Goal: Information Seeking & Learning: Learn about a topic

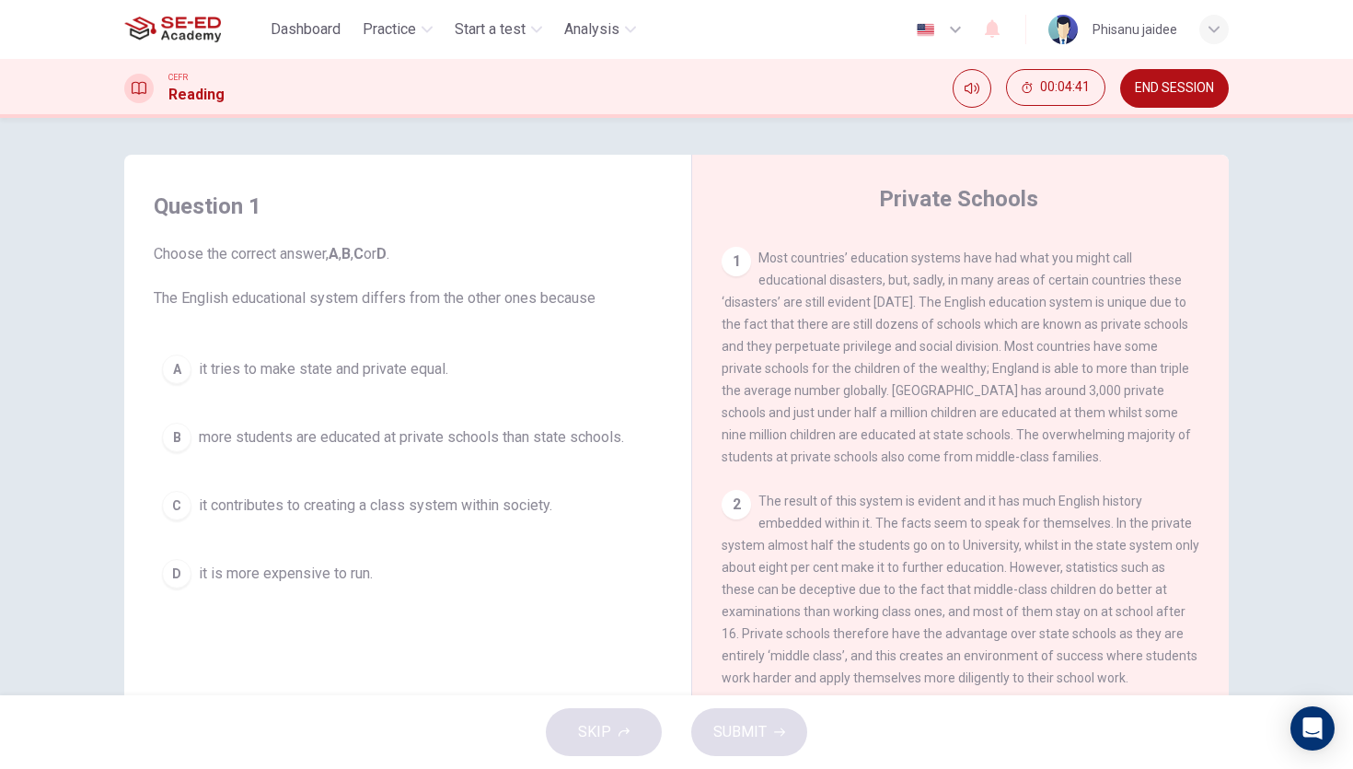
scroll to position [367, 0]
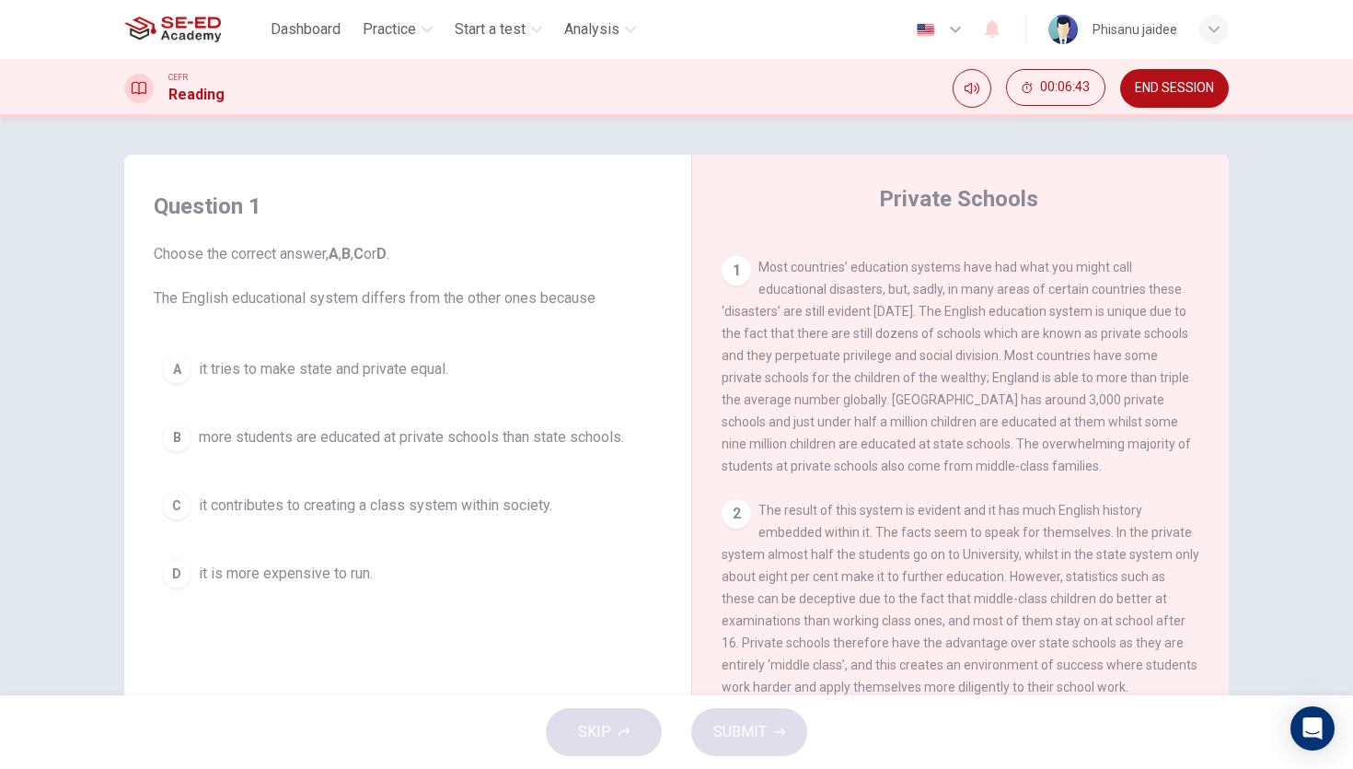
click at [408, 442] on span "more students are educated at private schools than state schools." at bounding box center [411, 437] width 425 height 22
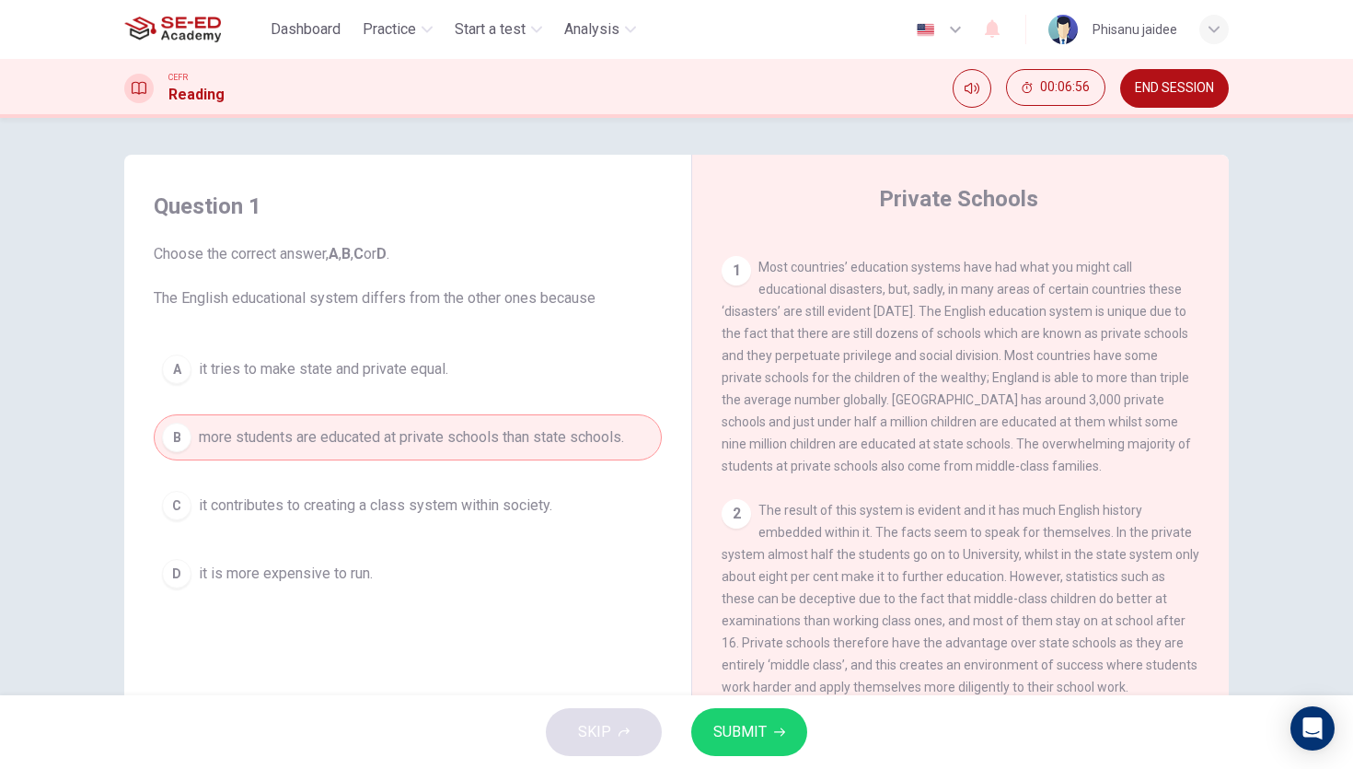
click at [709, 721] on button "SUBMIT" at bounding box center [749, 732] width 116 height 48
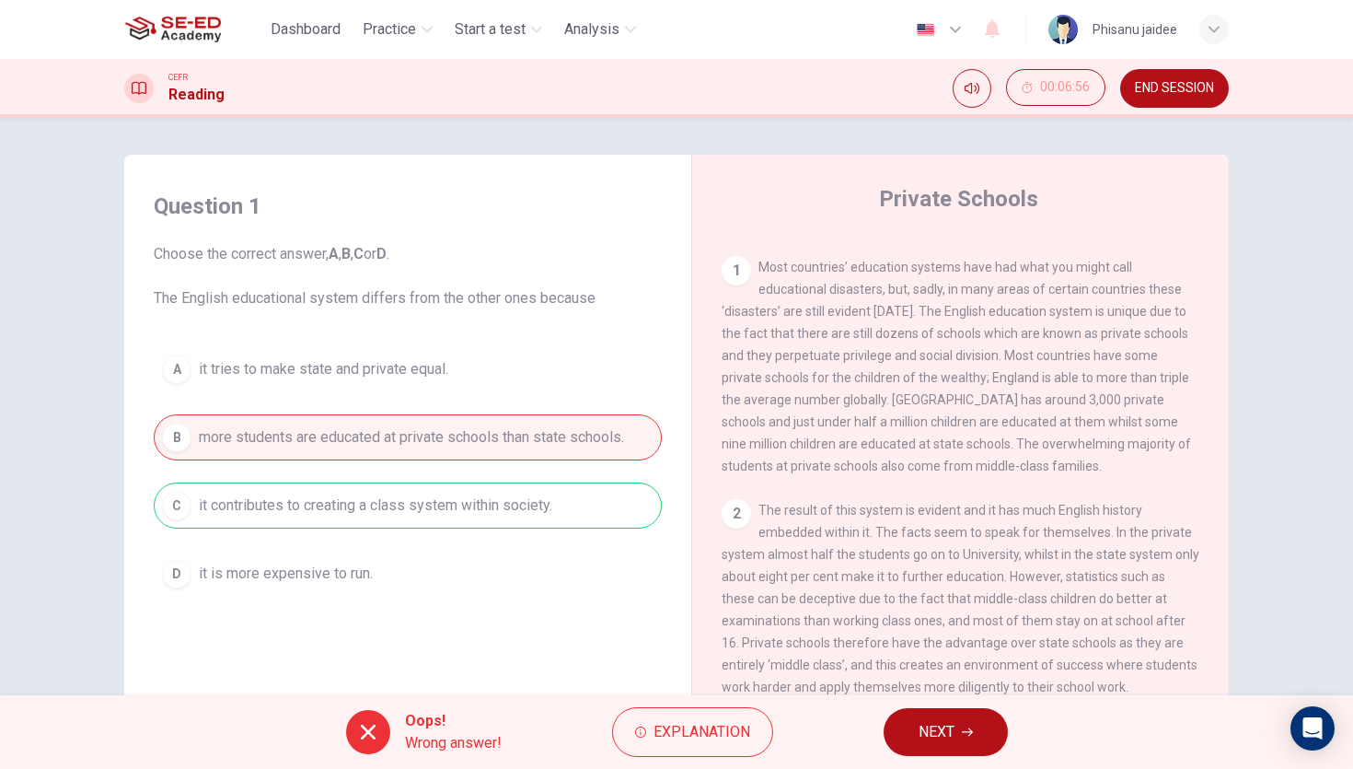
click at [709, 721] on span "Explanation" at bounding box center [702, 732] width 97 height 26
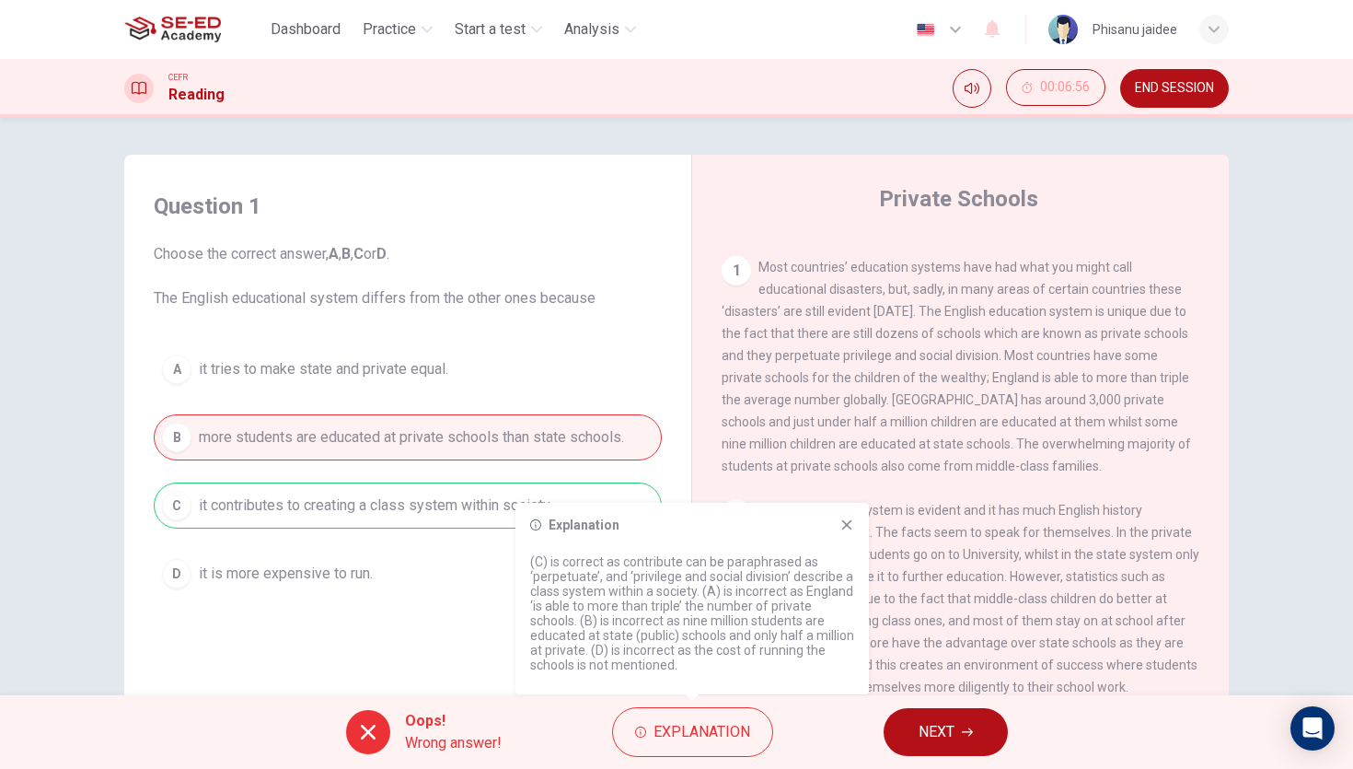
click at [581, 600] on p "(C) is correct as contribute can be paraphrased as ‘perpetuate’, and ‘privilege…" at bounding box center [692, 613] width 324 height 118
click at [379, 532] on div "A it tries to make state and private equal. B more students are educated at pri…" at bounding box center [408, 471] width 508 height 250
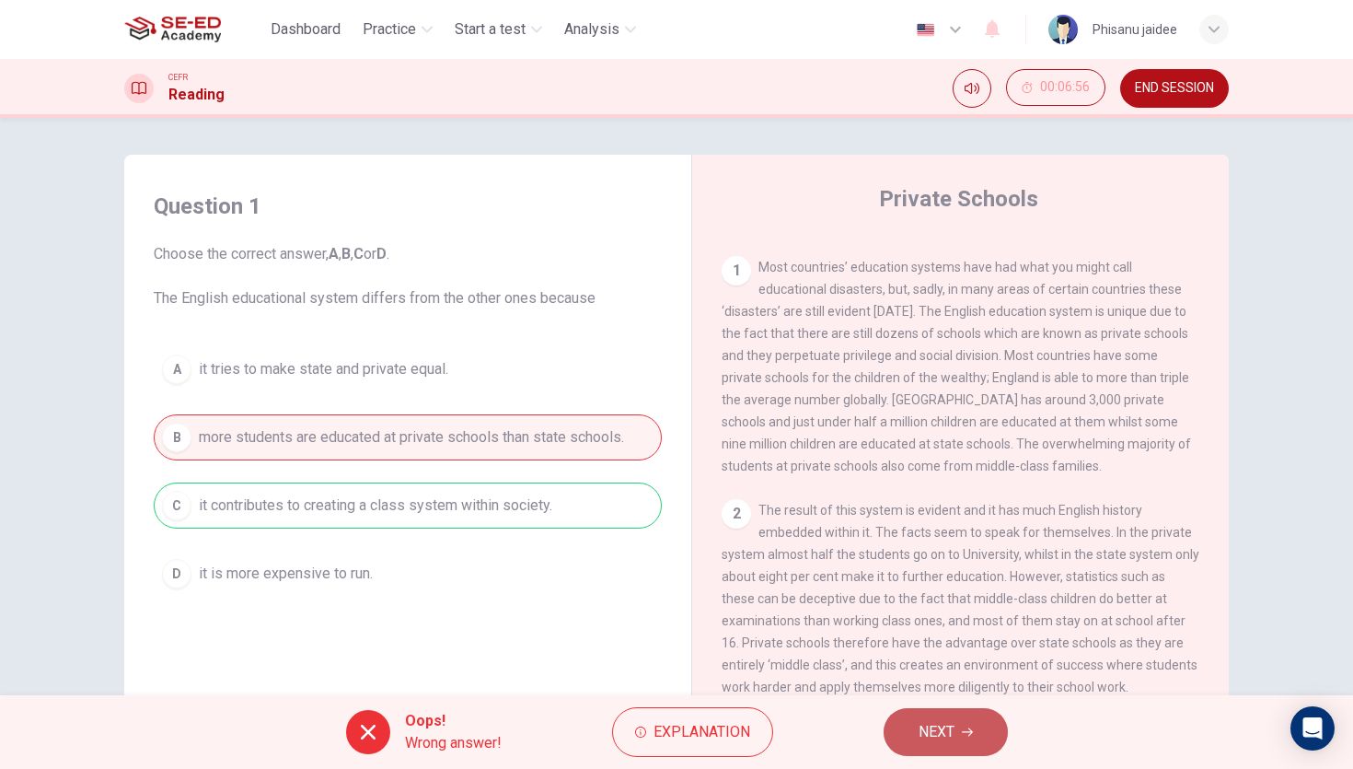
click at [918, 724] on button "NEXT" at bounding box center [946, 732] width 124 height 48
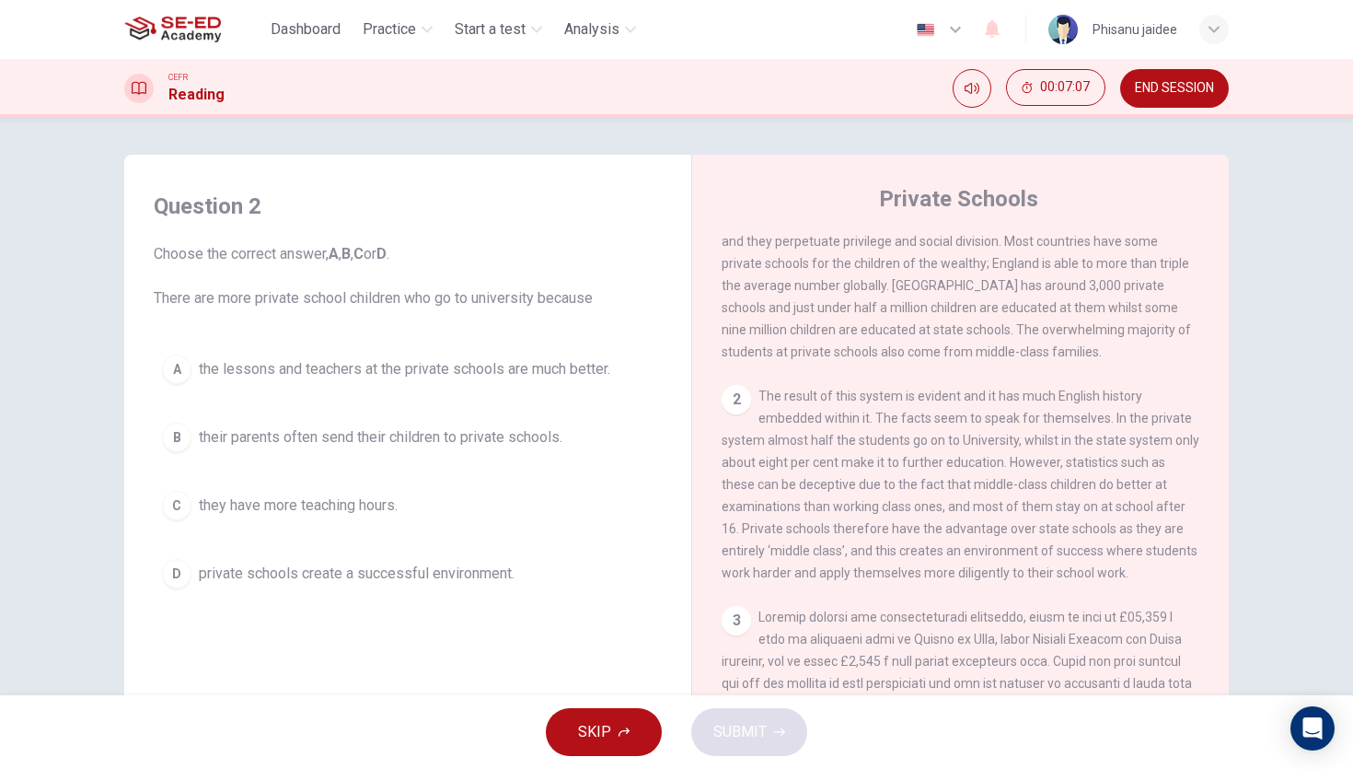
scroll to position [489, 0]
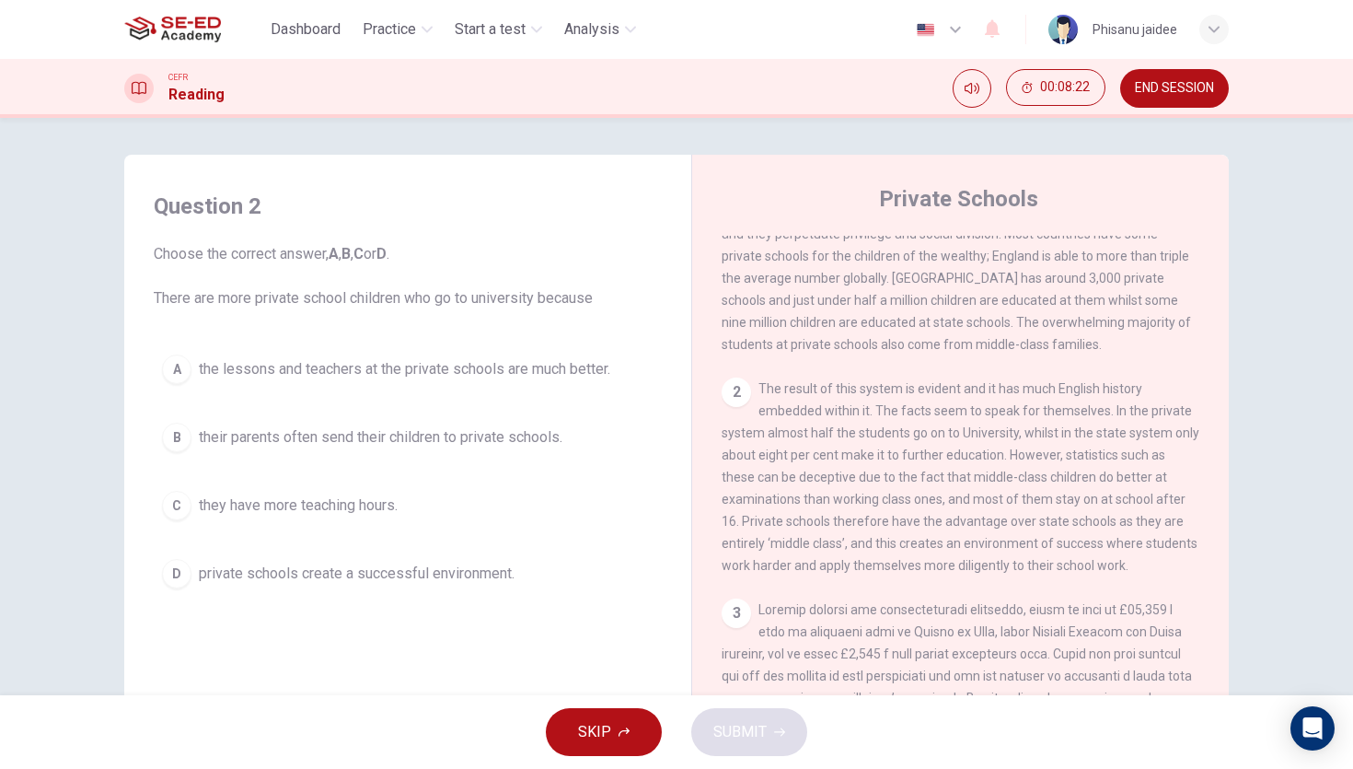
click at [328, 513] on span "they have more teaching hours." at bounding box center [298, 505] width 199 height 22
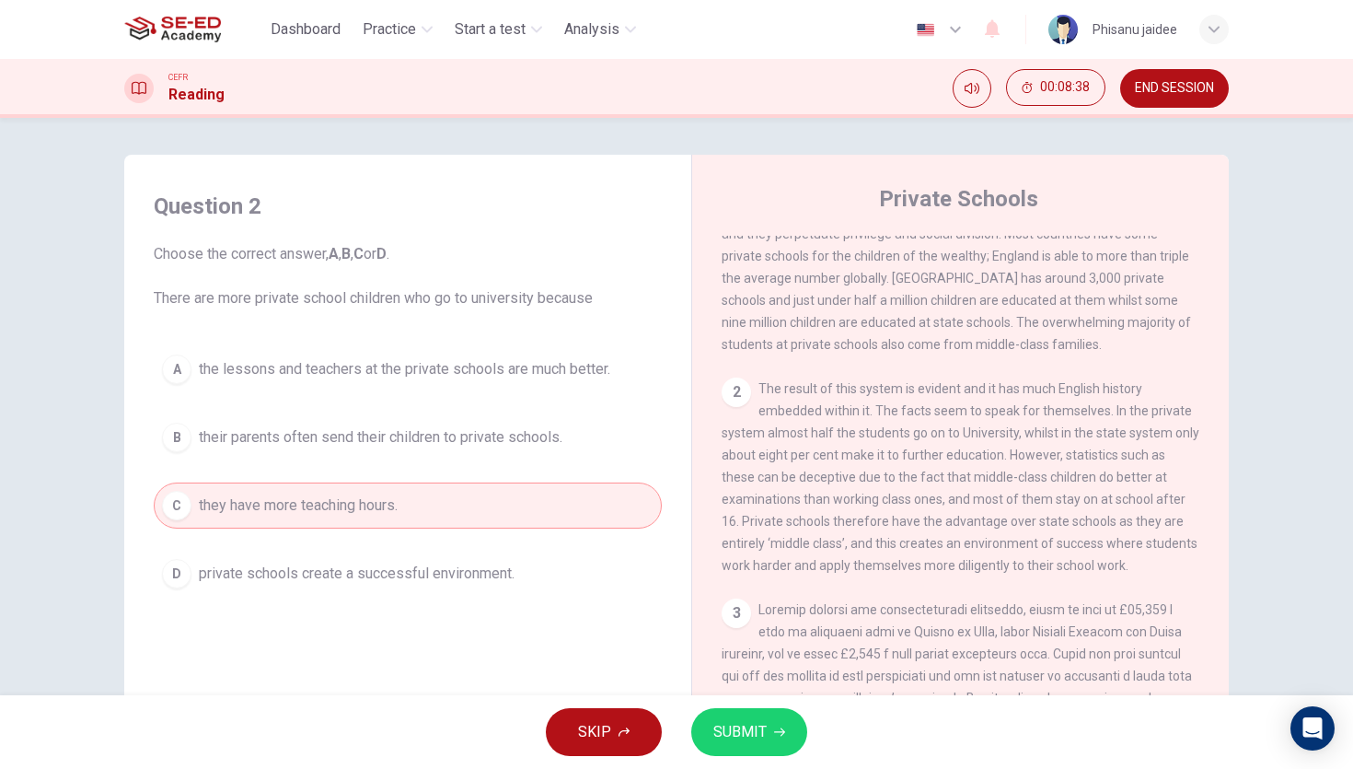
click at [549, 564] on button "D private schools create a successful environment." at bounding box center [408, 574] width 508 height 46
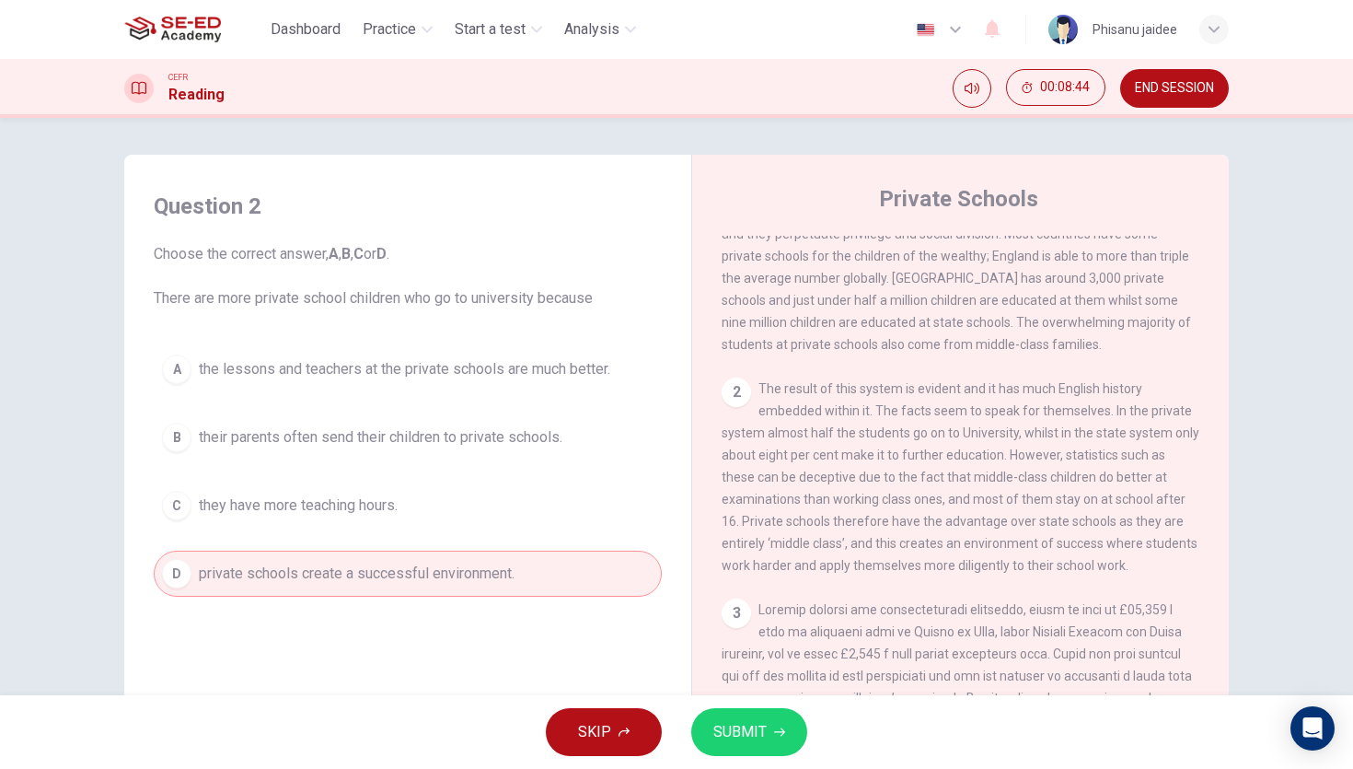
click at [771, 746] on button "SUBMIT" at bounding box center [749, 732] width 116 height 48
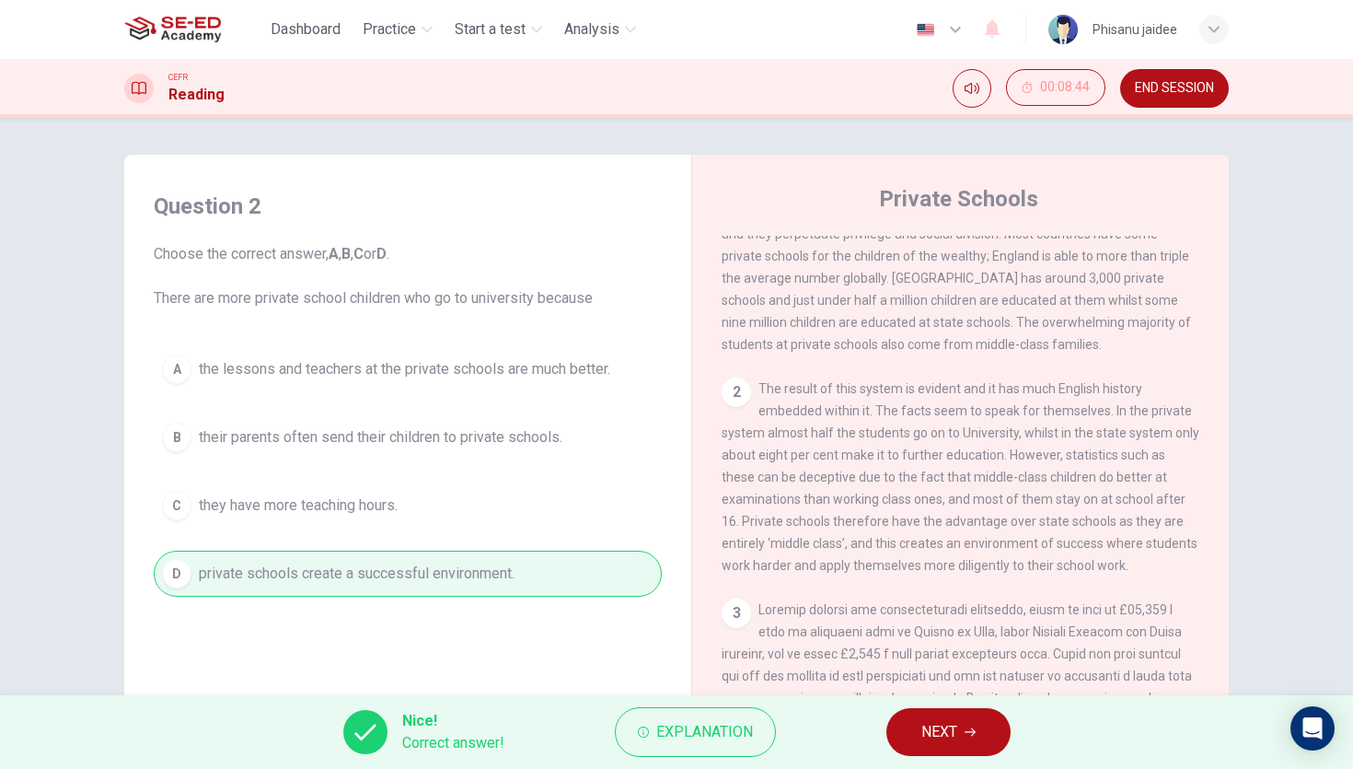
click at [929, 715] on button "NEXT" at bounding box center [949, 732] width 124 height 48
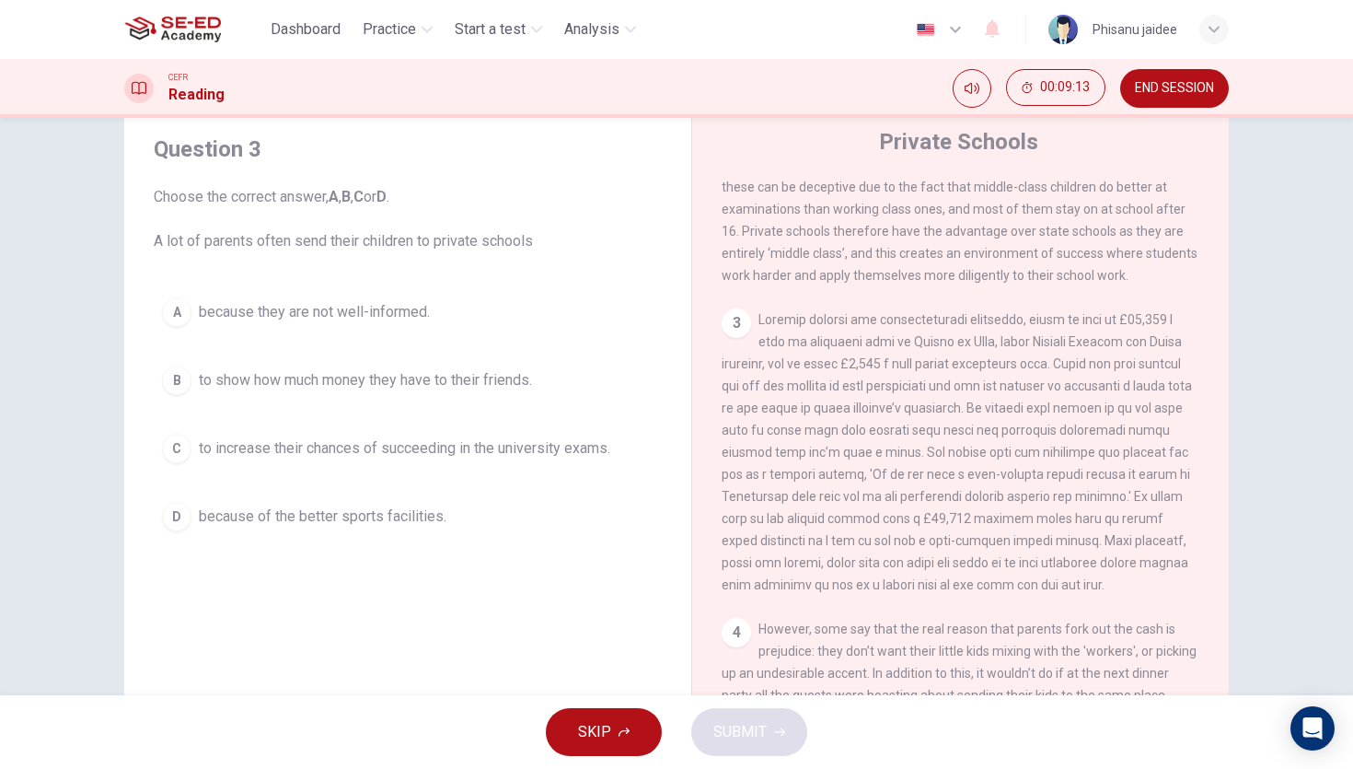
scroll to position [735, 0]
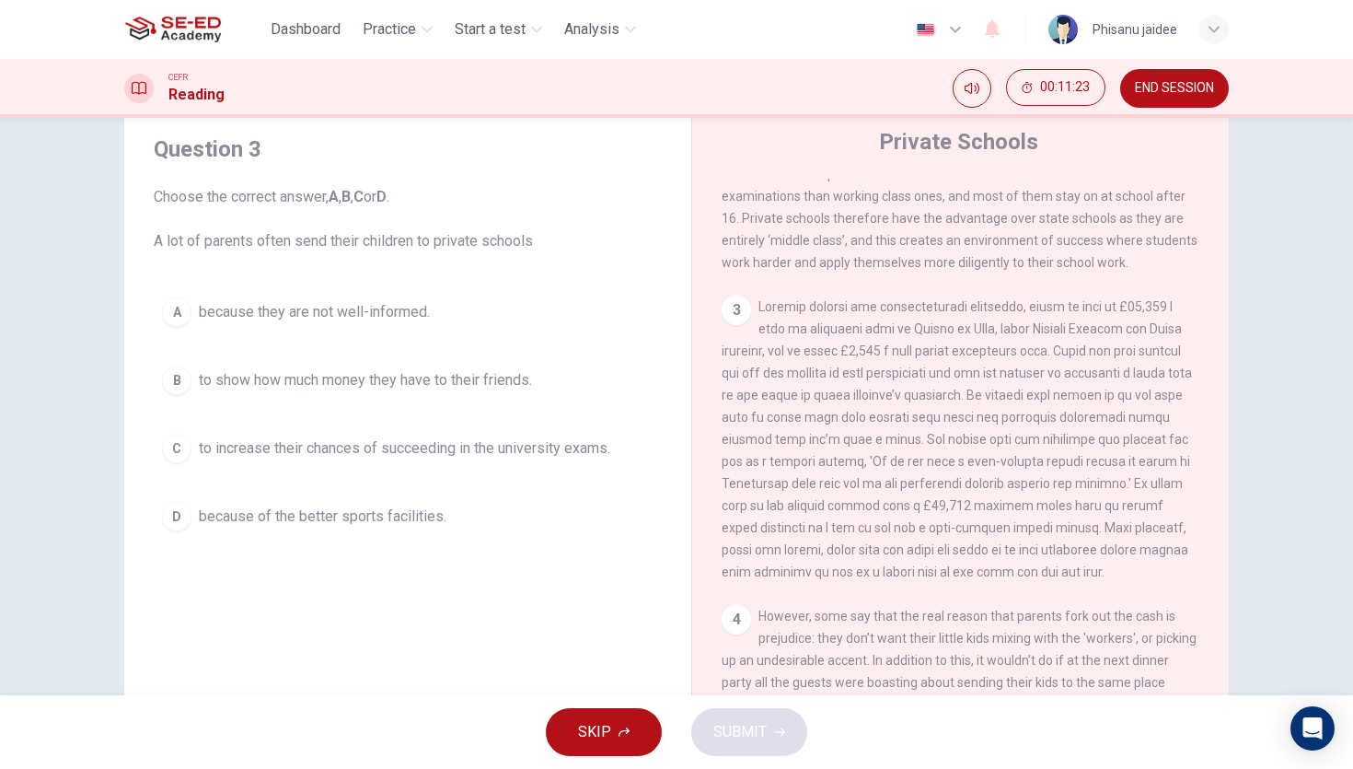
click at [557, 453] on span "to increase their chances of succeeding in the university exams." at bounding box center [405, 448] width 412 height 22
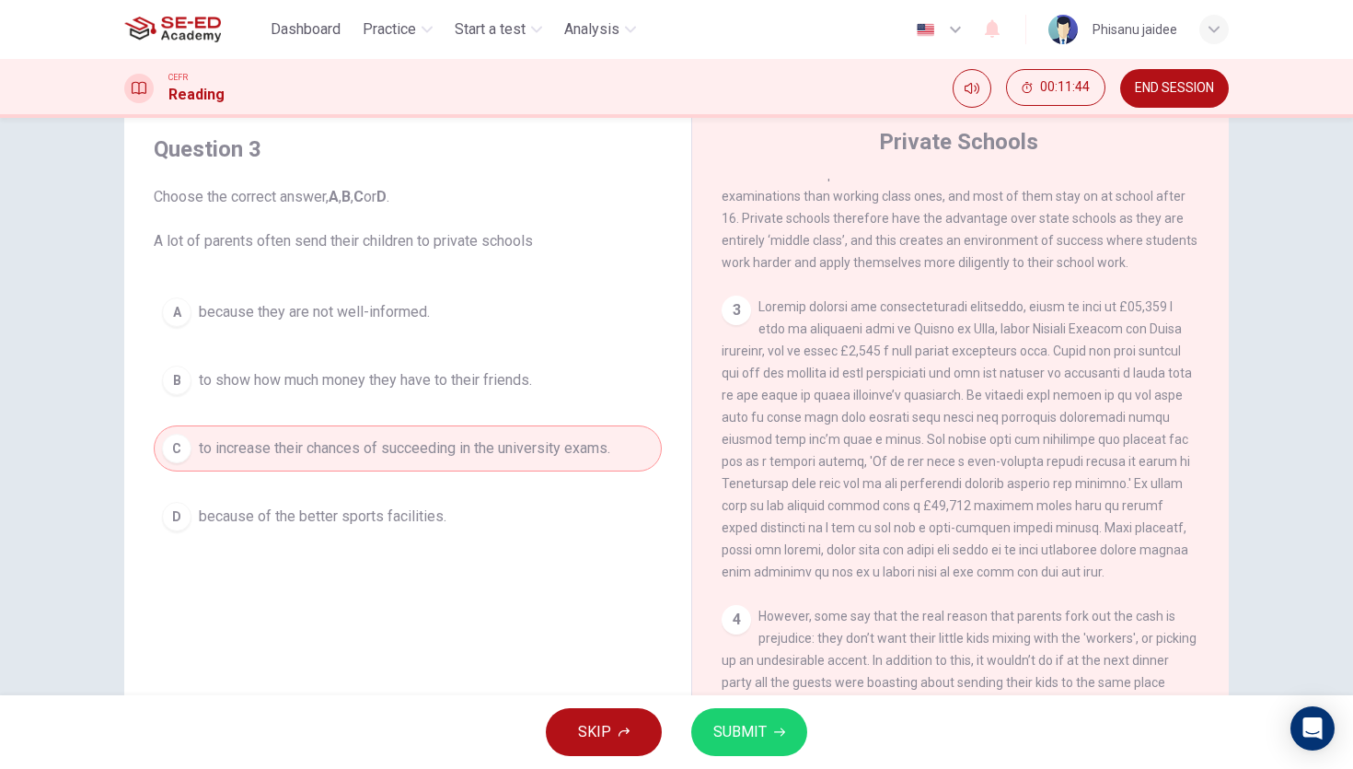
click at [725, 753] on button "SUBMIT" at bounding box center [749, 732] width 116 height 48
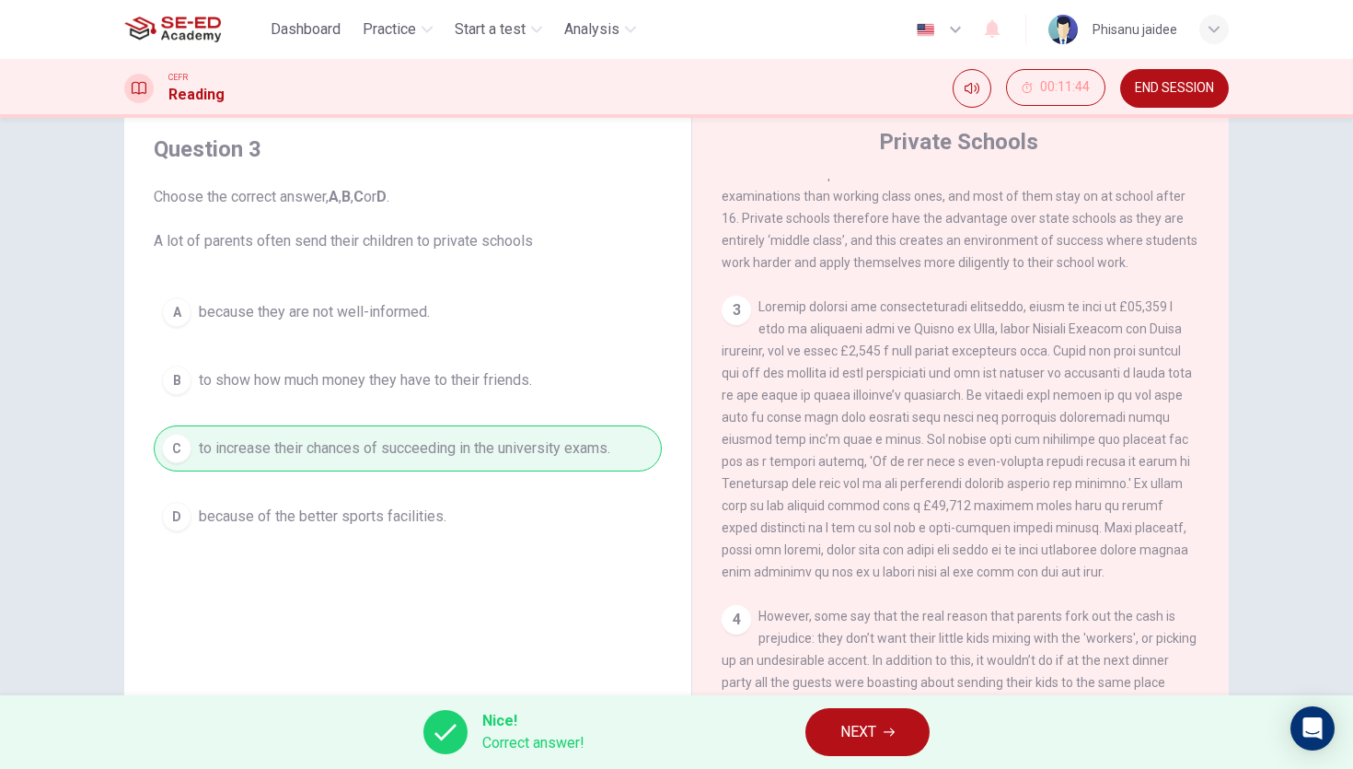
scroll to position [136, 0]
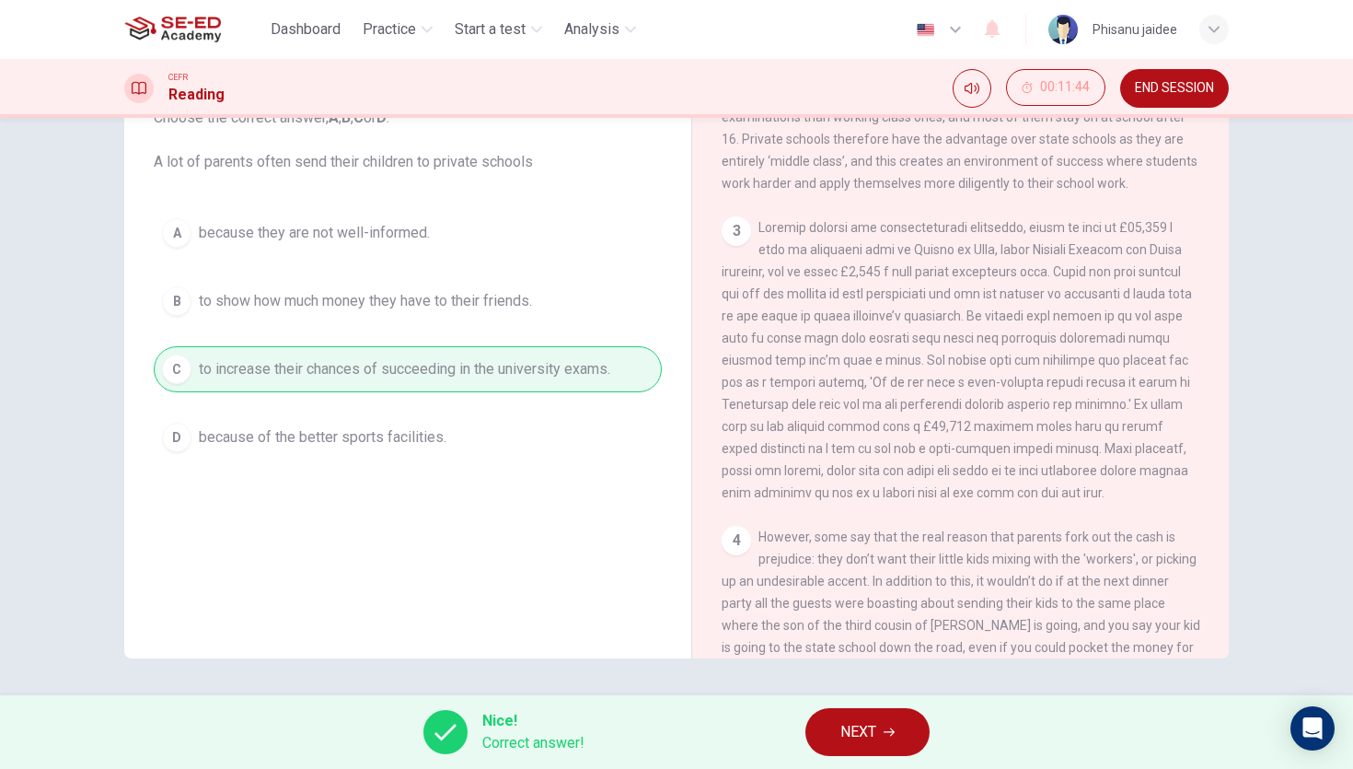
click at [617, 659] on div "Question 3 Choose the correct answer, A , B , C or D . A lot of parents often s…" at bounding box center [676, 406] width 1353 height 577
click at [650, 744] on div "Nice! Correct answer! NEXT" at bounding box center [676, 732] width 1353 height 74
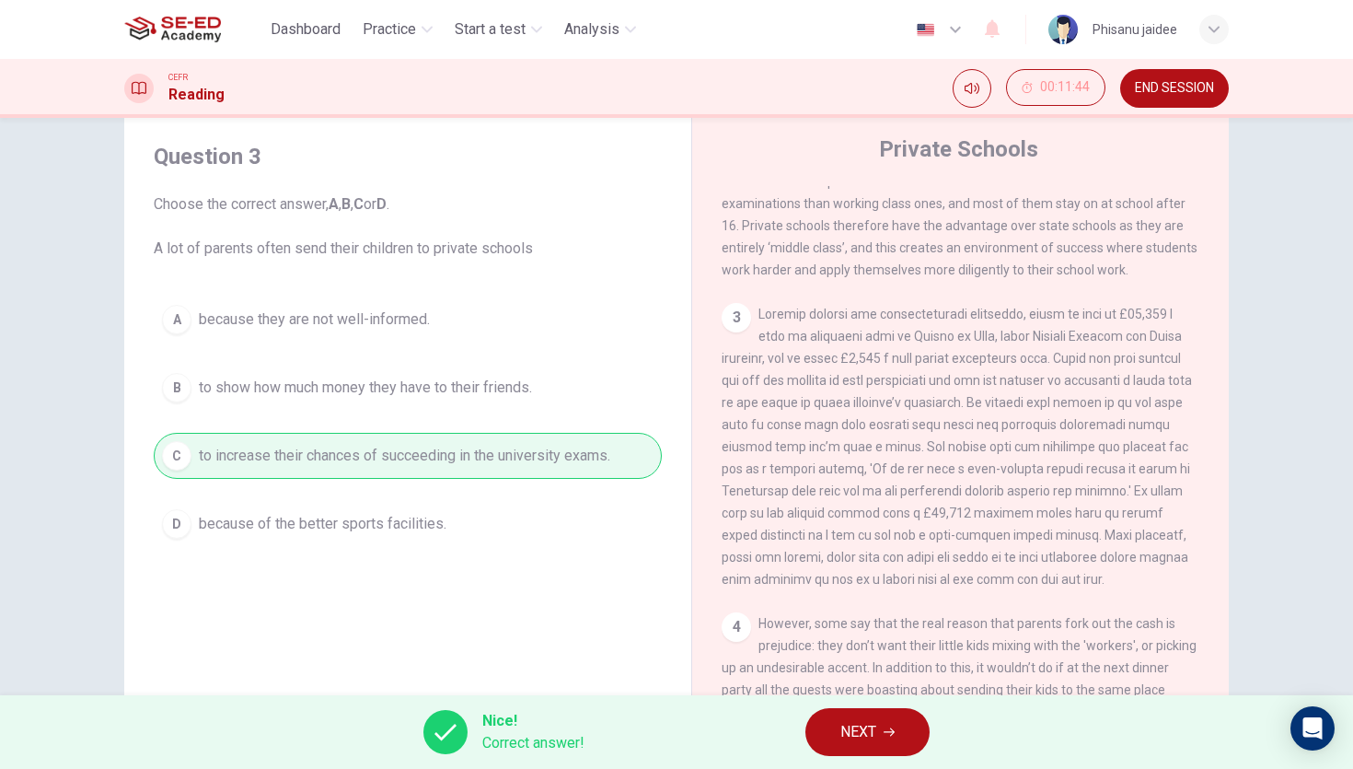
scroll to position [47, 0]
click at [855, 703] on div "Nice! Correct answer! NEXT" at bounding box center [676, 732] width 1353 height 74
click at [854, 734] on span "NEXT" at bounding box center [859, 732] width 36 height 26
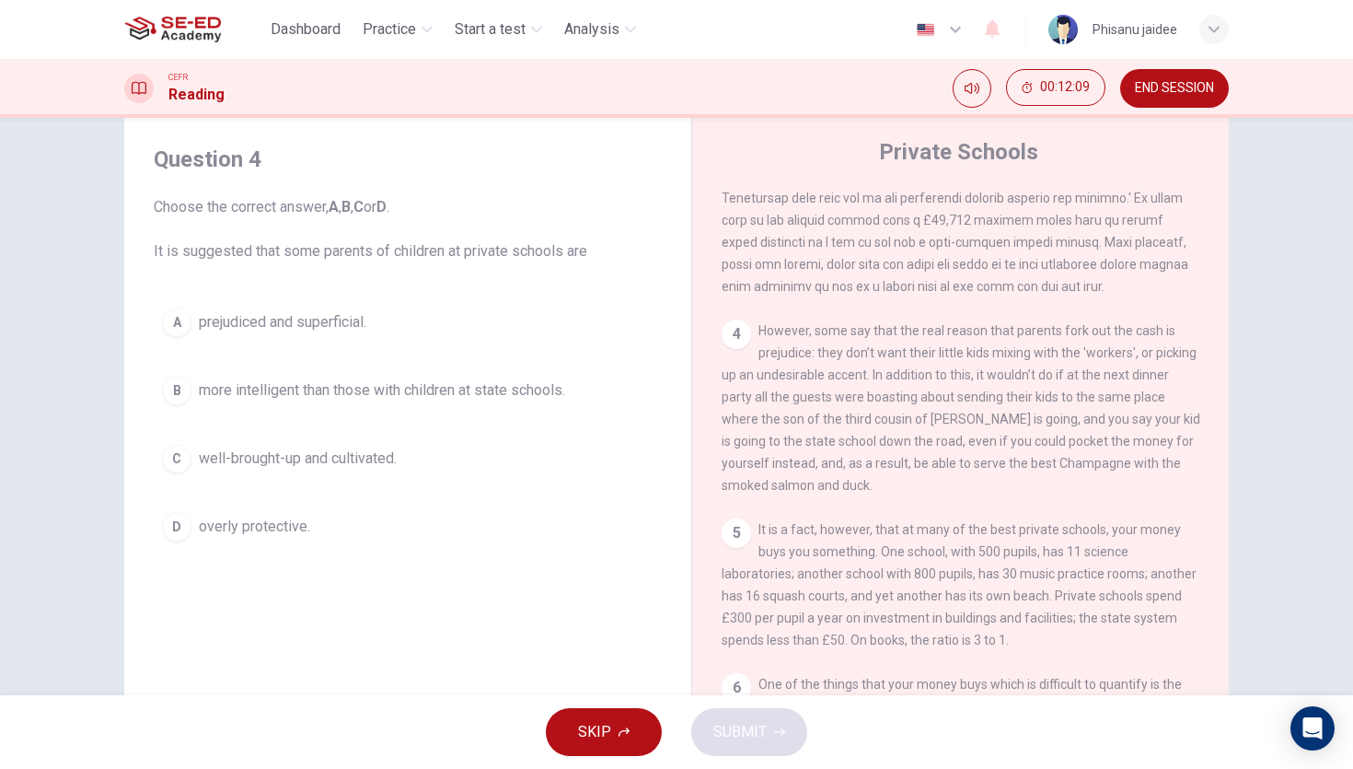
scroll to position [1029, 0]
click at [365, 457] on span "well-brought-up and cultivated." at bounding box center [298, 458] width 198 height 22
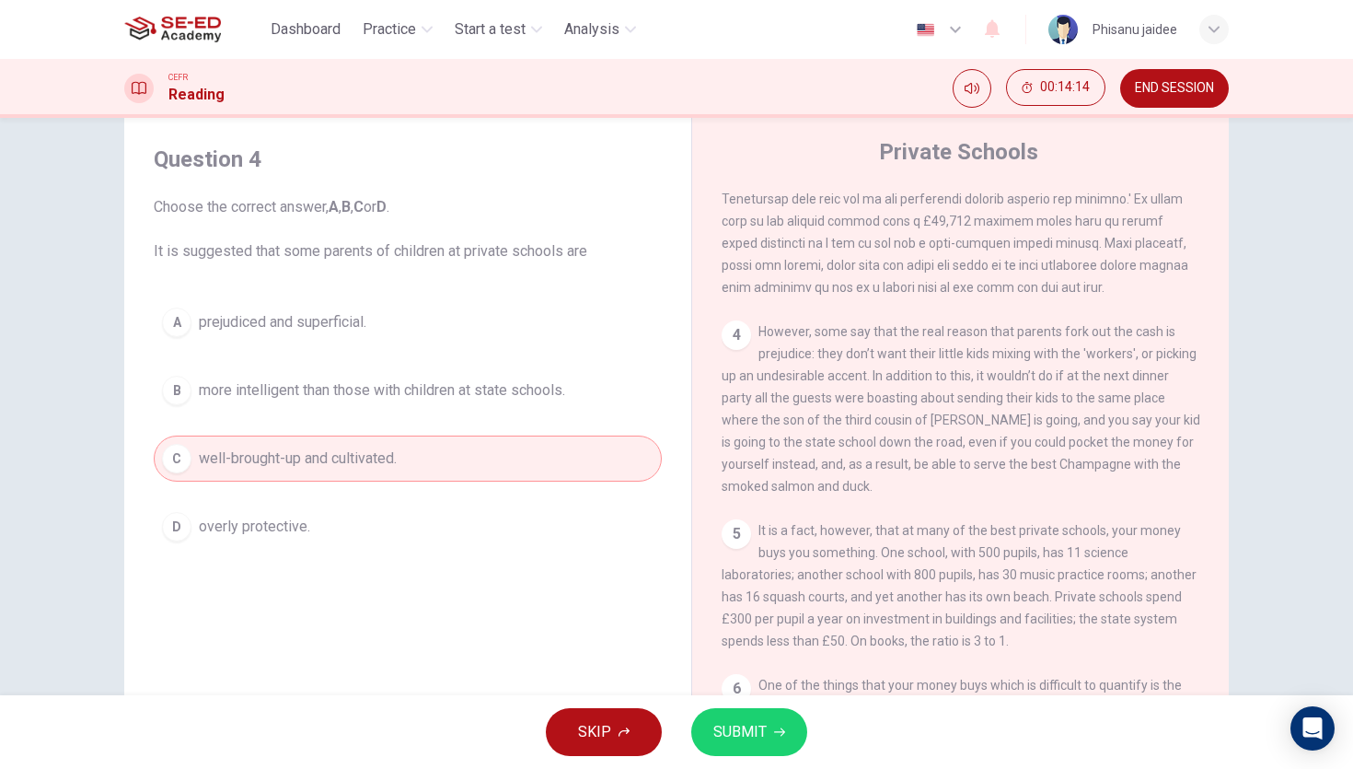
click at [783, 720] on button "SUBMIT" at bounding box center [749, 732] width 116 height 48
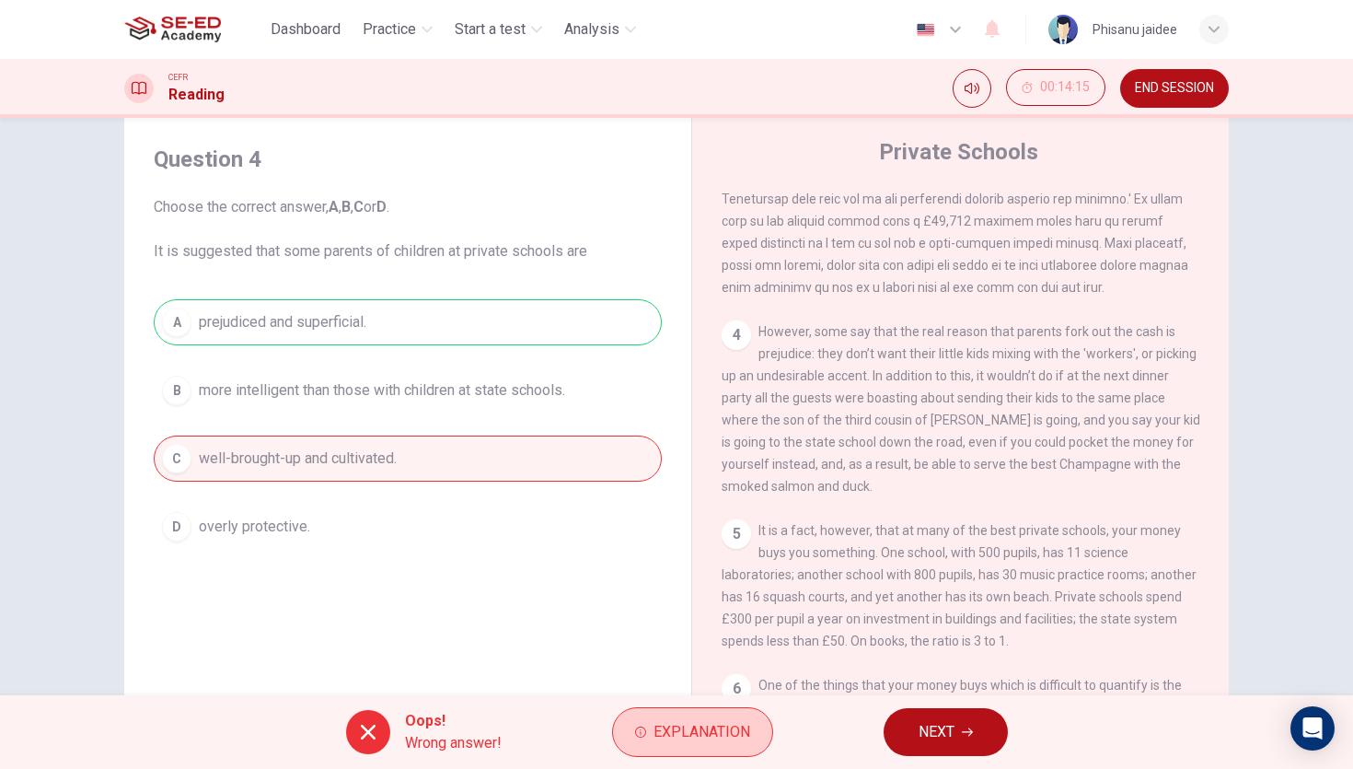
click at [729, 714] on button "Explanation" at bounding box center [692, 732] width 161 height 50
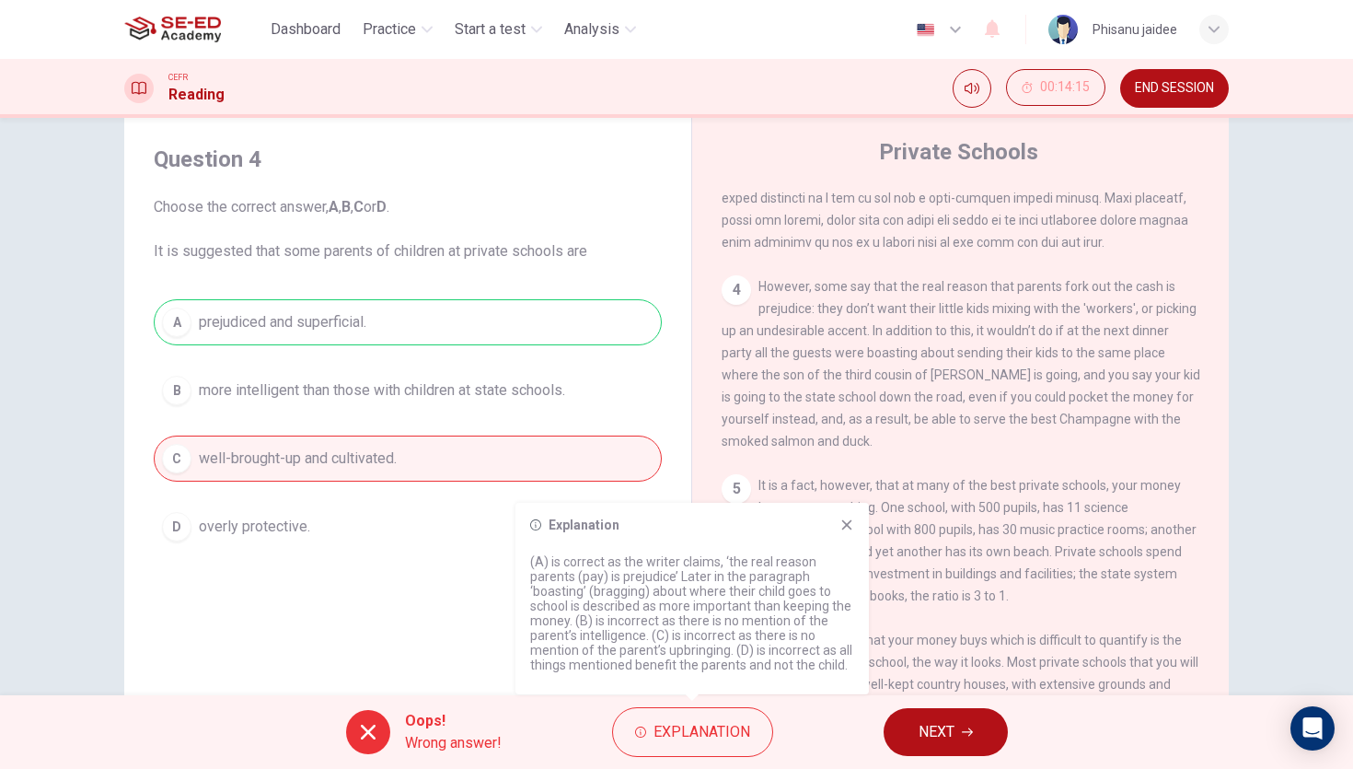
scroll to position [1081, 0]
click at [908, 730] on button "NEXT" at bounding box center [946, 732] width 124 height 48
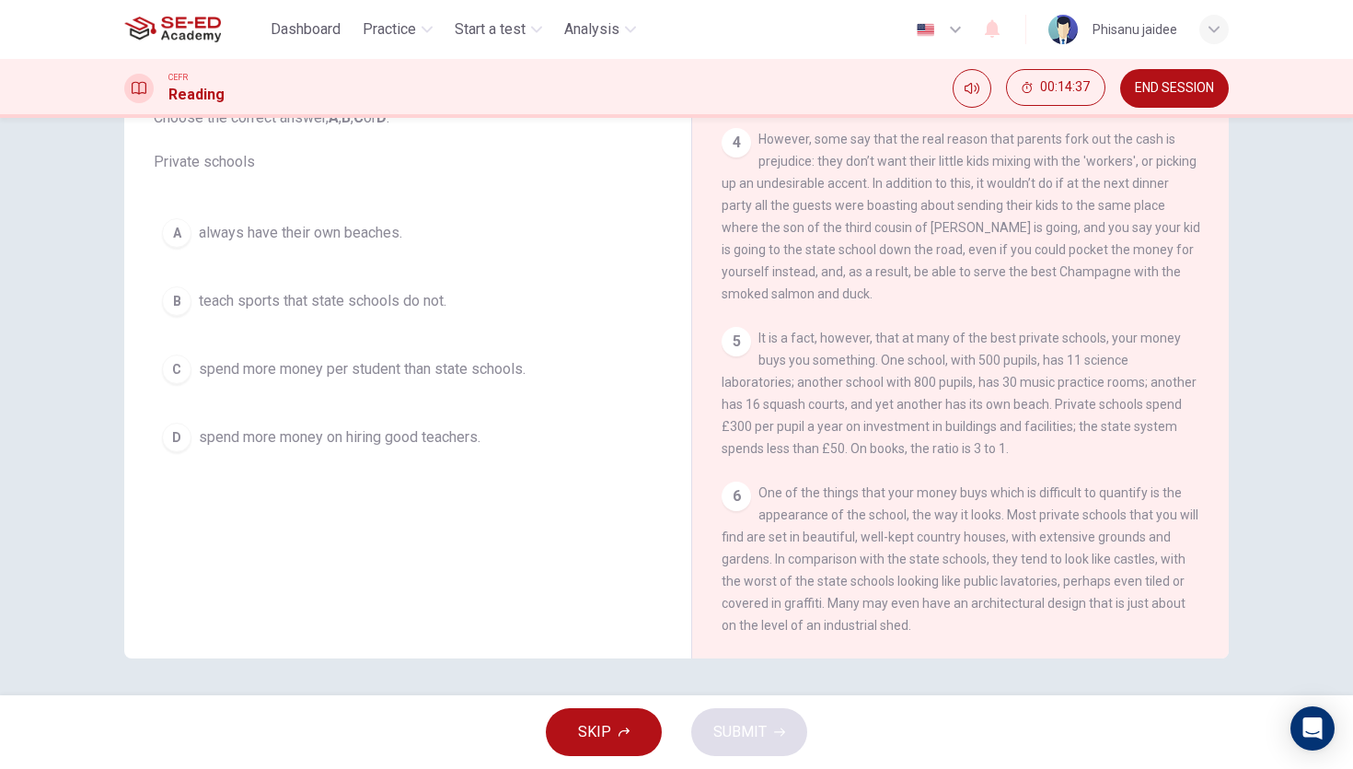
scroll to position [1163, 0]
click at [472, 383] on button "C spend more money per student than state schools." at bounding box center [408, 369] width 508 height 46
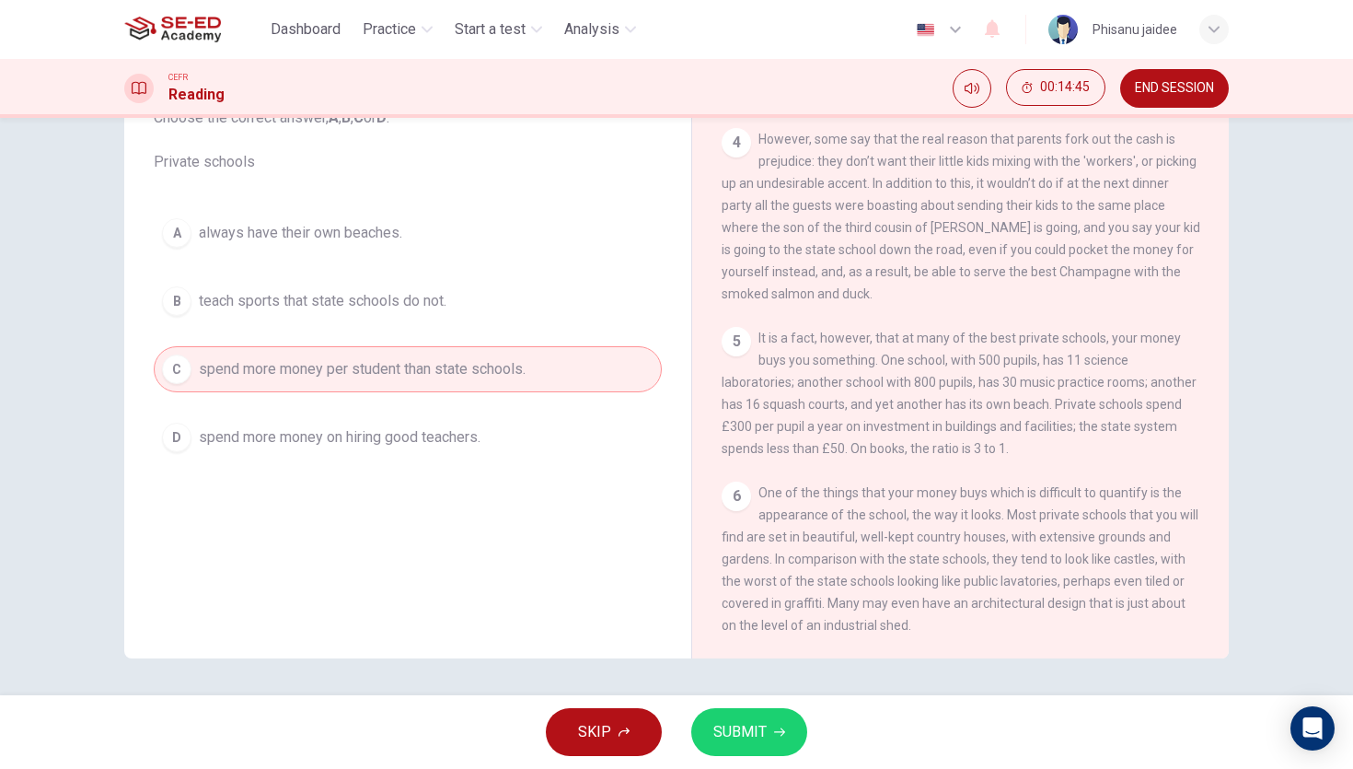
scroll to position [1181, 0]
click at [776, 718] on button "SUBMIT" at bounding box center [749, 732] width 116 height 48
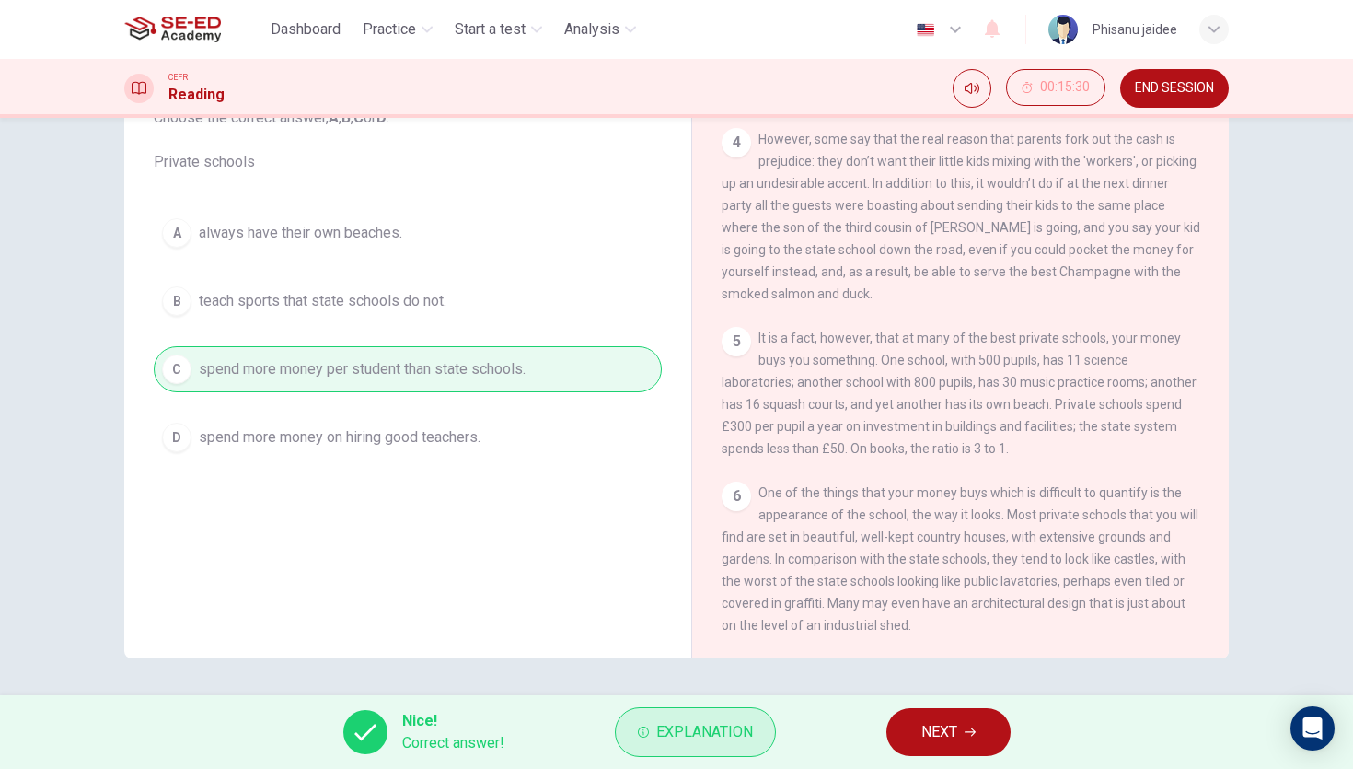
click at [726, 733] on span "Explanation" at bounding box center [704, 732] width 97 height 26
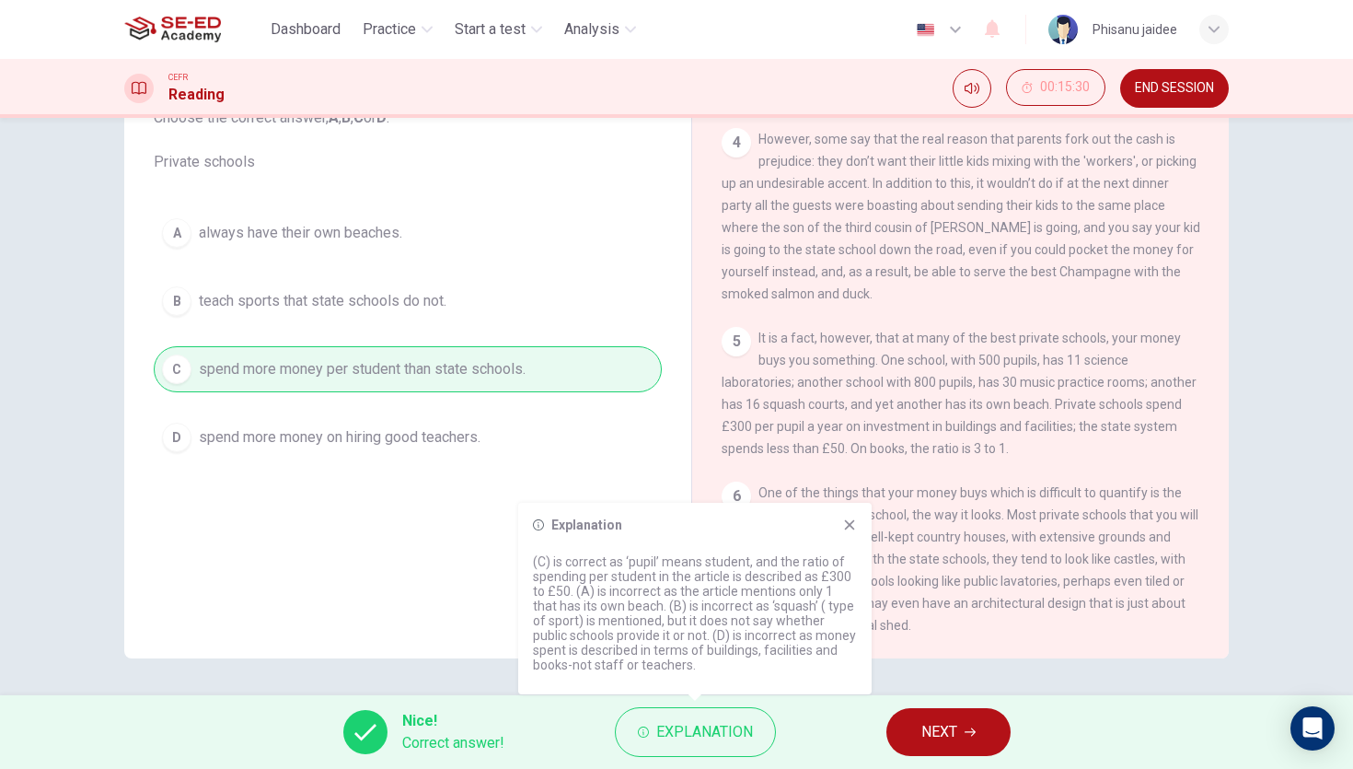
click at [944, 724] on span "NEXT" at bounding box center [940, 732] width 36 height 26
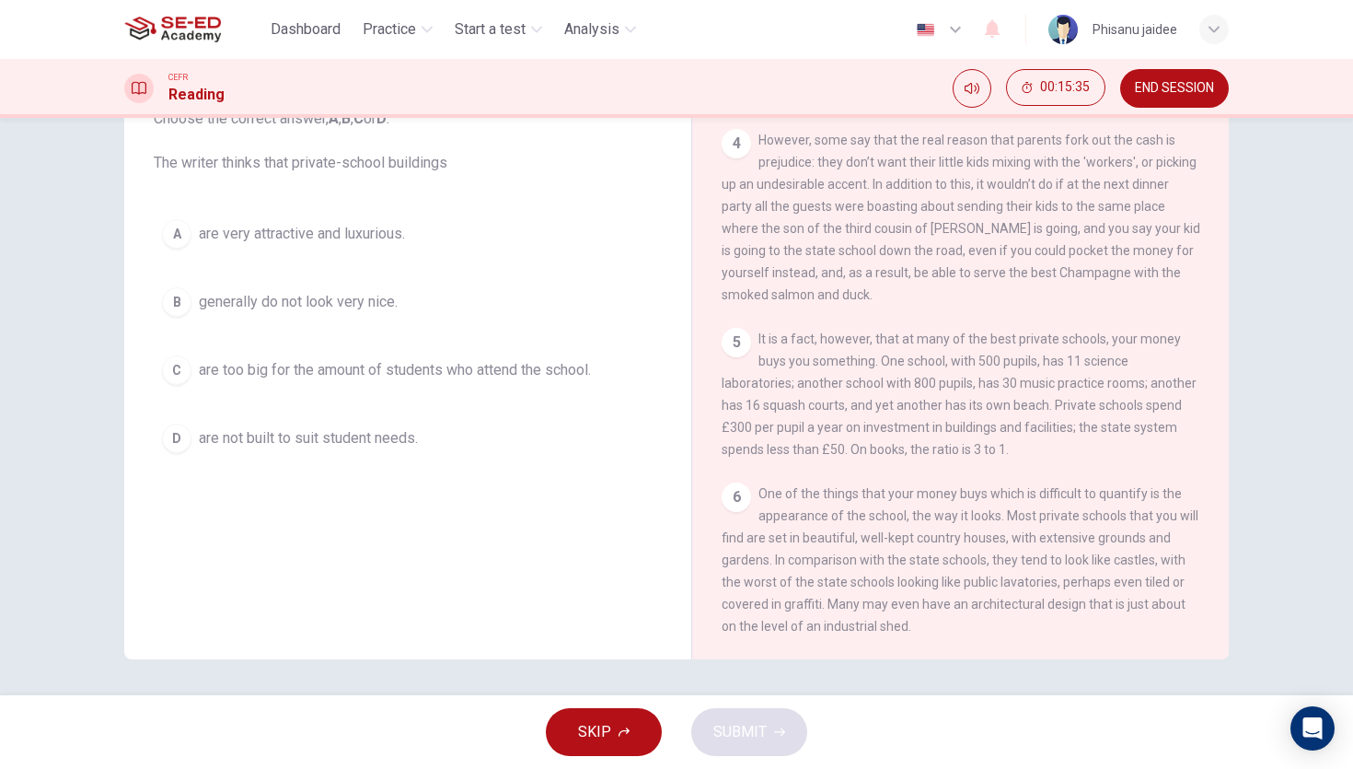
scroll to position [136, 0]
click at [354, 230] on span "are very attractive and luxurious." at bounding box center [302, 233] width 206 height 22
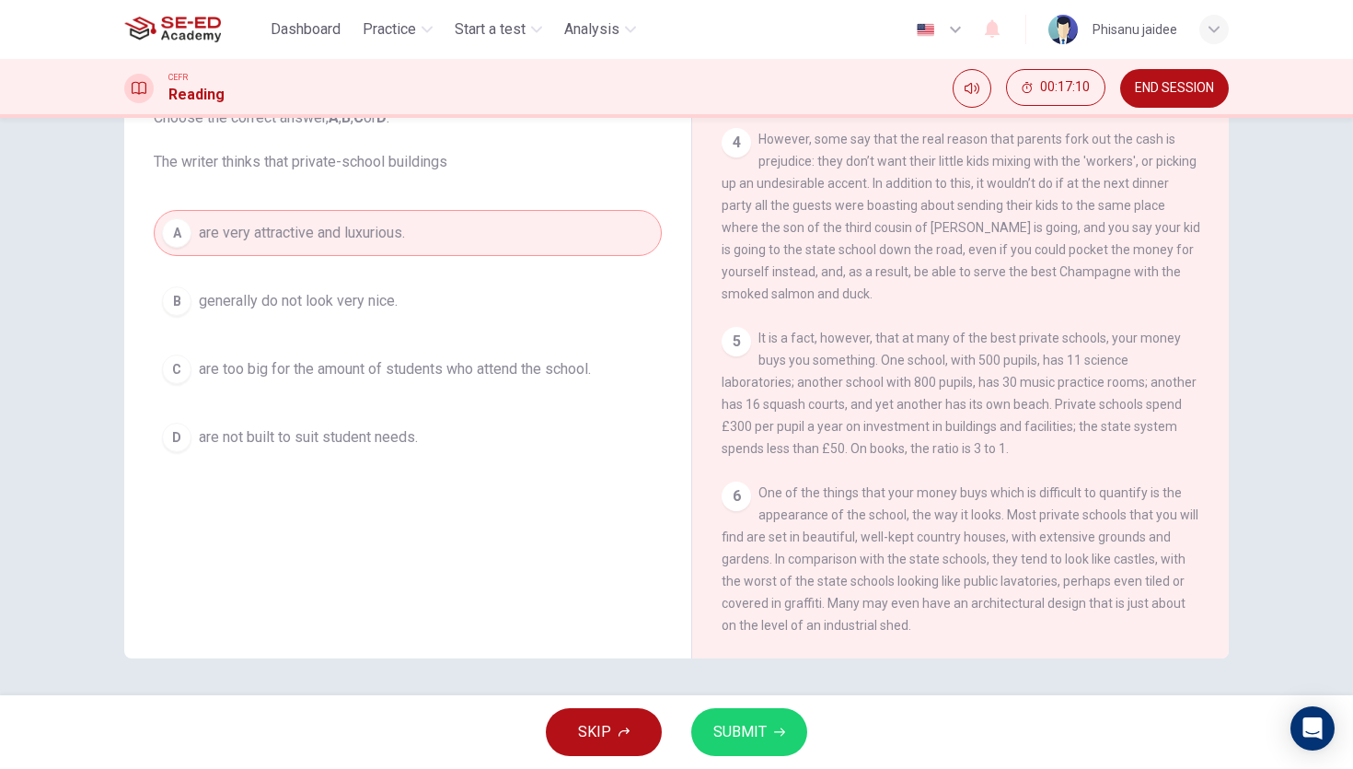
click at [735, 722] on span "SUBMIT" at bounding box center [740, 732] width 53 height 26
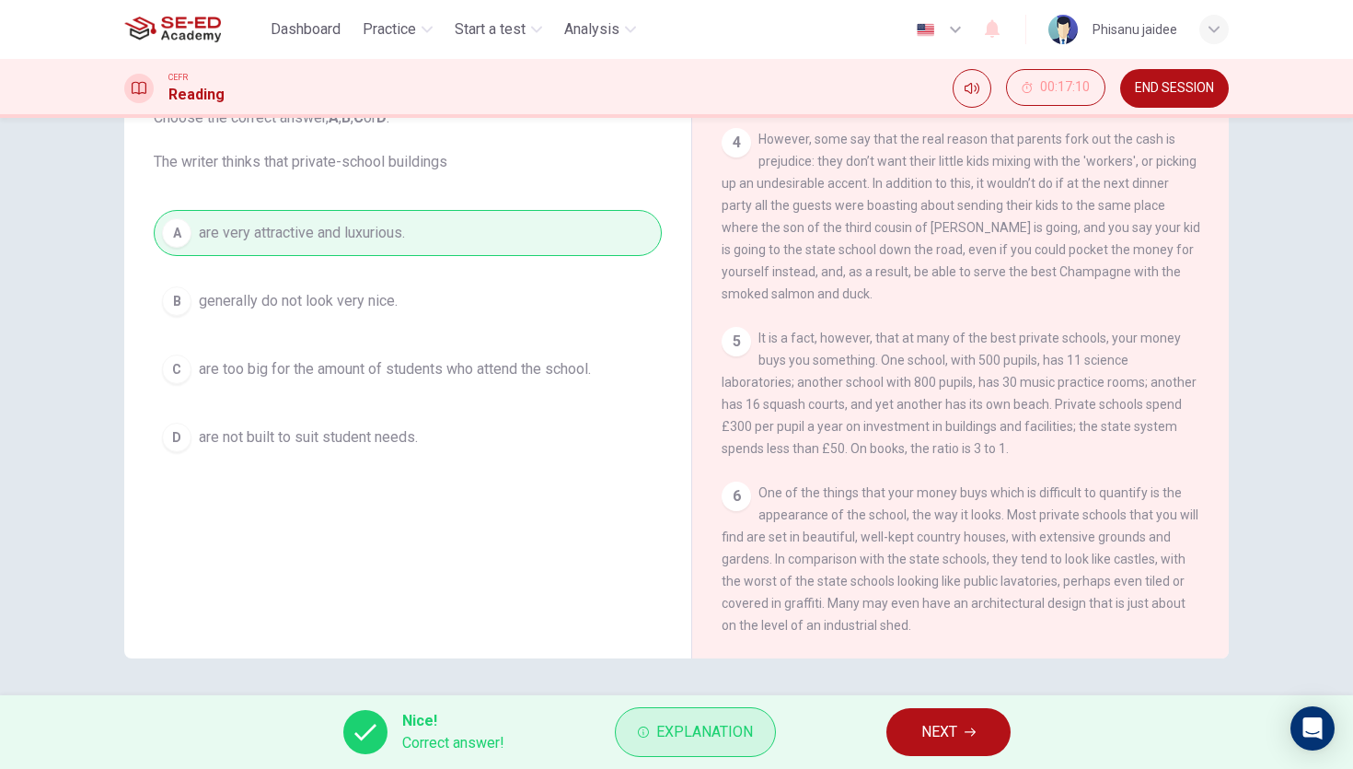
click at [730, 726] on span "Explanation" at bounding box center [704, 732] width 97 height 26
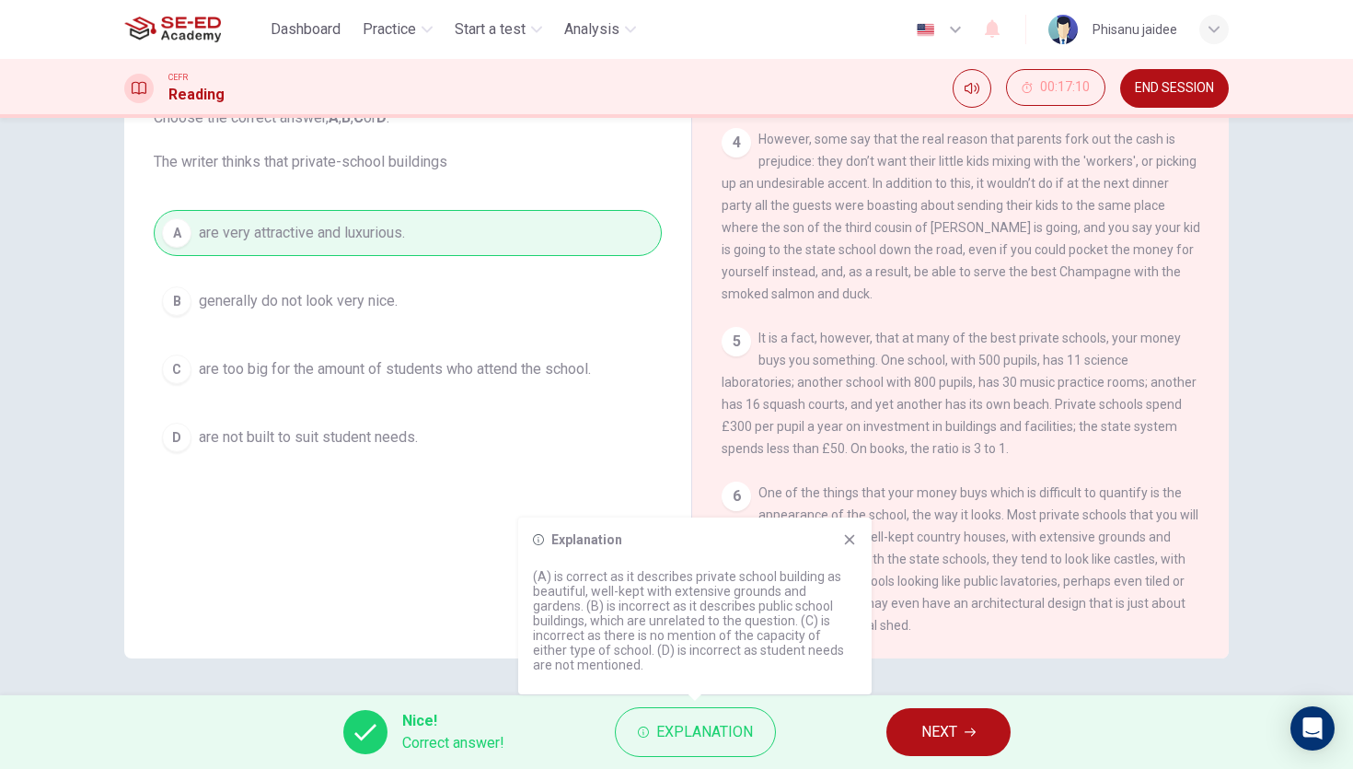
click at [850, 532] on icon at bounding box center [849, 539] width 15 height 15
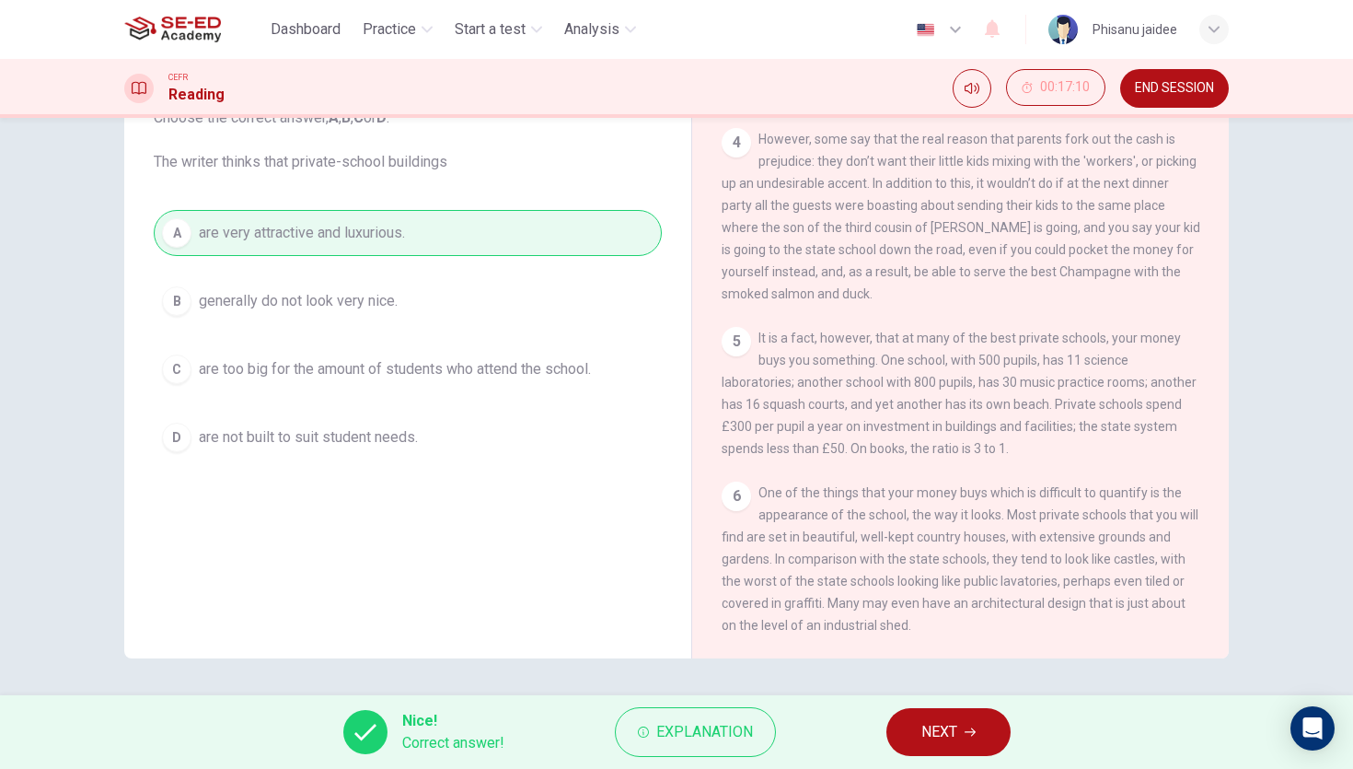
scroll to position [1181, 0]
click at [1159, 522] on div "6 One of the things that your money buys which is difficult to quantify is the …" at bounding box center [961, 559] width 479 height 155
click at [965, 725] on button "NEXT" at bounding box center [949, 732] width 124 height 48
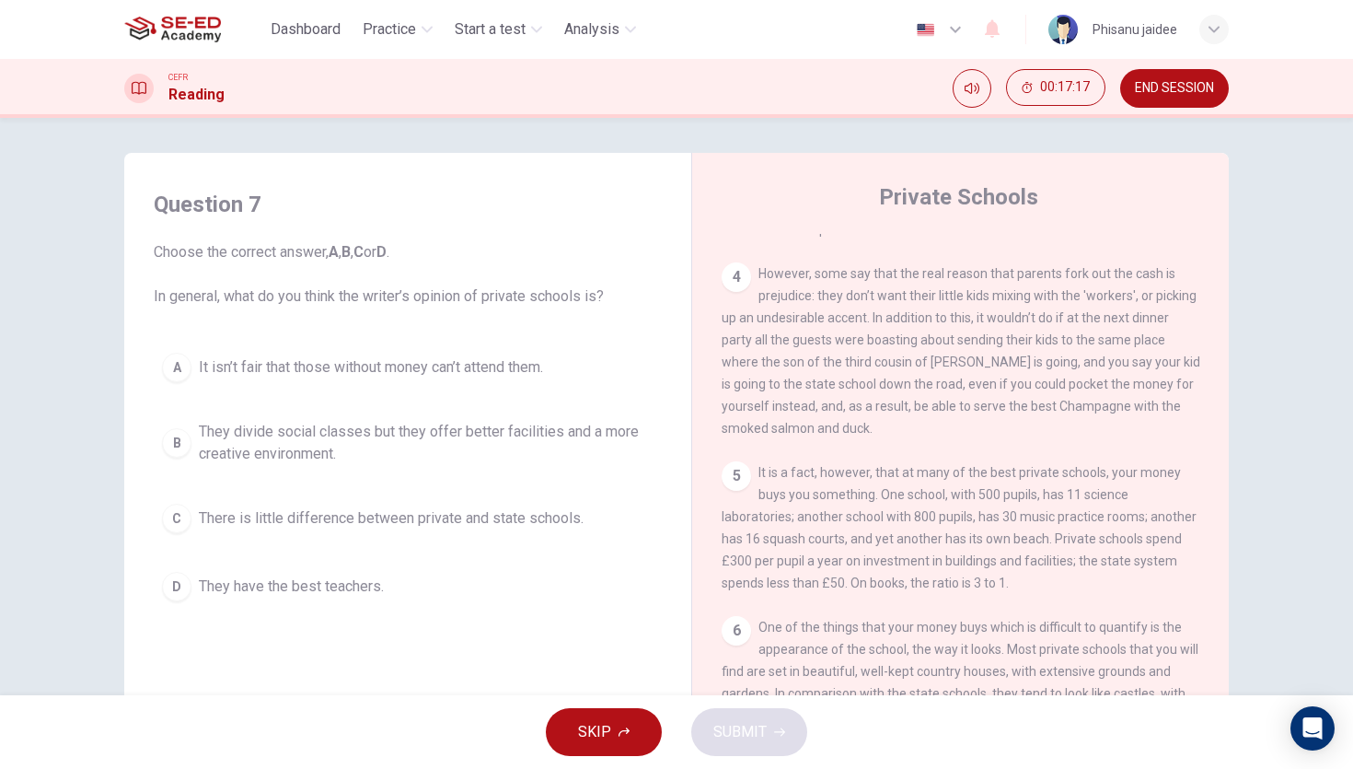
scroll to position [0, 0]
click at [366, 444] on span "They divide social classes but they offer better facilities and a more creative…" at bounding box center [426, 445] width 455 height 44
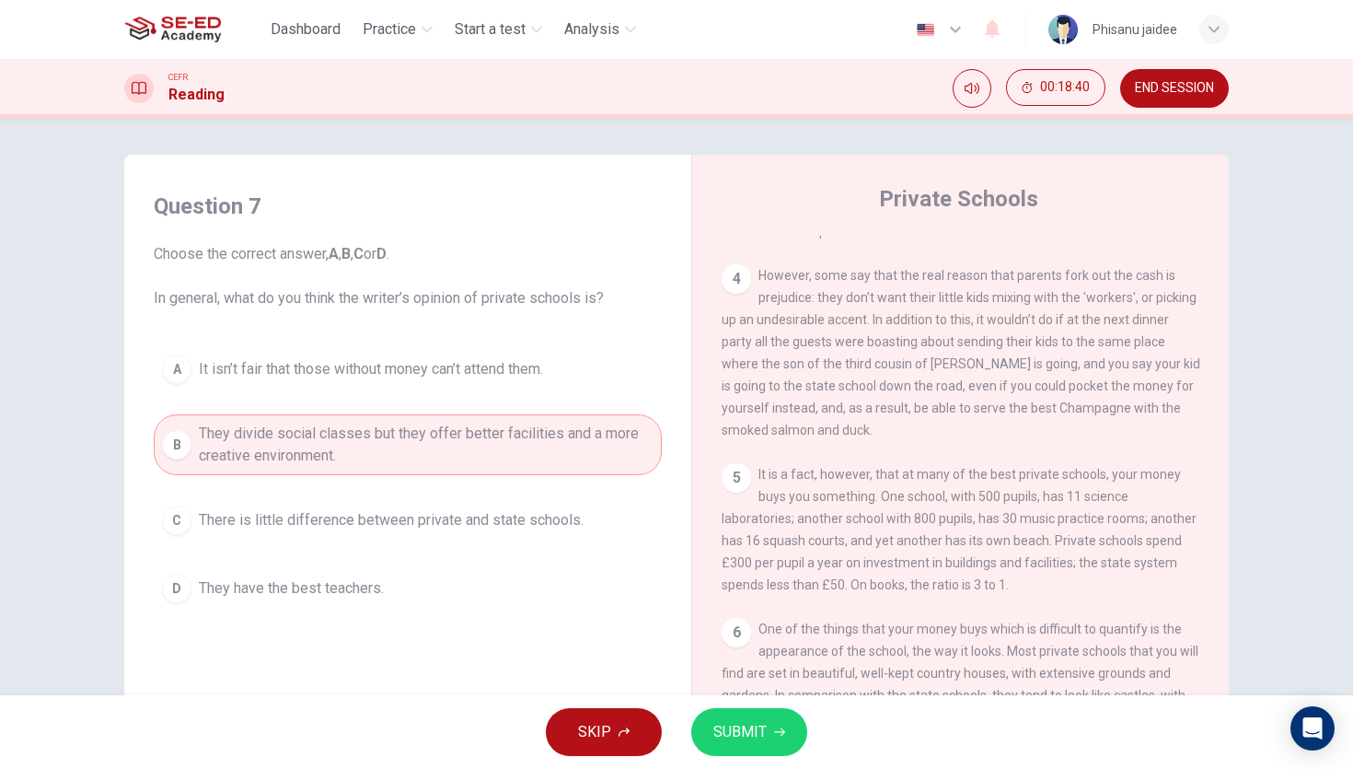
click at [739, 722] on span "SUBMIT" at bounding box center [740, 732] width 53 height 26
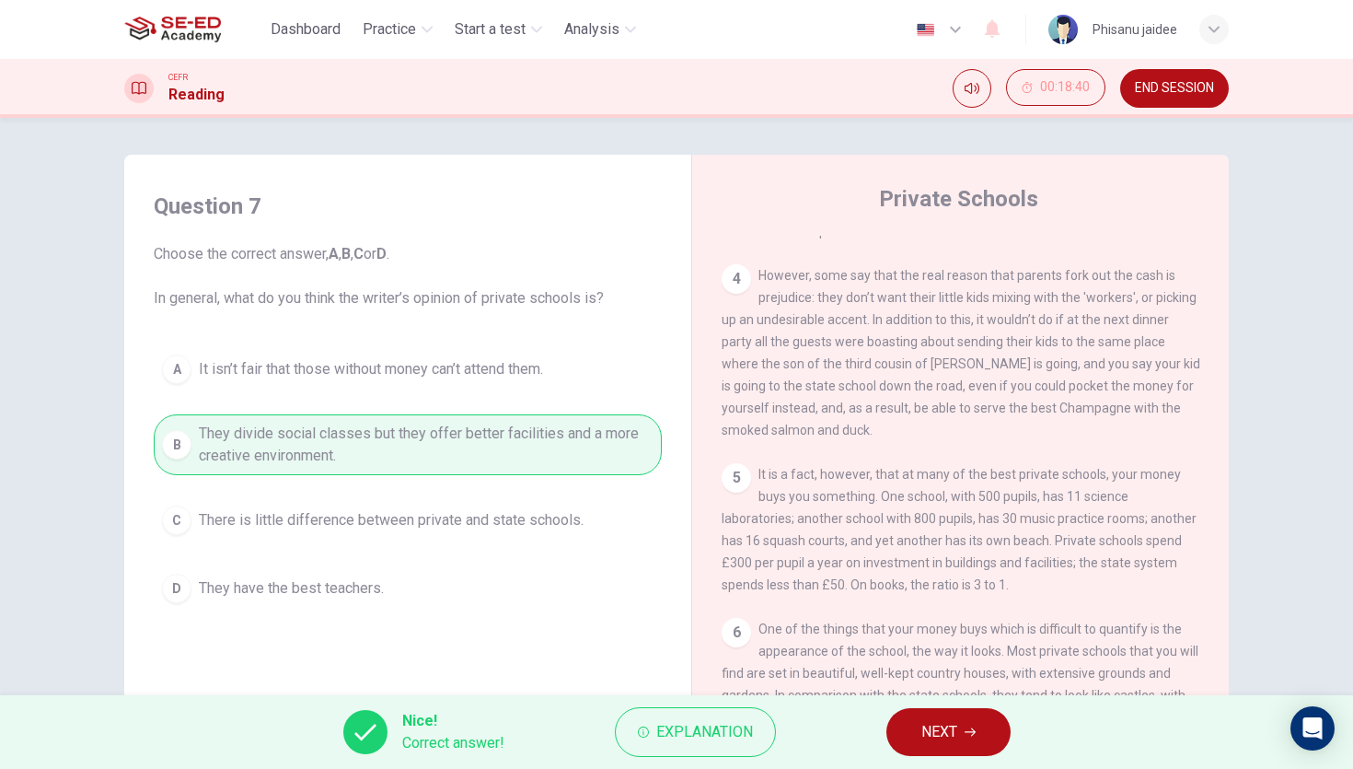
click at [945, 717] on button "NEXT" at bounding box center [949, 732] width 124 height 48
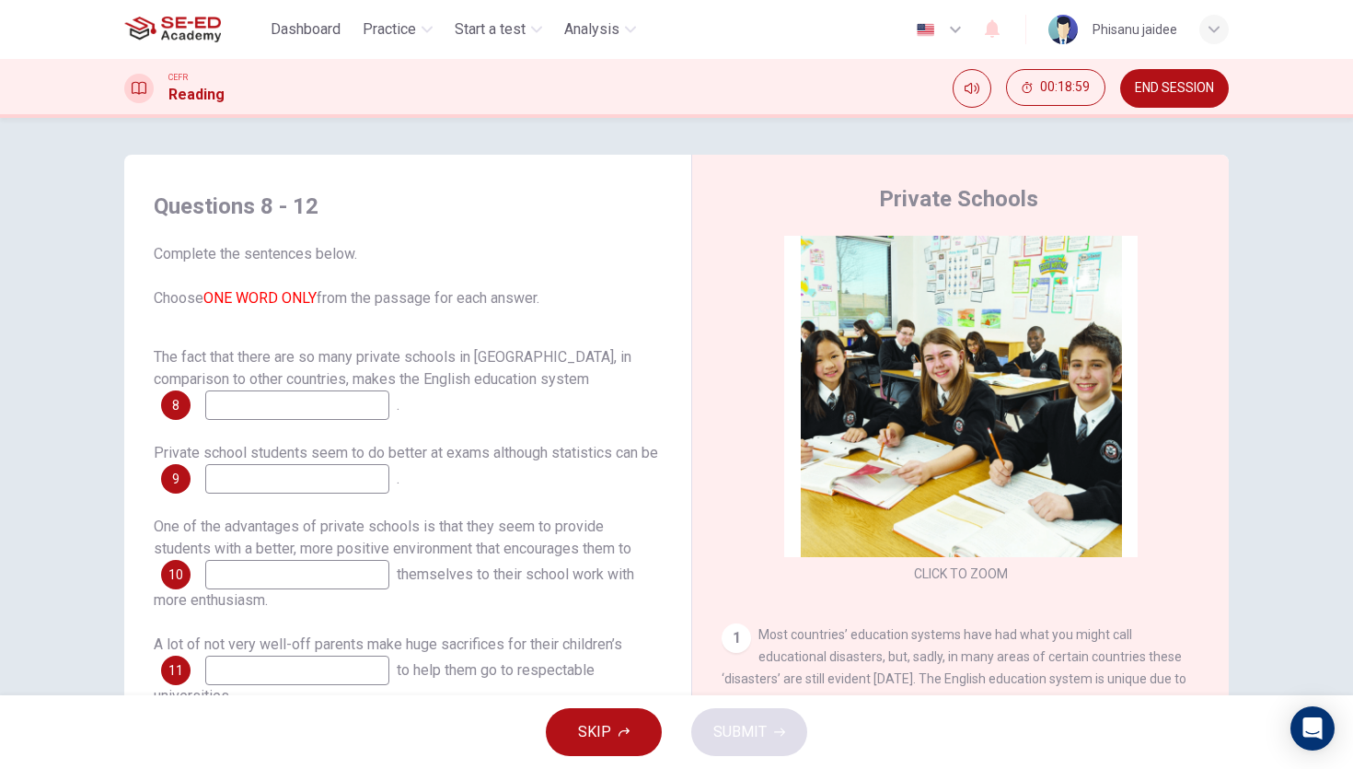
click at [322, 417] on input at bounding box center [297, 404] width 184 height 29
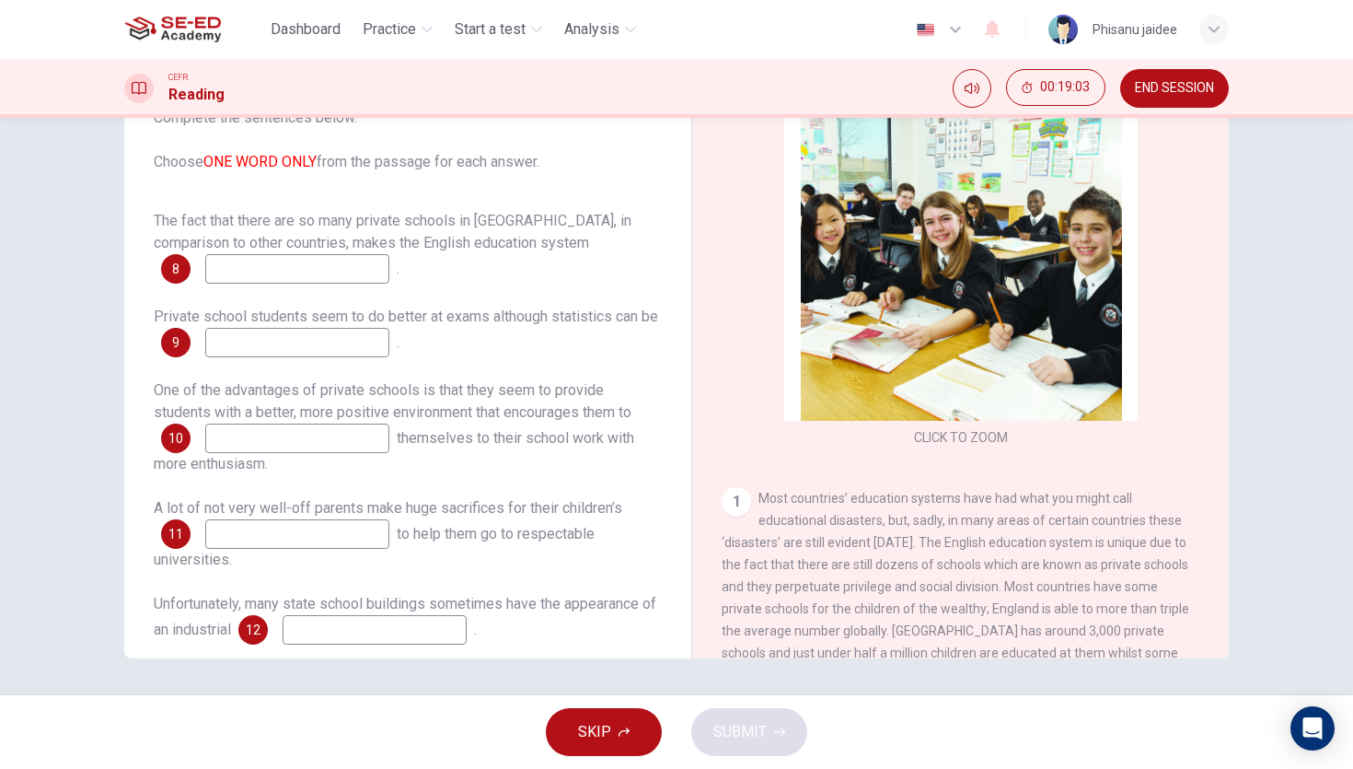
click at [829, 555] on div "1 Most countries’ education systems have had what you might call educational di…" at bounding box center [961, 597] width 479 height 221
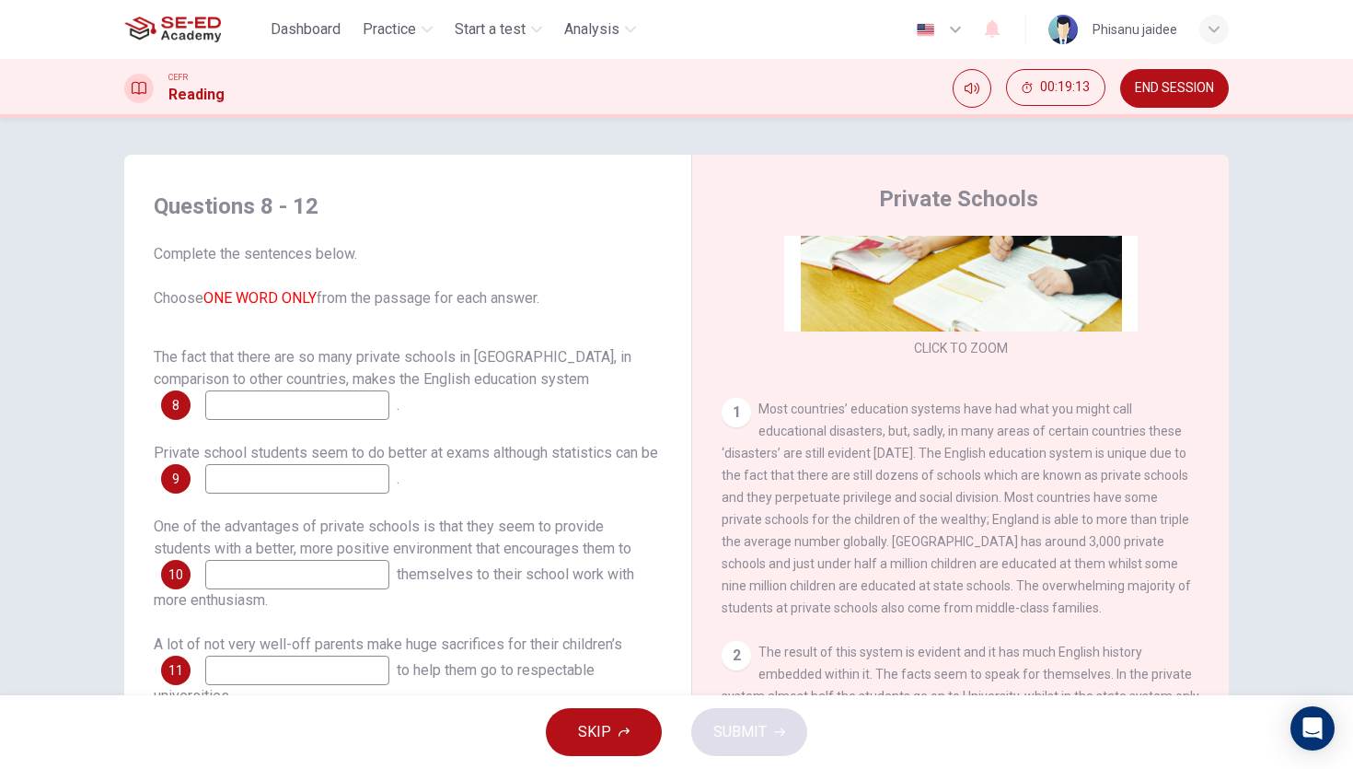
scroll to position [229, 0]
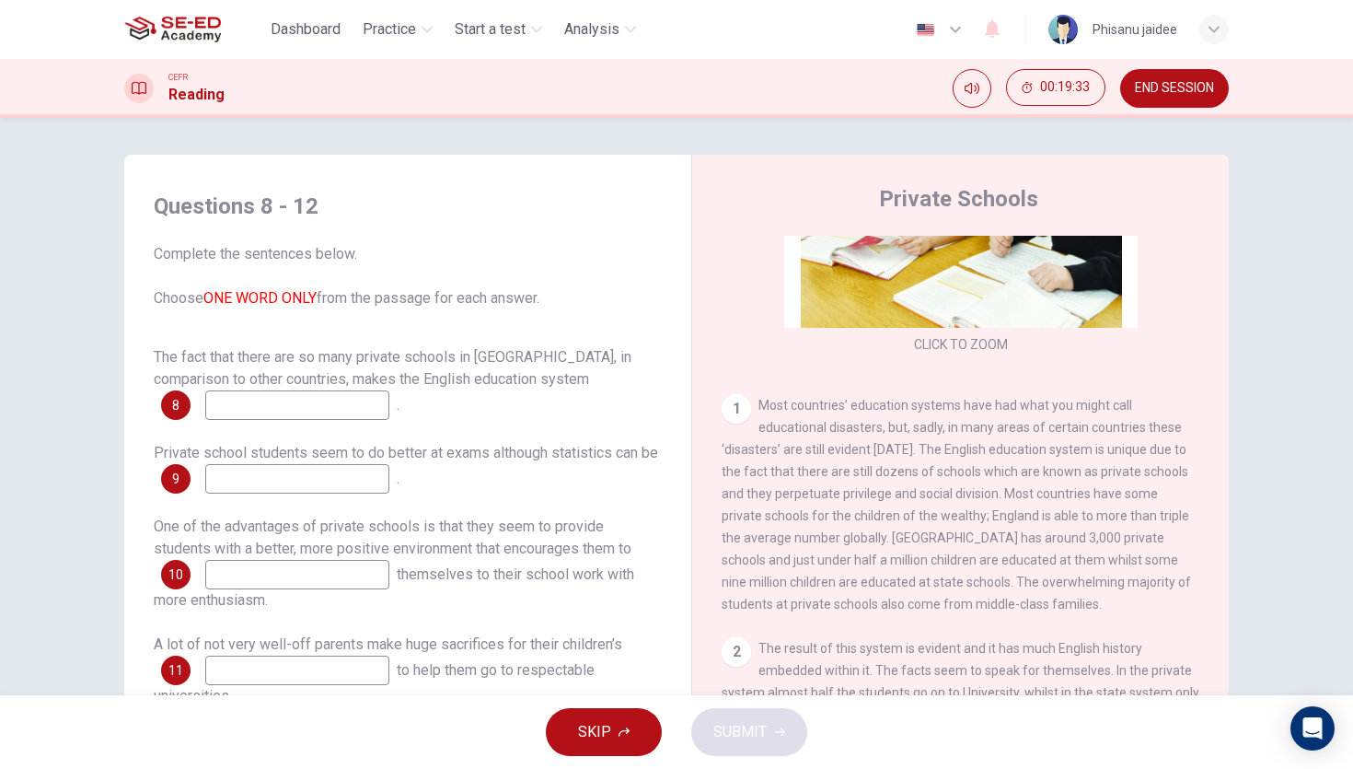
click at [812, 521] on span "Most countries’ education systems have had what you might call educational disa…" at bounding box center [957, 505] width 470 height 214
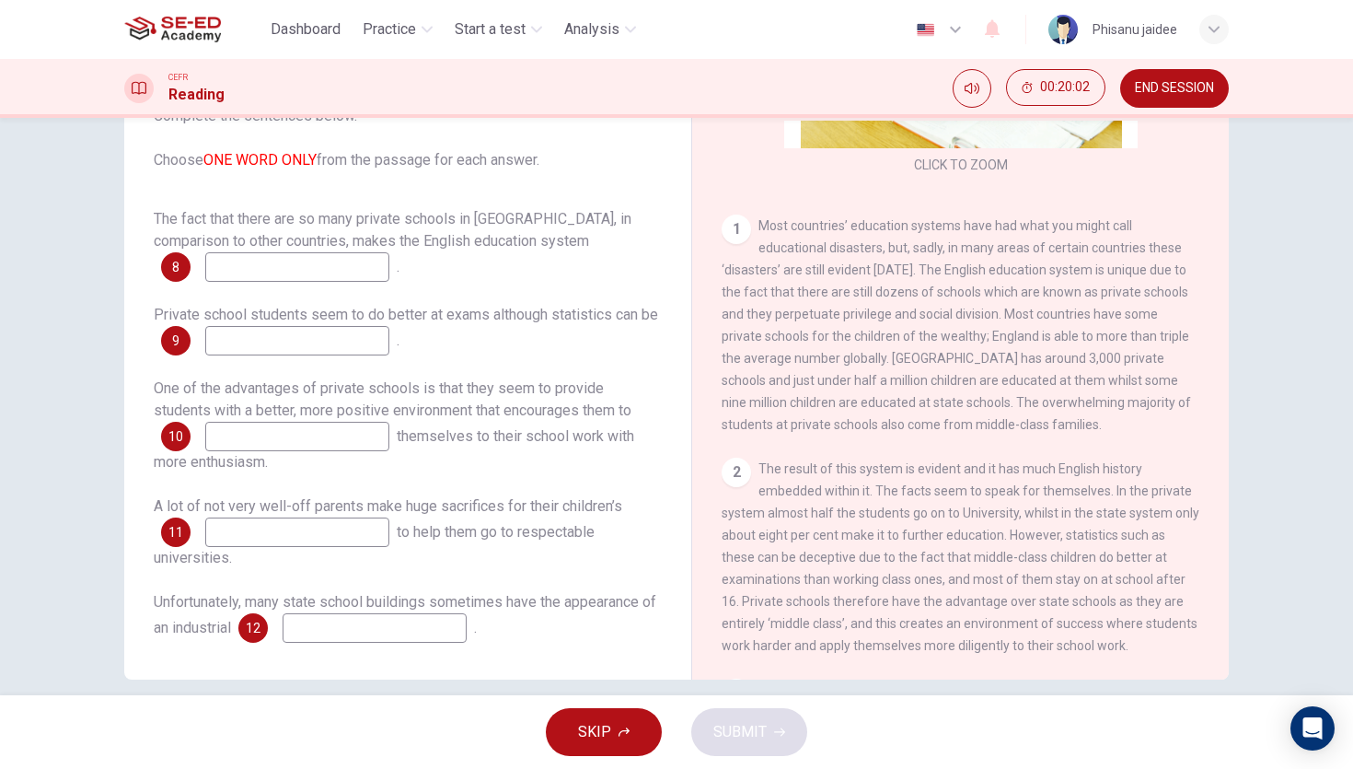
scroll to position [293, 0]
drag, startPoint x: 1017, startPoint y: 277, endPoint x: 1053, endPoint y: 275, distance: 36.0
click at [1053, 275] on span "Most countries’ education systems have had what you might call educational disa…" at bounding box center [957, 326] width 470 height 214
click at [351, 264] on input at bounding box center [297, 266] width 184 height 29
type input "ี"
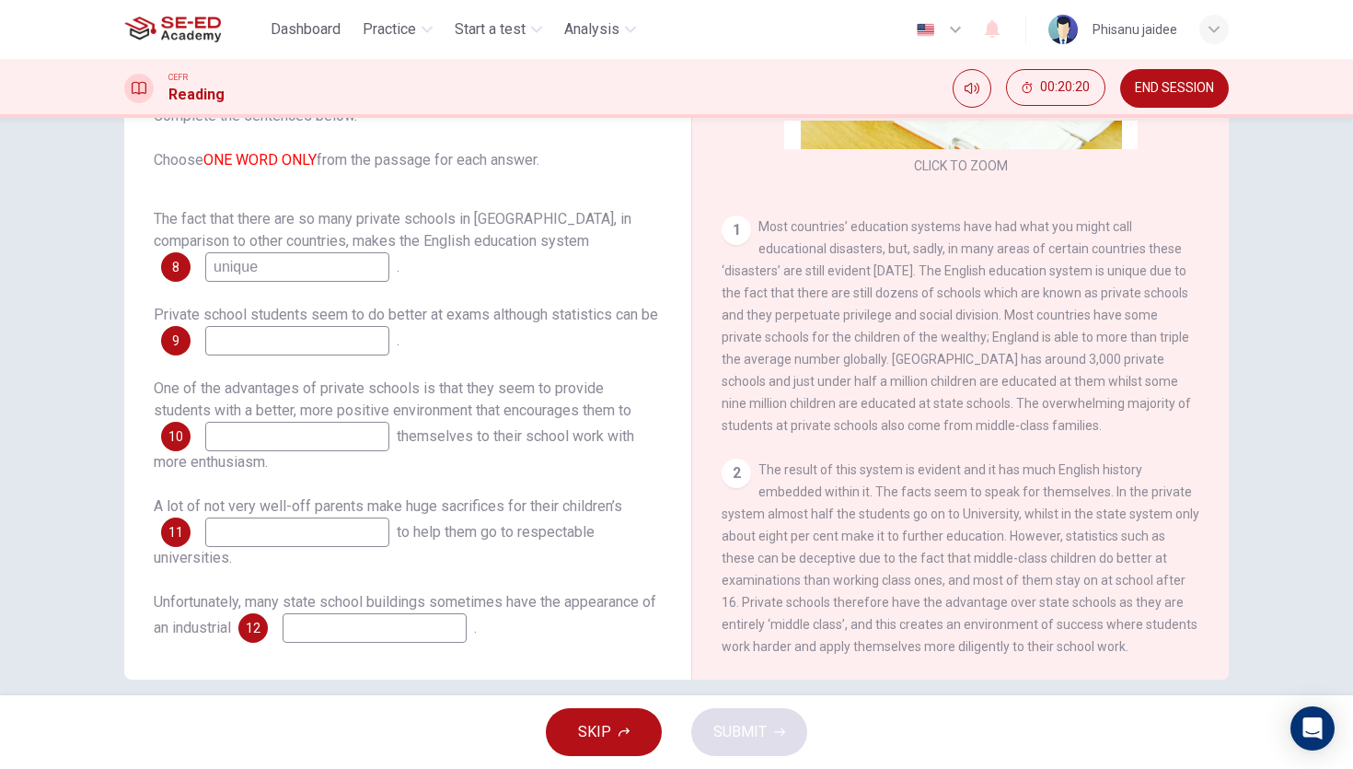
type input "unique"
click at [301, 344] on input at bounding box center [297, 340] width 184 height 29
click at [275, 433] on input at bounding box center [297, 436] width 184 height 29
click at [284, 343] on input "5" at bounding box center [297, 340] width 184 height 29
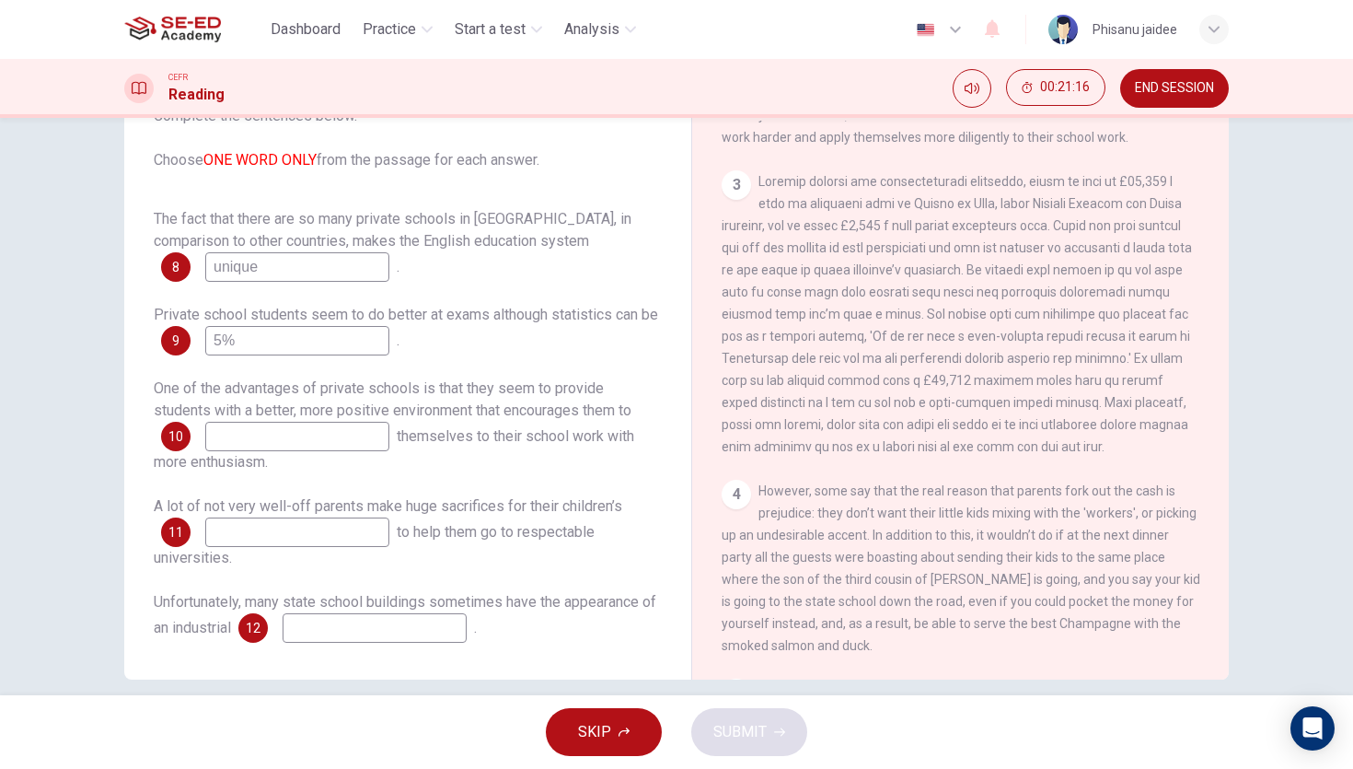
scroll to position [807, 0]
type input "5%"
click at [340, 444] on input at bounding box center [297, 436] width 184 height 29
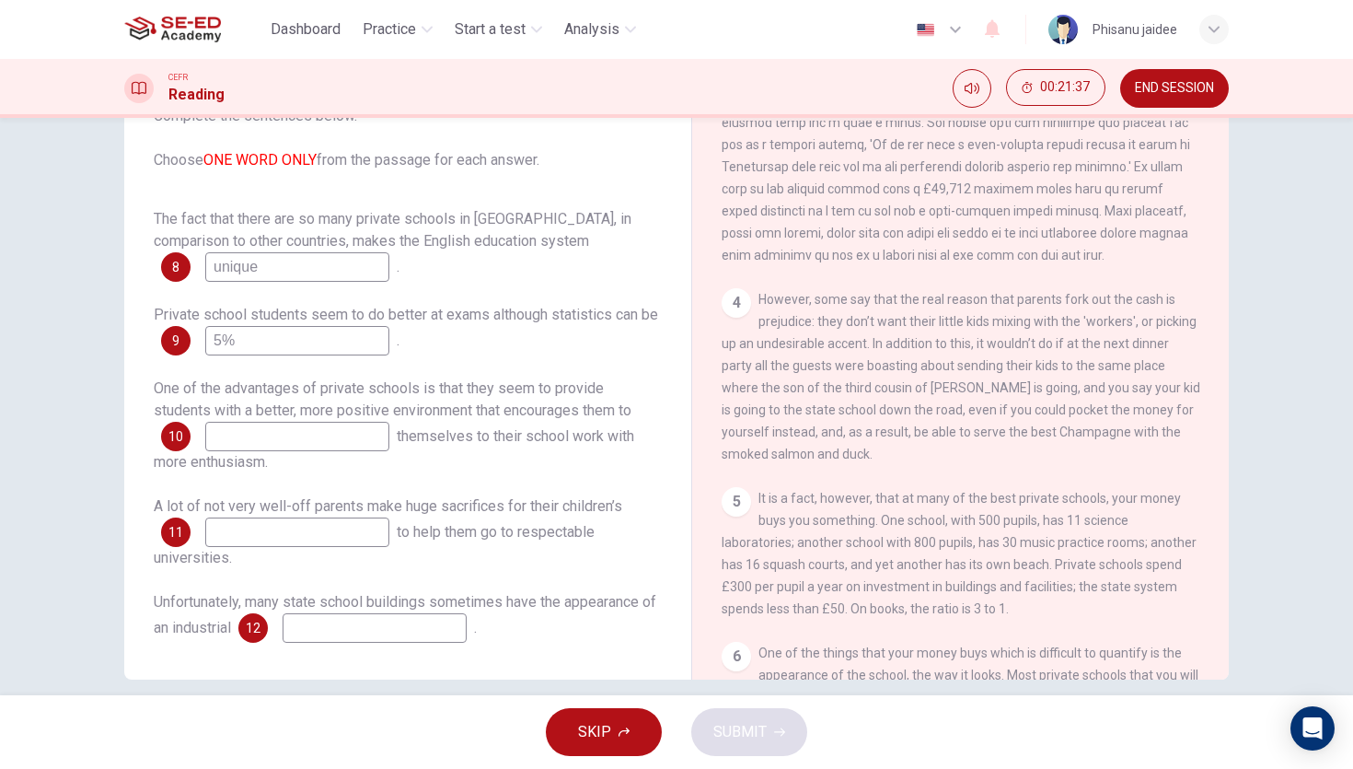
scroll to position [996, 0]
type input "learning"
click at [409, 492] on div "The fact that there are so many private schools in England, in comparison to ot…" at bounding box center [408, 425] width 508 height 435
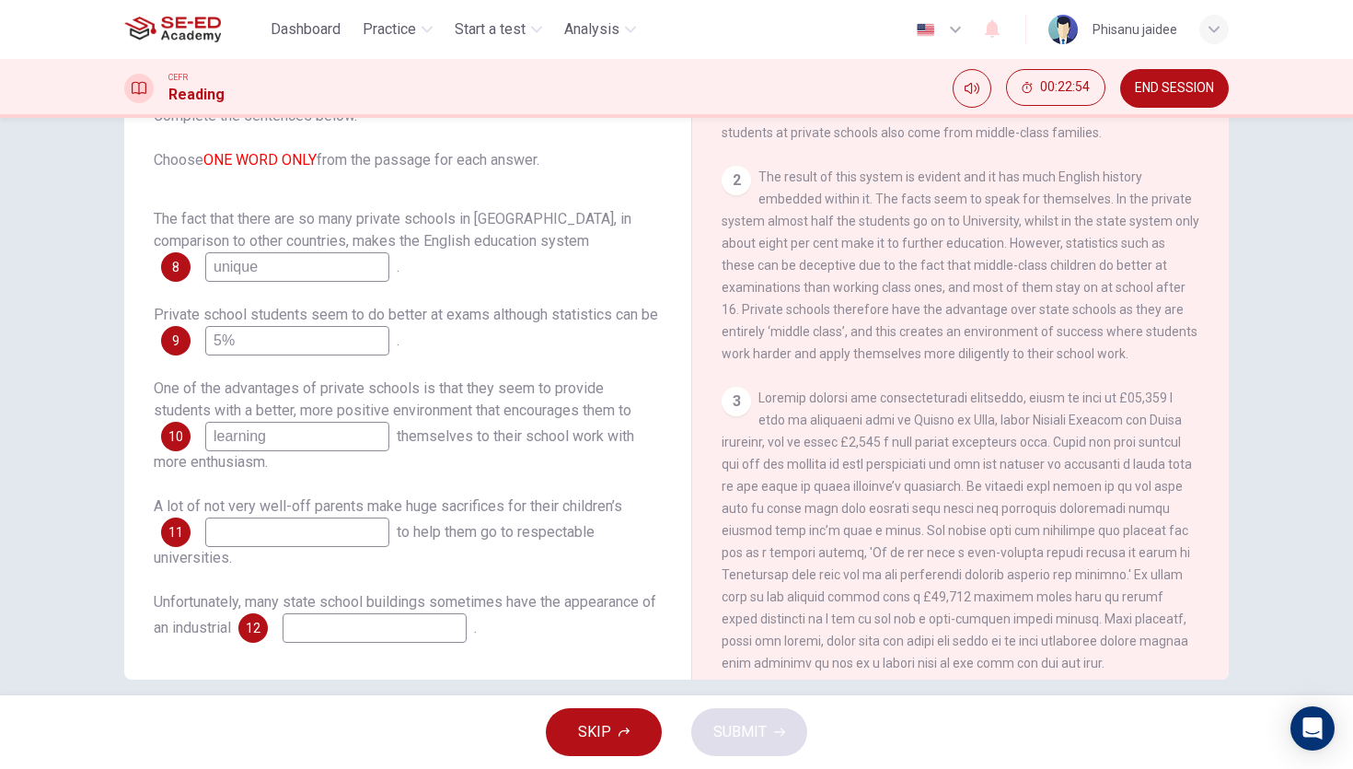
scroll to position [587, 0]
click at [272, 536] on input at bounding box center [297, 531] width 184 height 29
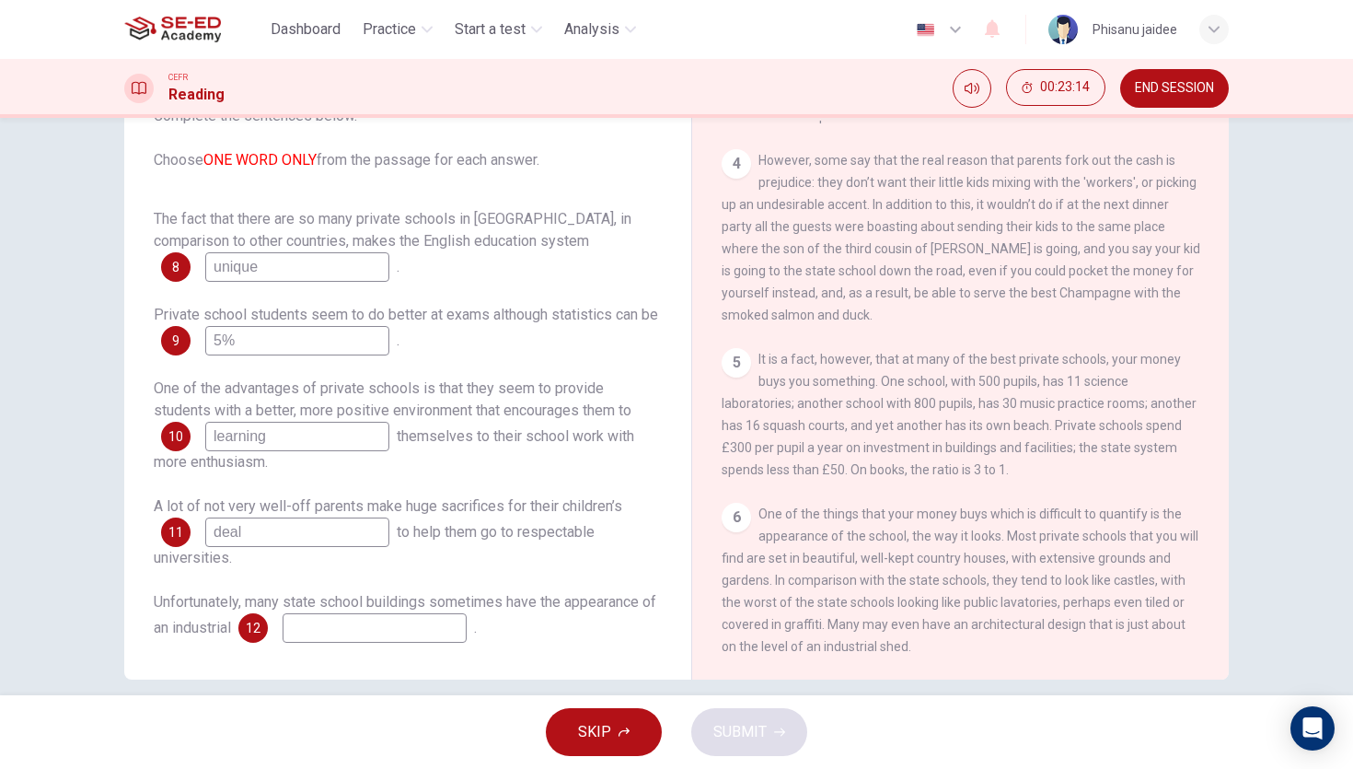
scroll to position [136, 0]
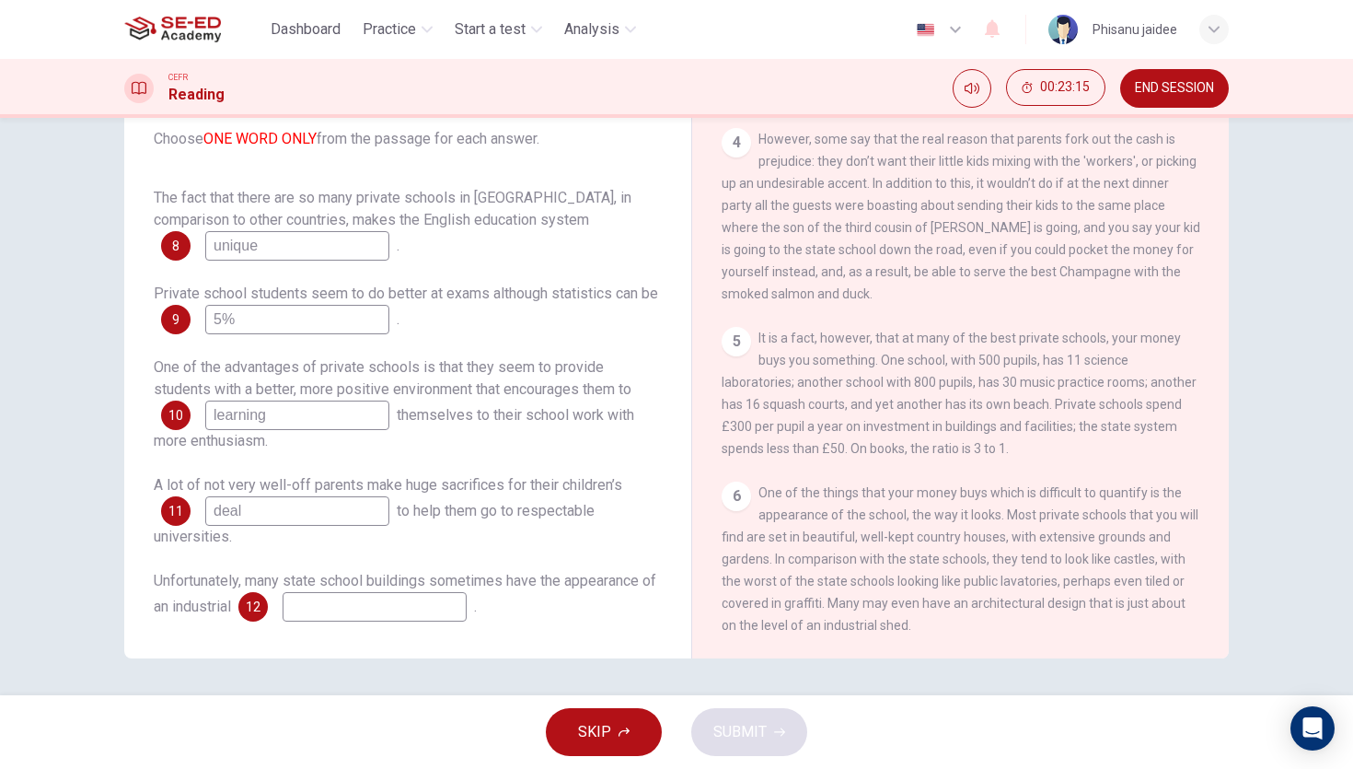
type input "deal"
click at [434, 605] on input at bounding box center [375, 606] width 184 height 29
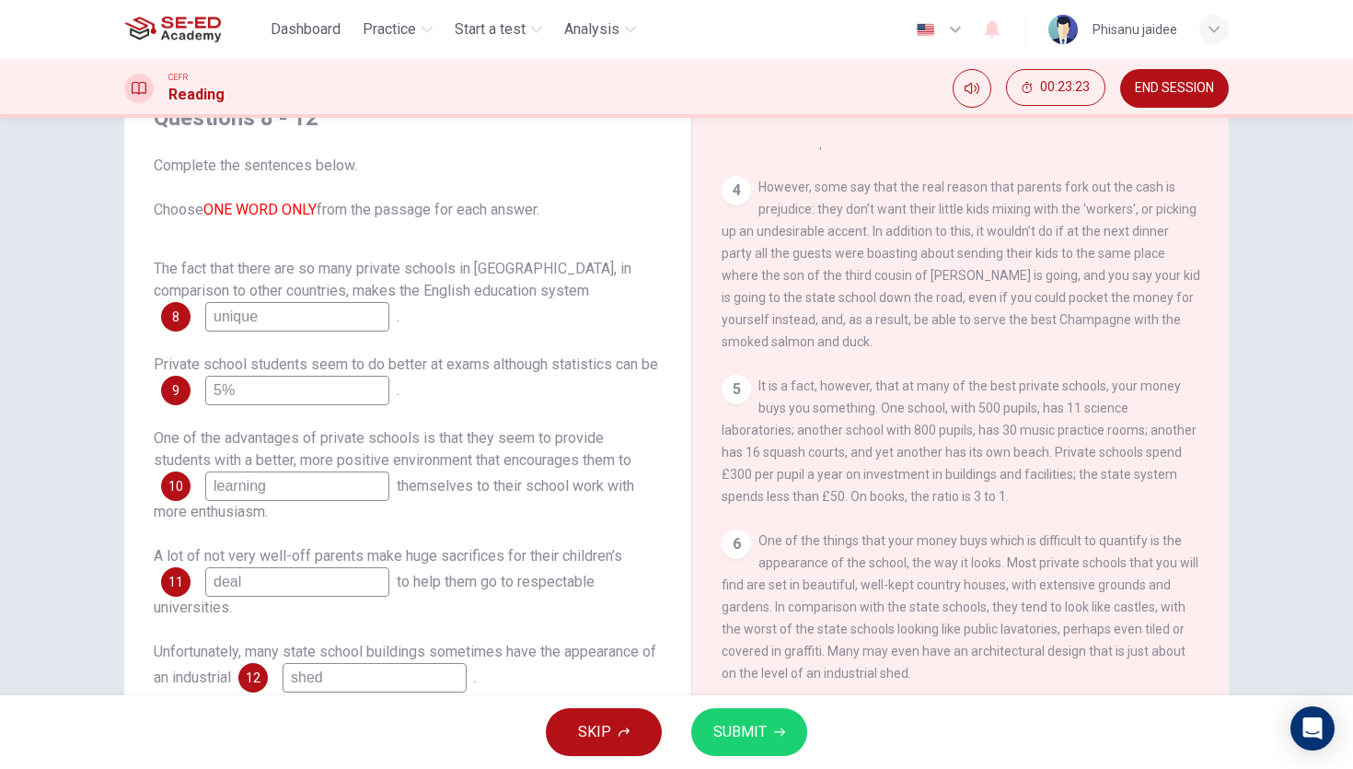
scroll to position [87, 0]
type input "shed"
click at [728, 740] on span "SUBMIT" at bounding box center [740, 732] width 53 height 26
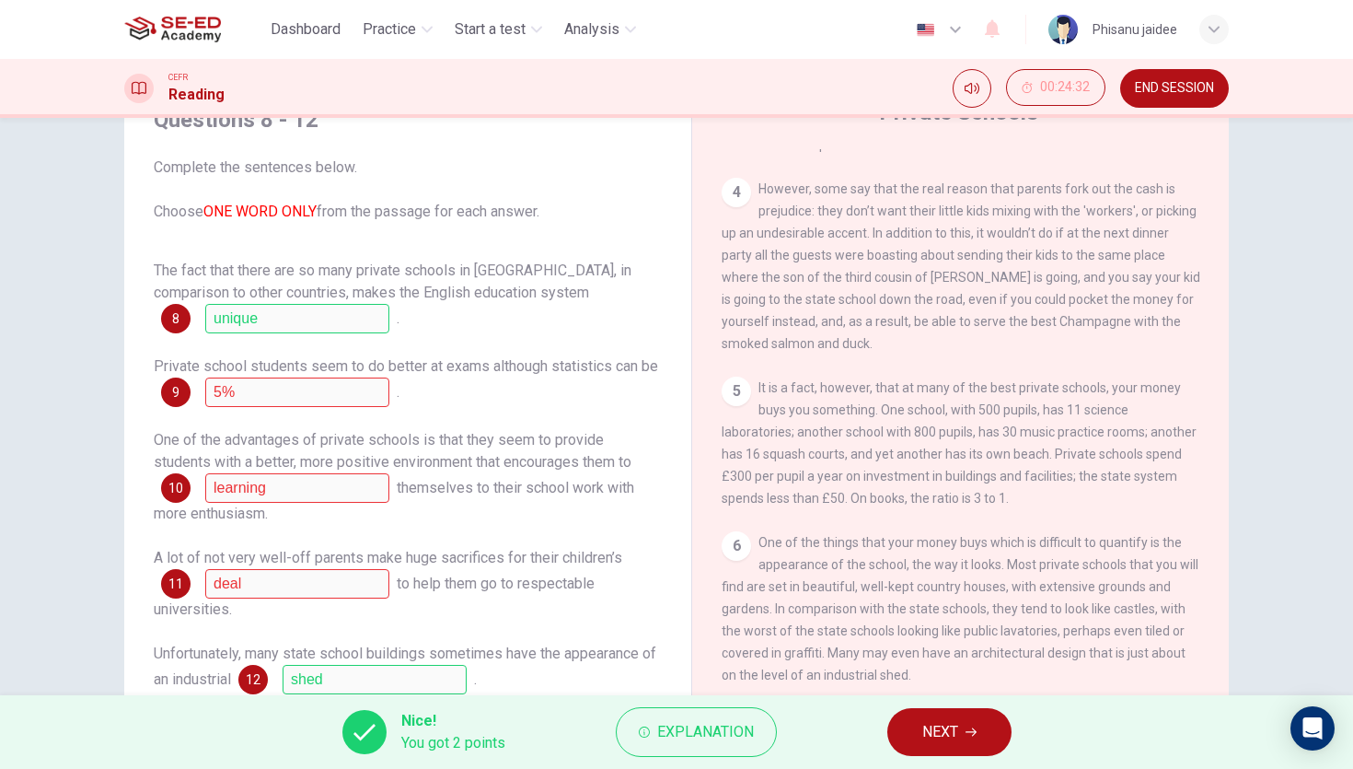
scroll to position [23, 0]
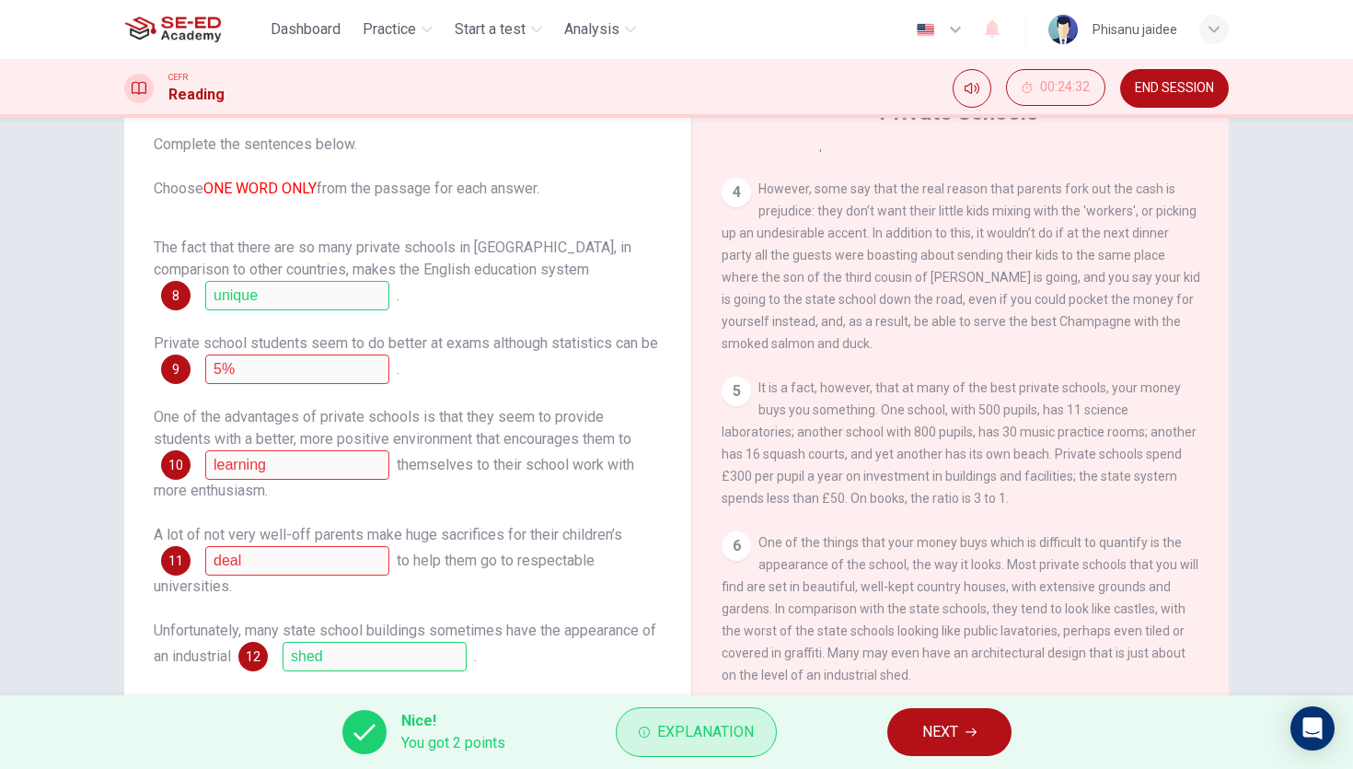
click at [692, 727] on span "Explanation" at bounding box center [705, 732] width 97 height 26
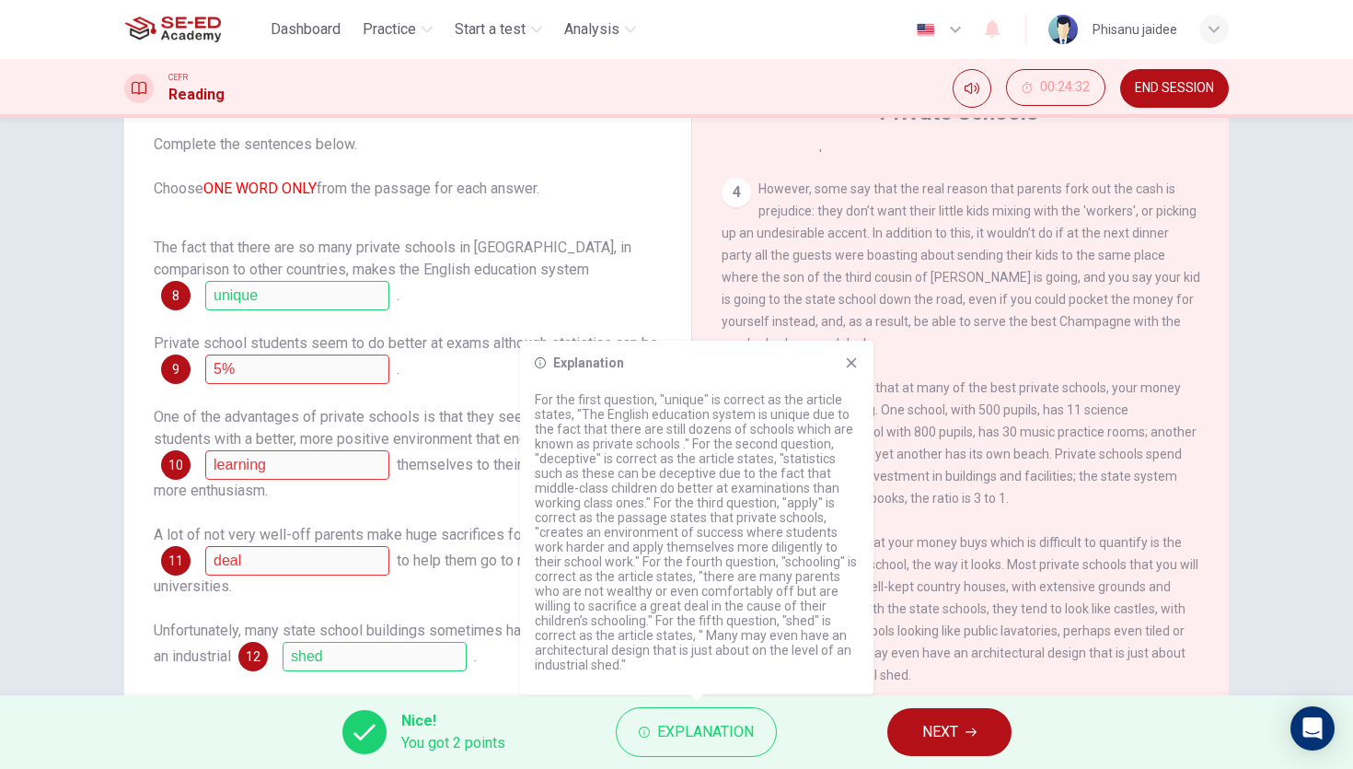
click at [852, 362] on icon at bounding box center [852, 363] width 10 height 10
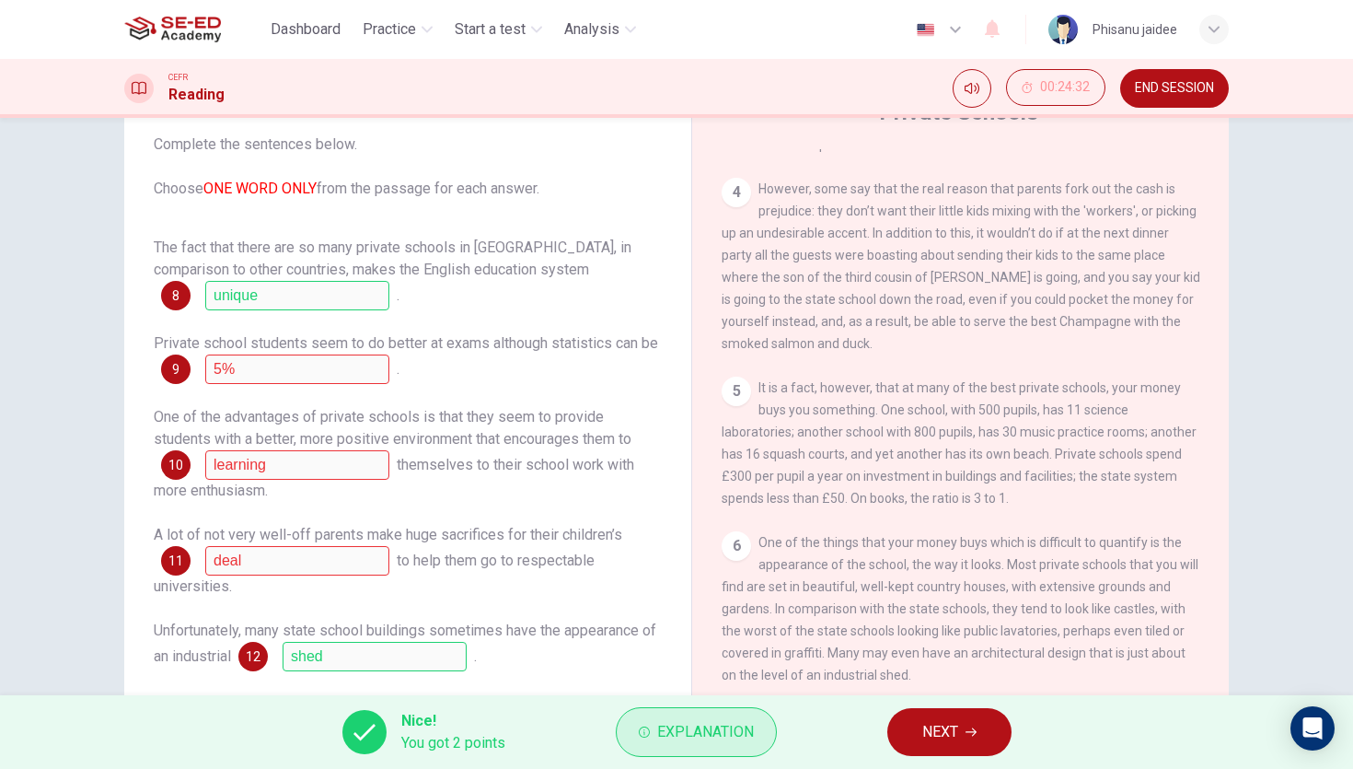
click at [691, 733] on span "Explanation" at bounding box center [705, 732] width 97 height 26
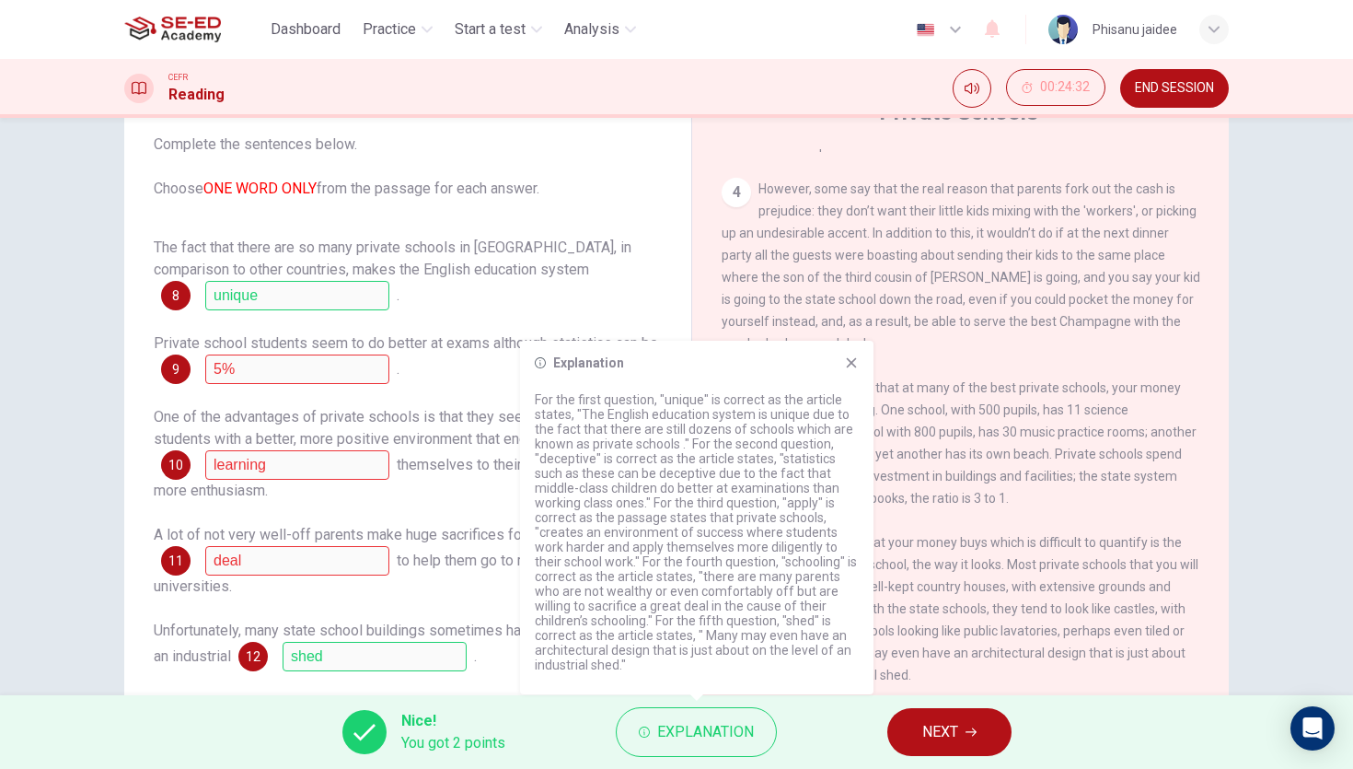
click at [972, 712] on button "NEXT" at bounding box center [950, 732] width 124 height 48
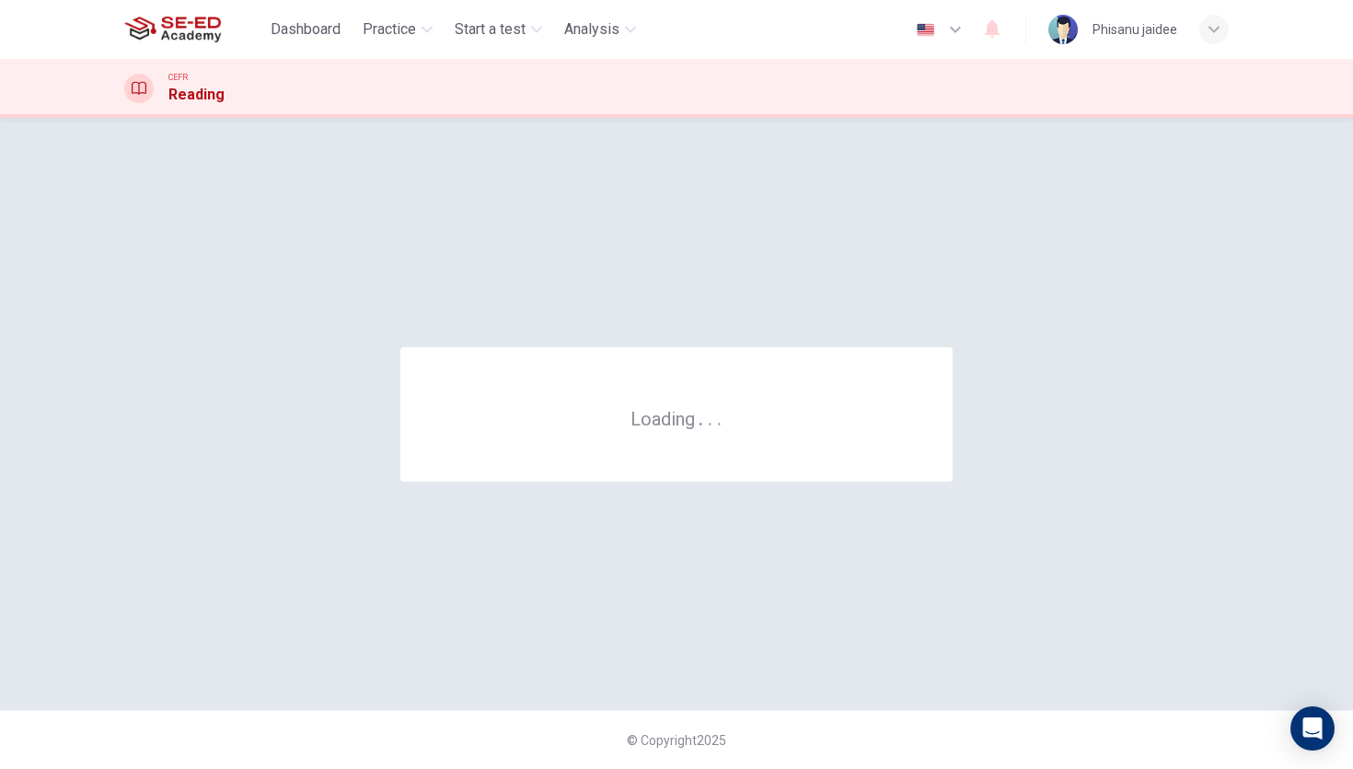
scroll to position [0, 0]
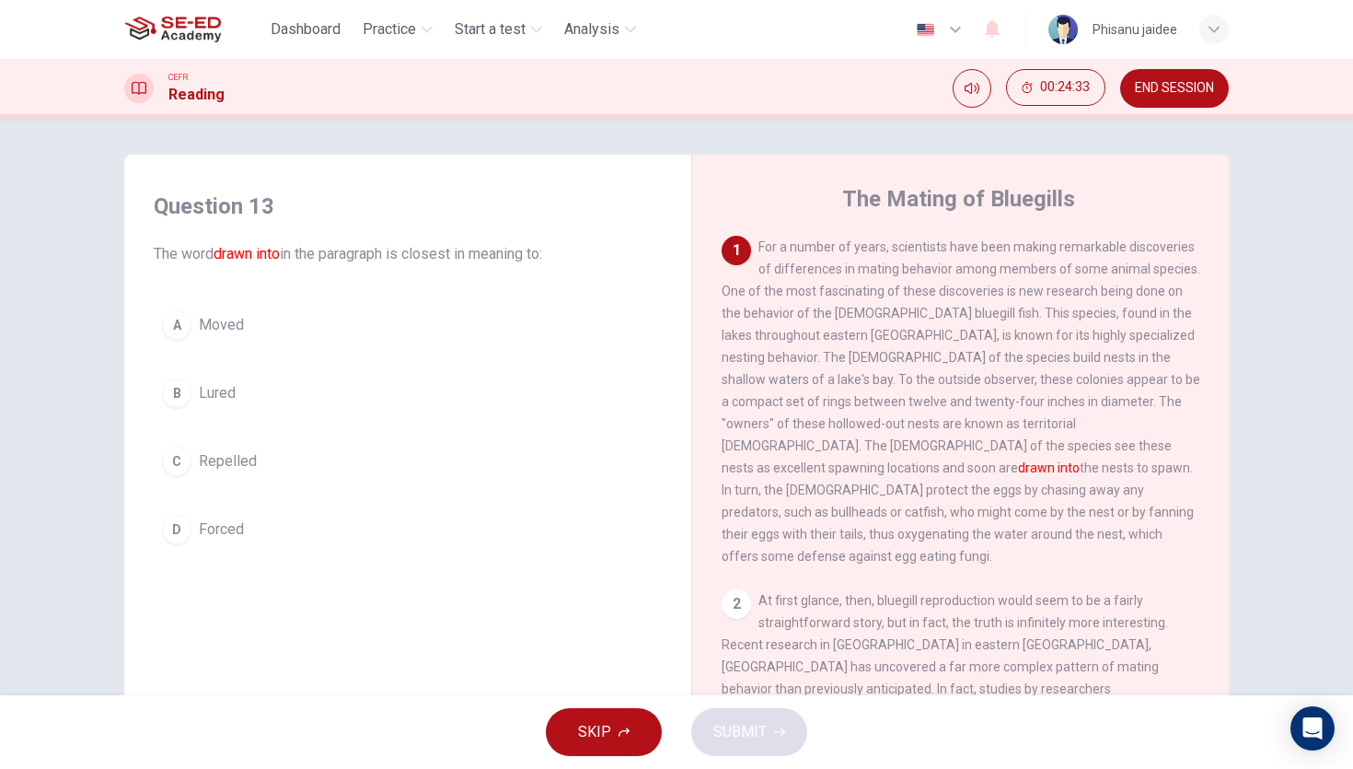
click at [972, 712] on div "SKIP SUBMIT" at bounding box center [676, 732] width 1353 height 74
click at [731, 431] on span "For a number of years, scientists have been making remarkable discoveries of di…" at bounding box center [961, 401] width 479 height 324
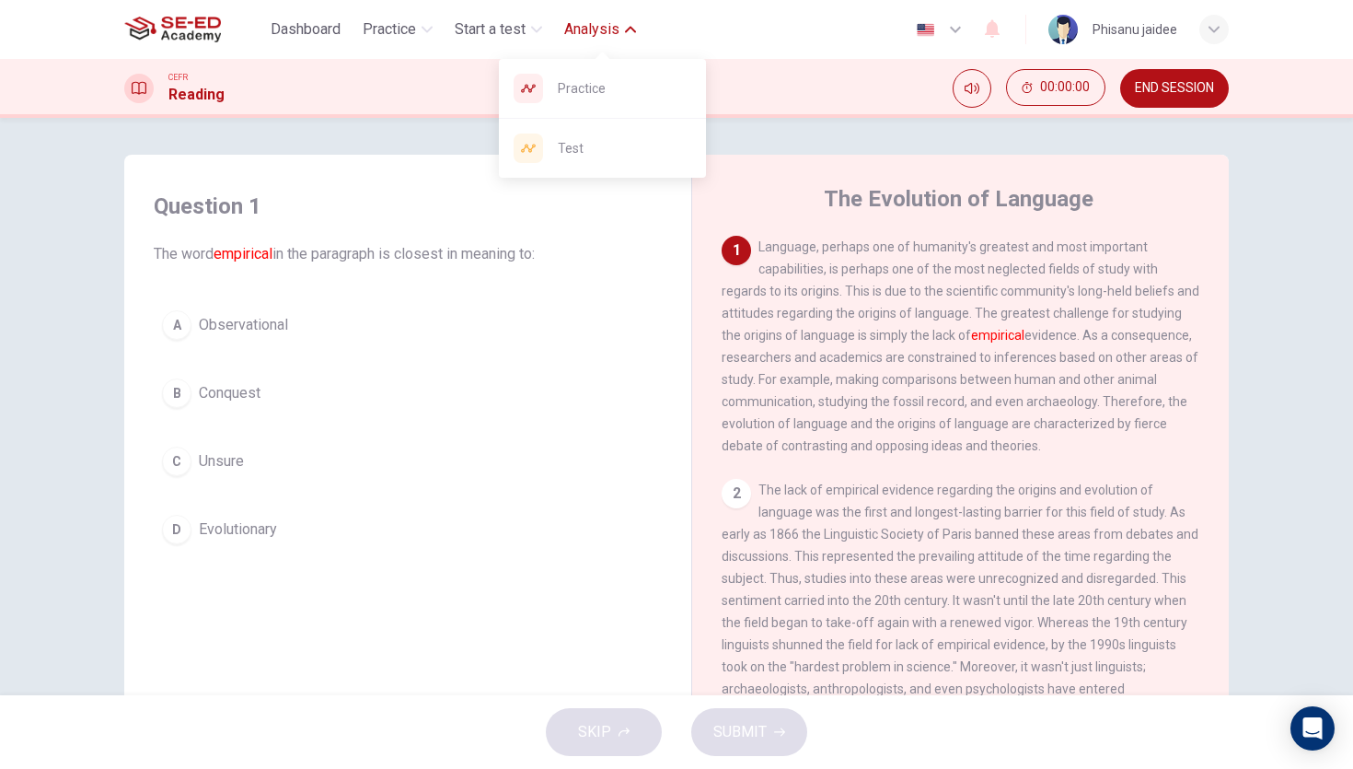
click at [606, 40] on span "Analysis" at bounding box center [591, 29] width 55 height 22
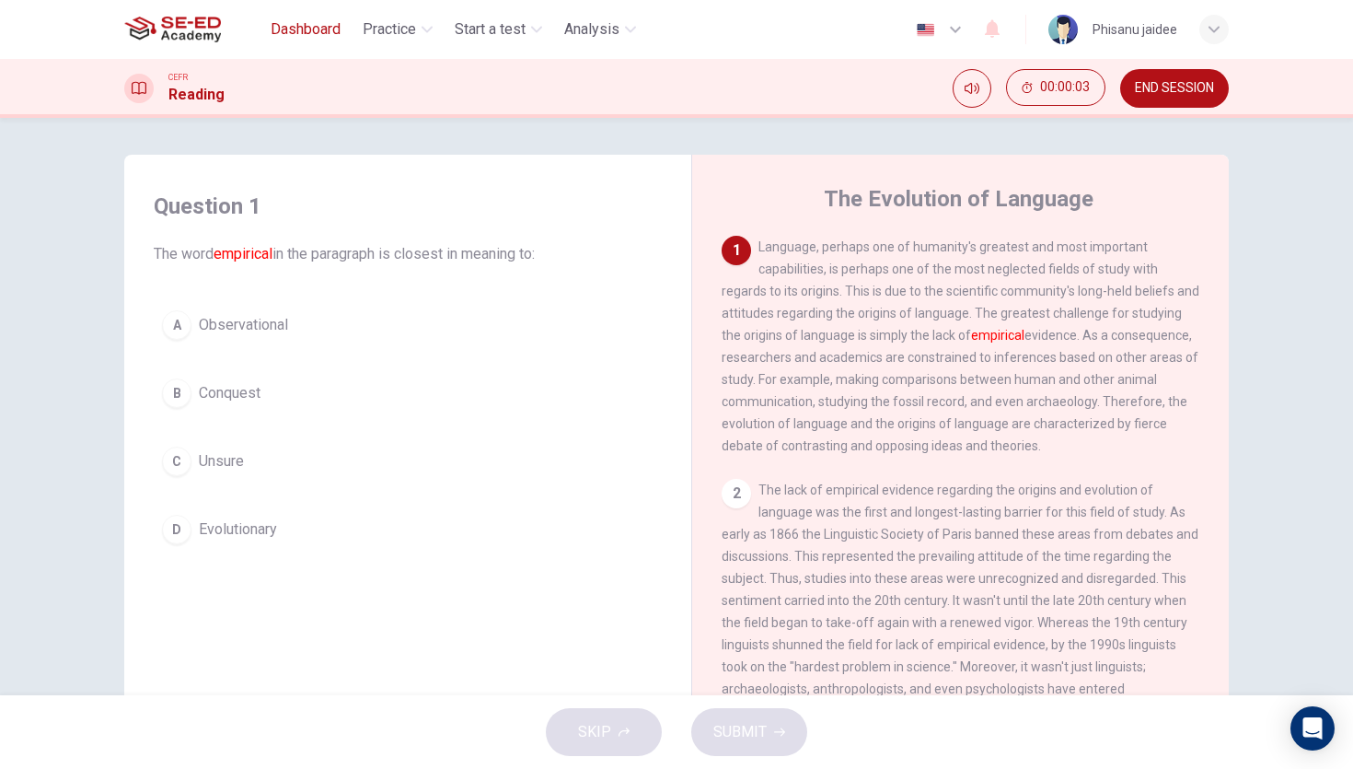
click at [299, 45] on button "Dashboard" at bounding box center [305, 29] width 85 height 33
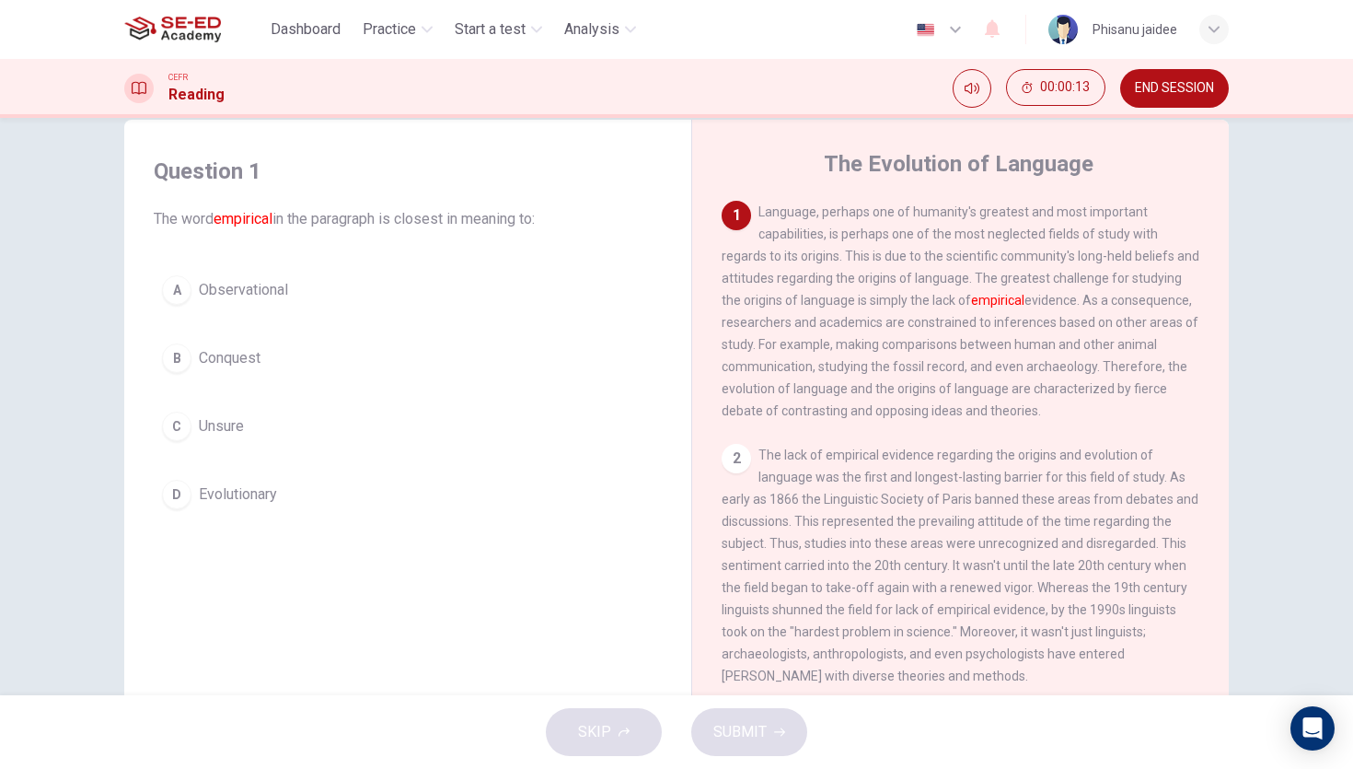
scroll to position [36, 0]
click at [258, 500] on span "Evolutionary" at bounding box center [238, 493] width 78 height 22
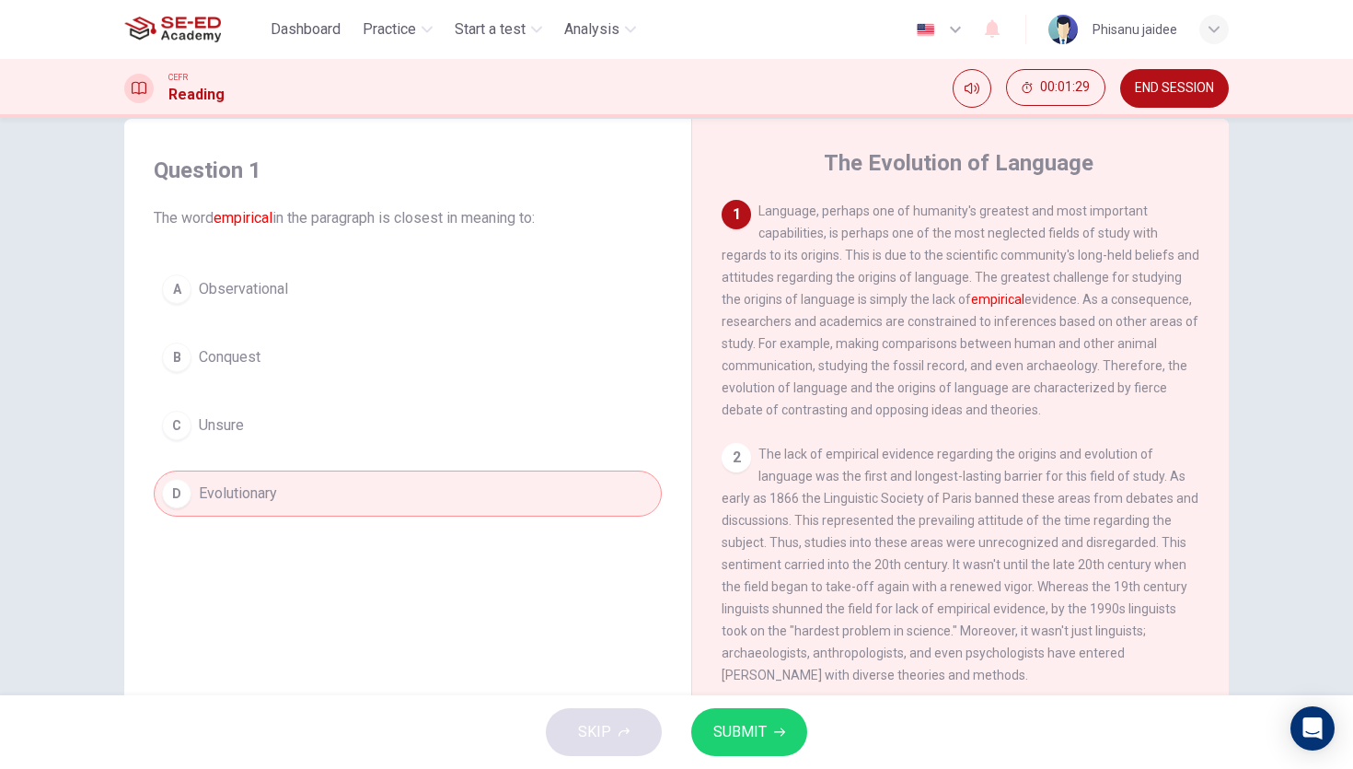
click at [737, 735] on span "SUBMIT" at bounding box center [740, 732] width 53 height 26
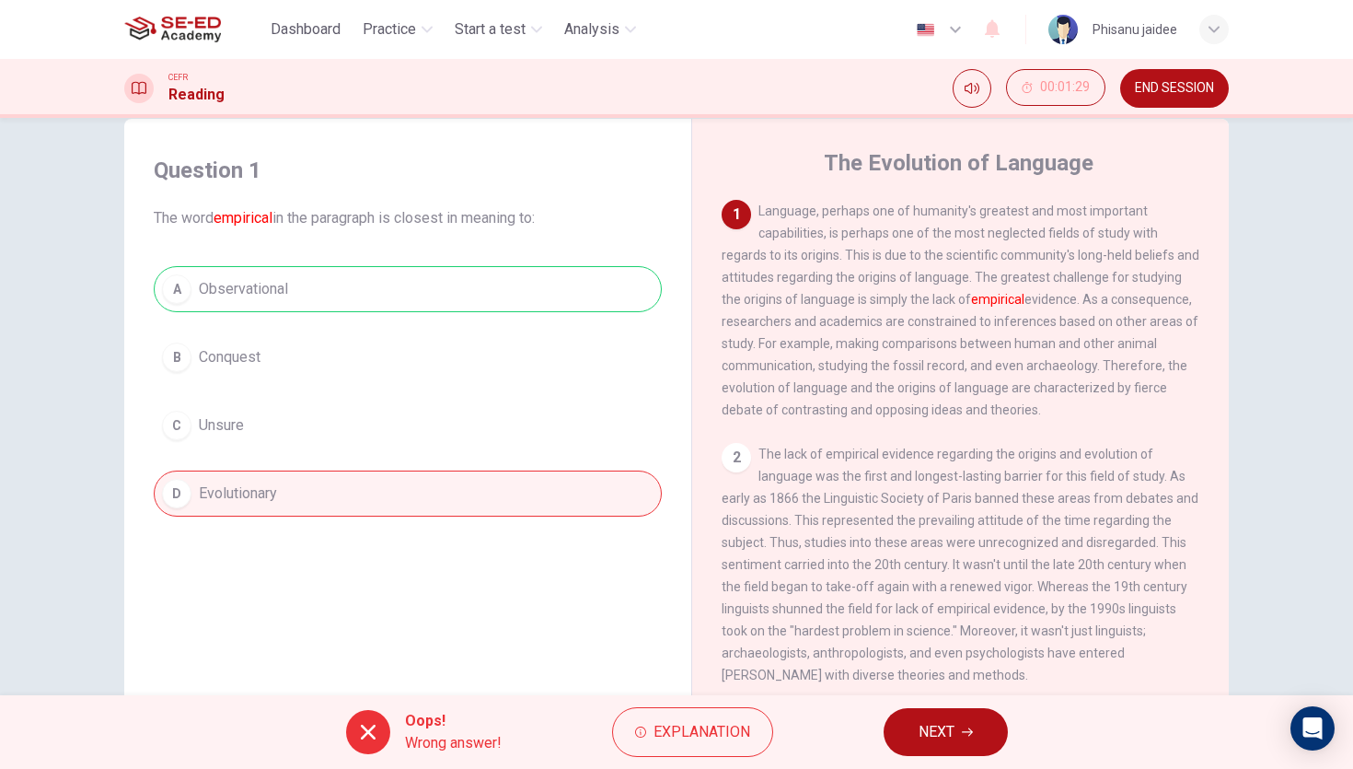
click at [737, 735] on span "Explanation" at bounding box center [702, 732] width 97 height 26
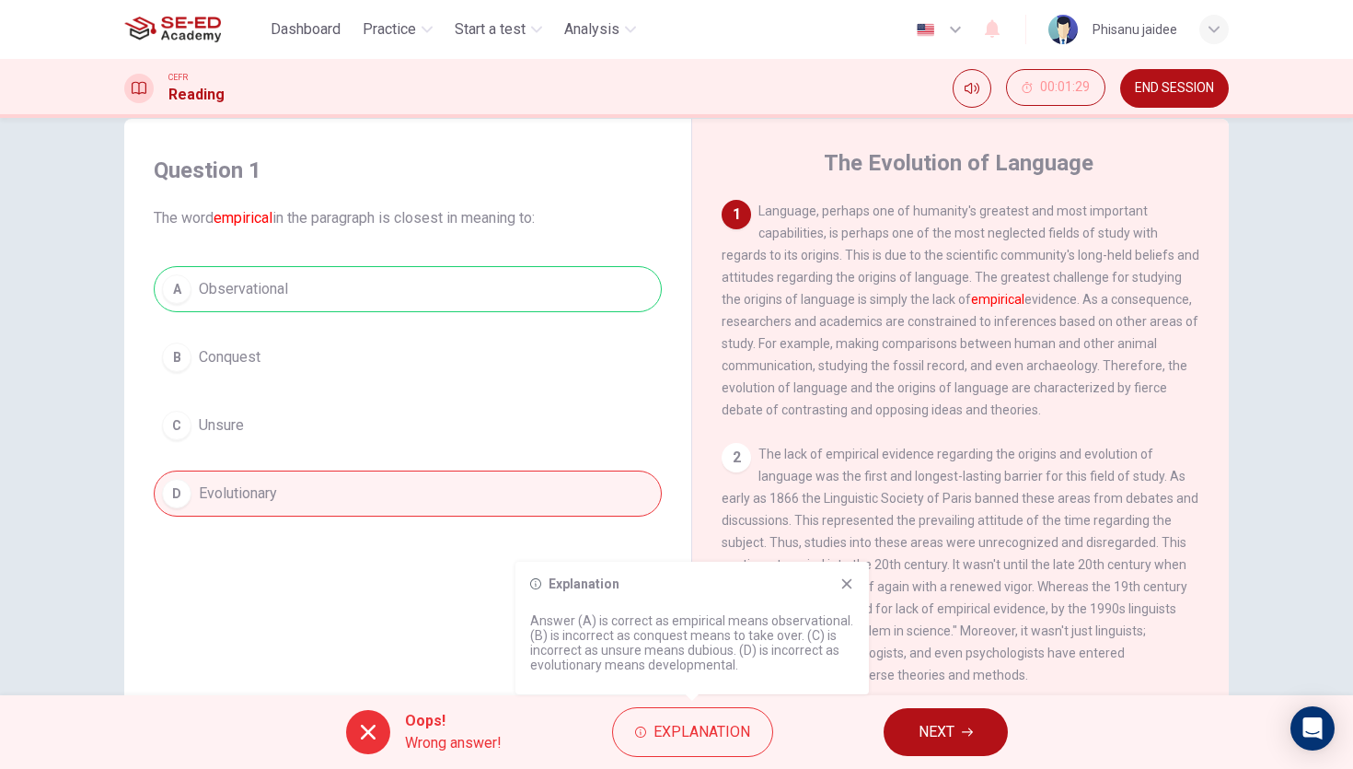
click at [670, 522] on div "Question 1 The word empirical in the paragraph is closest in meaning to: A Obse…" at bounding box center [408, 336] width 538 height 398
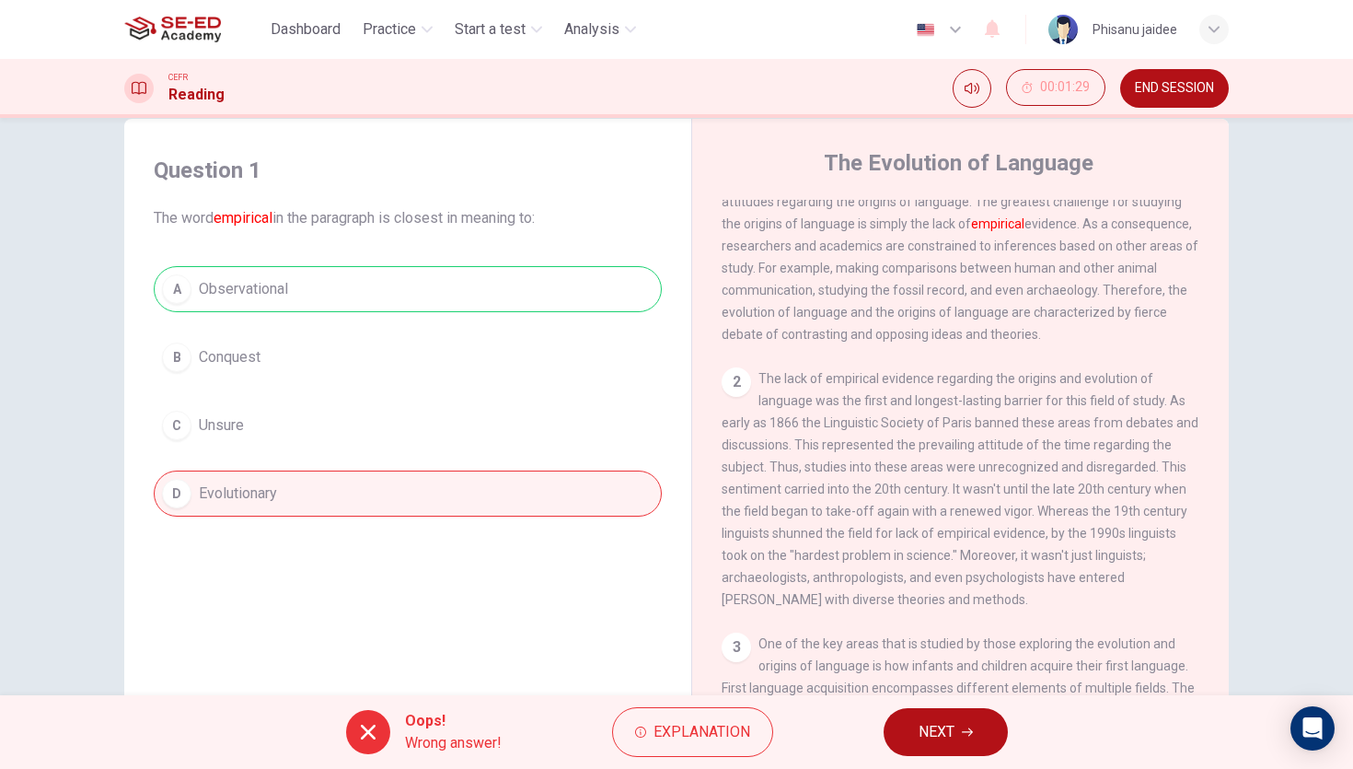
scroll to position [81, 0]
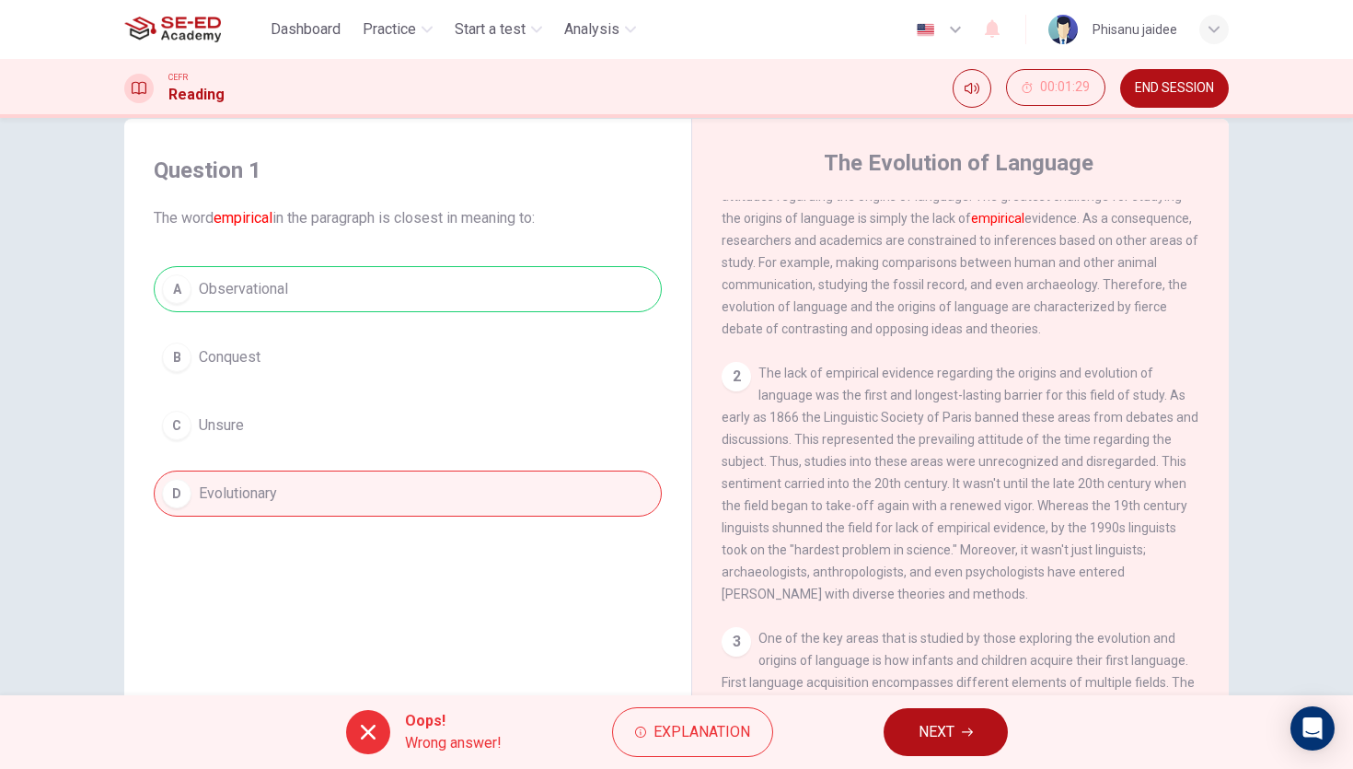
click at [921, 734] on span "NEXT" at bounding box center [937, 732] width 36 height 26
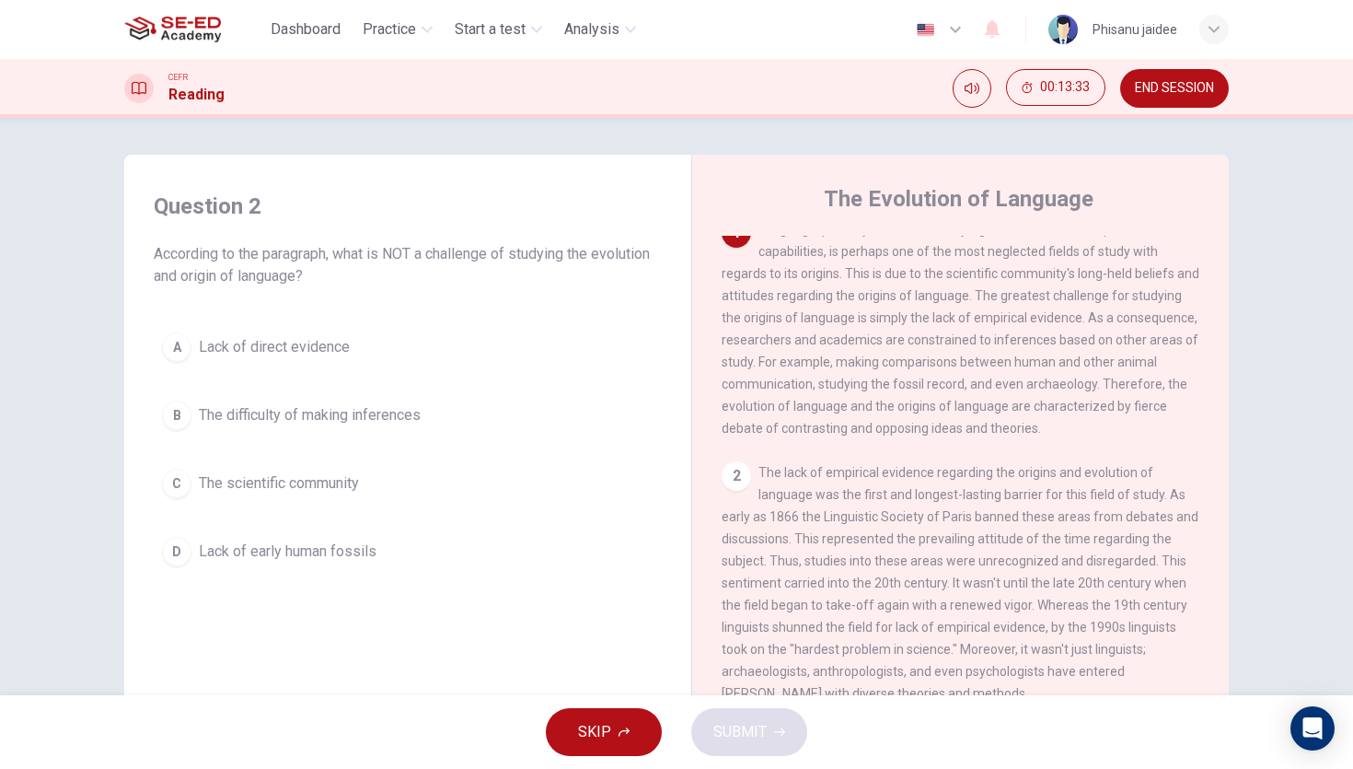
scroll to position [25, 0]
click at [343, 482] on span "The scientific community" at bounding box center [279, 483] width 160 height 22
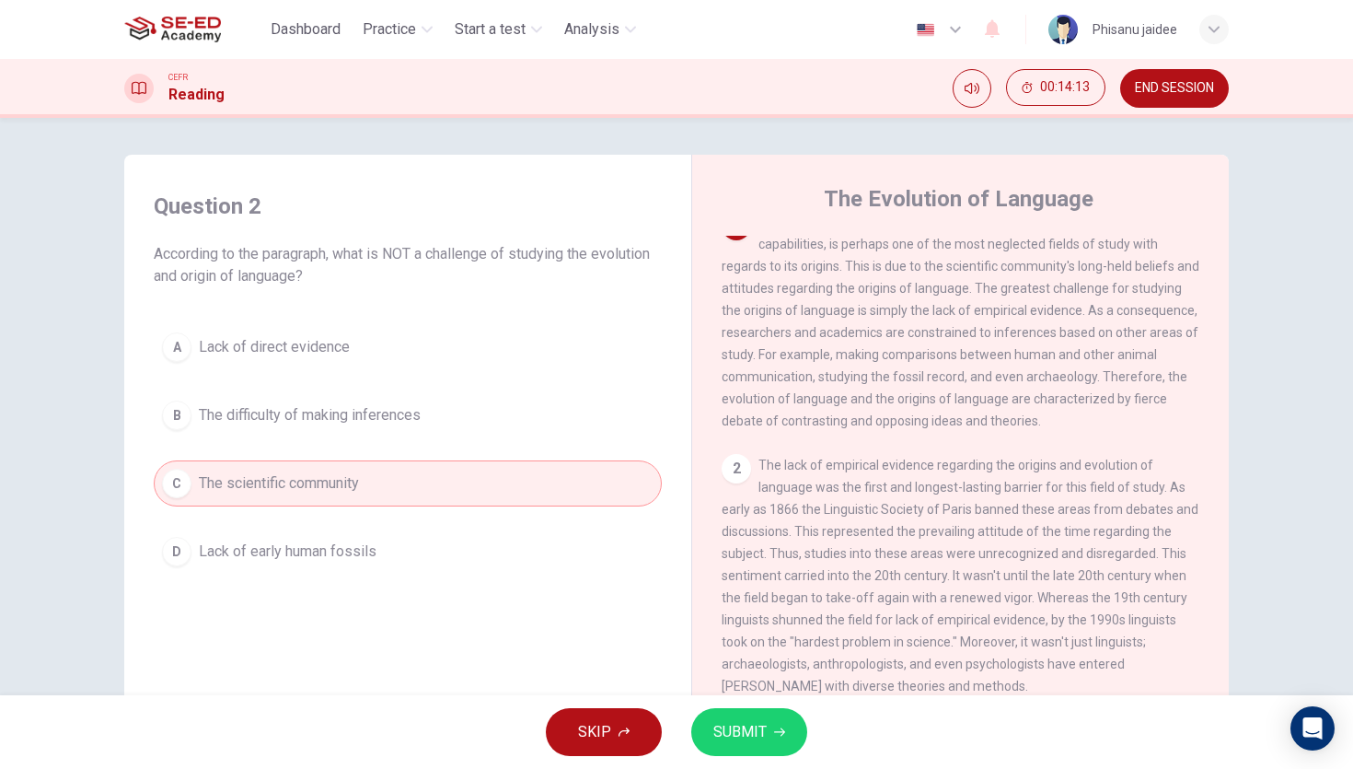
click at [732, 719] on span "SUBMIT" at bounding box center [740, 732] width 53 height 26
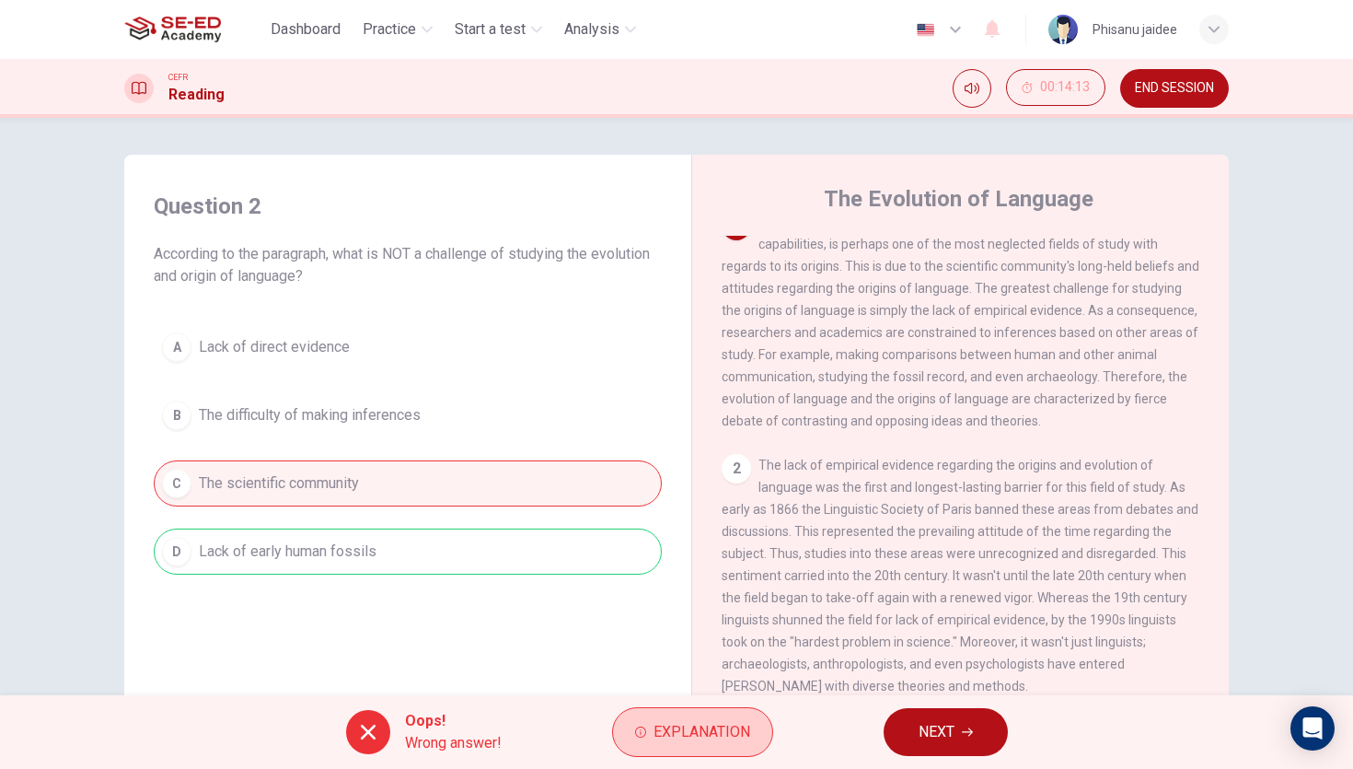
click at [714, 727] on span "Explanation" at bounding box center [702, 732] width 97 height 26
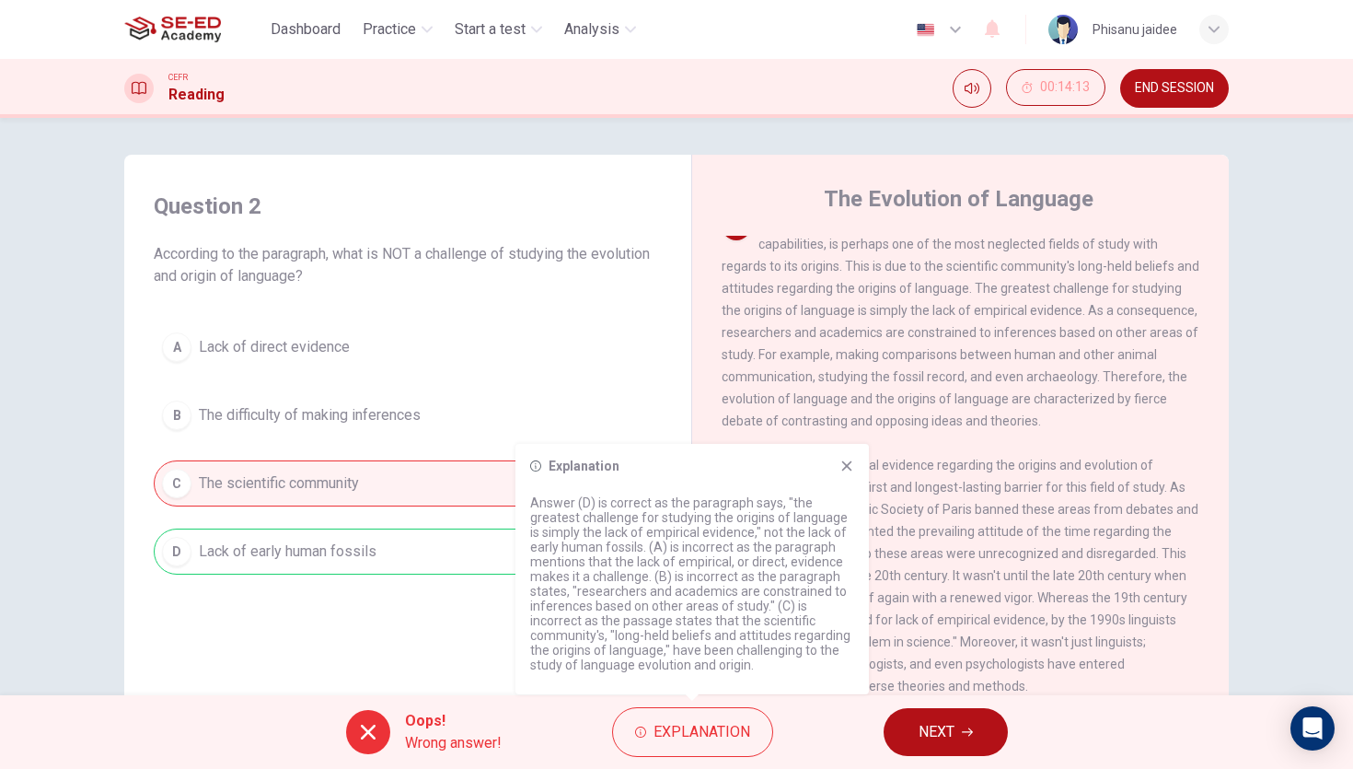
click at [639, 377] on div "A Lack of direct evidence B The difficulty of making inferences C The scientifi…" at bounding box center [408, 449] width 508 height 250
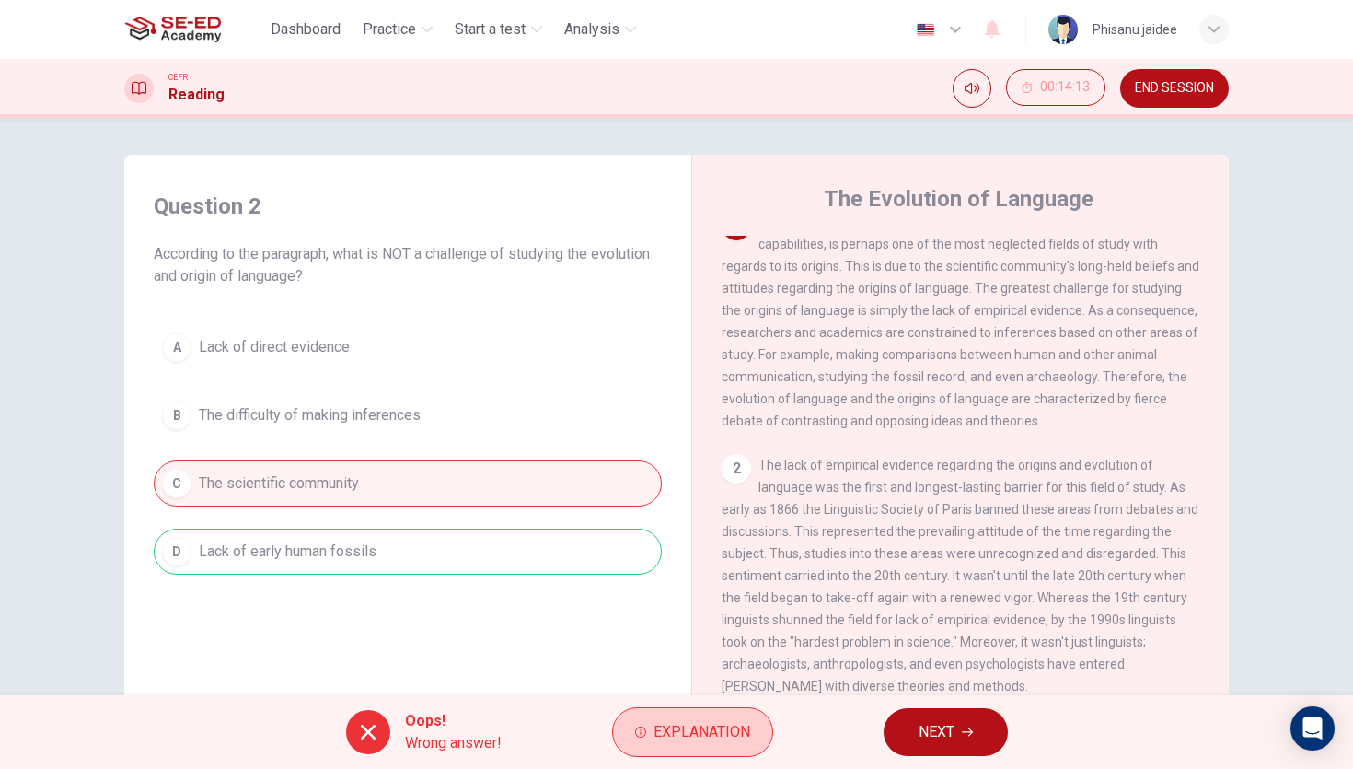
click at [703, 730] on span "Explanation" at bounding box center [702, 732] width 97 height 26
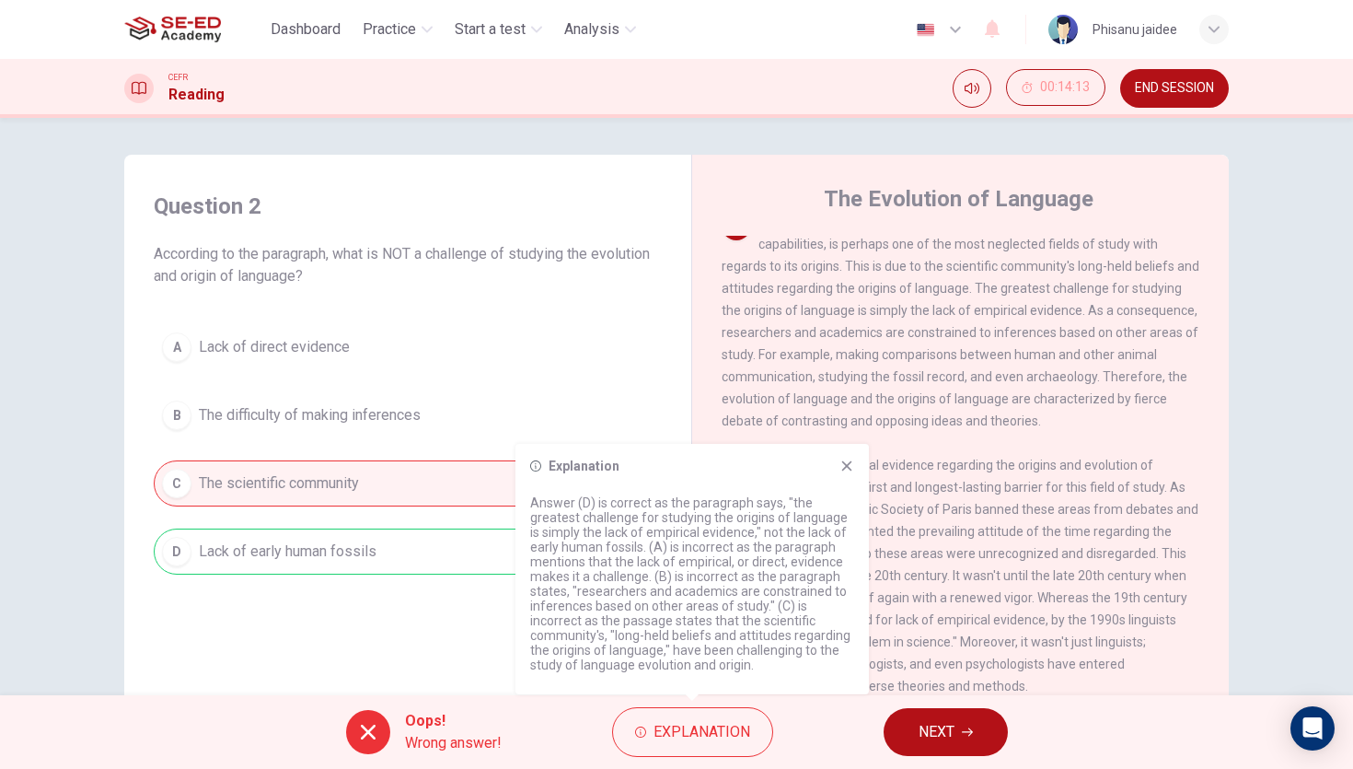
click at [842, 467] on icon at bounding box center [847, 466] width 15 height 15
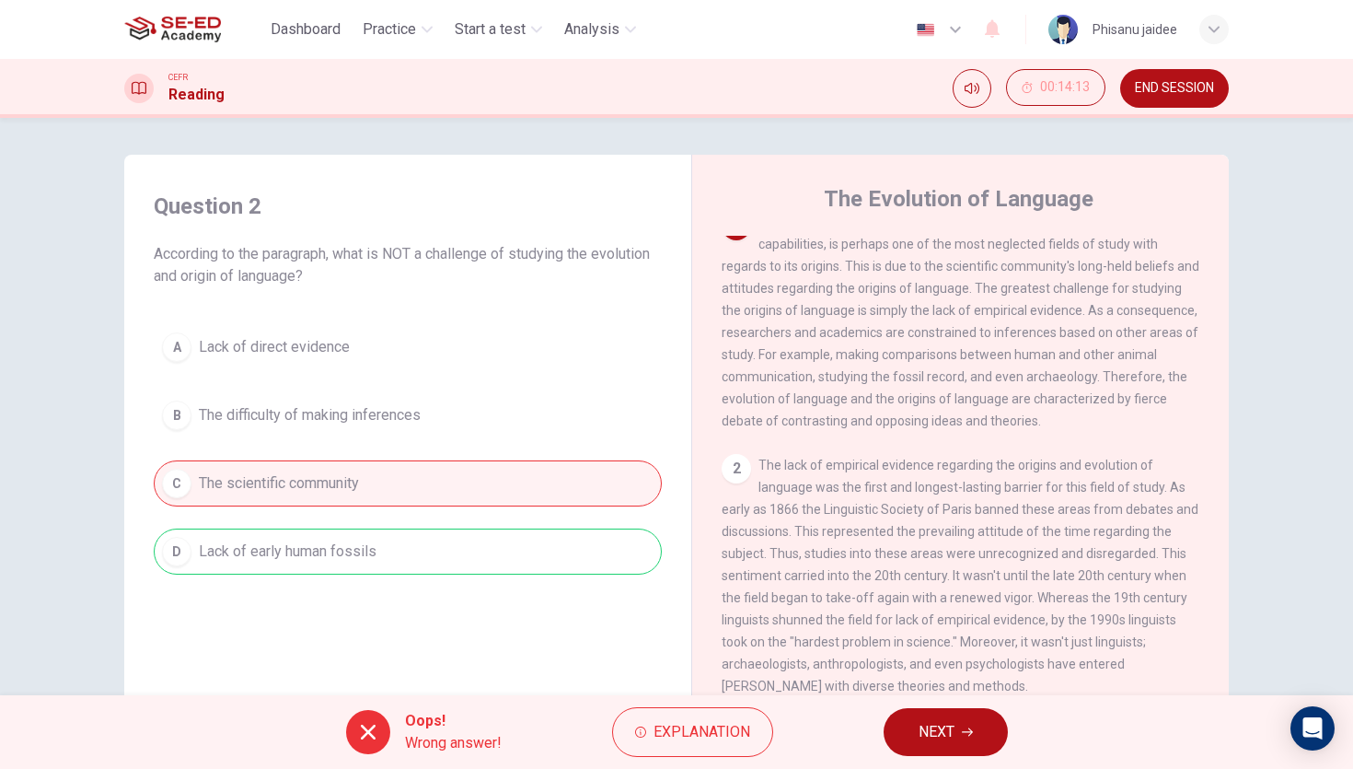
click at [932, 715] on button "NEXT" at bounding box center [946, 732] width 124 height 48
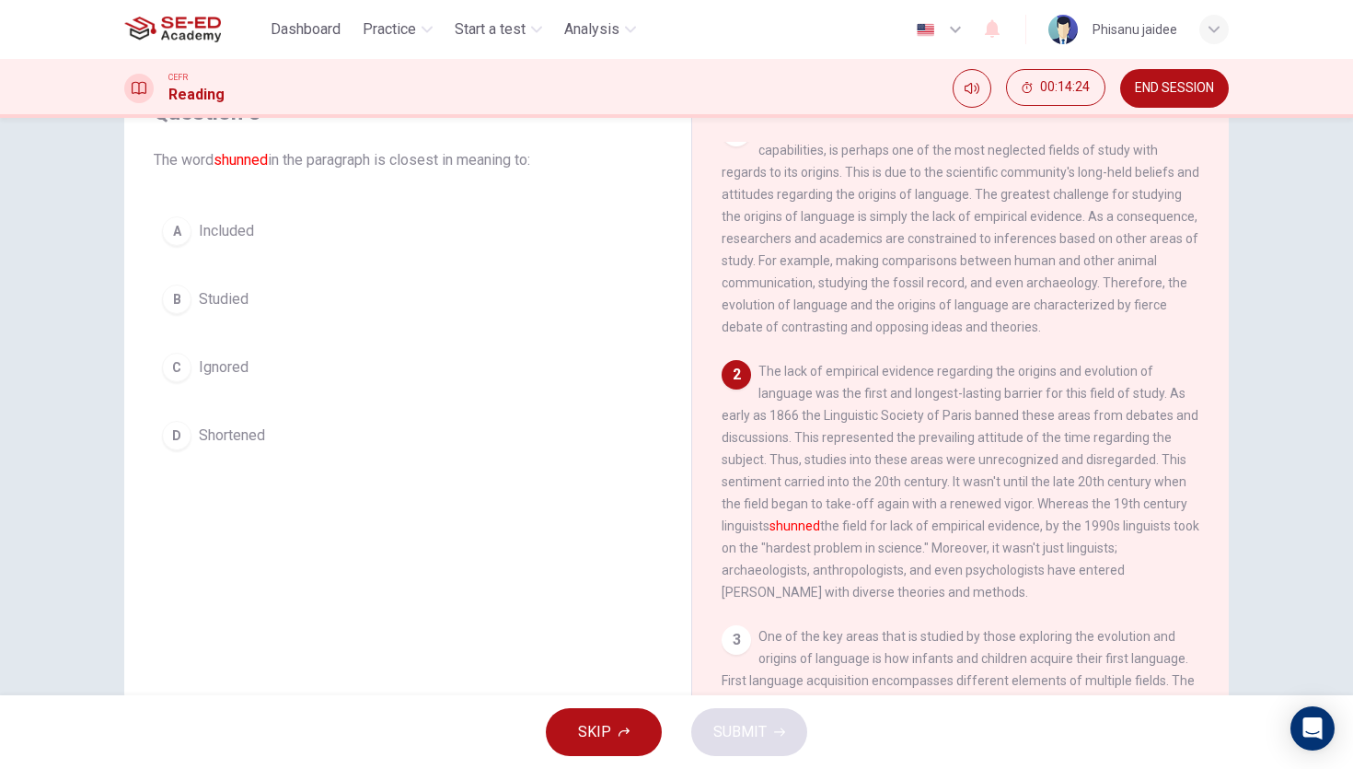
scroll to position [96, 0]
click at [237, 299] on span "Studied" at bounding box center [224, 297] width 50 height 22
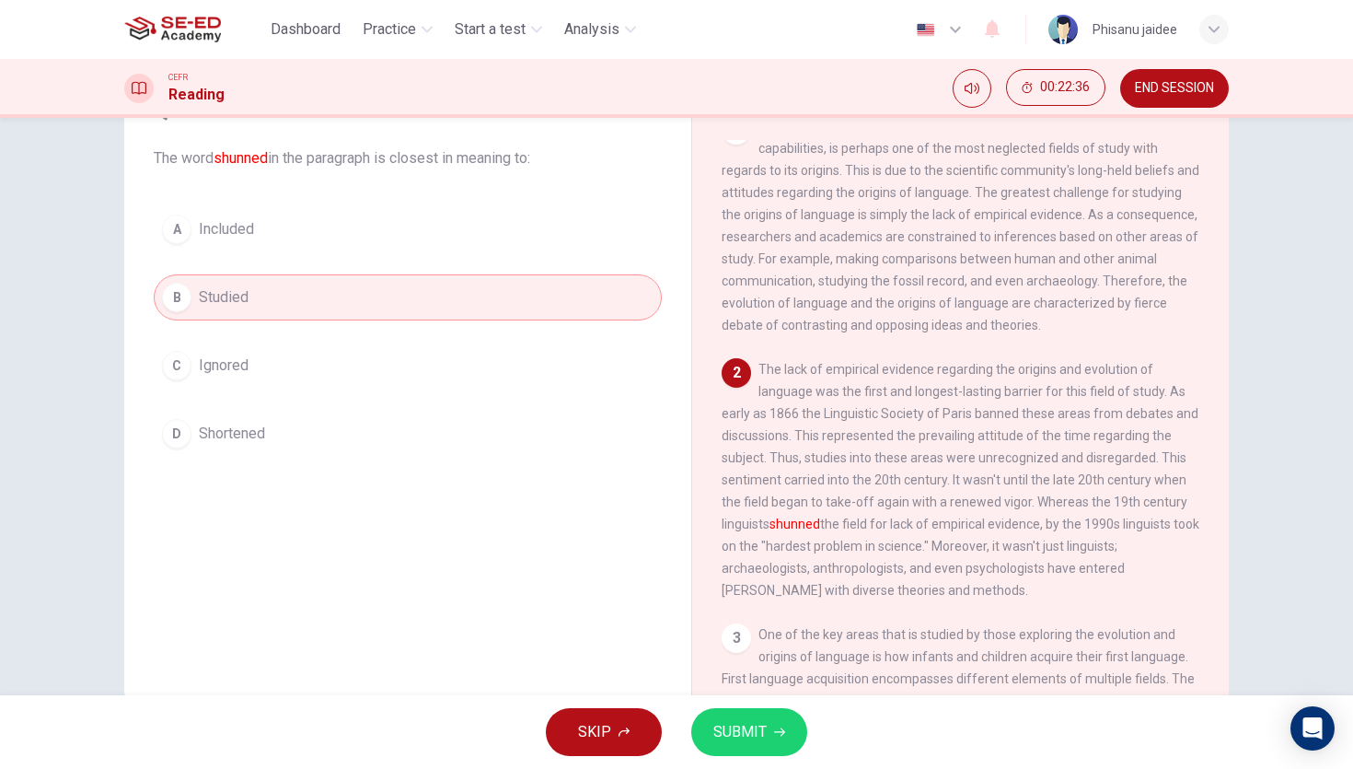
click at [737, 720] on span "SUBMIT" at bounding box center [740, 732] width 53 height 26
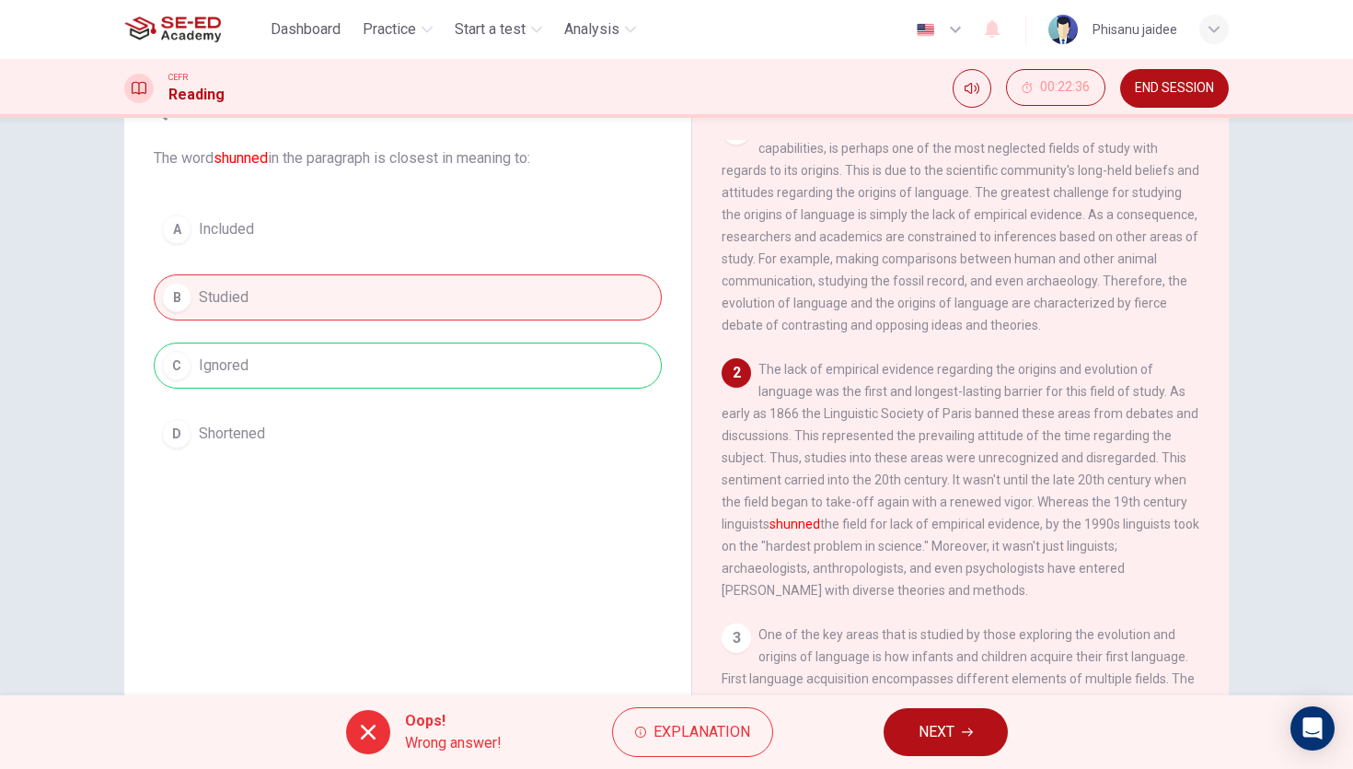
click at [737, 720] on span "Explanation" at bounding box center [702, 732] width 97 height 26
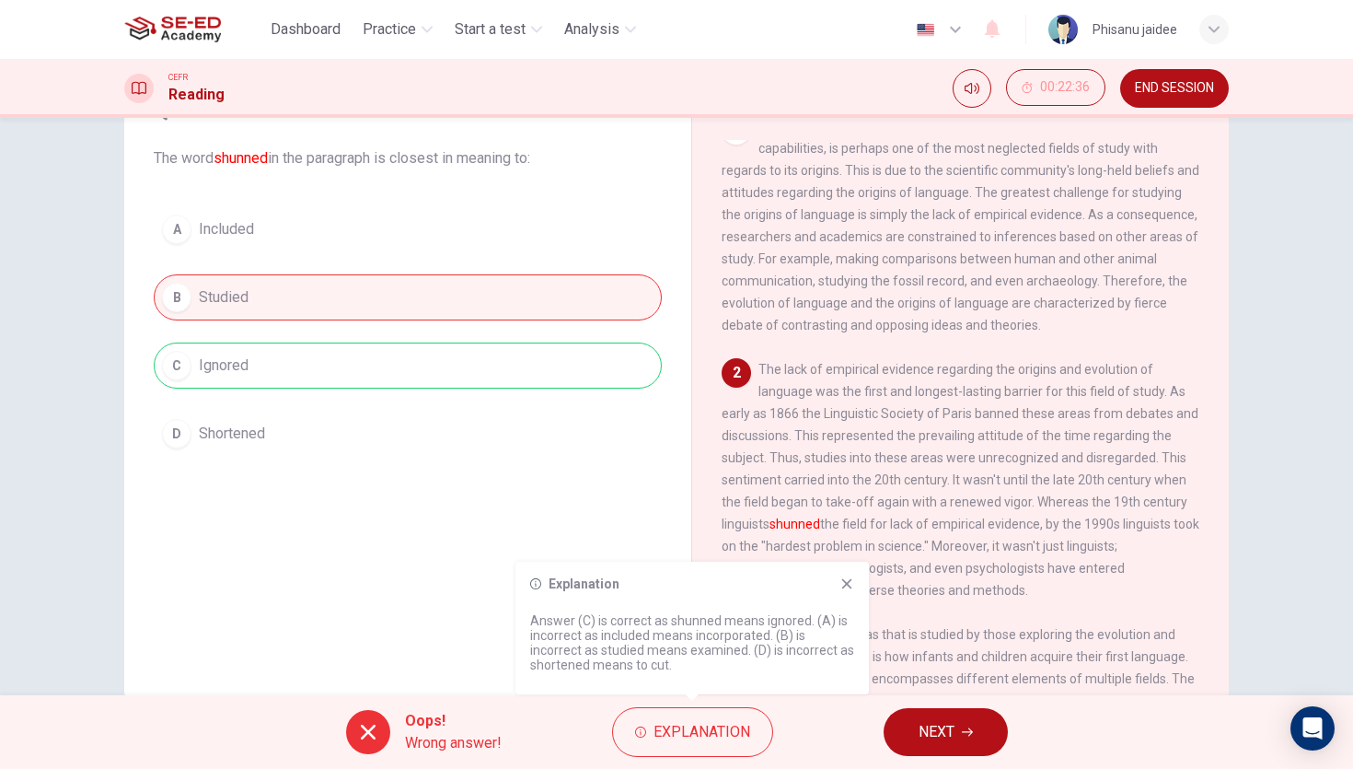
click at [849, 583] on icon at bounding box center [847, 583] width 15 height 15
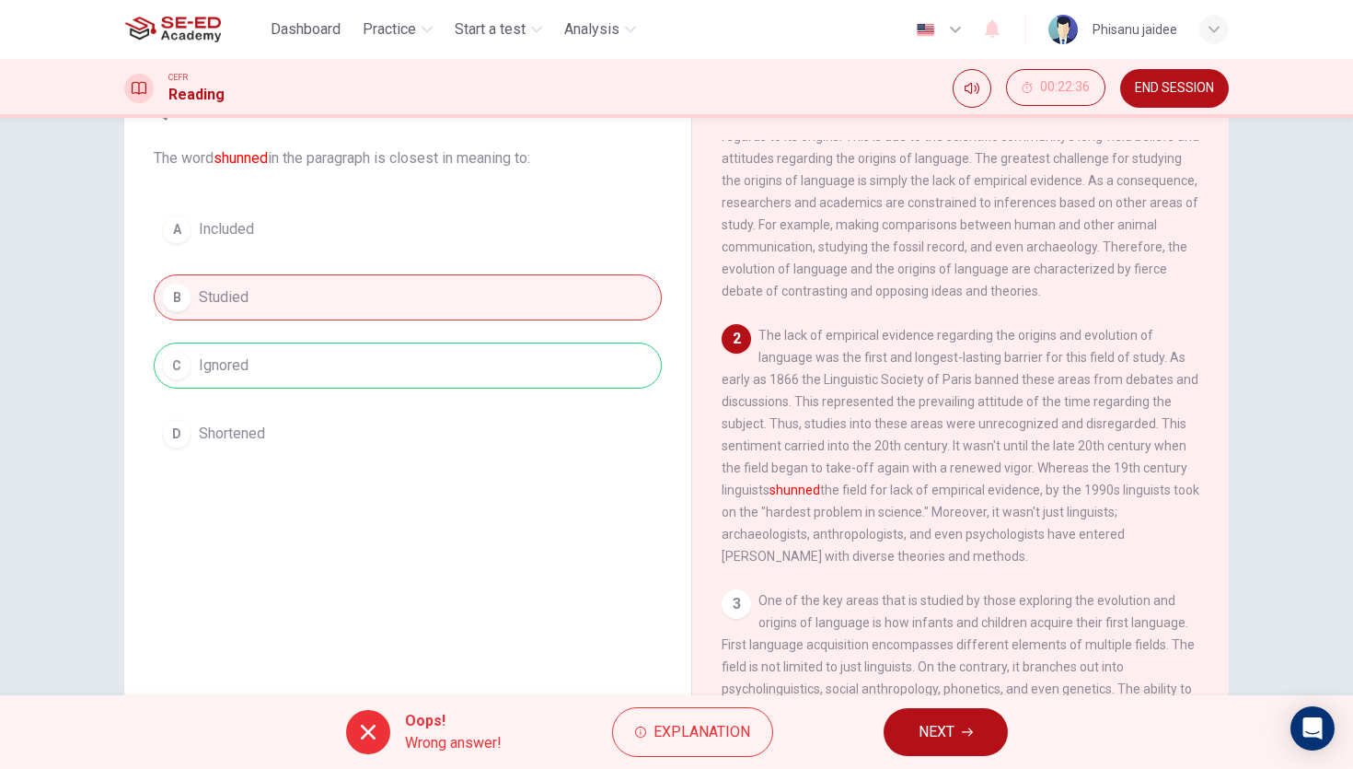
scroll to position [71, 0]
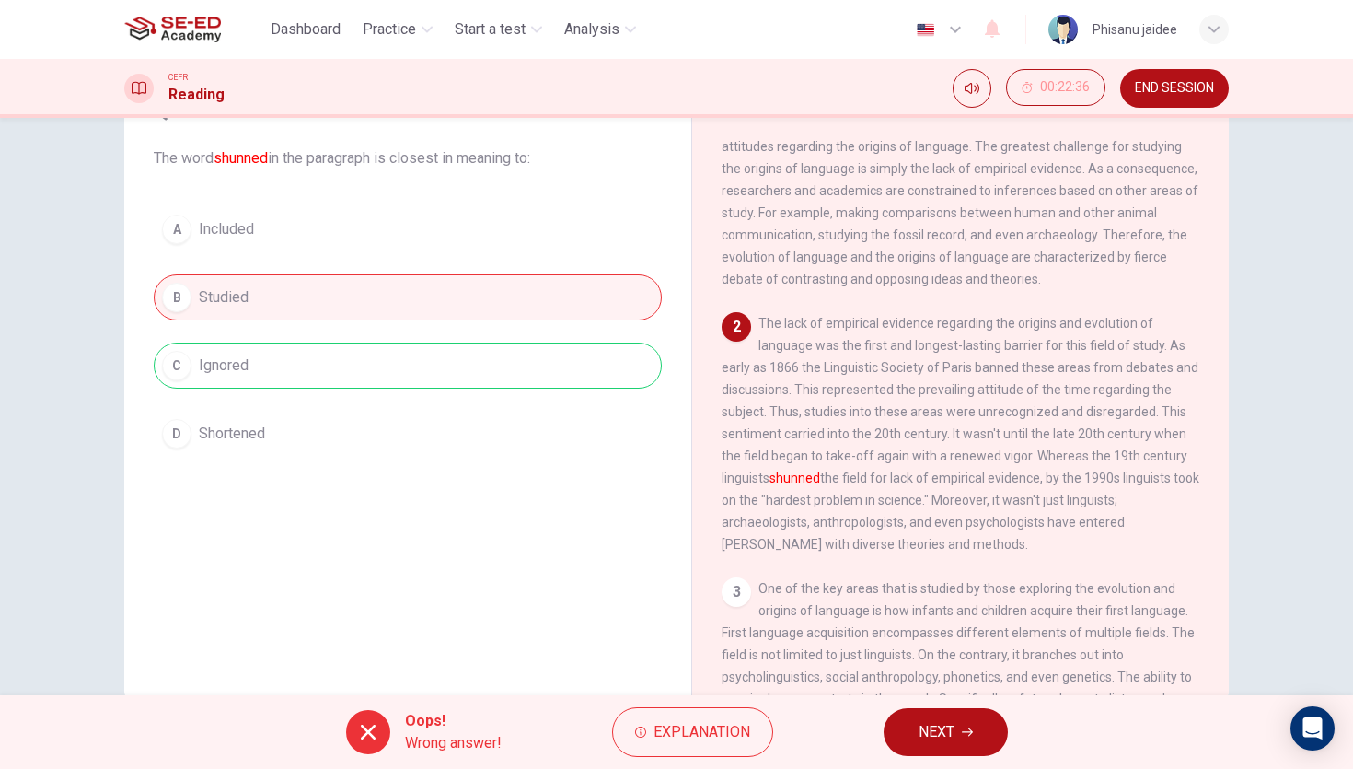
click at [967, 741] on button "NEXT" at bounding box center [946, 732] width 124 height 48
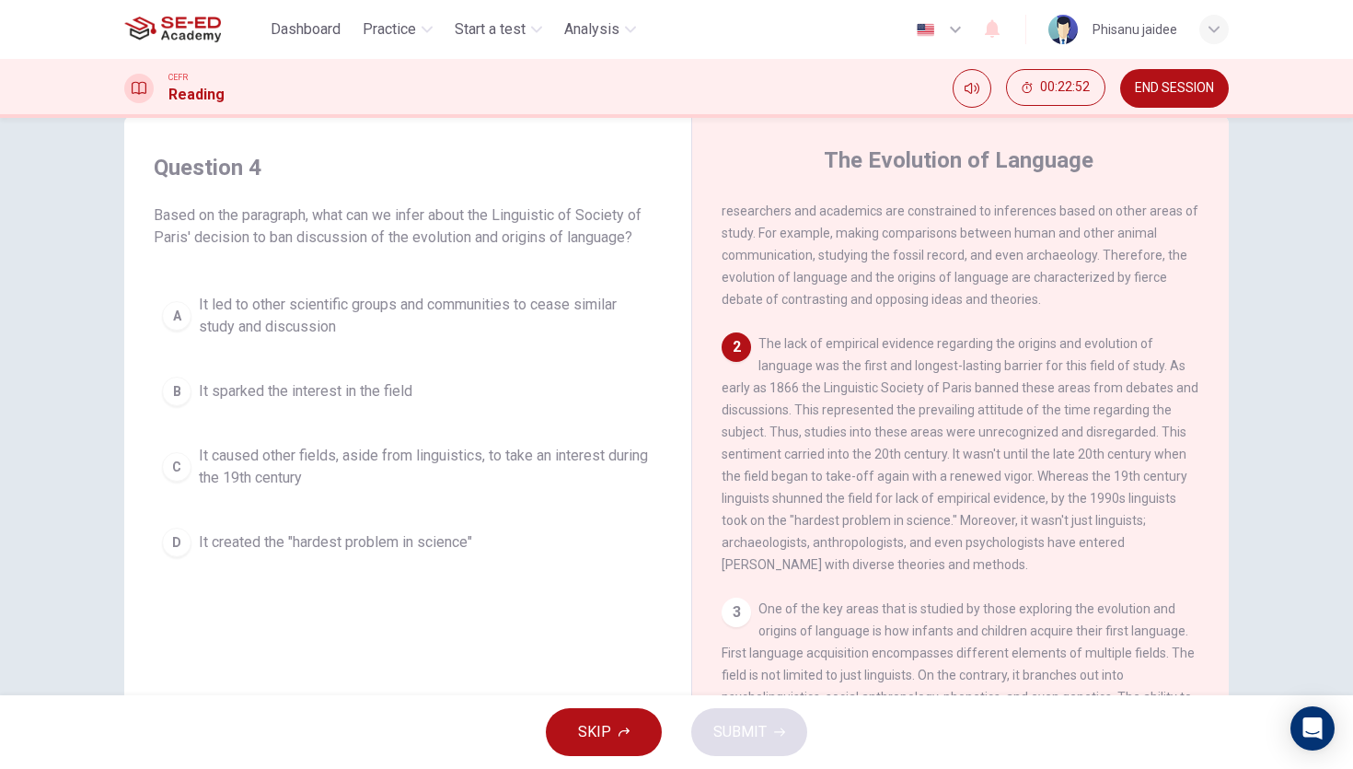
scroll to position [110, 0]
click at [439, 306] on span "It led to other scientific groups and communities to cease similar study and di…" at bounding box center [426, 316] width 455 height 44
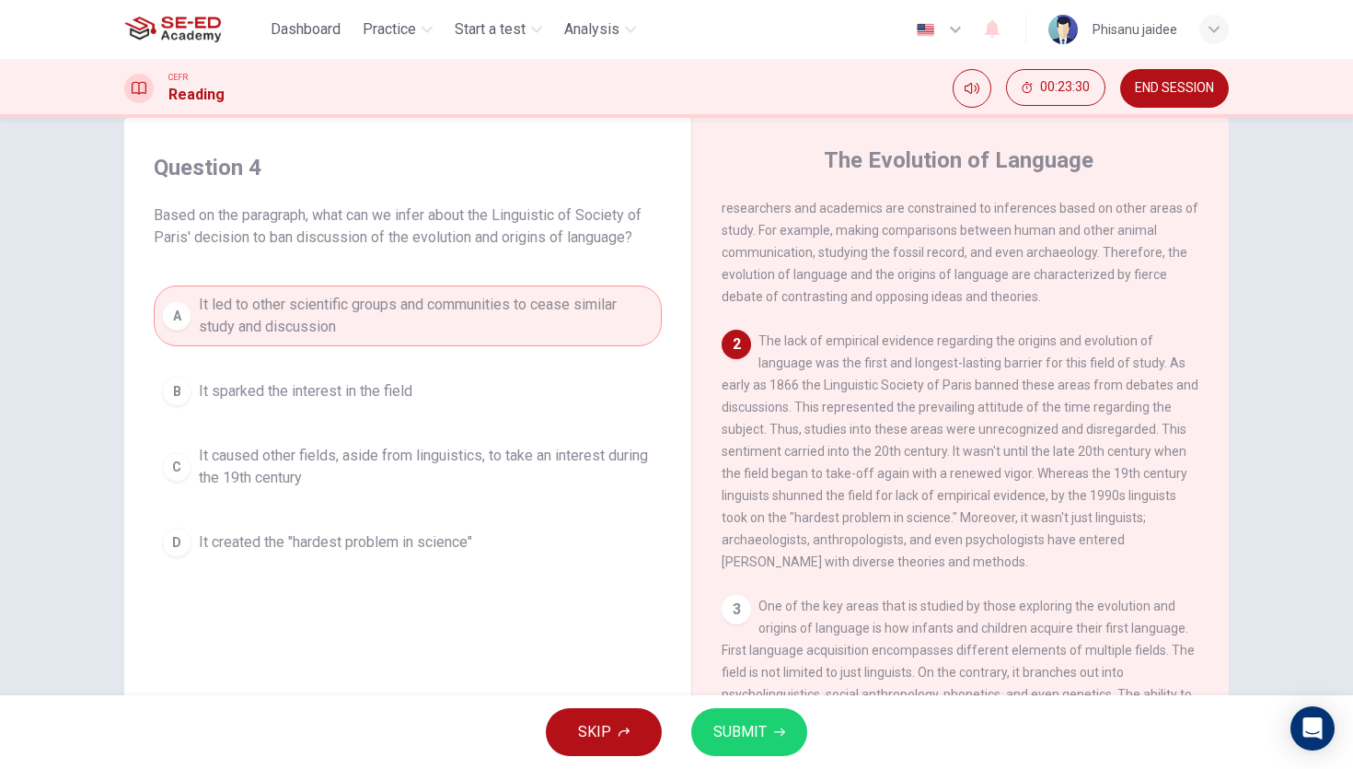
click at [745, 732] on span "SUBMIT" at bounding box center [740, 732] width 53 height 26
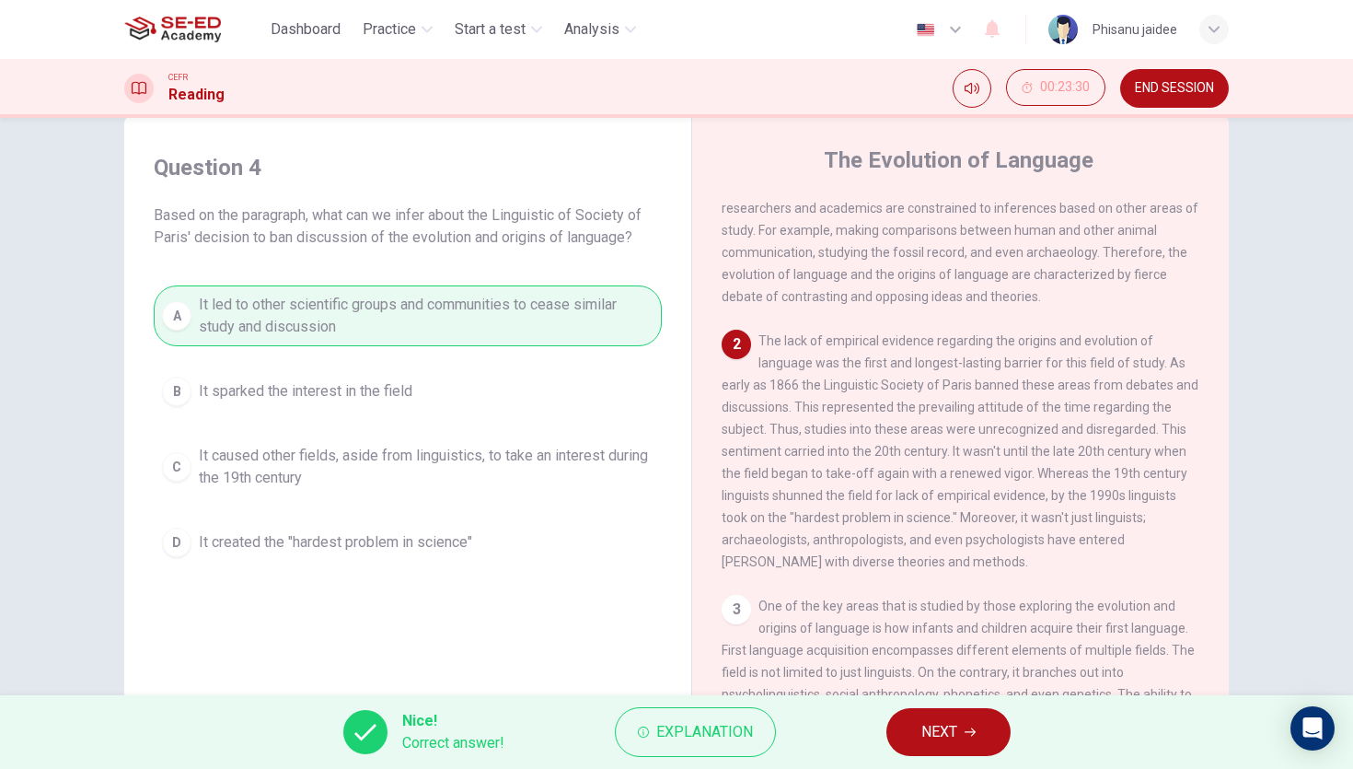
click at [923, 714] on button "NEXT" at bounding box center [949, 732] width 124 height 48
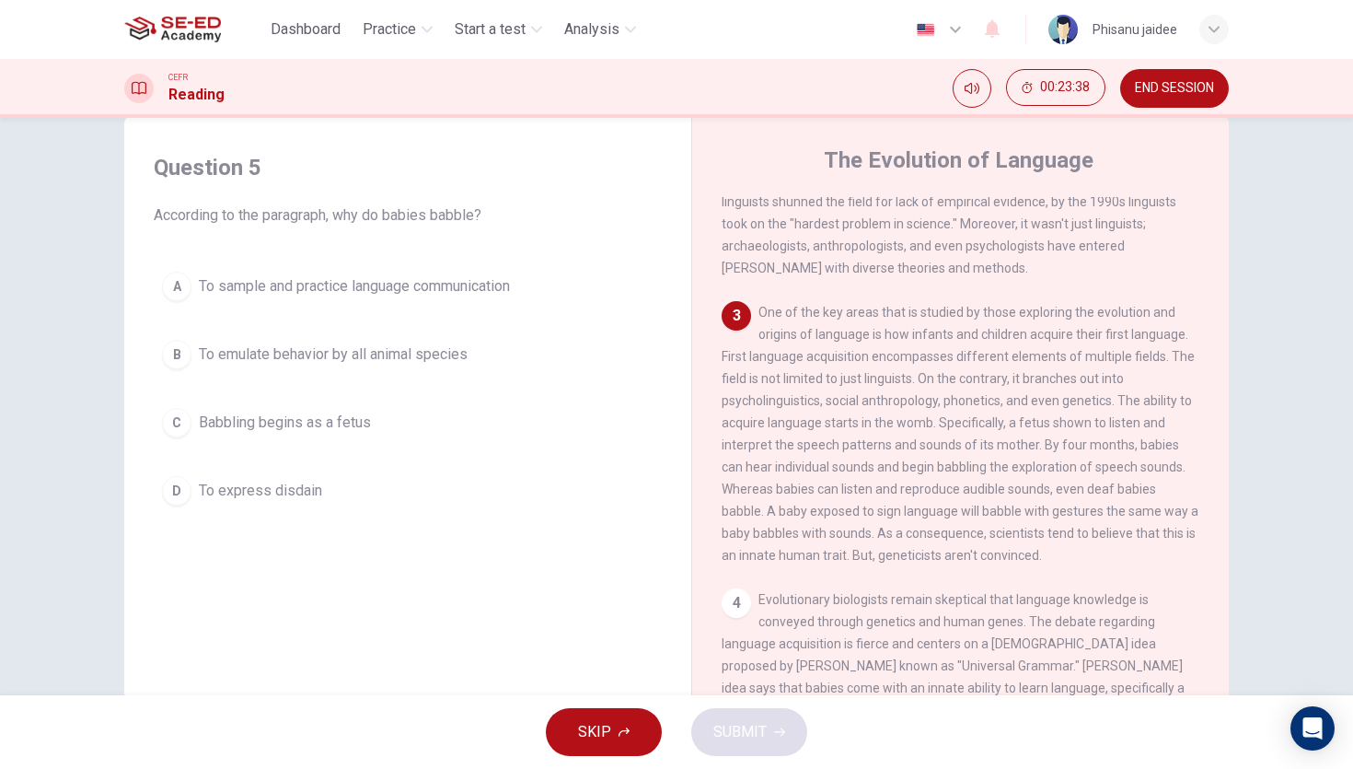
scroll to position [405, 0]
click at [417, 285] on span "To sample and practice language communication" at bounding box center [354, 286] width 311 height 22
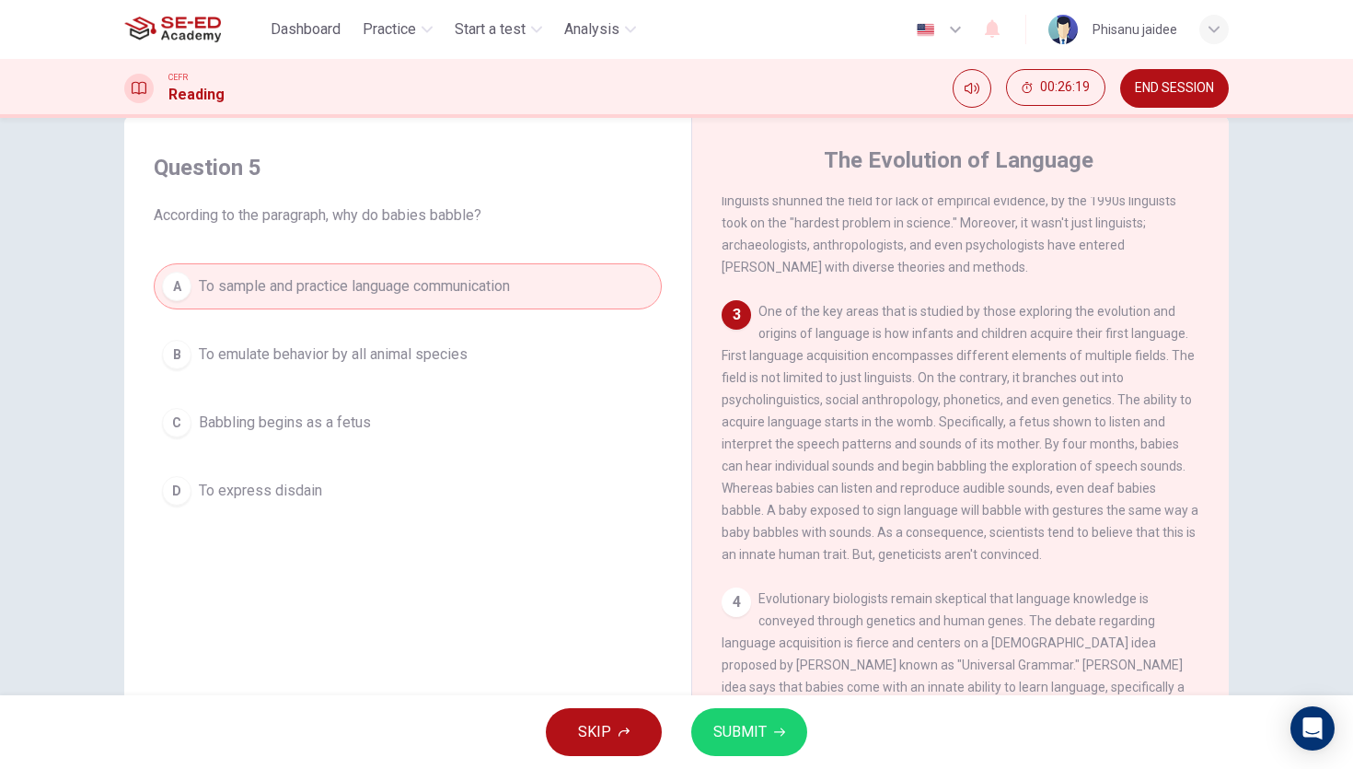
click at [777, 714] on button "SUBMIT" at bounding box center [749, 732] width 116 height 48
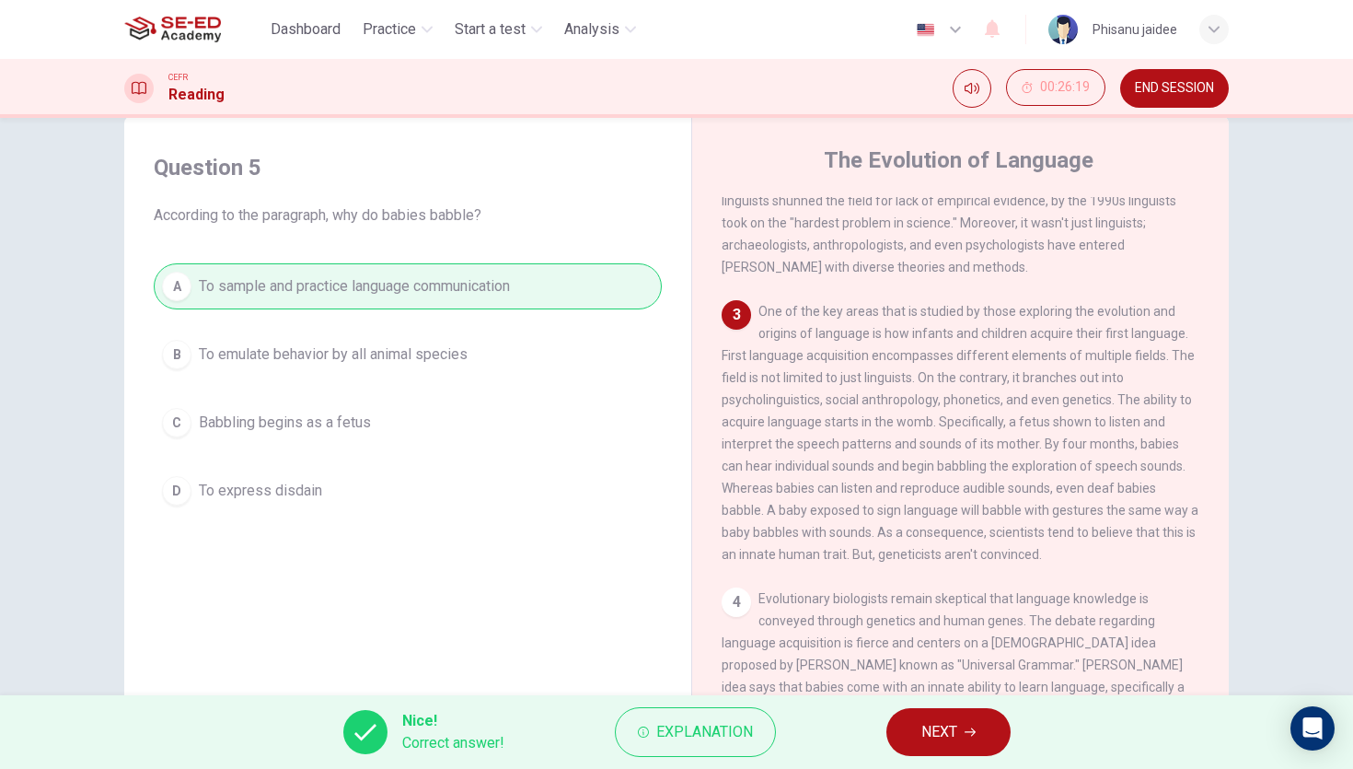
click at [909, 744] on button "NEXT" at bounding box center [949, 732] width 124 height 48
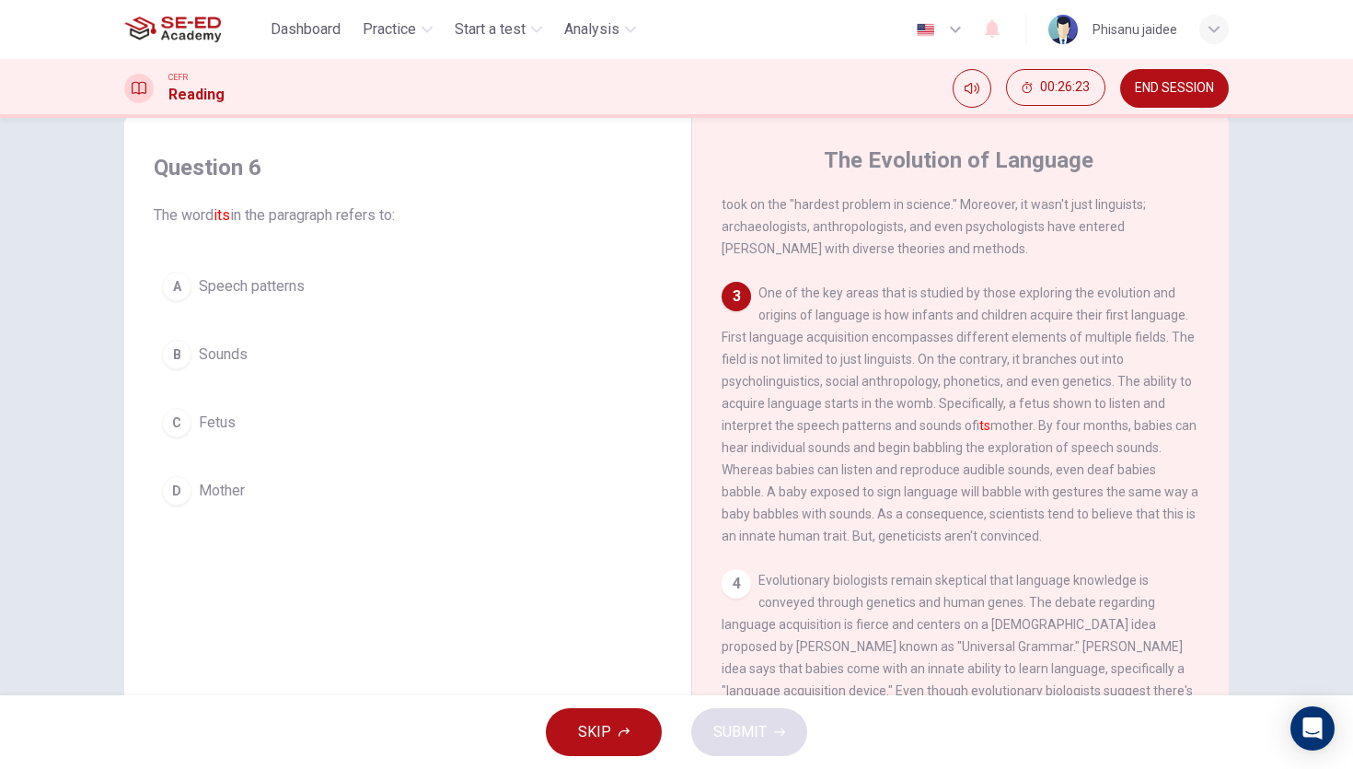
scroll to position [428, 0]
click at [217, 432] on span "Fetus" at bounding box center [217, 423] width 37 height 22
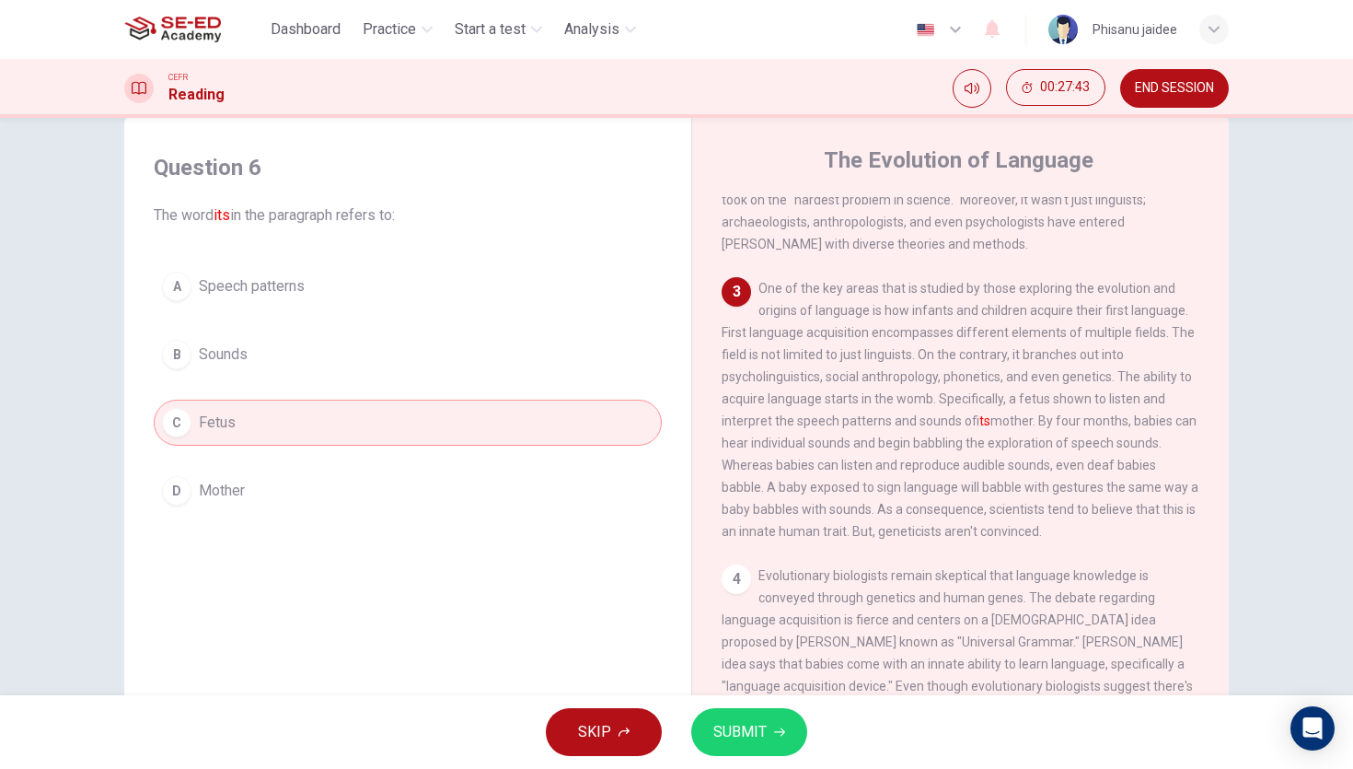
click at [765, 723] on button "SUBMIT" at bounding box center [749, 732] width 116 height 48
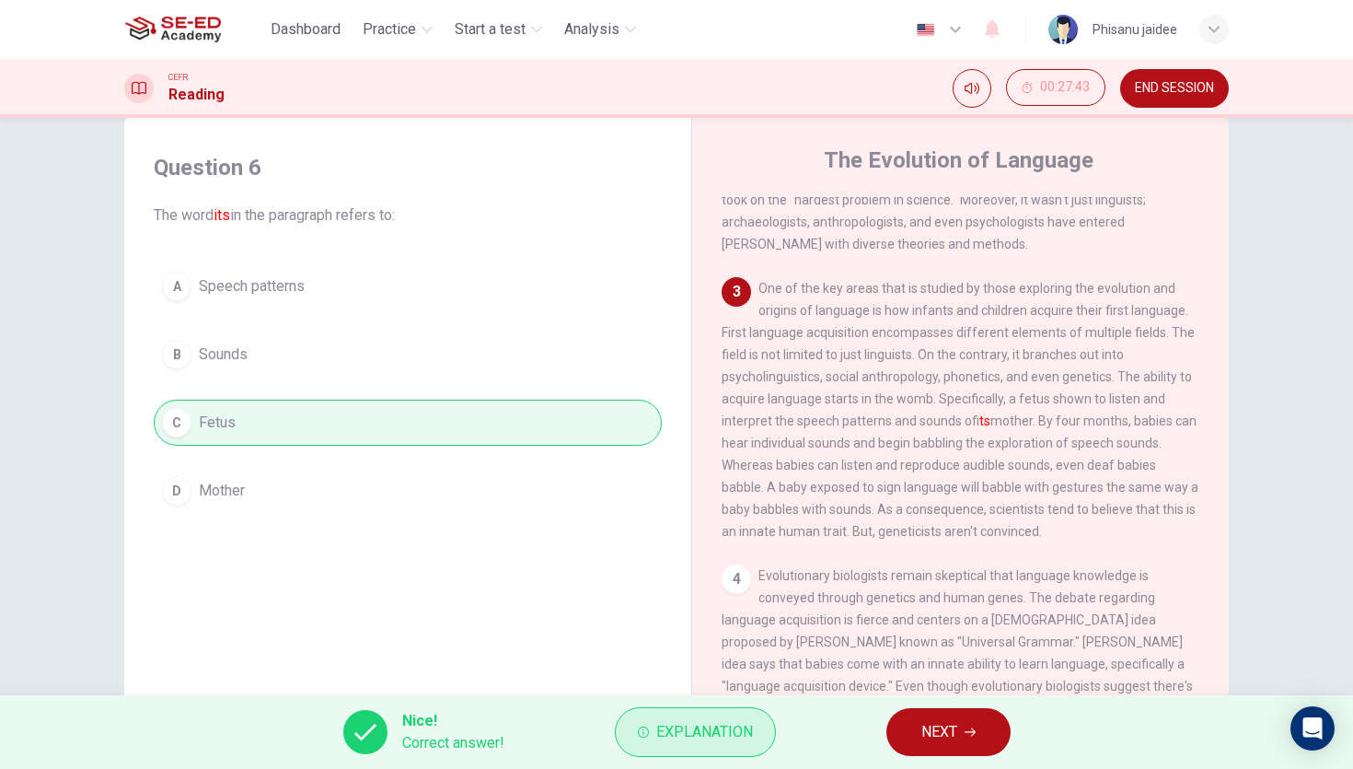
click at [703, 741] on span "Explanation" at bounding box center [704, 732] width 97 height 26
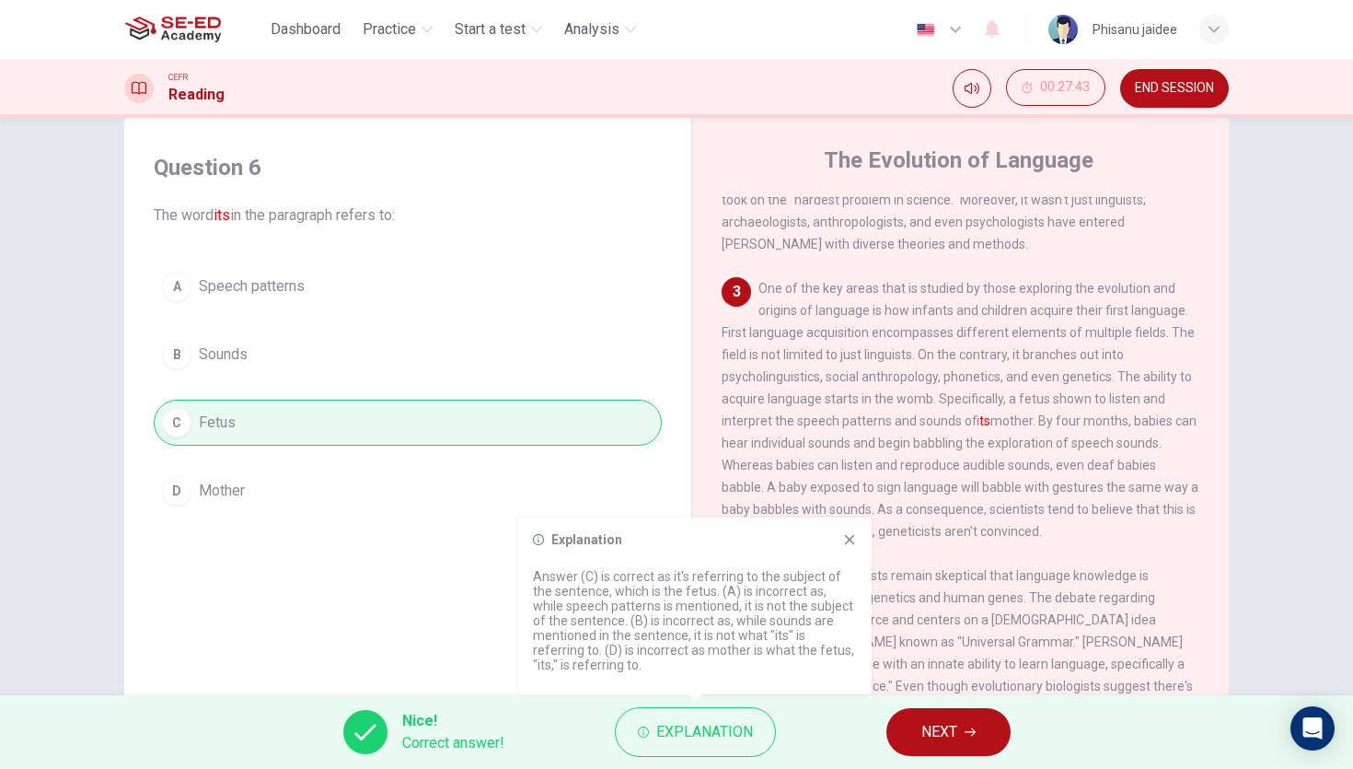
click at [771, 468] on span "One of the key areas that is studied by those exploring the evolution and origi…" at bounding box center [960, 410] width 477 height 258
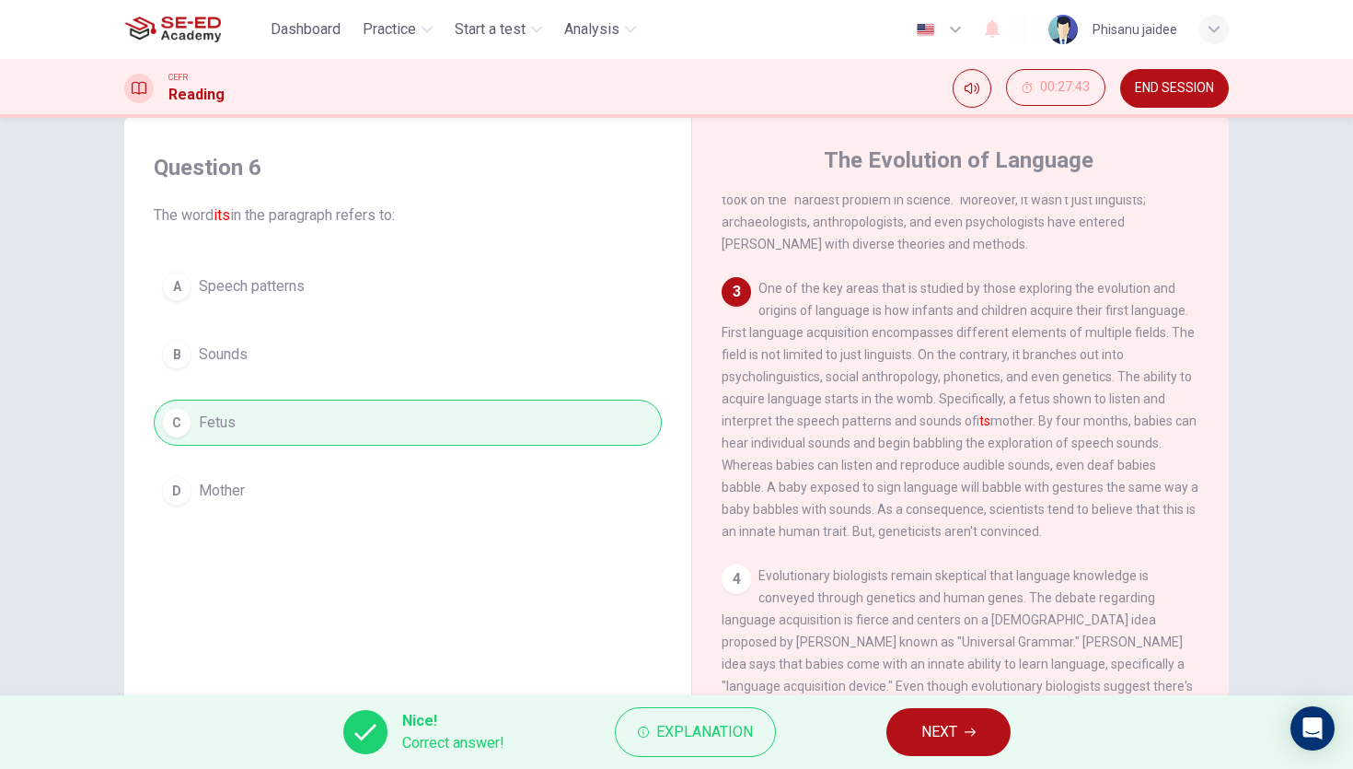
click at [933, 744] on span "NEXT" at bounding box center [940, 732] width 36 height 26
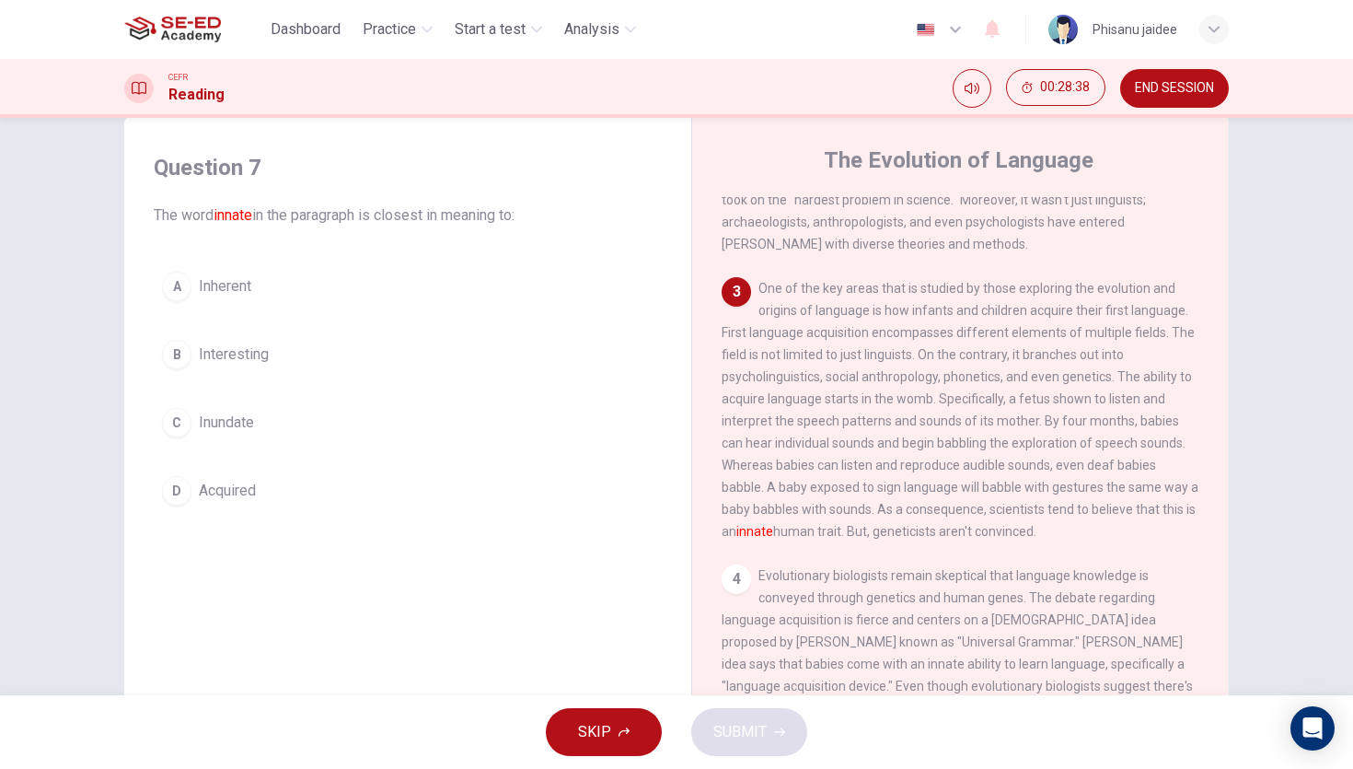
click at [243, 347] on span "Interesting" at bounding box center [234, 354] width 70 height 22
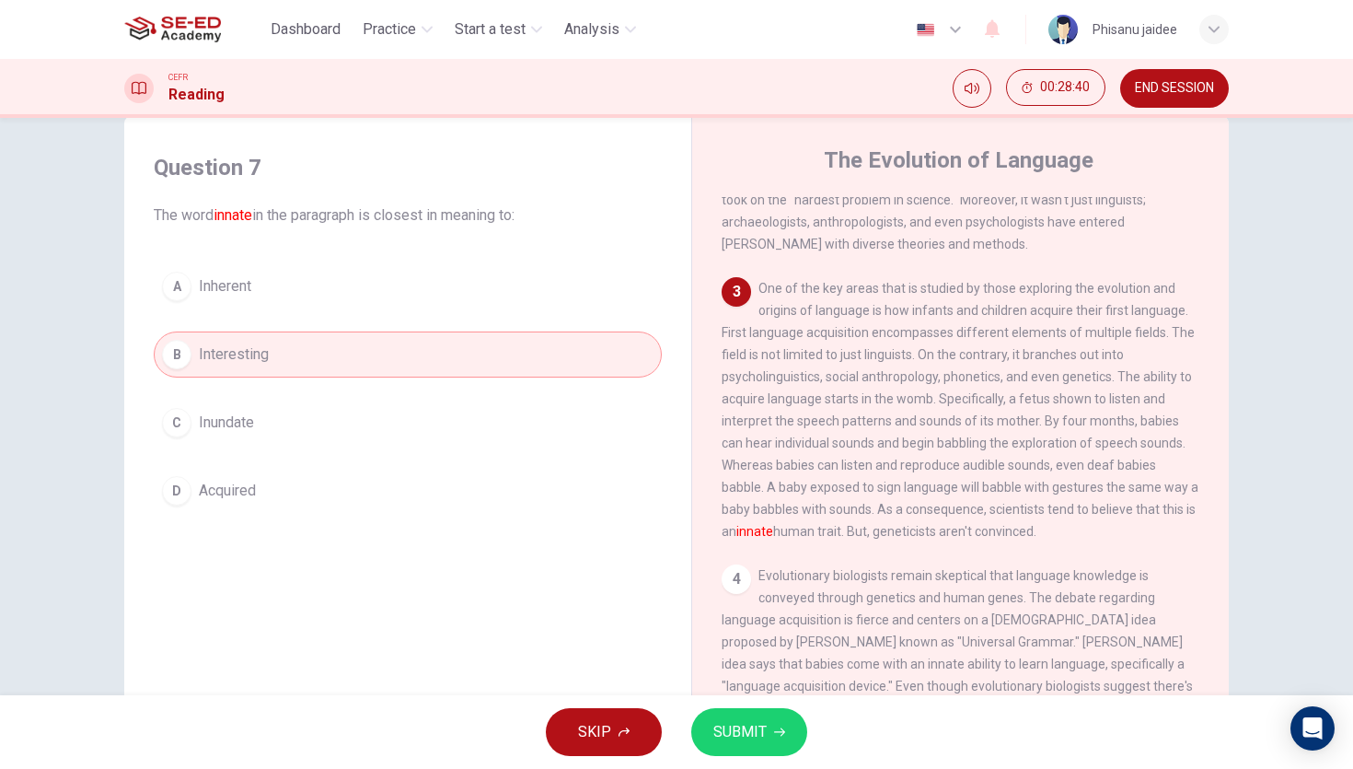
click at [711, 714] on button "SUBMIT" at bounding box center [749, 732] width 116 height 48
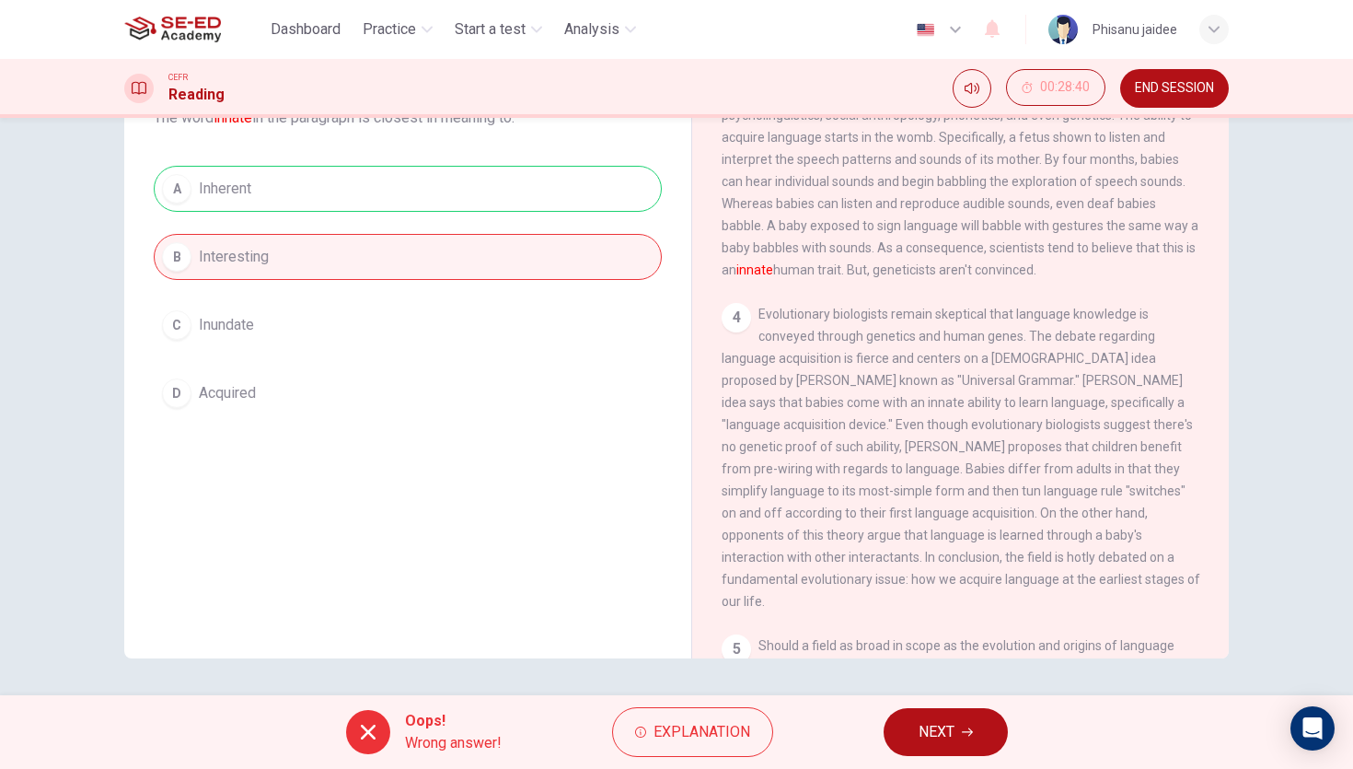
scroll to position [586, 0]
click at [932, 716] on button "NEXT" at bounding box center [946, 732] width 124 height 48
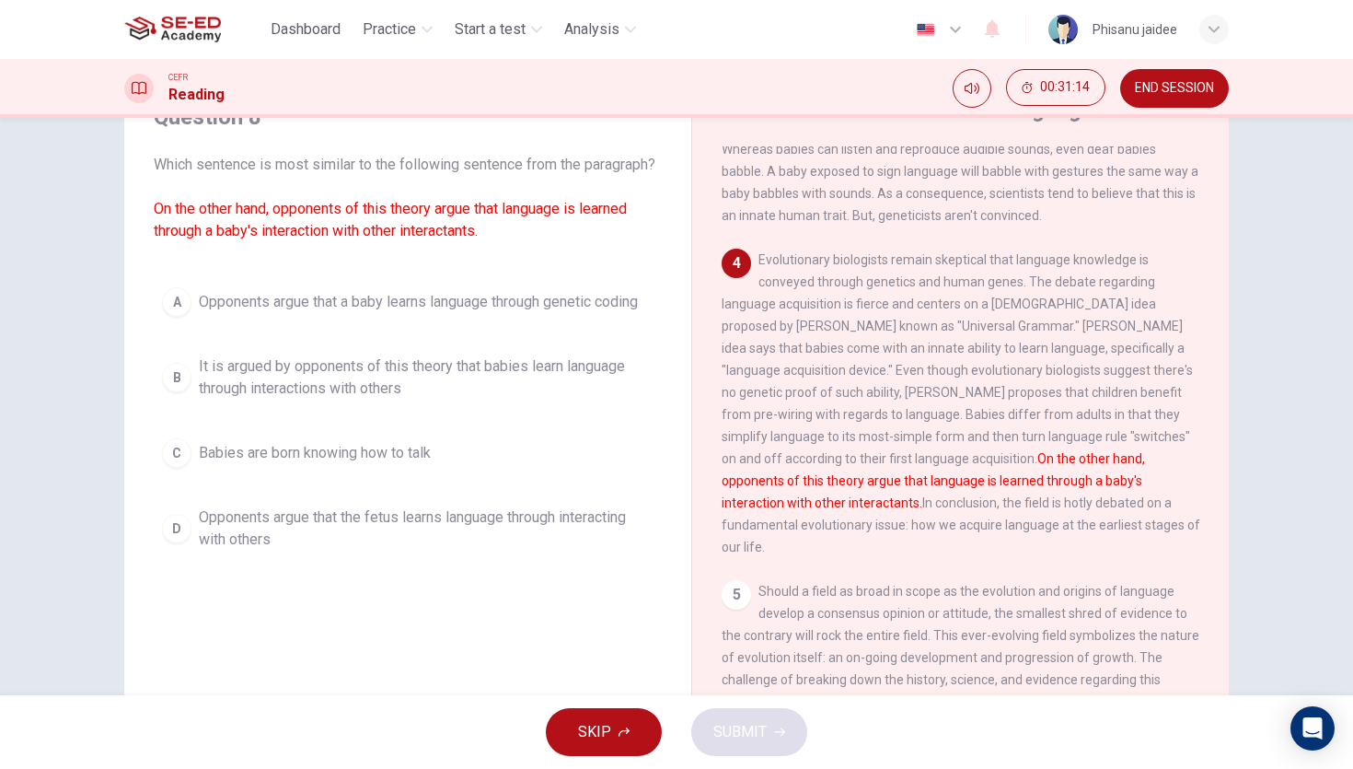
scroll to position [99, 0]
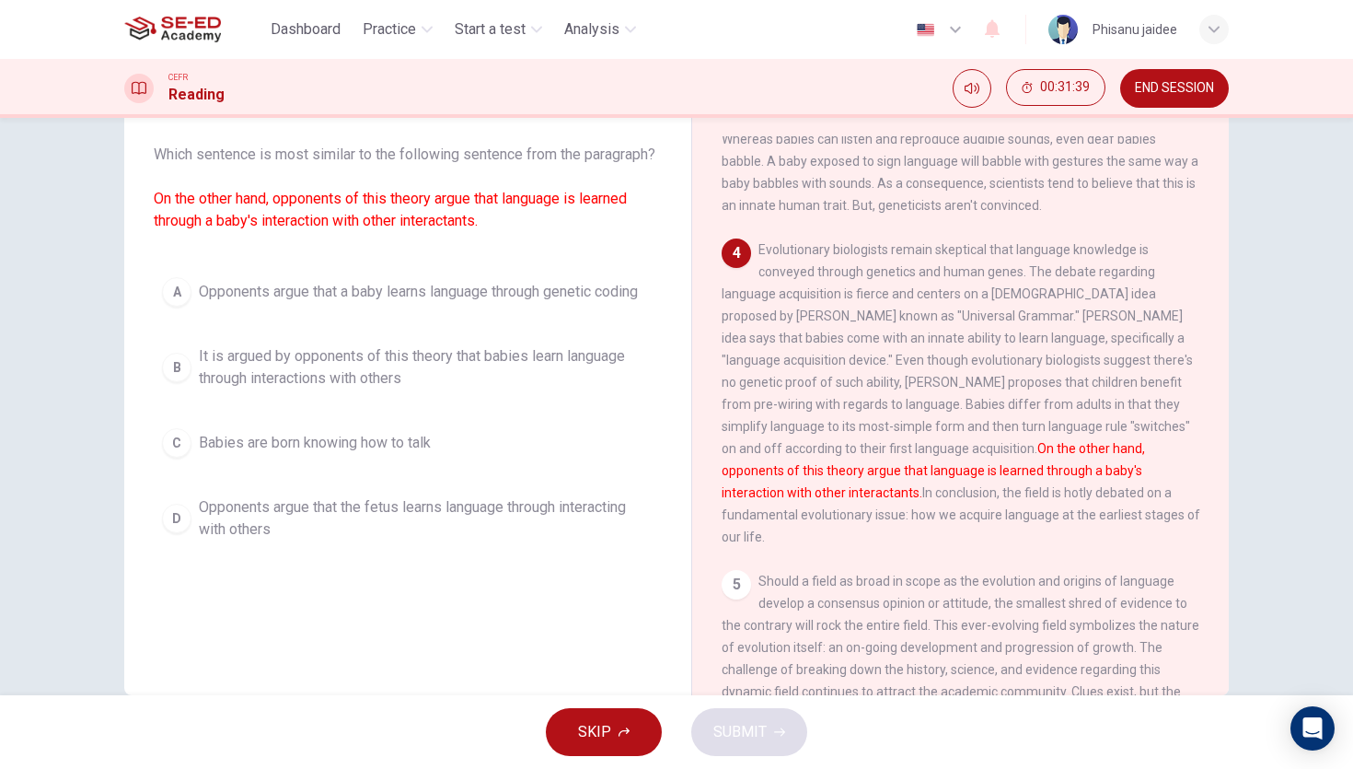
click at [326, 389] on span "It is argued by opponents of this theory that babies learn language through int…" at bounding box center [426, 367] width 455 height 44
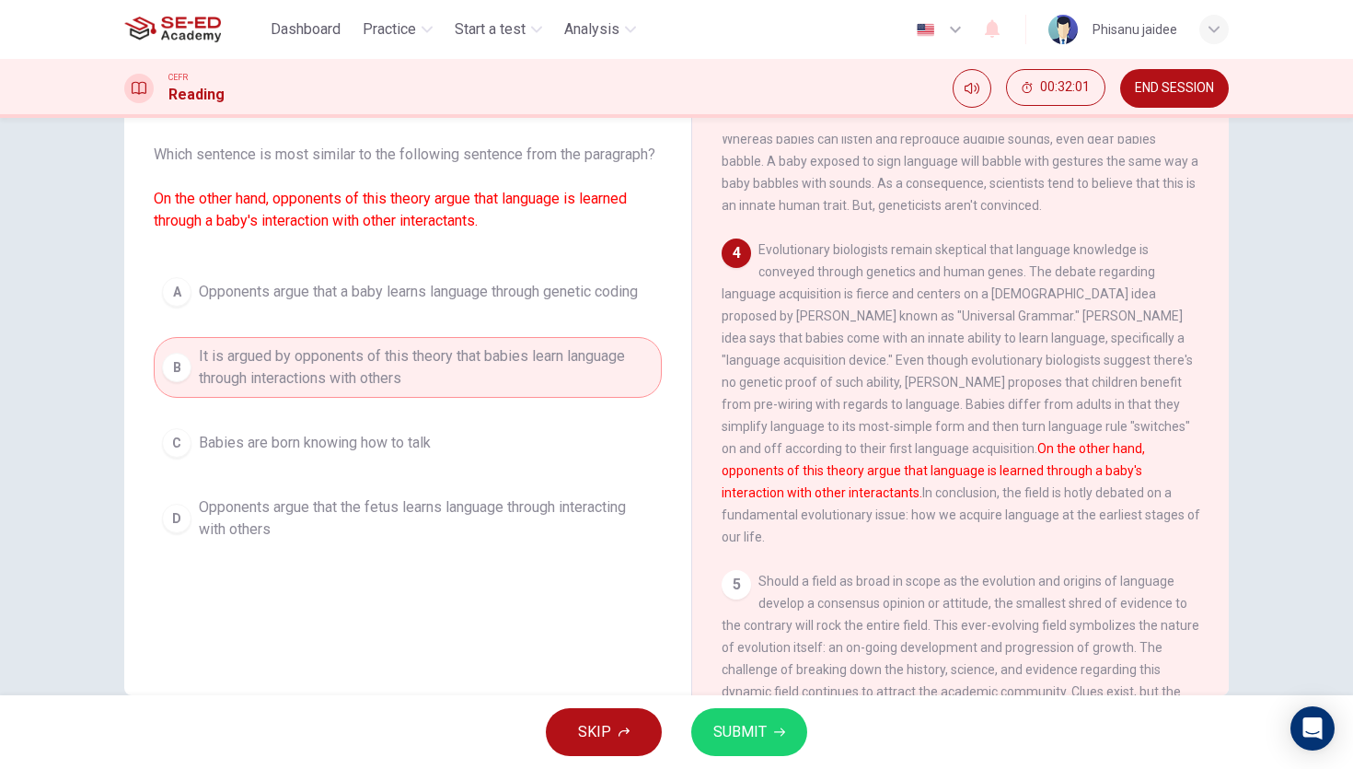
click at [737, 728] on span "SUBMIT" at bounding box center [740, 732] width 53 height 26
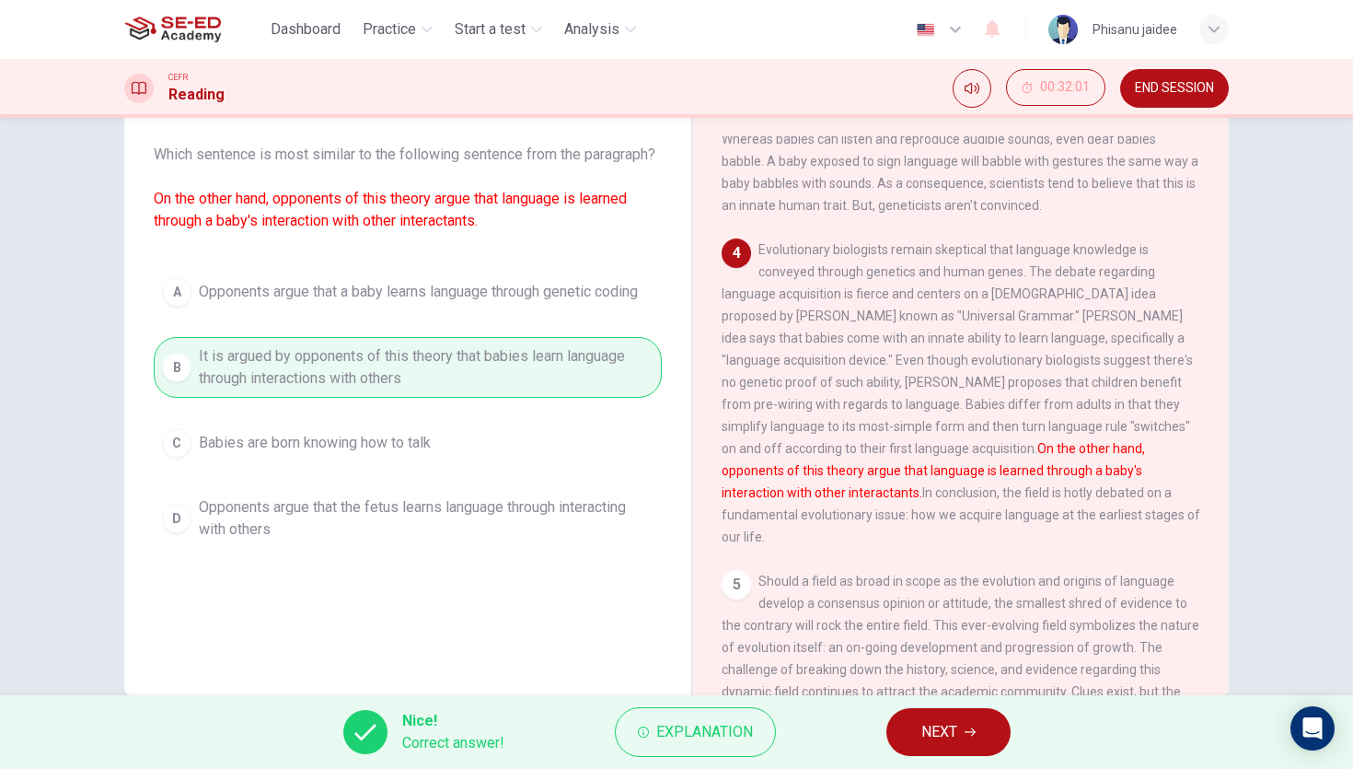
click at [937, 726] on span "NEXT" at bounding box center [940, 732] width 36 height 26
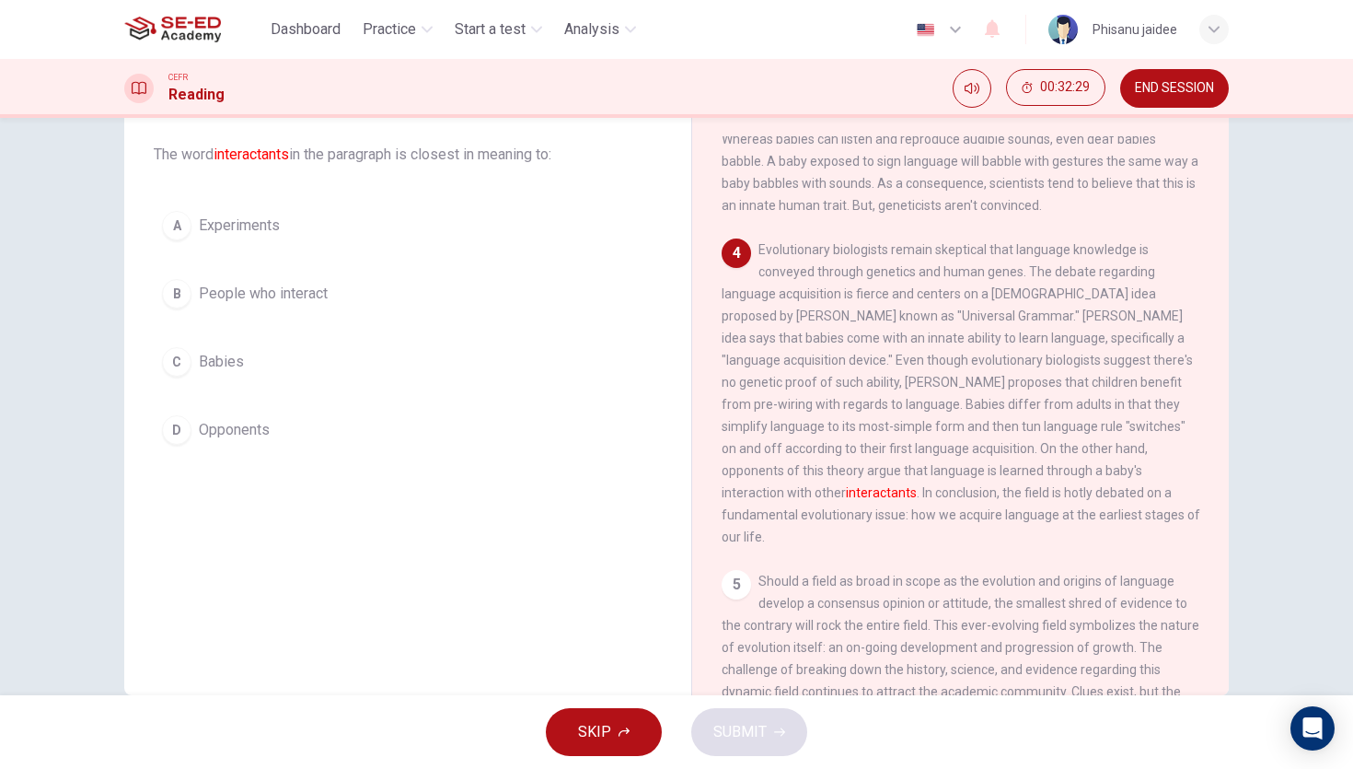
click at [335, 297] on button "B People who interact" at bounding box center [408, 294] width 508 height 46
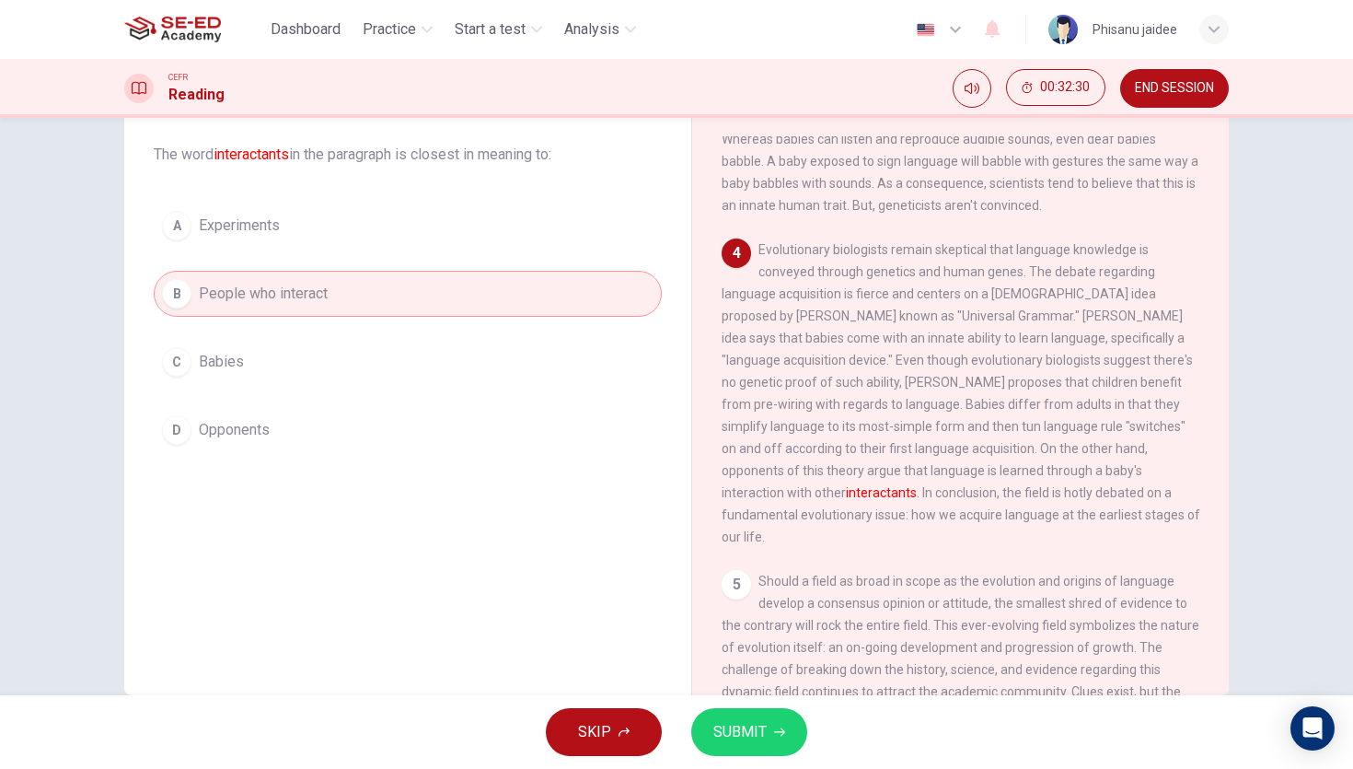
click at [760, 723] on span "SUBMIT" at bounding box center [740, 732] width 53 height 26
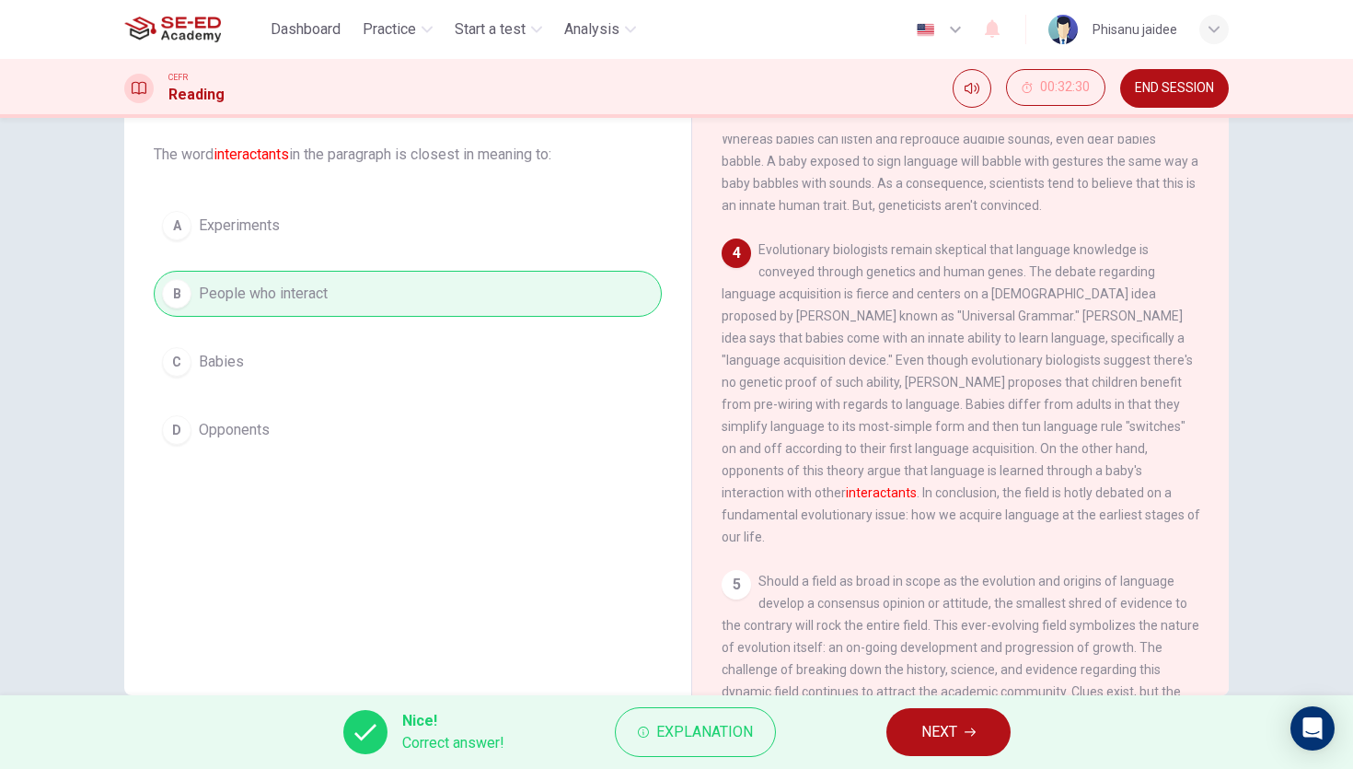
click at [908, 737] on button "NEXT" at bounding box center [949, 732] width 124 height 48
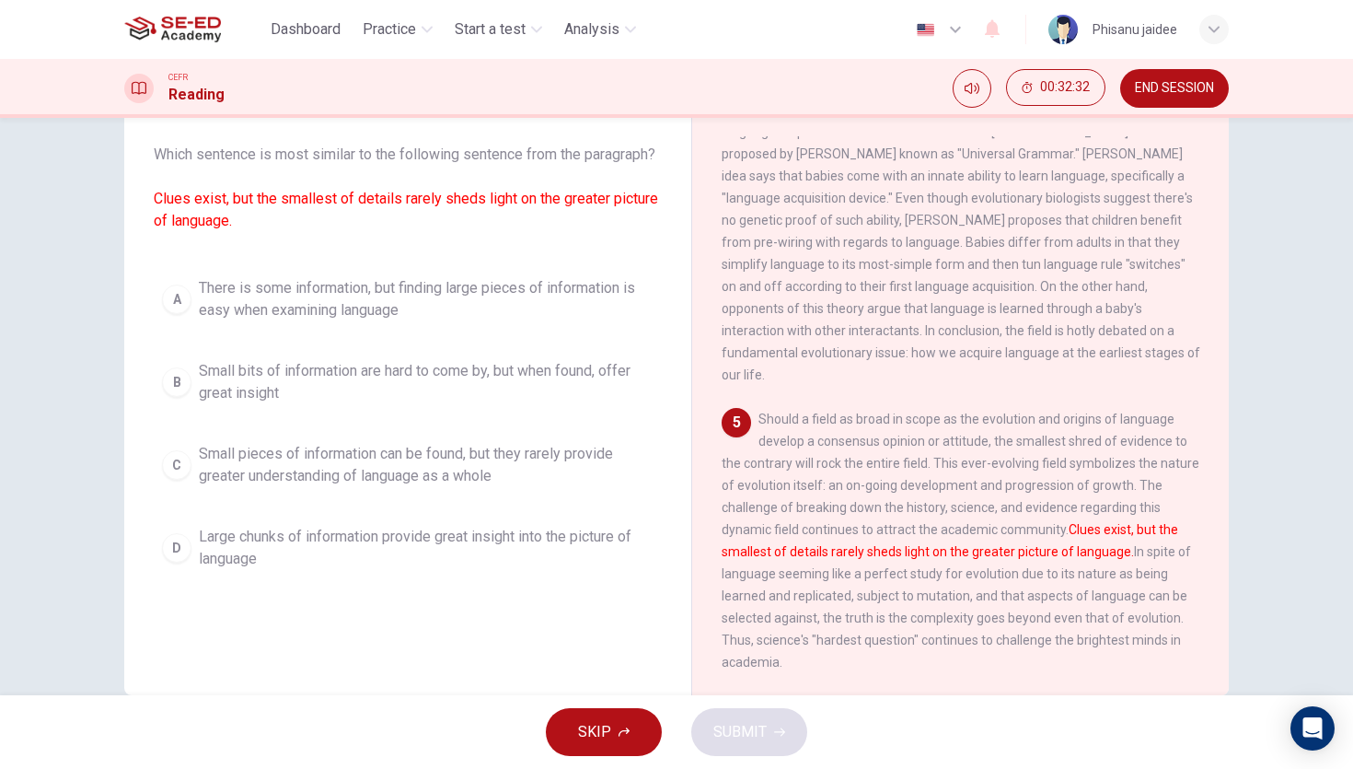
scroll to position [136, 0]
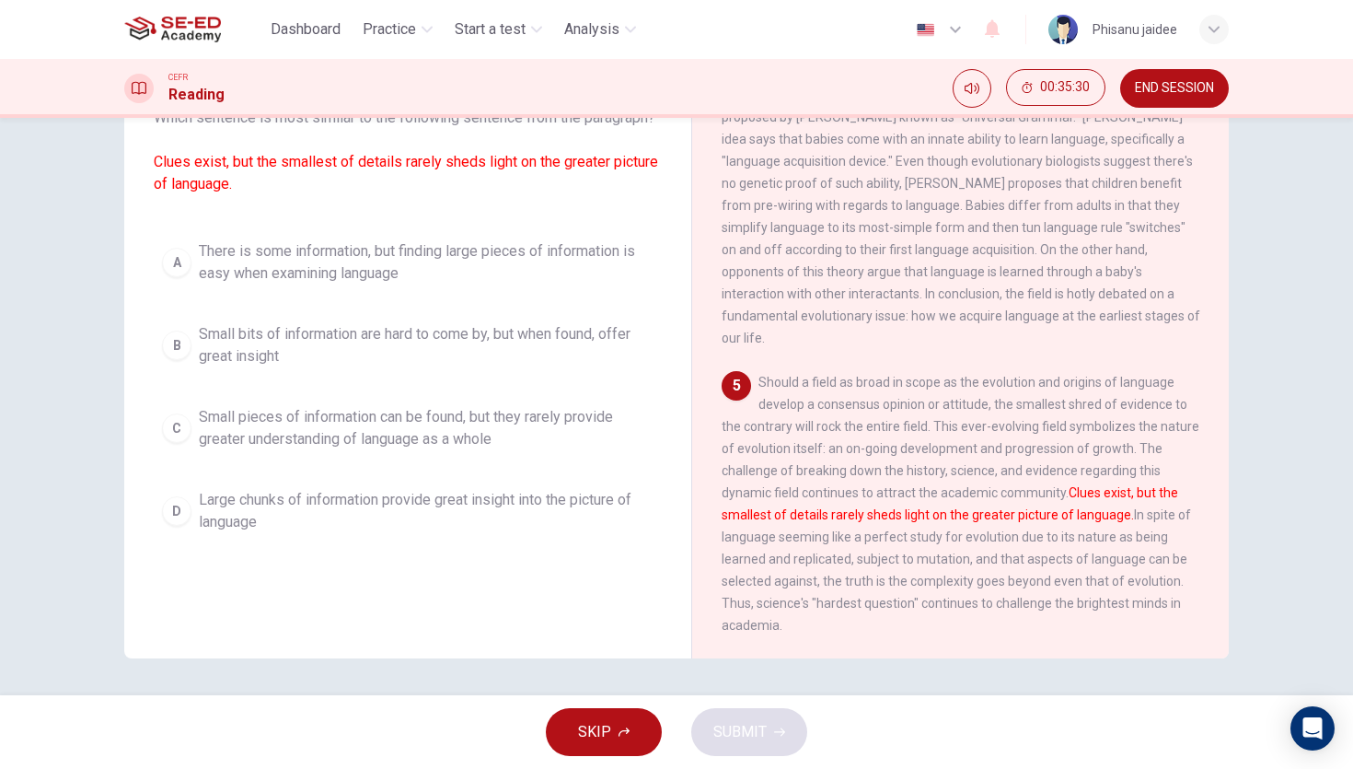
drag, startPoint x: 1018, startPoint y: 536, endPoint x: 1040, endPoint y: 536, distance: 22.1
click at [1039, 536] on span "Should a field as broad in scope as the evolution and origins of language devel…" at bounding box center [961, 504] width 478 height 258
click at [860, 523] on div "5 Should a field as broad in scope as the evolution and origins of language dev…" at bounding box center [961, 503] width 479 height 265
click at [494, 365] on span "Small bits of information are hard to come by, but when found, offer great insi…" at bounding box center [426, 345] width 455 height 44
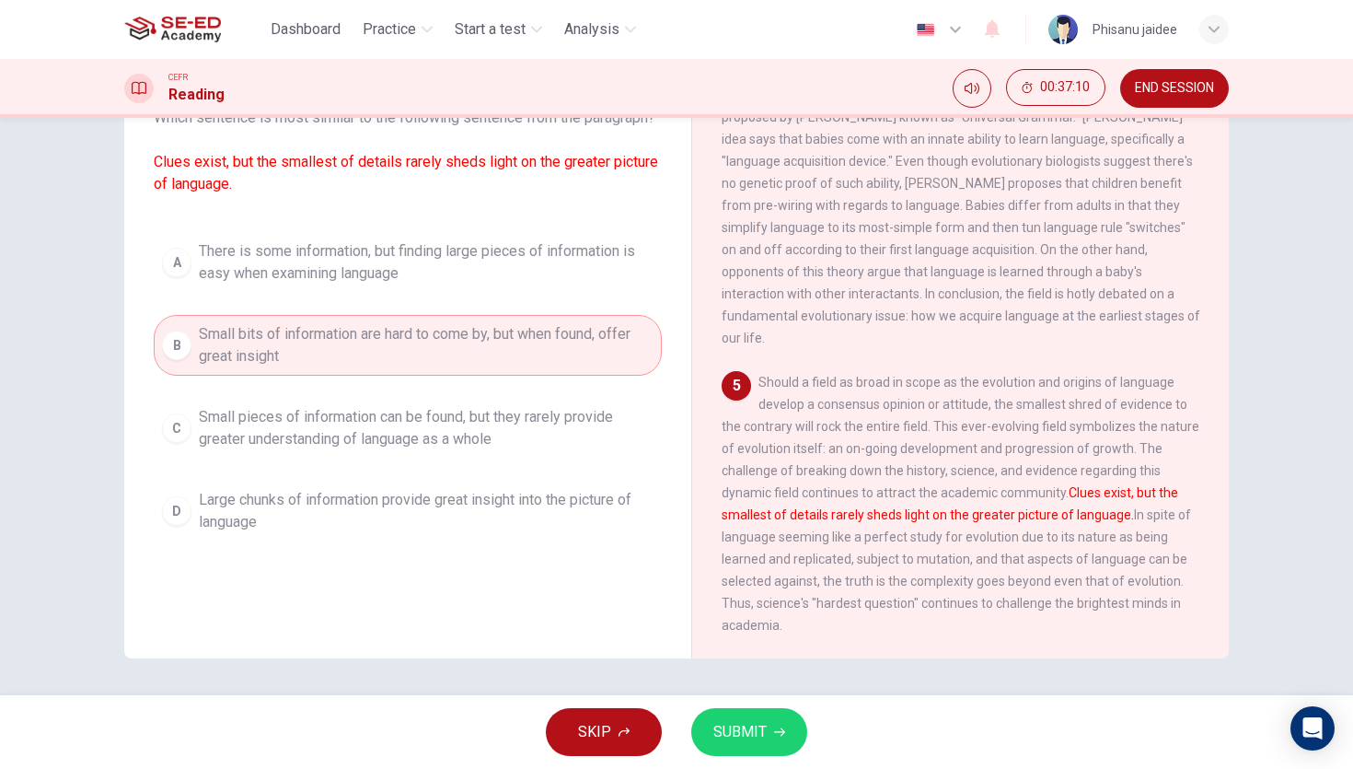
click at [430, 450] on span "Small pieces of information can be found, but they rarely provide greater under…" at bounding box center [426, 428] width 455 height 44
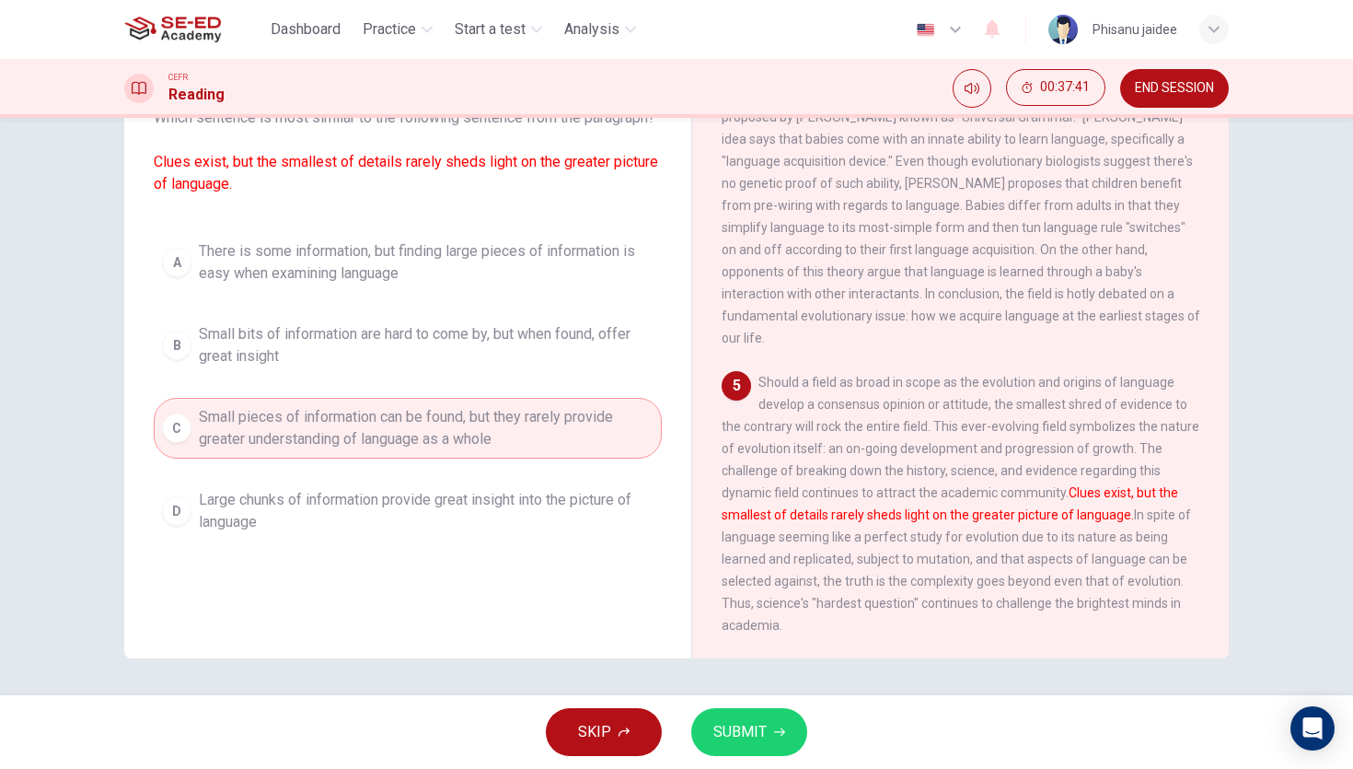
click at [730, 730] on span "SUBMIT" at bounding box center [740, 732] width 53 height 26
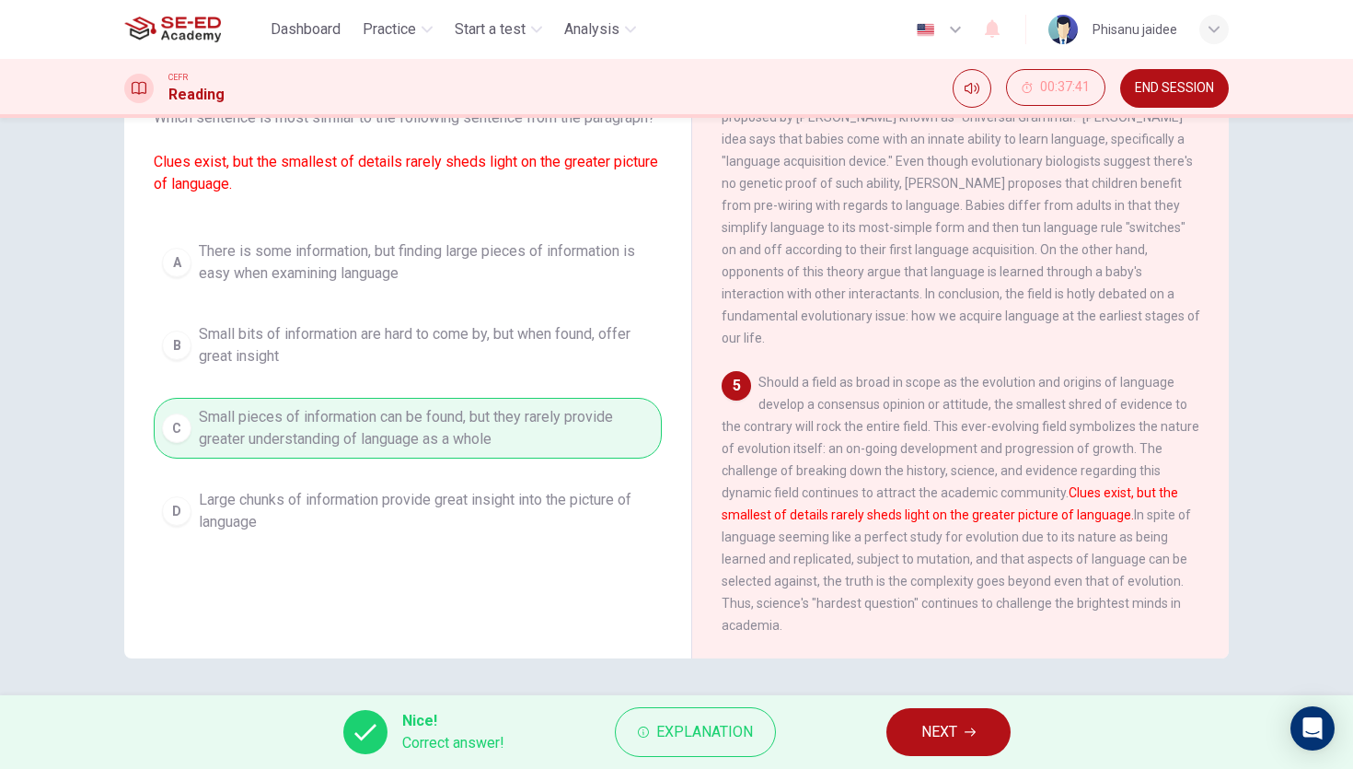
click at [977, 724] on button "NEXT" at bounding box center [949, 732] width 124 height 48
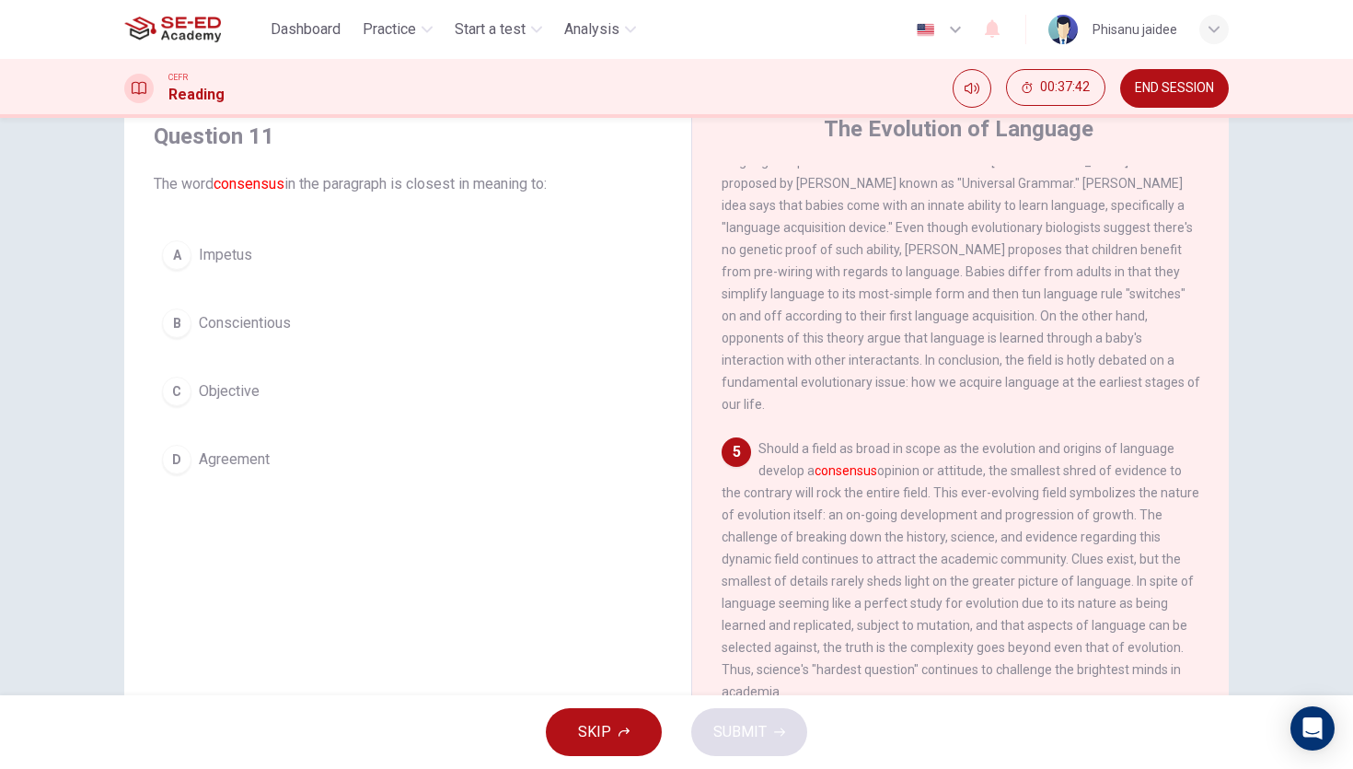
scroll to position [69, 0]
click at [217, 454] on span "Agreement" at bounding box center [234, 460] width 71 height 22
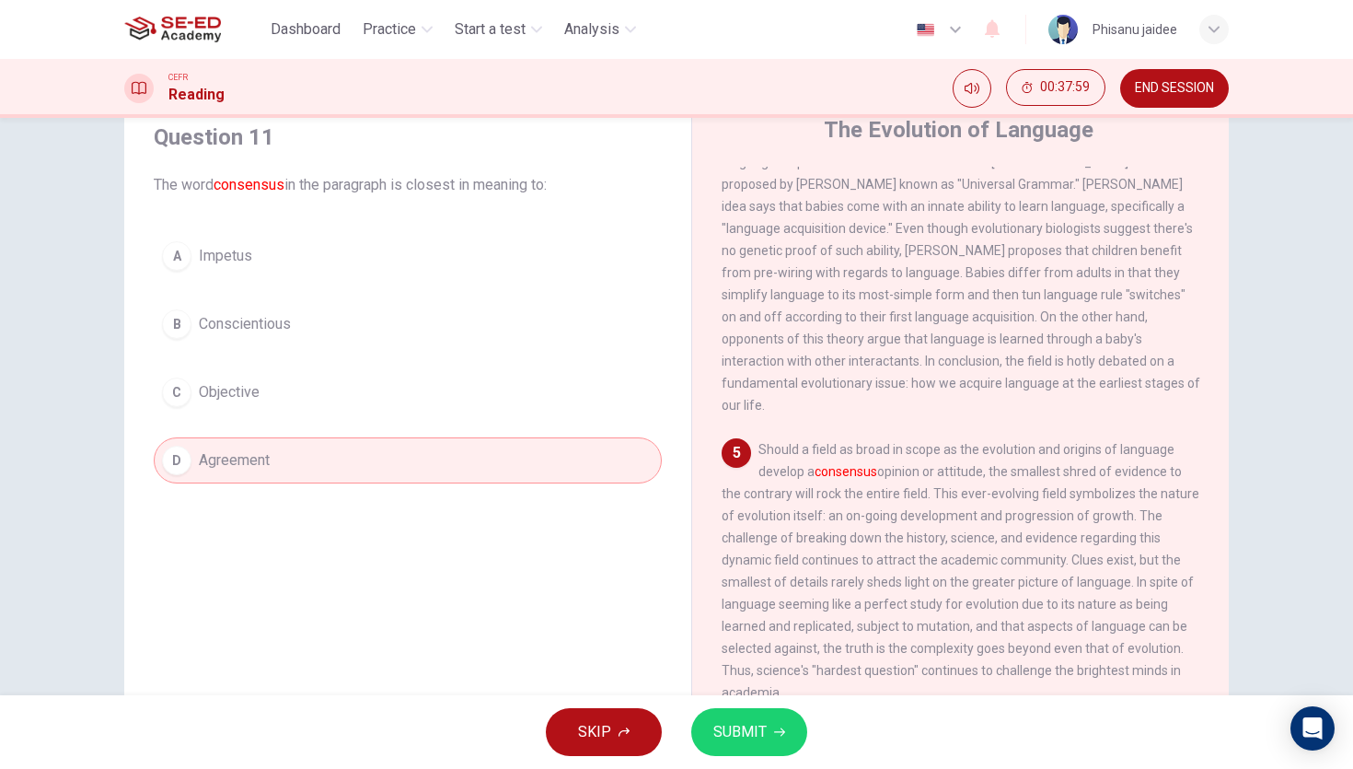
click at [722, 717] on button "SUBMIT" at bounding box center [749, 732] width 116 height 48
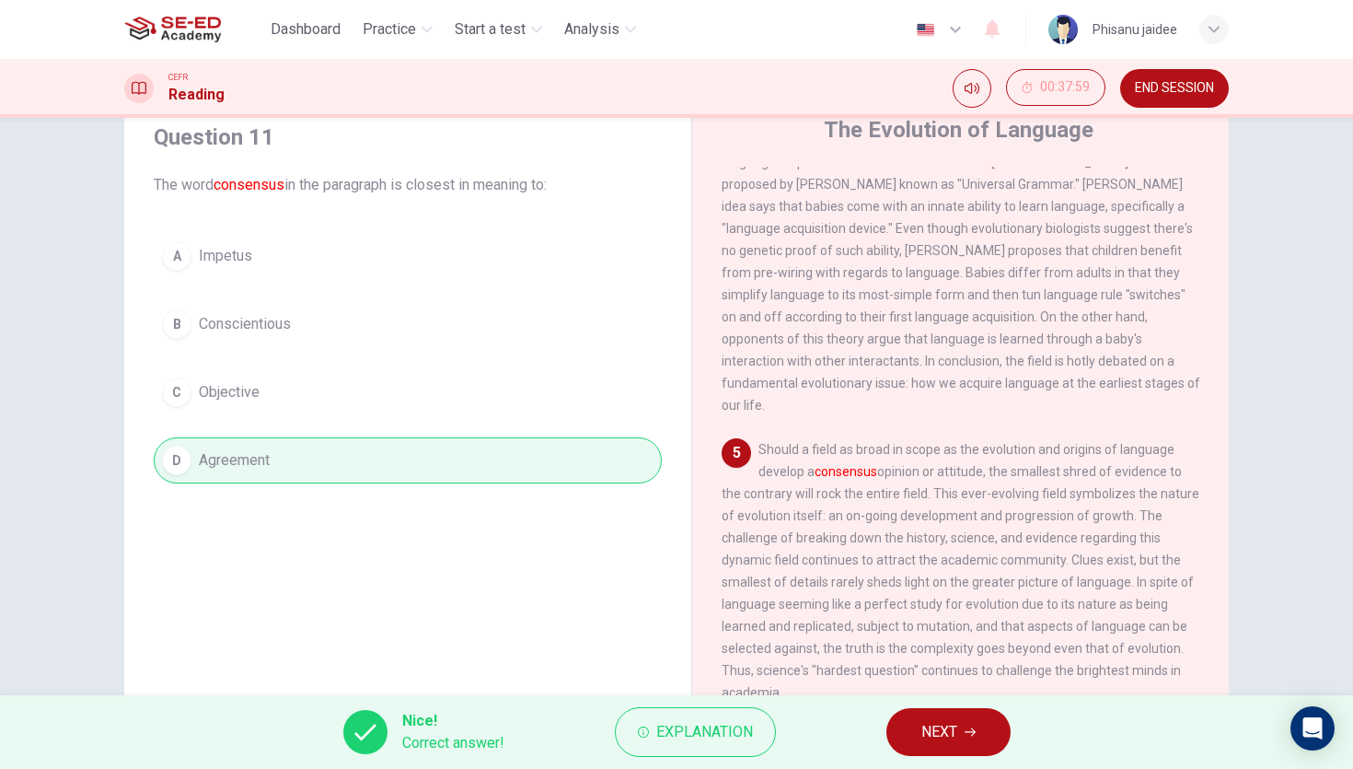
click at [936, 737] on span "NEXT" at bounding box center [940, 732] width 36 height 26
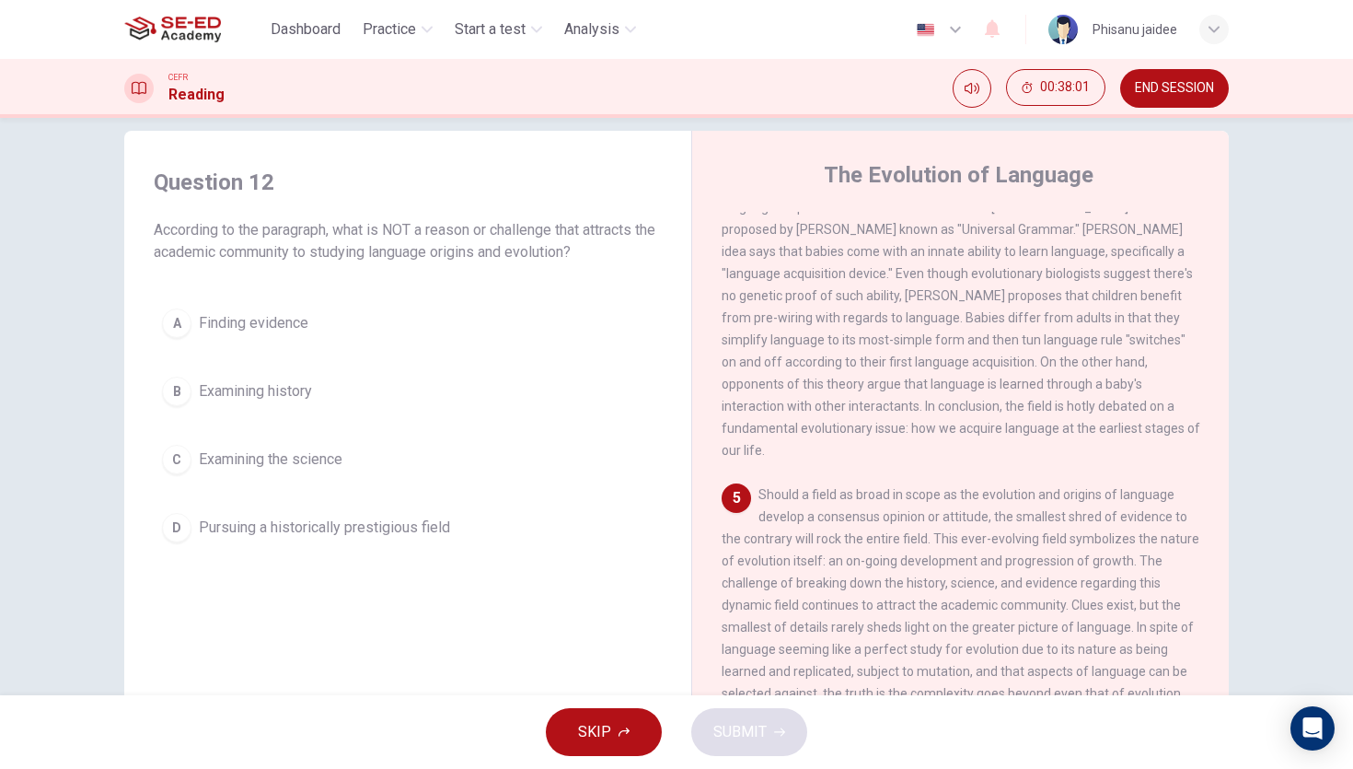
scroll to position [45, 0]
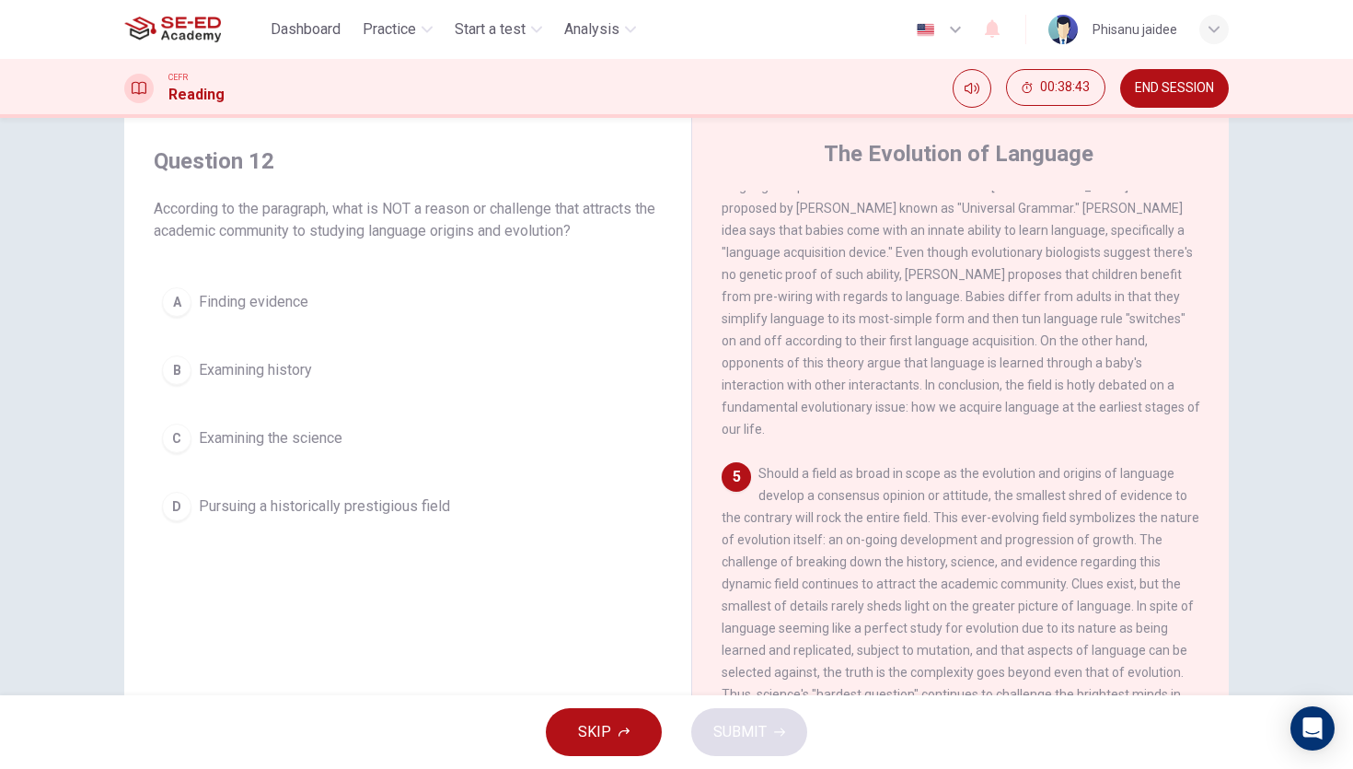
click at [255, 371] on span "Examining history" at bounding box center [255, 370] width 113 height 22
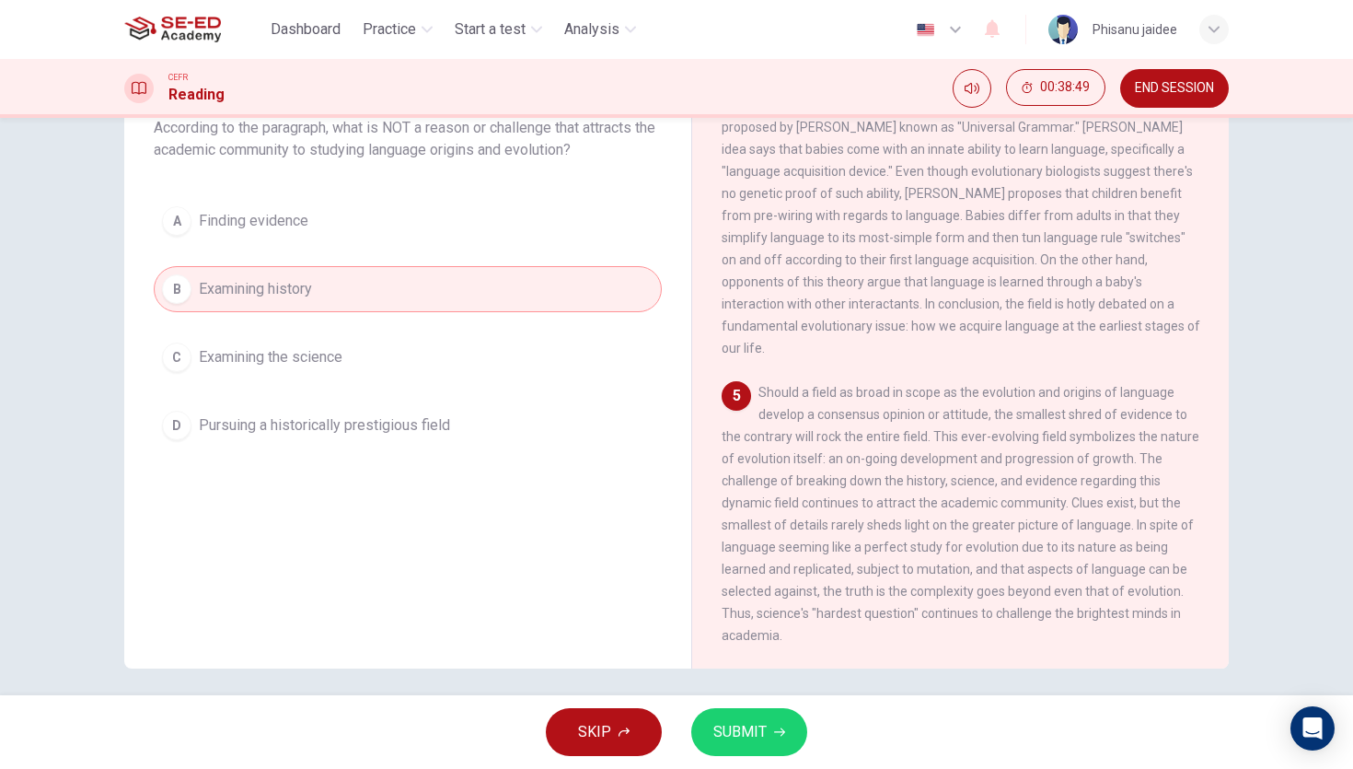
scroll to position [136, 0]
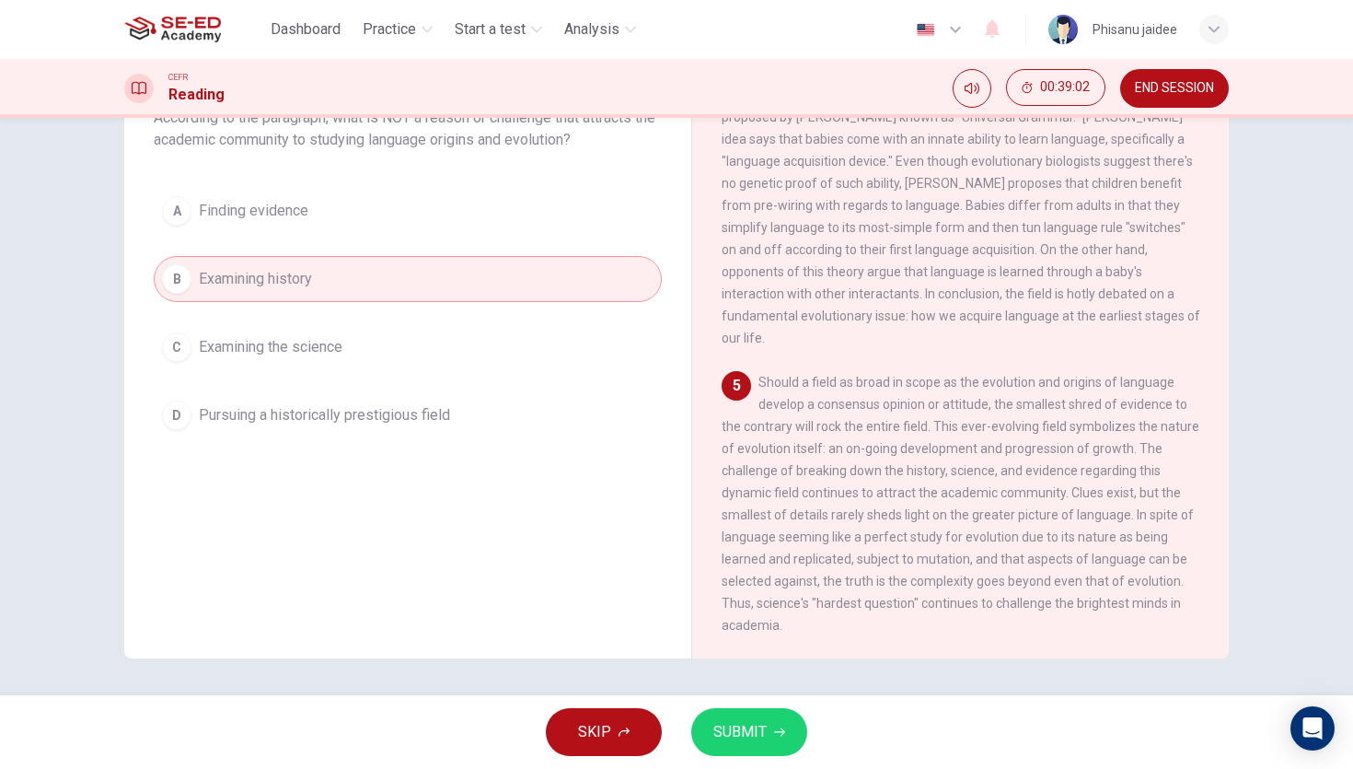
click at [376, 233] on button "A Finding evidence" at bounding box center [408, 211] width 508 height 46
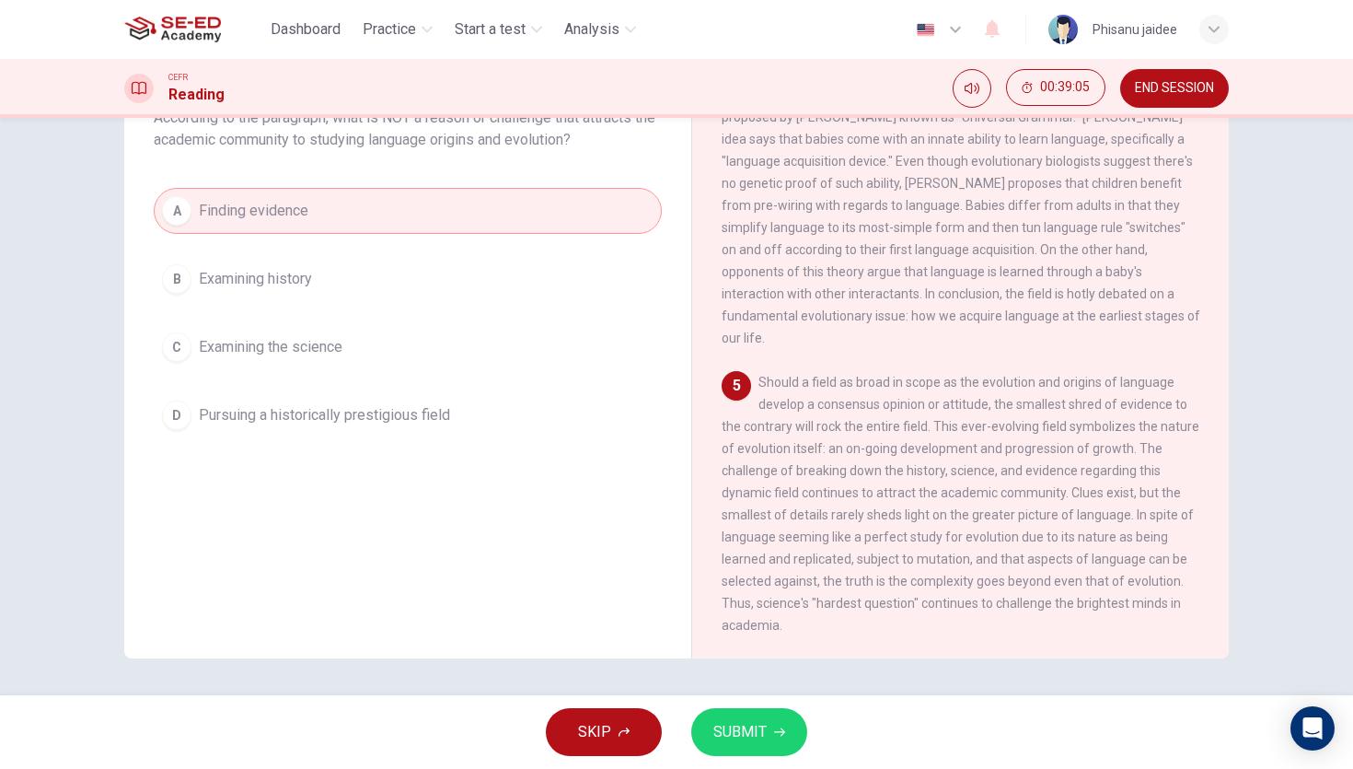
click at [371, 275] on button "B Examining history" at bounding box center [408, 279] width 508 height 46
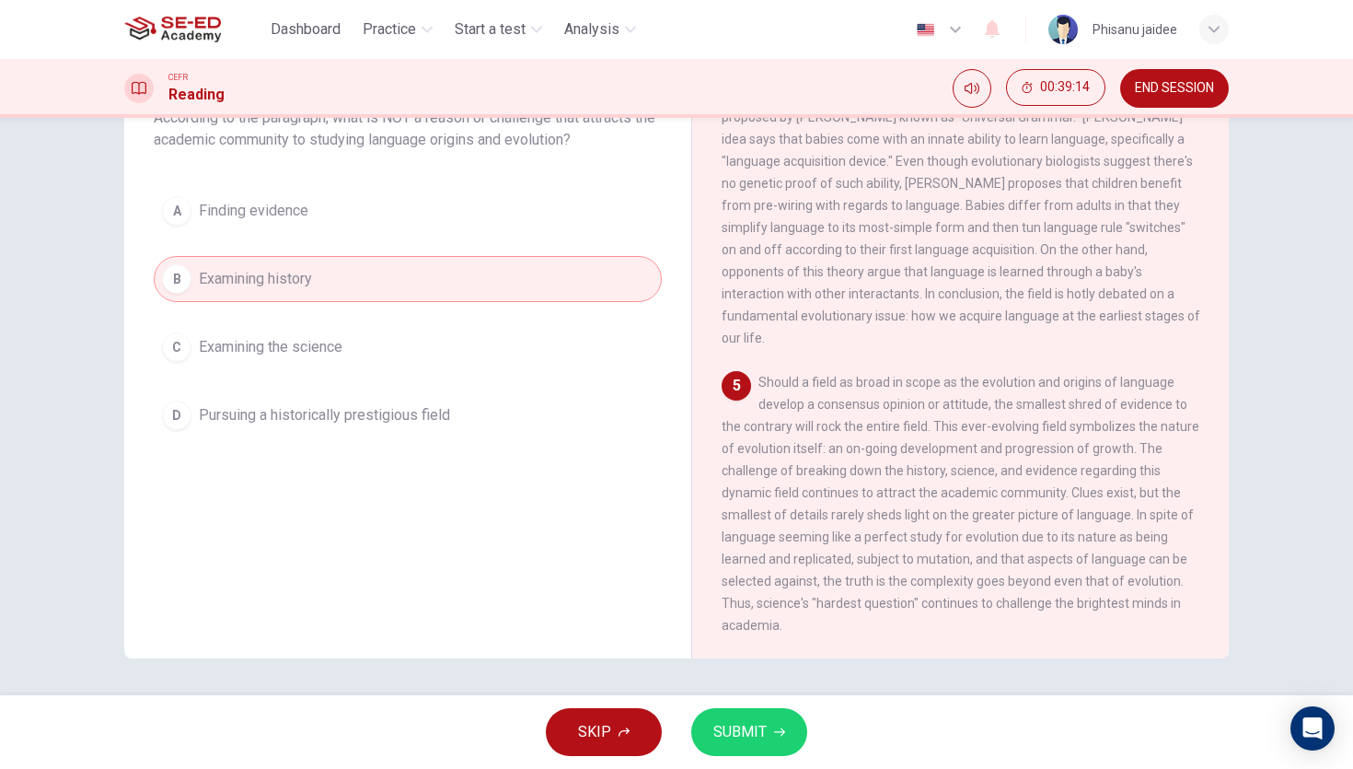
click at [289, 363] on button "C Examining the science" at bounding box center [408, 347] width 508 height 46
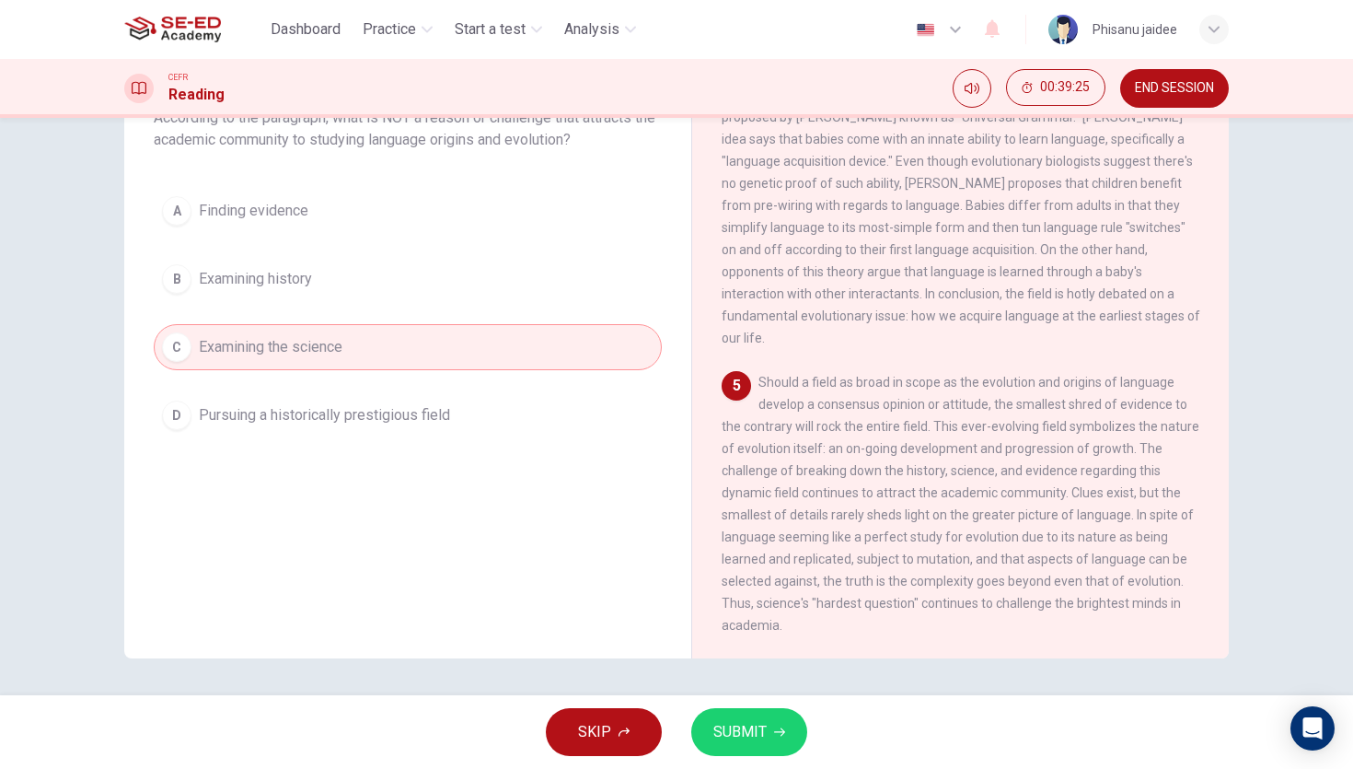
click at [292, 405] on span "Pursuing a historically prestigious field" at bounding box center [324, 415] width 251 height 22
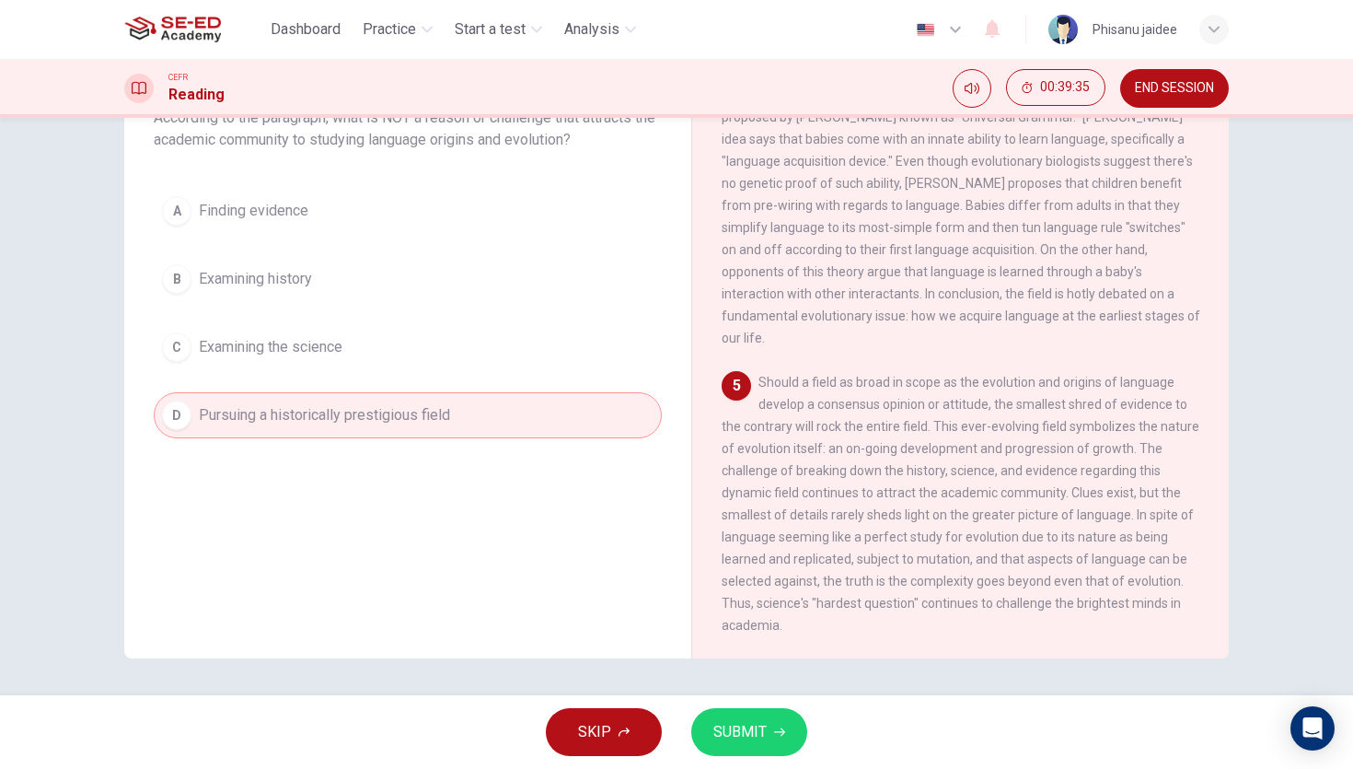
click at [722, 740] on span "SUBMIT" at bounding box center [740, 732] width 53 height 26
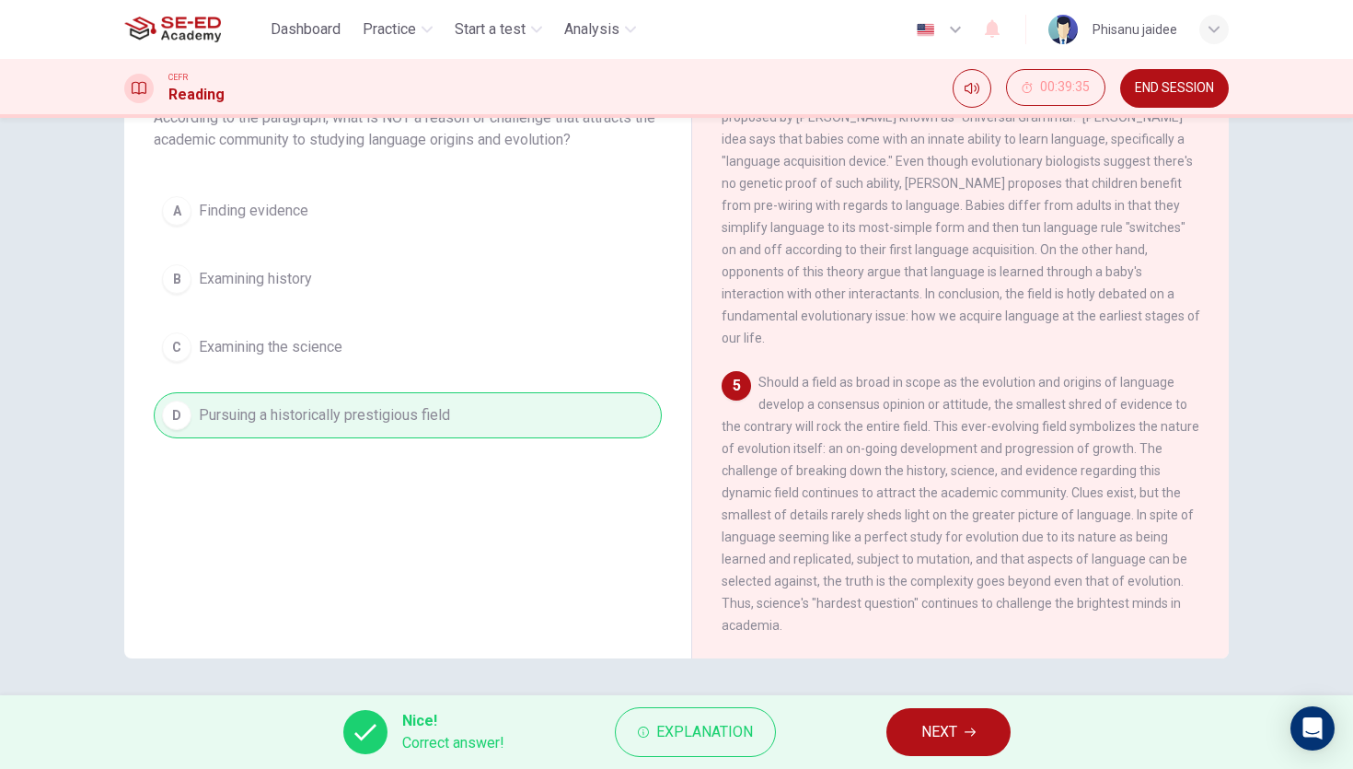
click at [939, 740] on span "NEXT" at bounding box center [940, 732] width 36 height 26
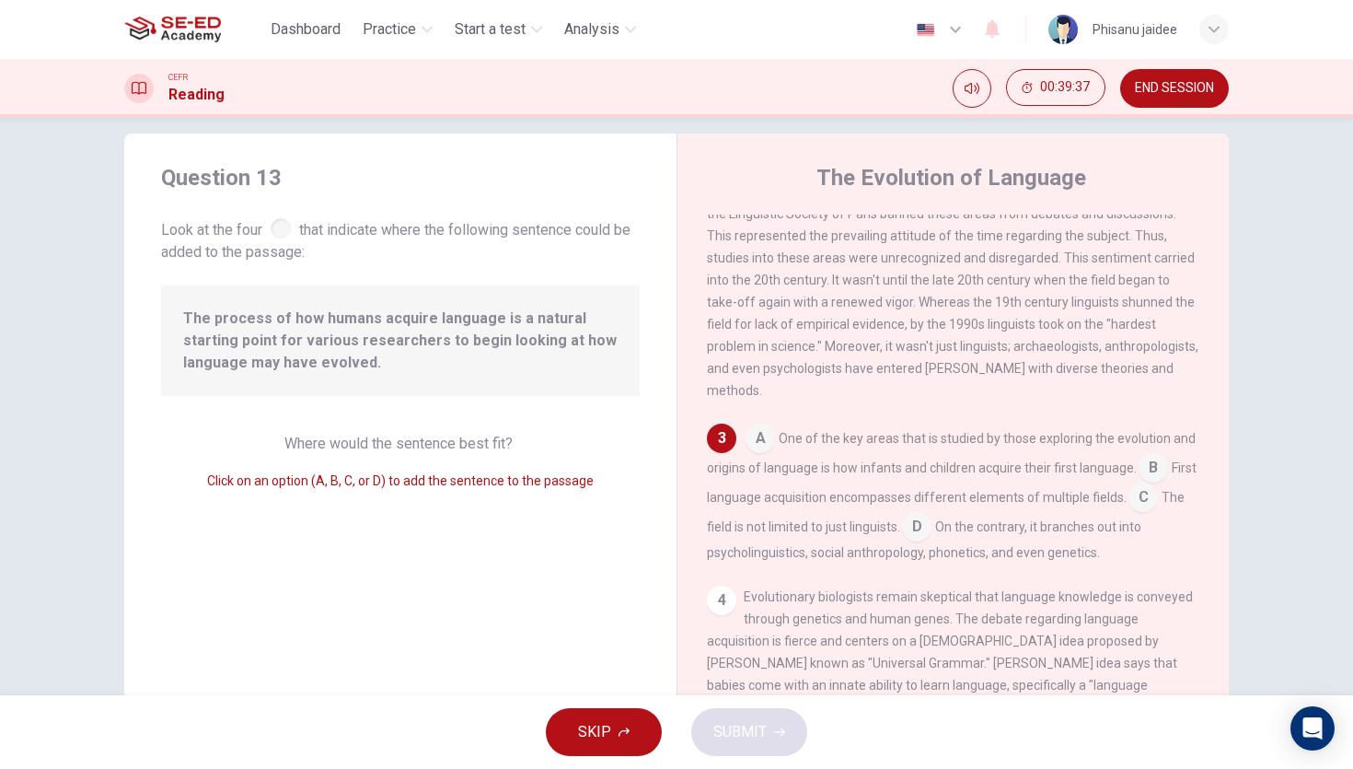
scroll to position [0, 0]
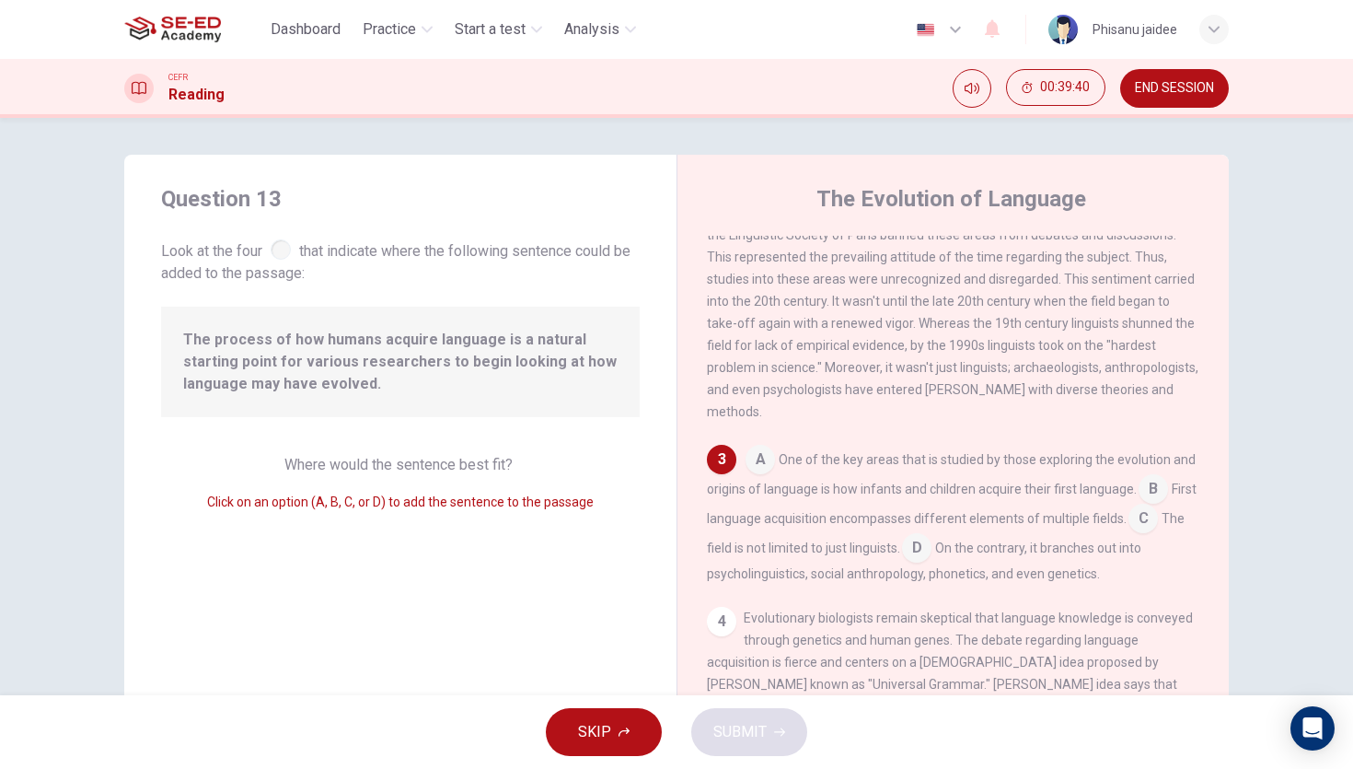
click at [754, 458] on input at bounding box center [760, 461] width 29 height 29
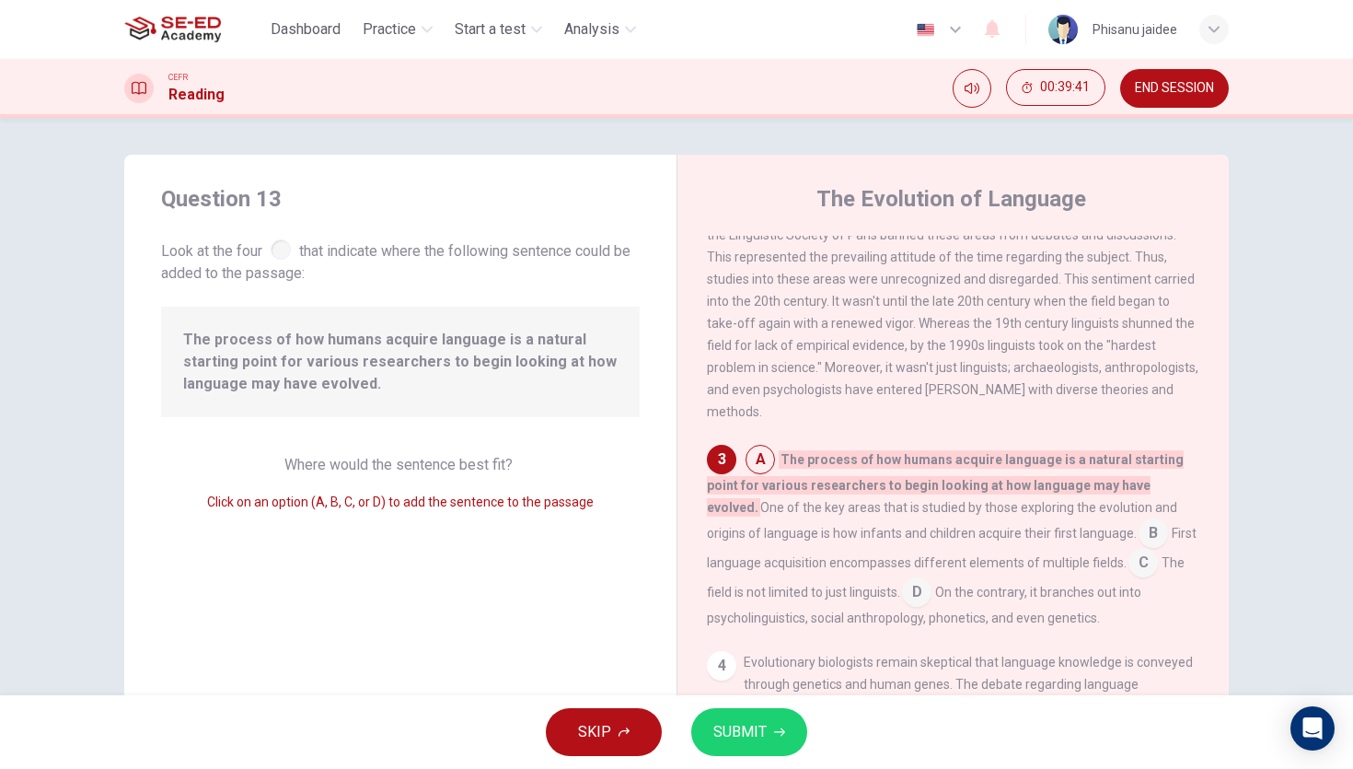
click at [723, 459] on div "3" at bounding box center [721, 459] width 29 height 29
click at [1101, 562] on span "The field is not limited to just linguists." at bounding box center [946, 577] width 478 height 44
click at [1129, 559] on input at bounding box center [1143, 564] width 29 height 29
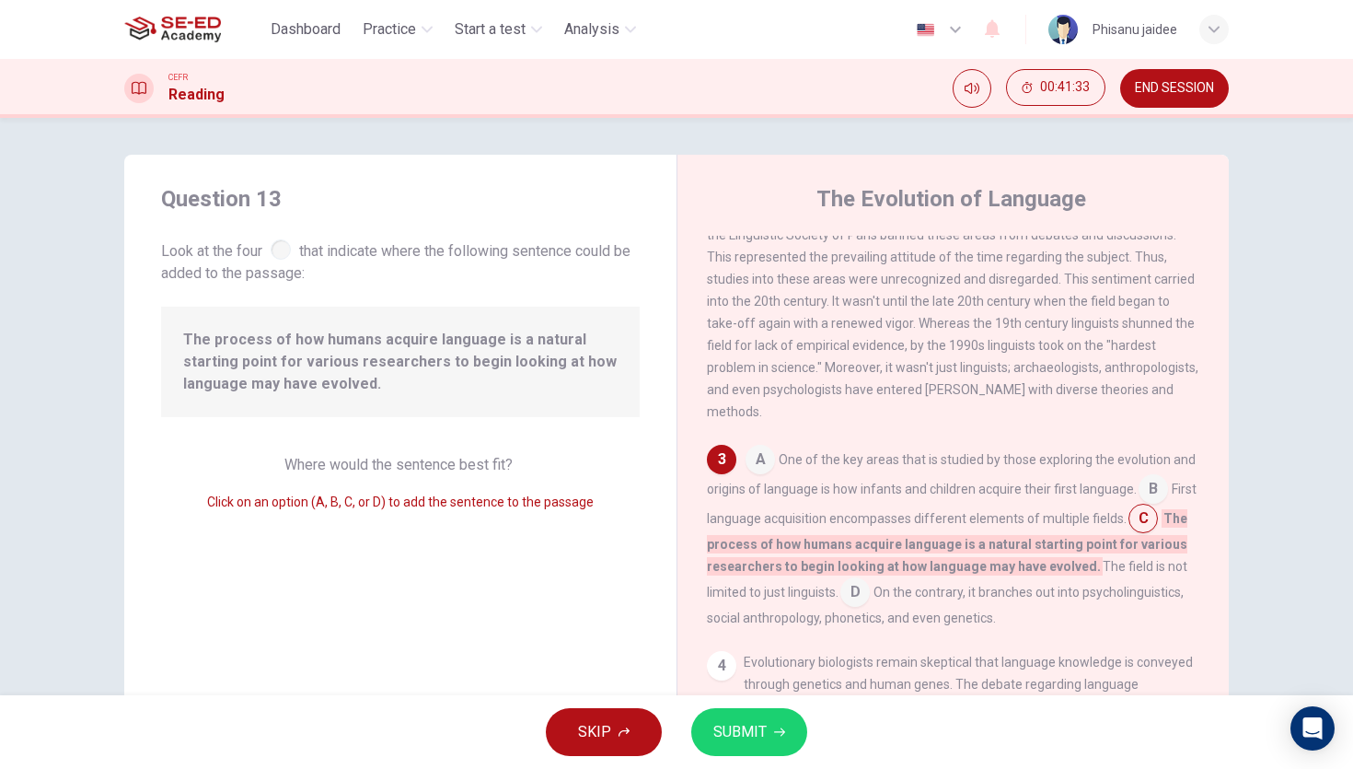
click at [1153, 482] on input at bounding box center [1153, 490] width 29 height 29
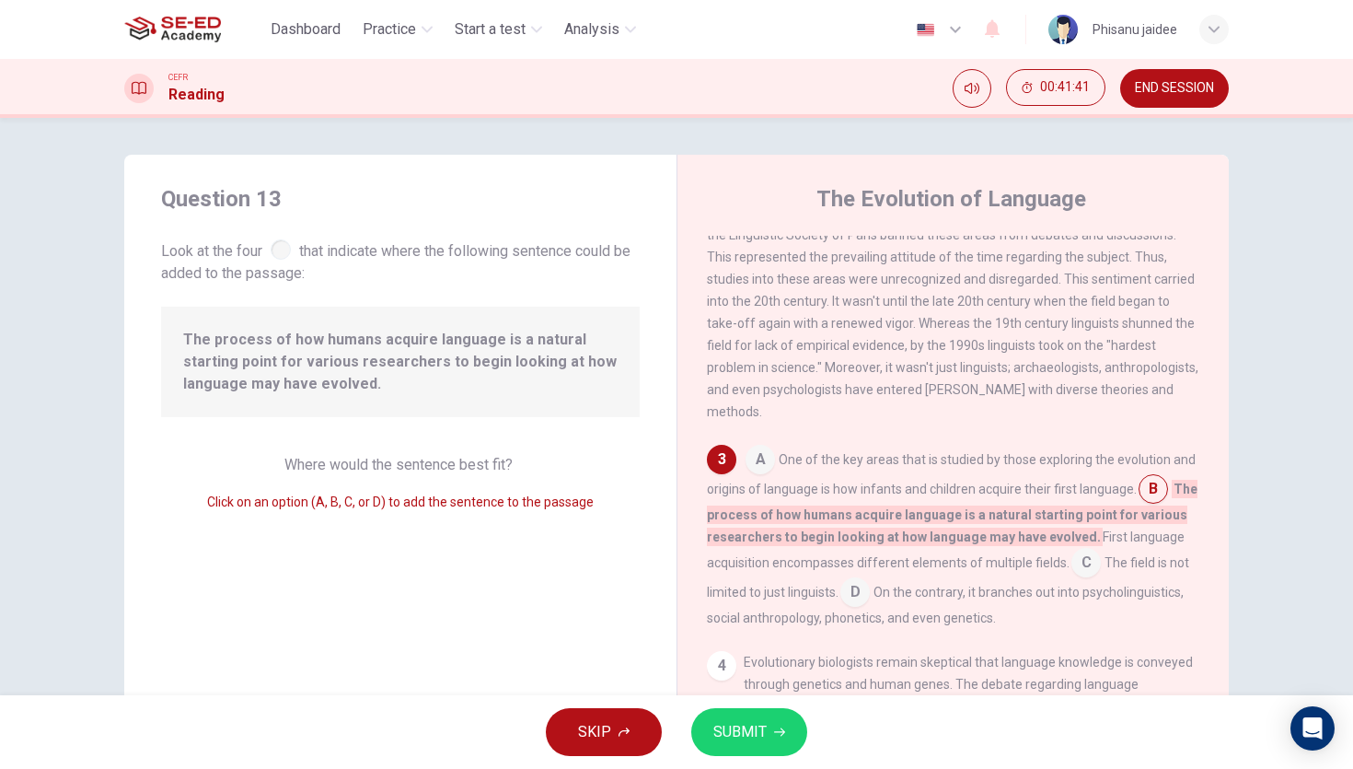
click at [857, 590] on input at bounding box center [855, 593] width 29 height 29
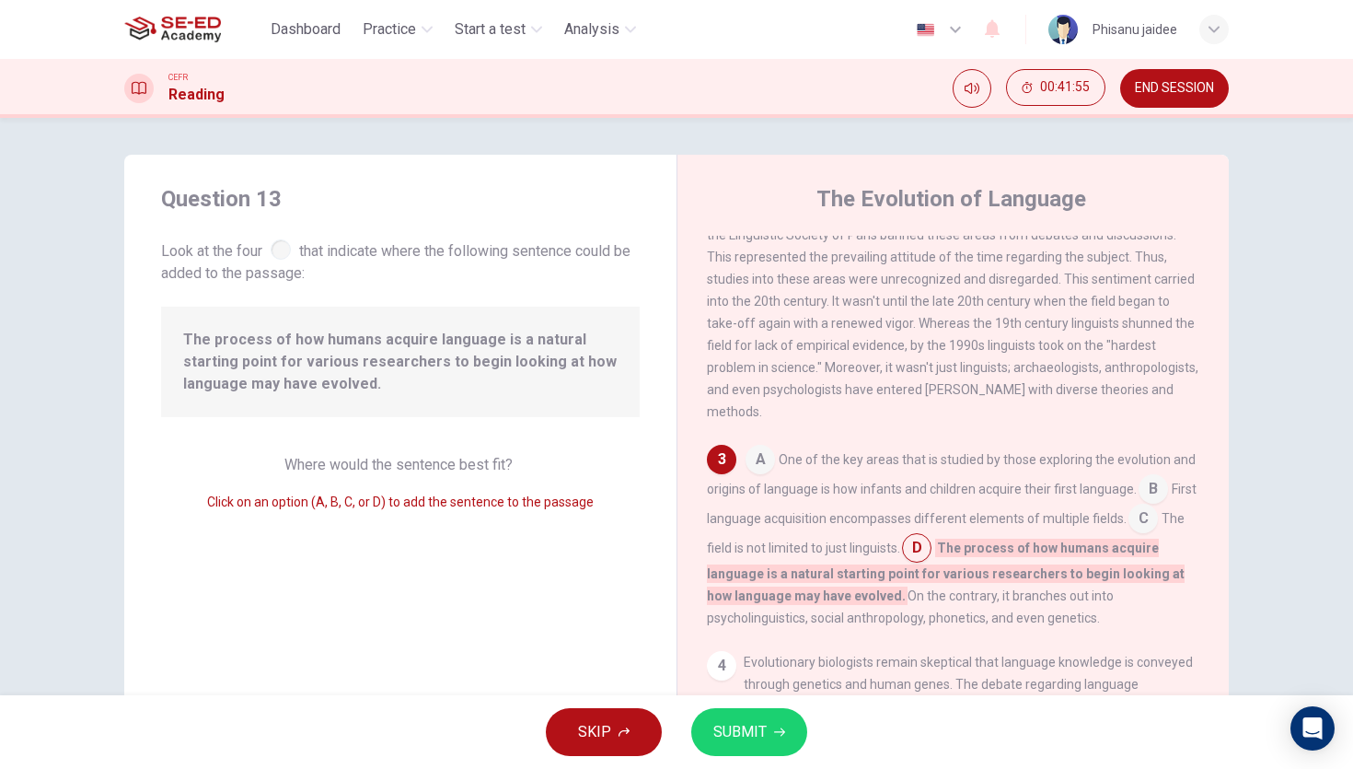
click at [1145, 524] on input at bounding box center [1143, 519] width 29 height 29
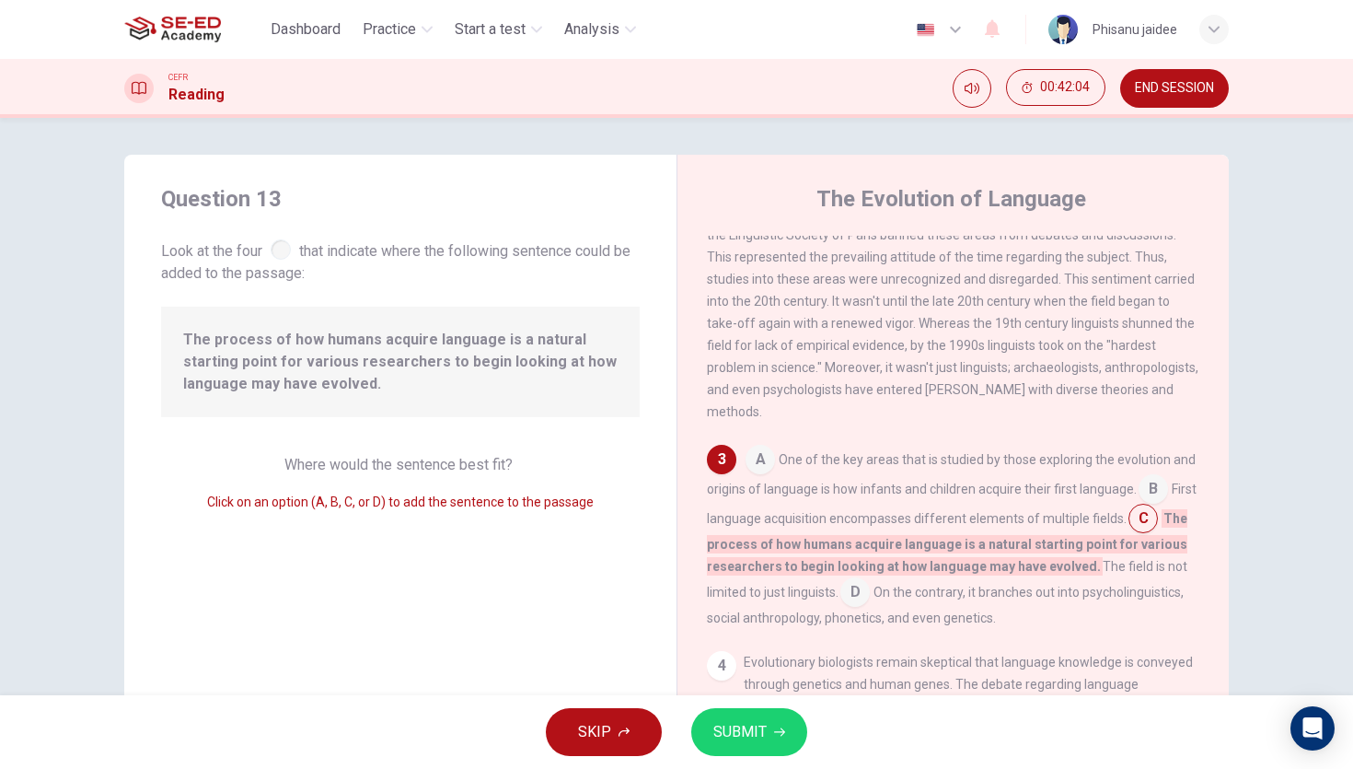
click at [865, 593] on input at bounding box center [855, 593] width 29 height 29
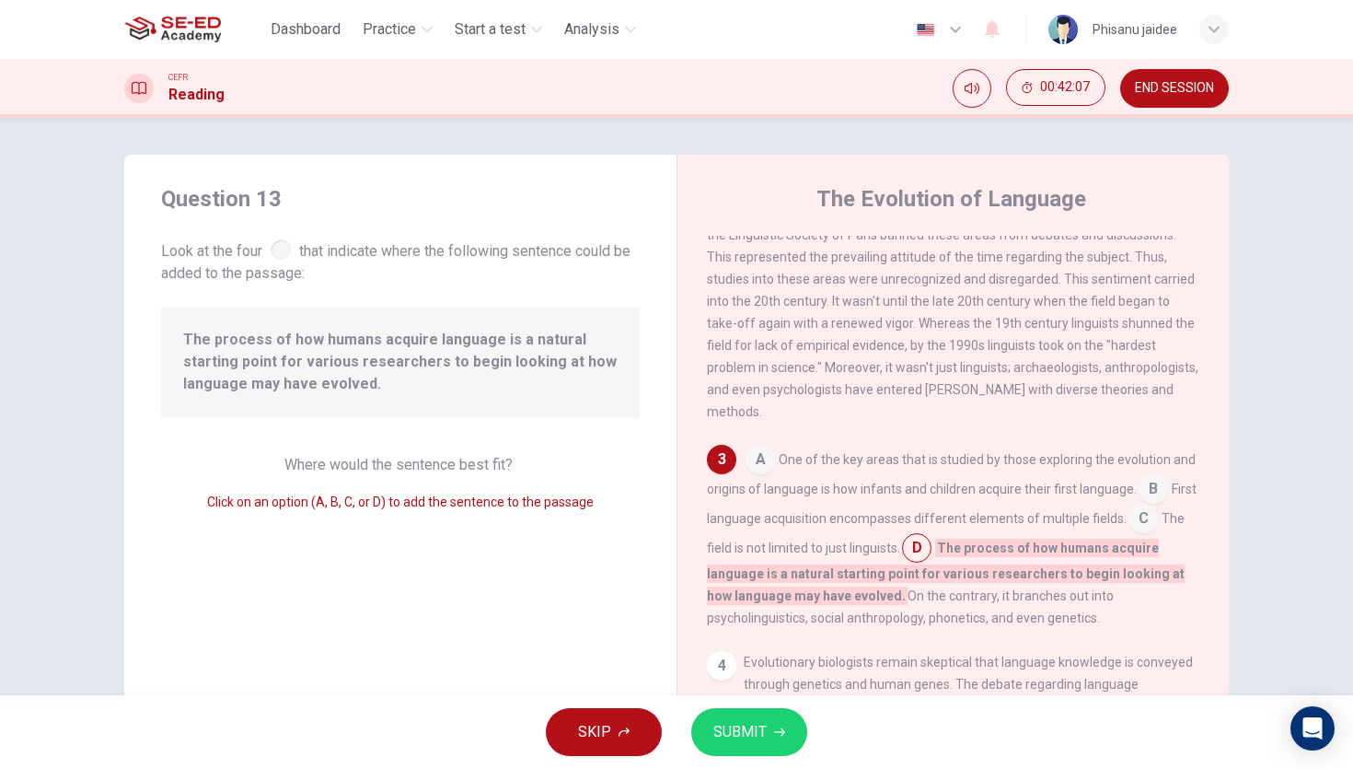
click at [728, 666] on div "4" at bounding box center [721, 665] width 29 height 29
click at [1153, 517] on input at bounding box center [1143, 519] width 29 height 29
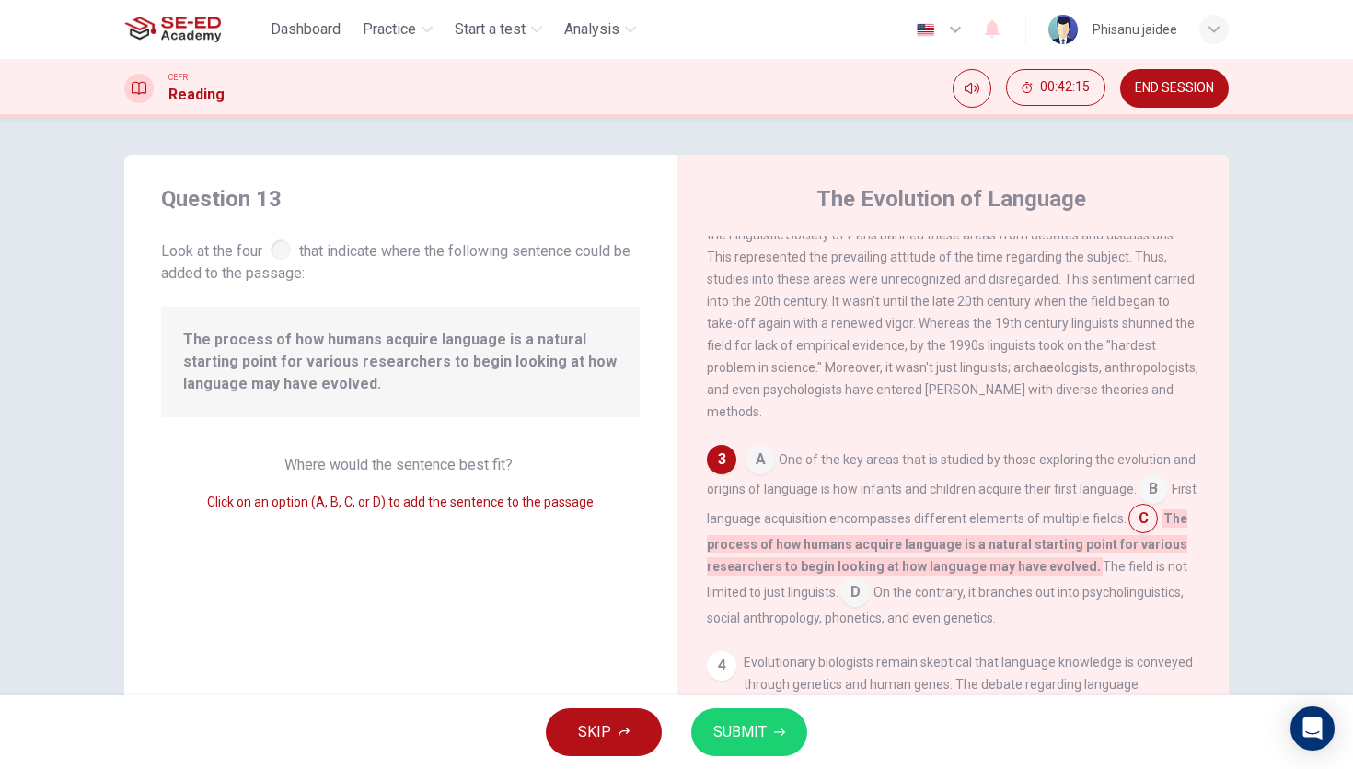
click at [863, 589] on input at bounding box center [855, 593] width 29 height 29
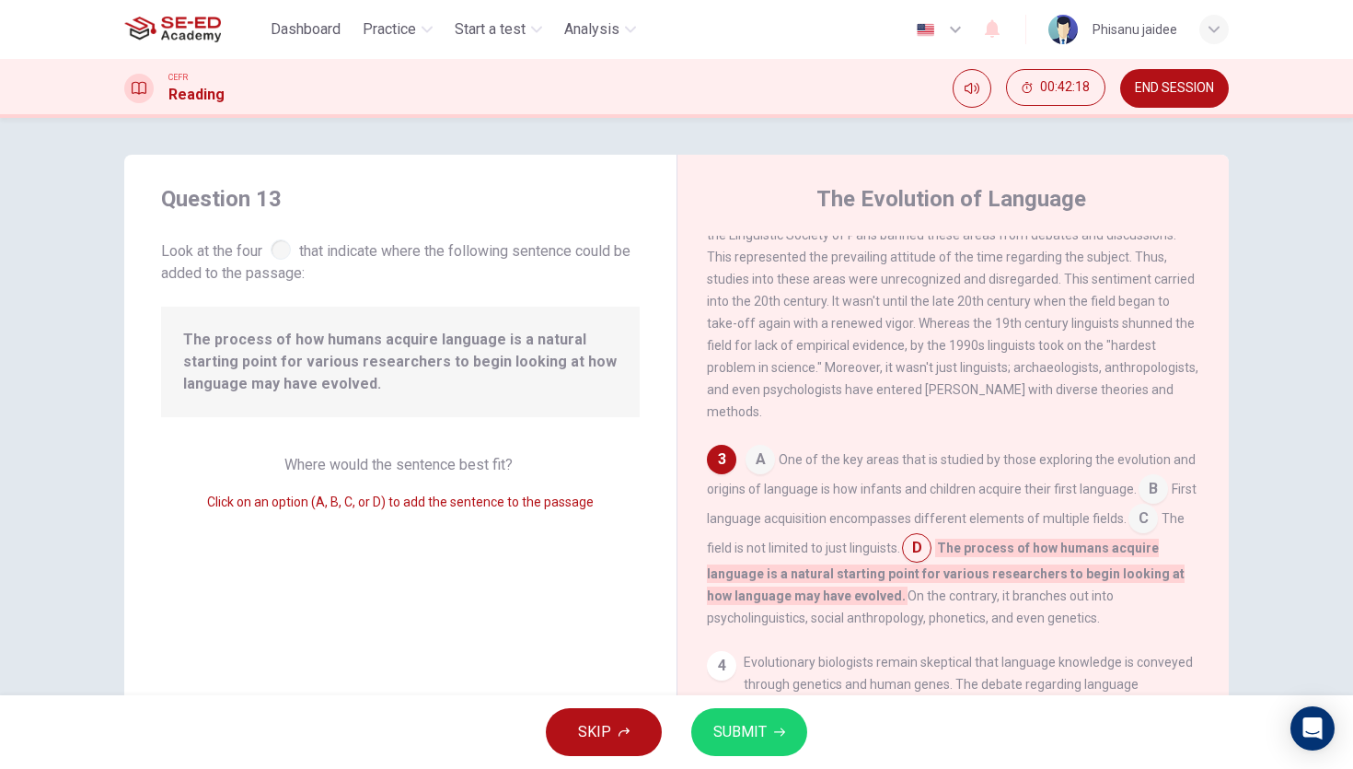
click at [1141, 517] on input at bounding box center [1143, 519] width 29 height 29
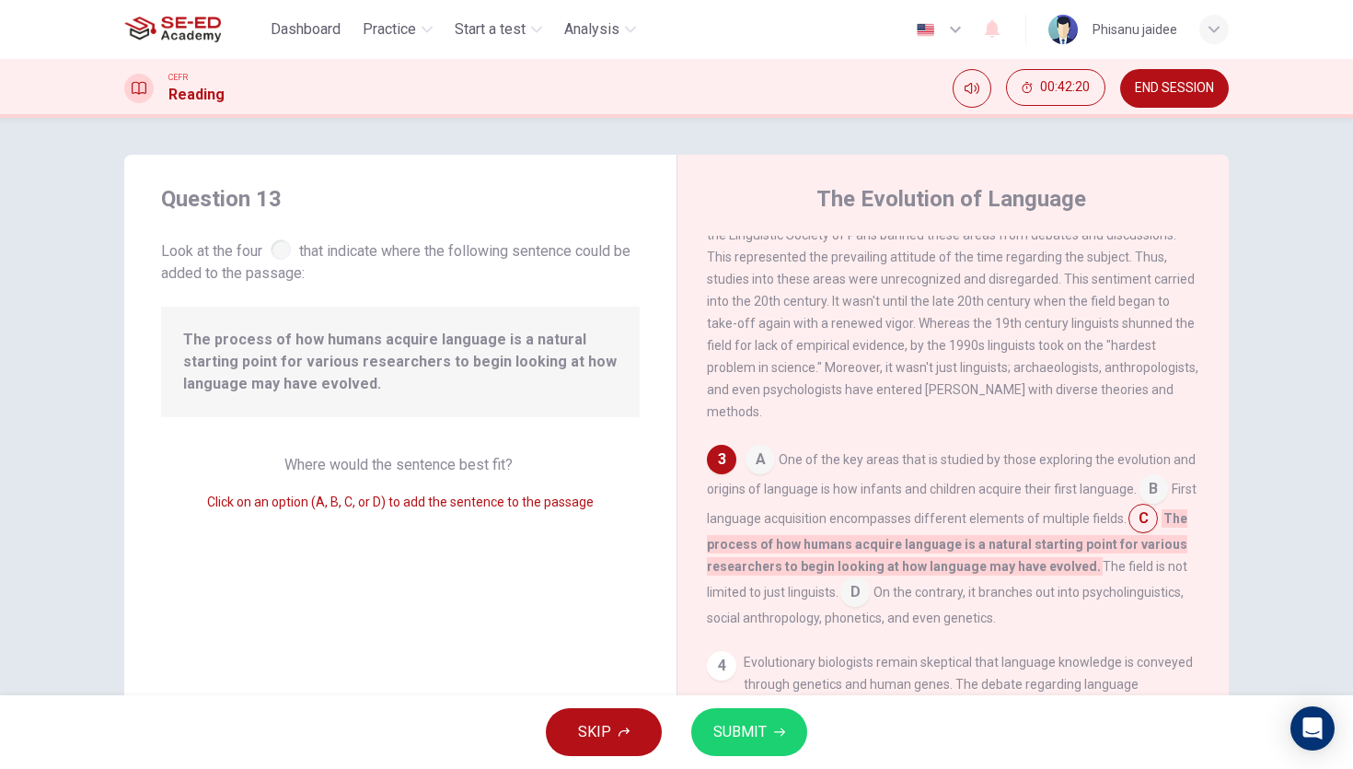
click at [1147, 483] on input at bounding box center [1153, 490] width 29 height 29
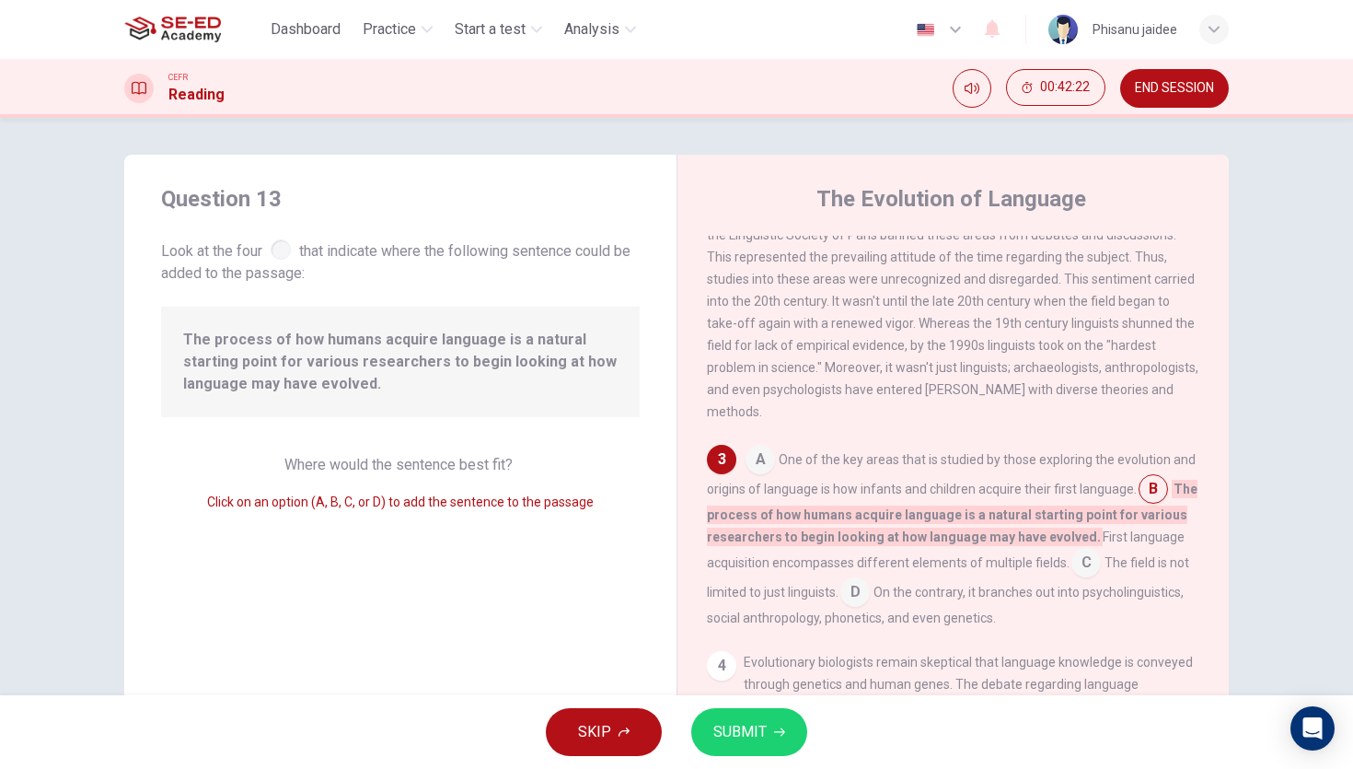
click at [766, 462] on input at bounding box center [760, 461] width 29 height 29
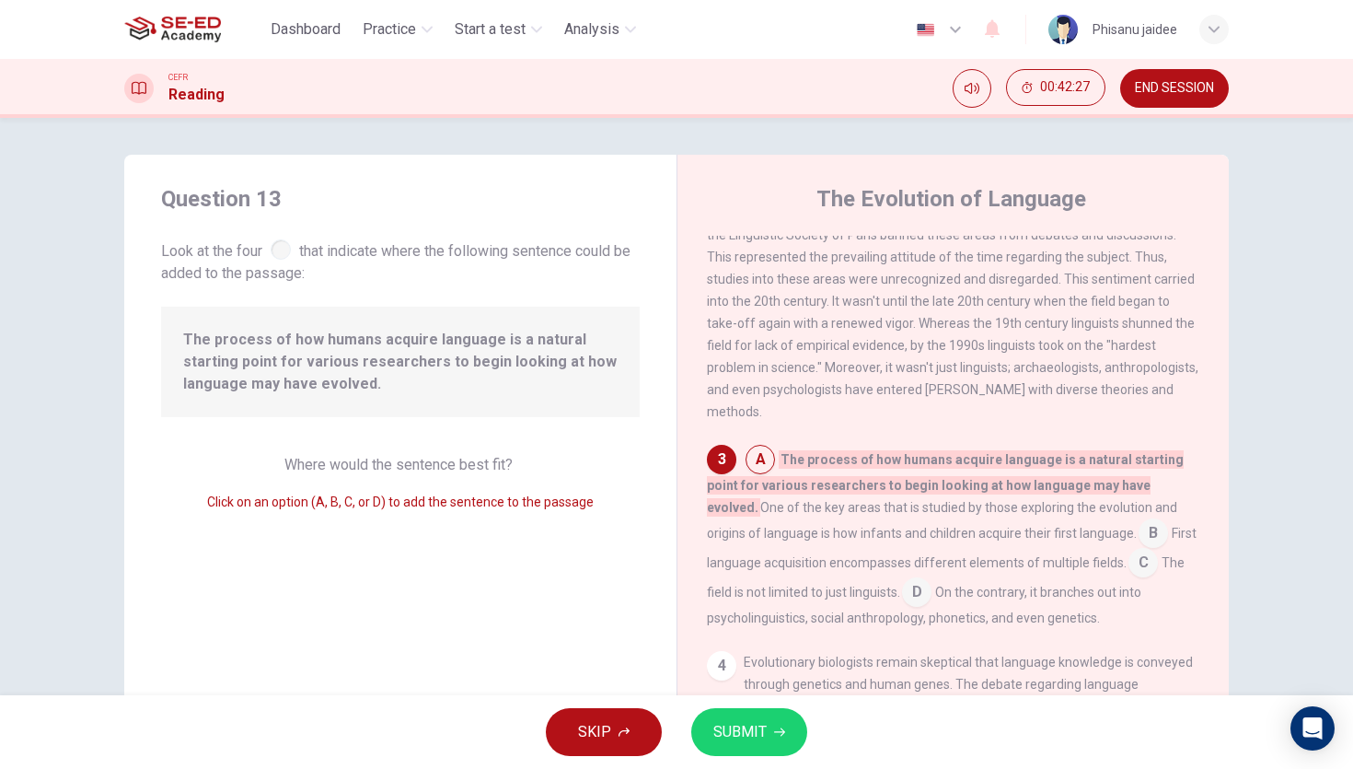
click at [1139, 524] on input at bounding box center [1153, 534] width 29 height 29
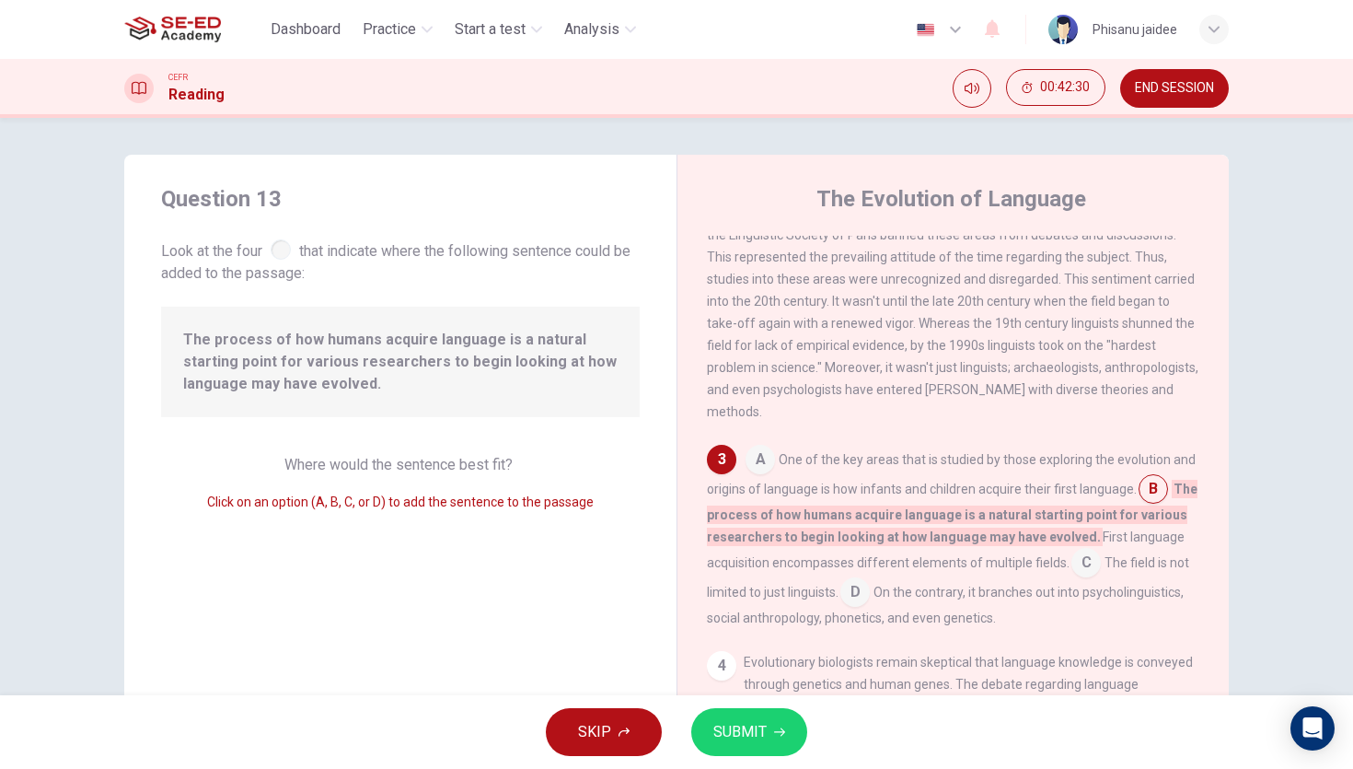
click at [1093, 557] on input at bounding box center [1086, 564] width 29 height 29
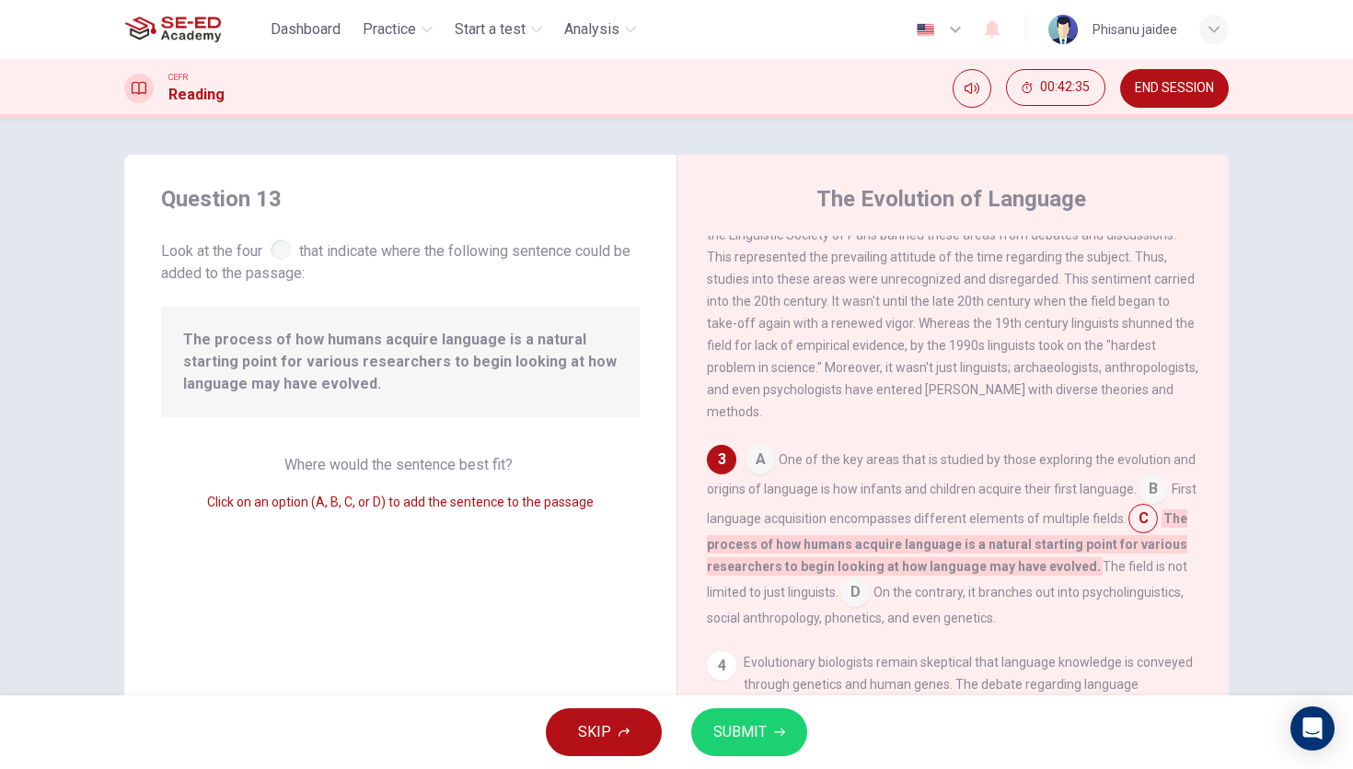
click at [861, 585] on input at bounding box center [855, 593] width 29 height 29
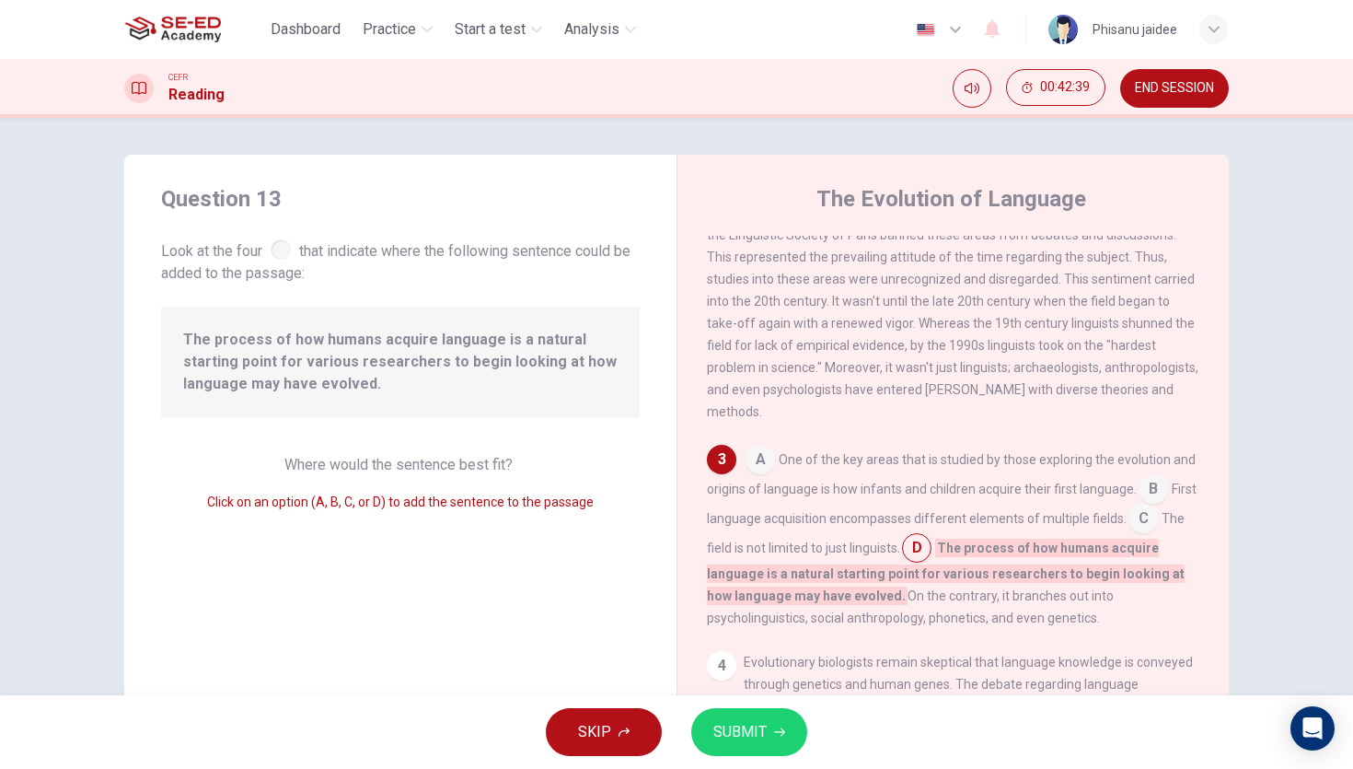
click at [1141, 511] on input at bounding box center [1143, 519] width 29 height 29
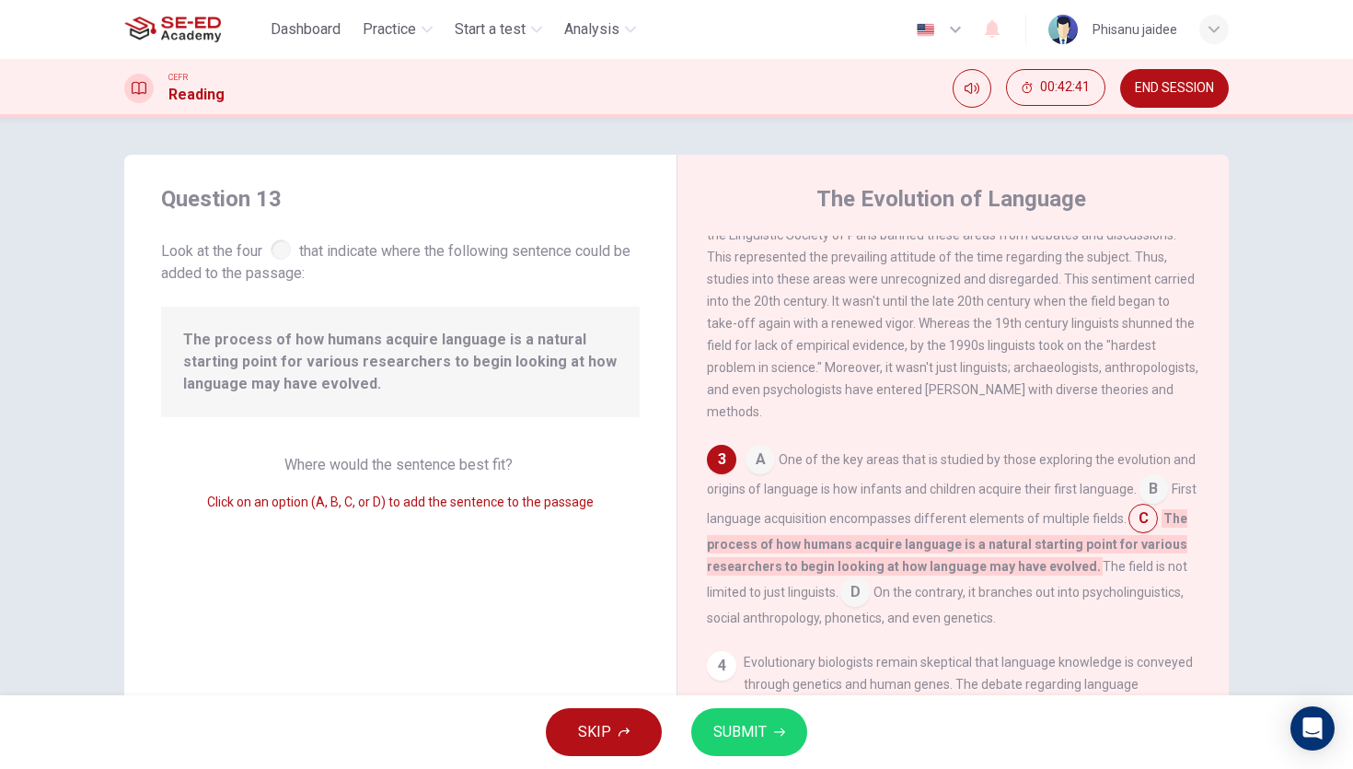
click at [1156, 478] on input at bounding box center [1153, 490] width 29 height 29
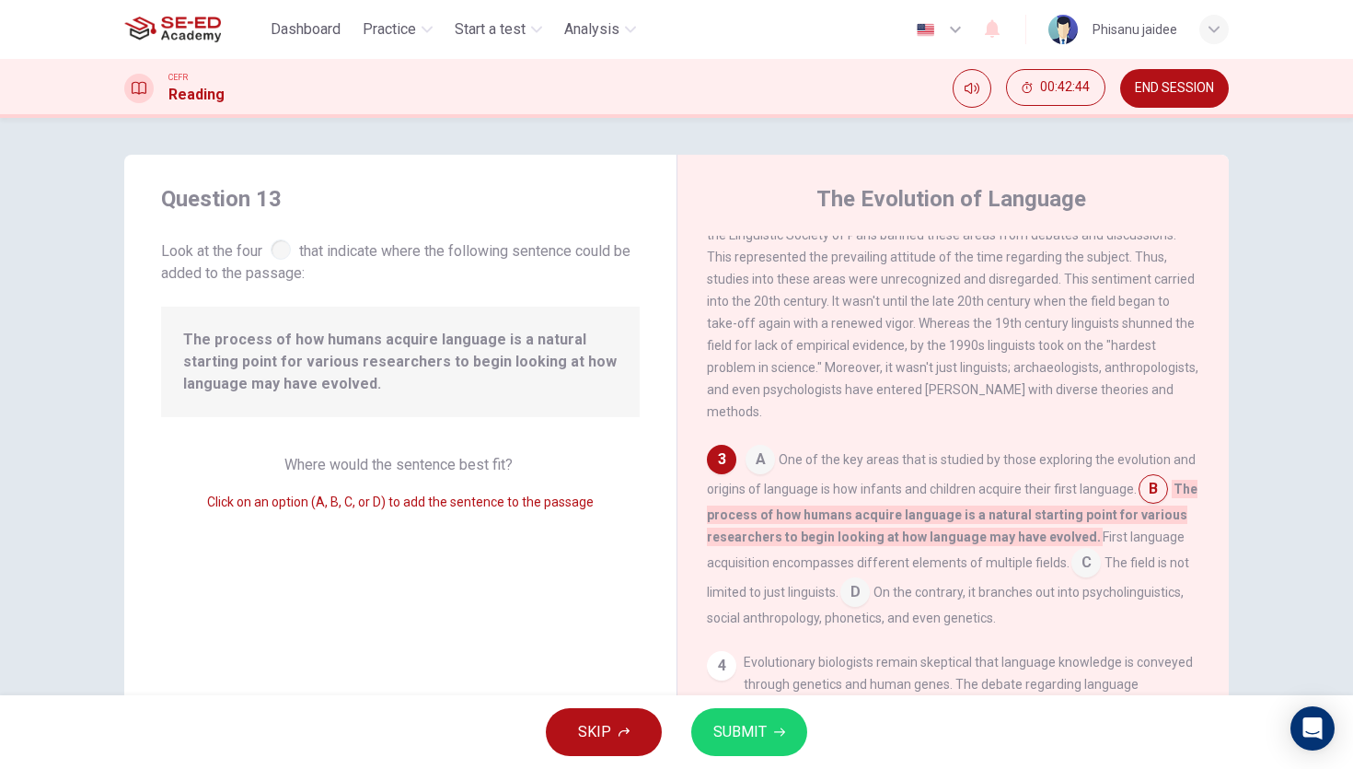
click at [1045, 459] on span "One of the key areas that is studied by those exploring the evolution and origi…" at bounding box center [951, 474] width 489 height 44
click at [764, 445] on span "A" at bounding box center [760, 459] width 29 height 29
click at [738, 440] on div "1 Language, possibly one of humanity's greatest and most important capabilities…" at bounding box center [965, 500] width 517 height 529
click at [719, 445] on div "3" at bounding box center [721, 459] width 29 height 29
click at [715, 451] on div "3" at bounding box center [721, 459] width 29 height 29
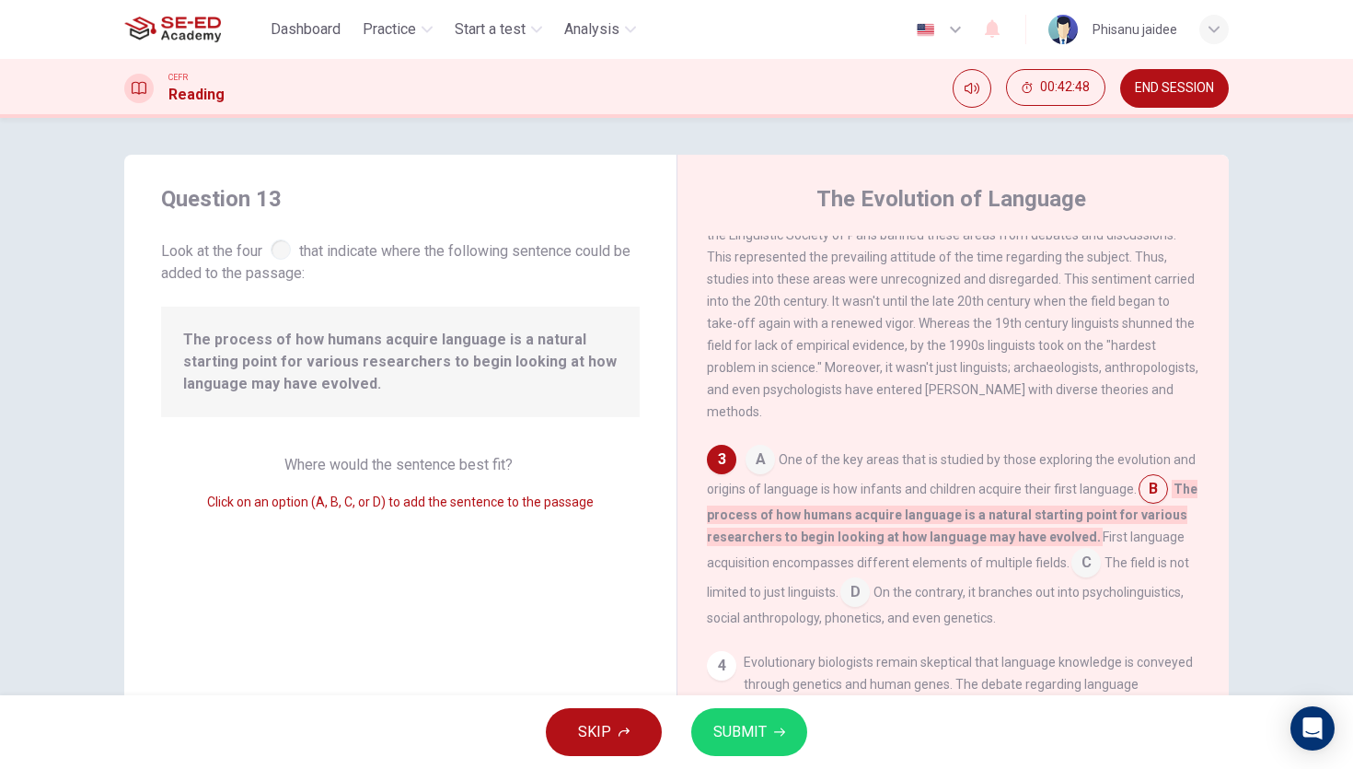
click at [726, 451] on div "3" at bounding box center [721, 459] width 29 height 29
click at [764, 447] on input at bounding box center [760, 461] width 29 height 29
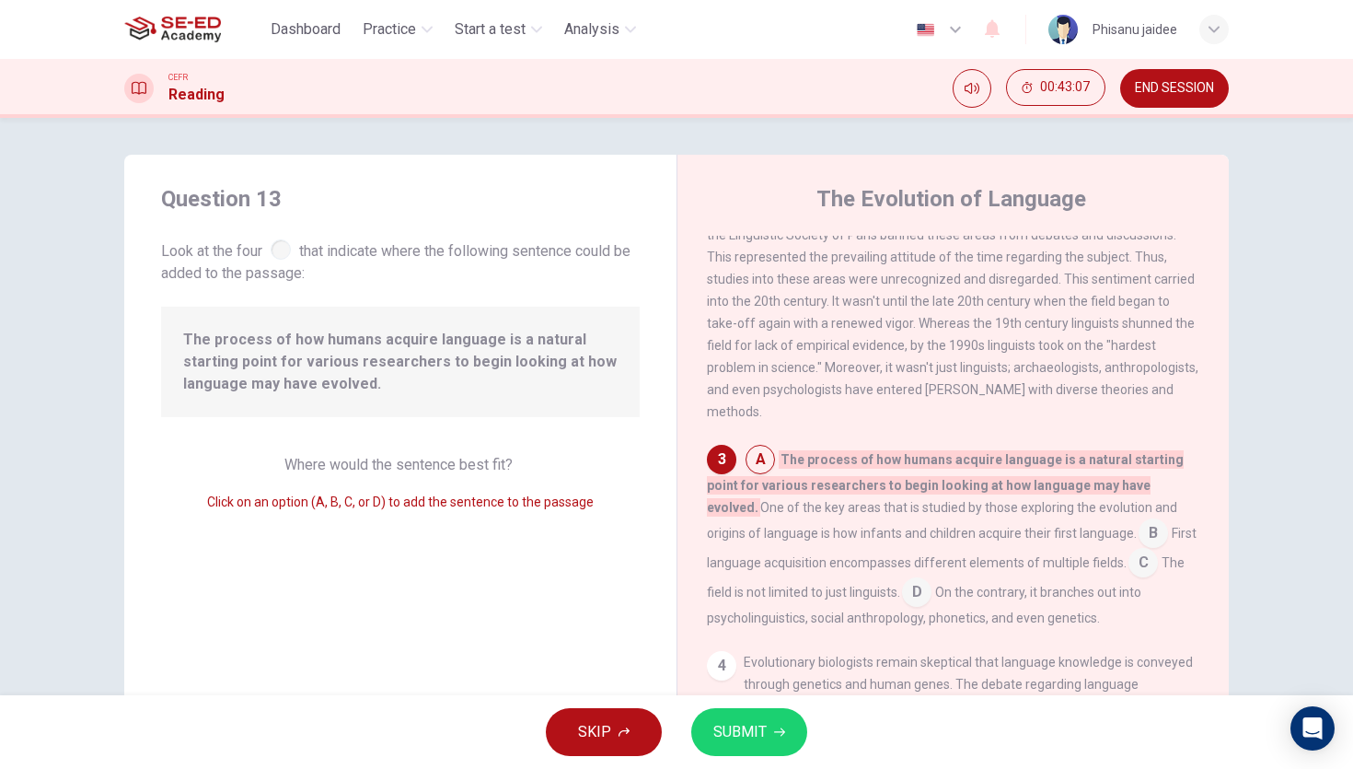
click at [1129, 553] on input at bounding box center [1143, 564] width 29 height 29
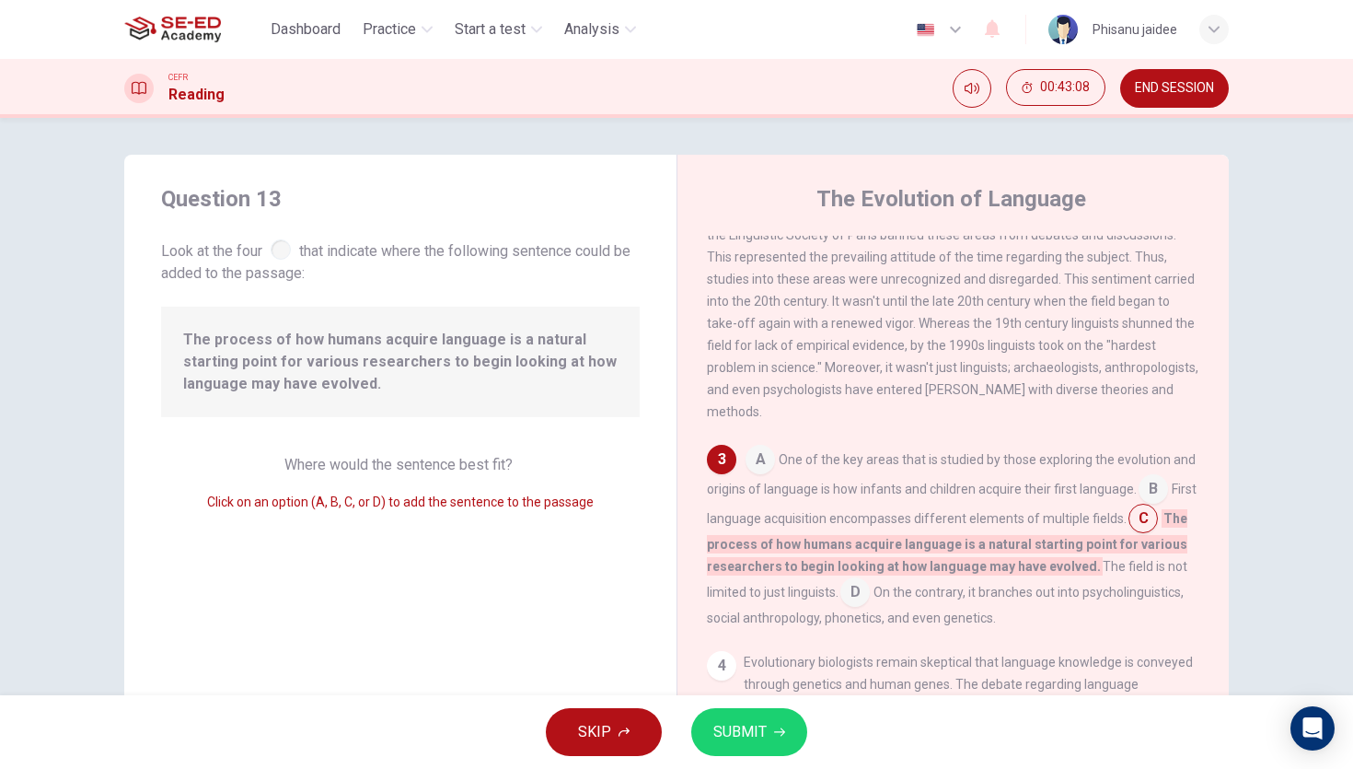
click at [754, 765] on div "SKIP SUBMIT" at bounding box center [676, 732] width 1353 height 74
click at [754, 741] on span "SUBMIT" at bounding box center [740, 732] width 53 height 26
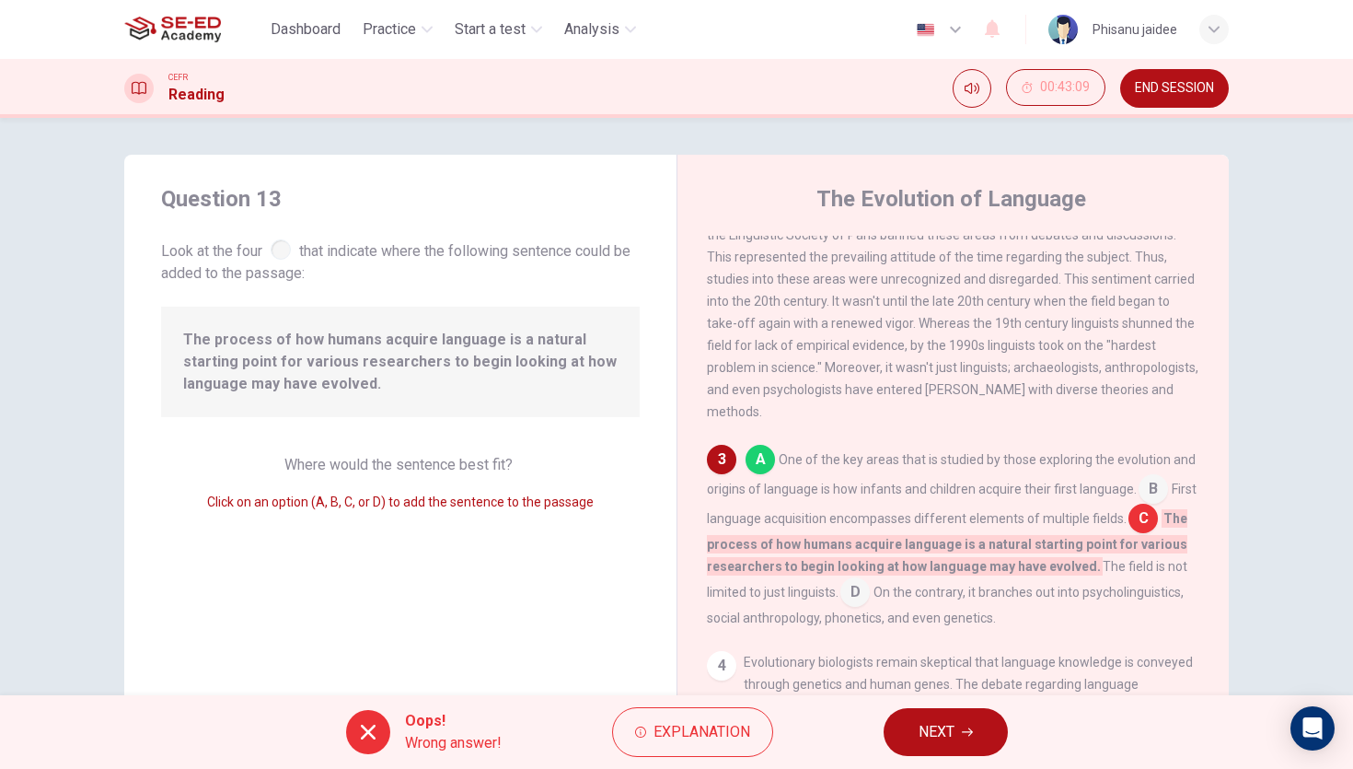
click at [754, 741] on button "Explanation" at bounding box center [692, 732] width 161 height 50
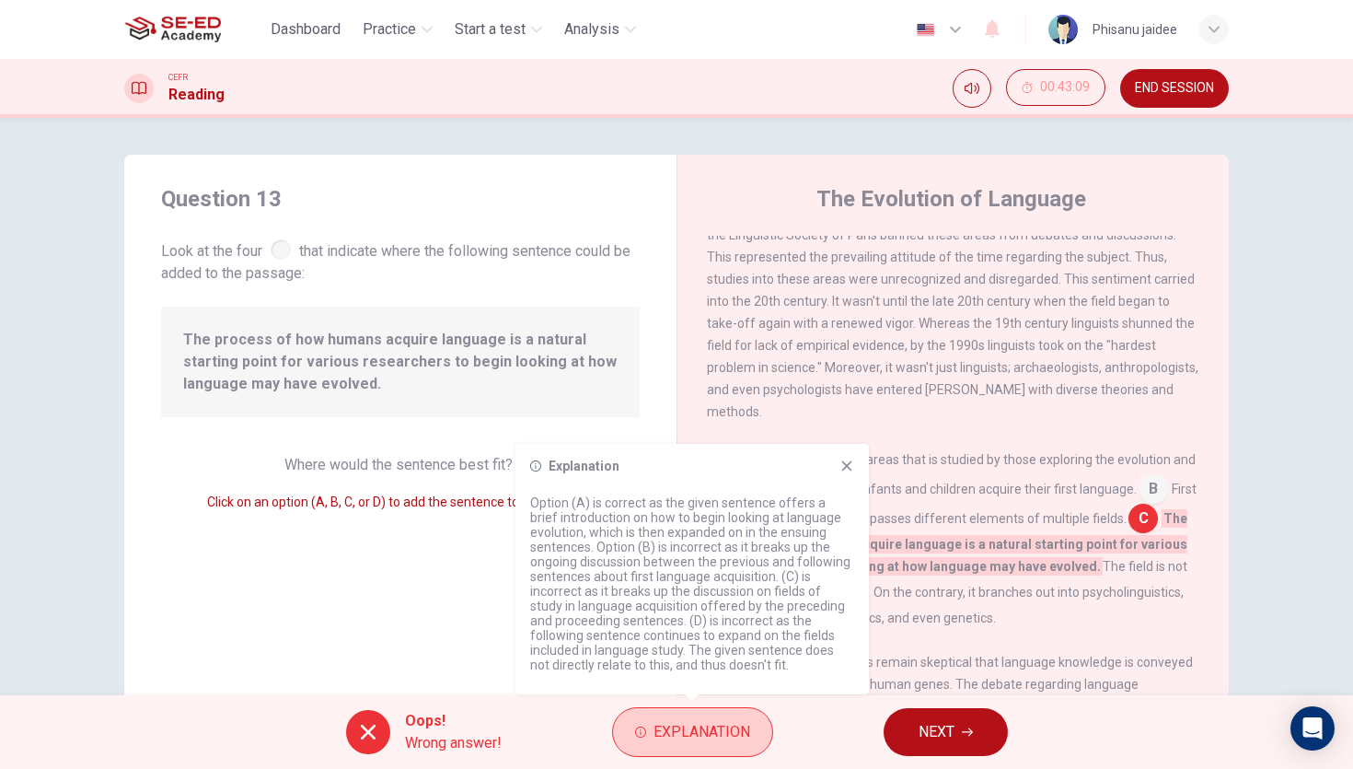
click at [689, 721] on span "Explanation" at bounding box center [702, 732] width 97 height 26
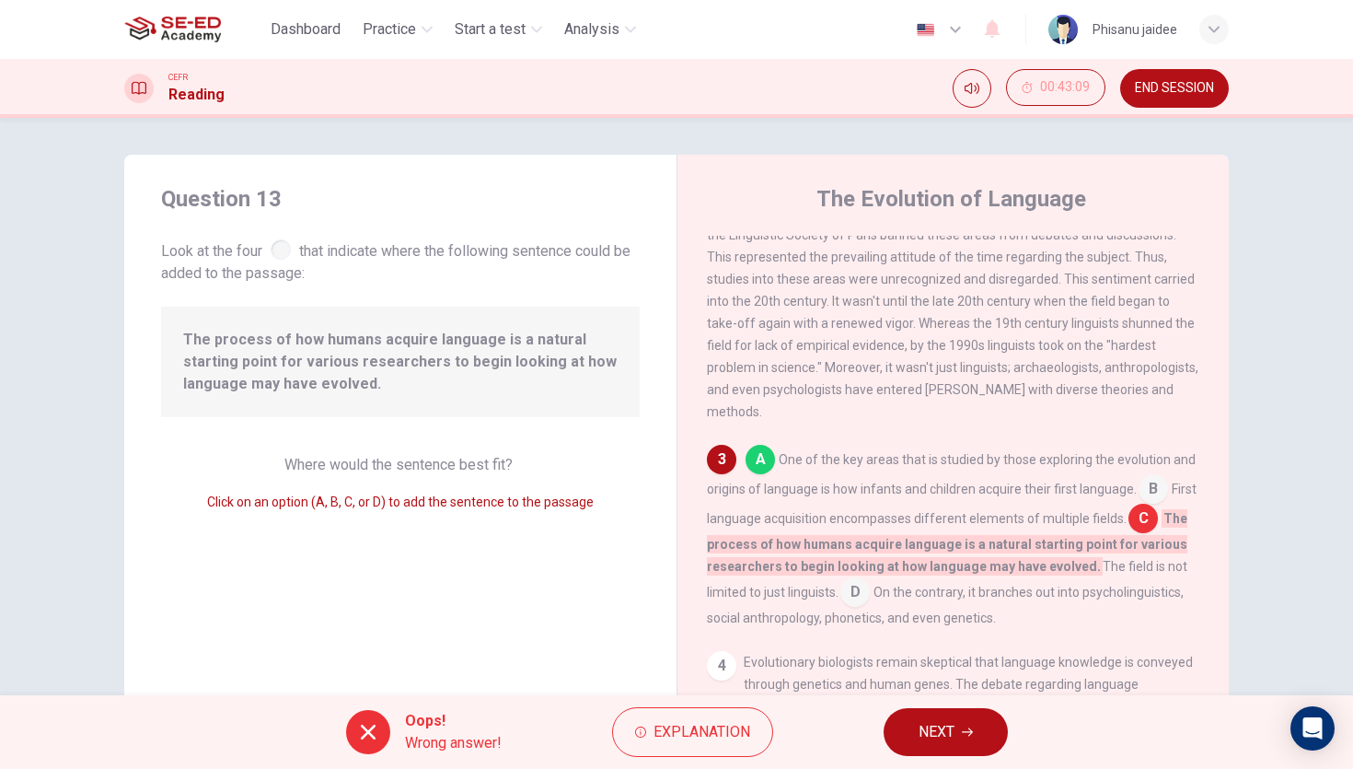
click at [1149, 483] on input at bounding box center [1153, 490] width 29 height 29
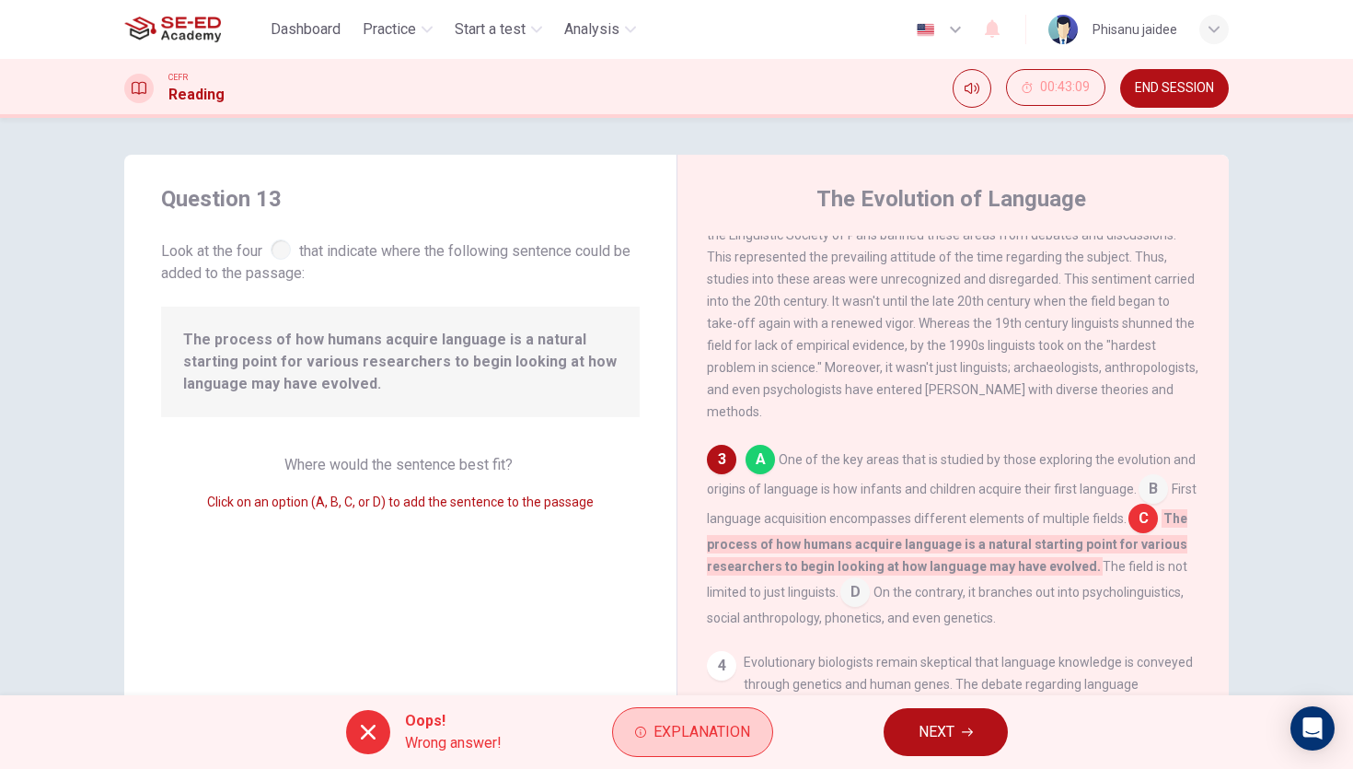
click at [729, 717] on button "Explanation" at bounding box center [692, 732] width 161 height 50
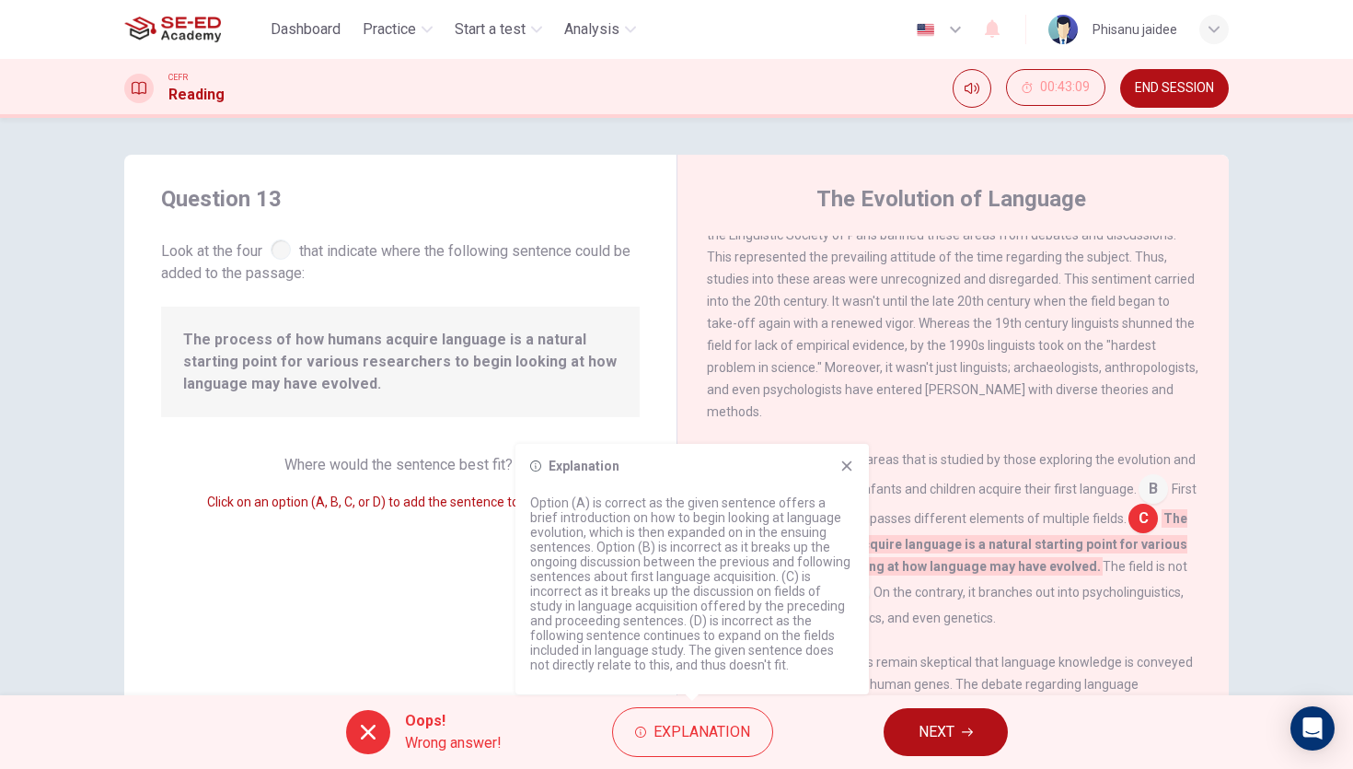
click at [837, 461] on div "Explanation" at bounding box center [692, 466] width 324 height 15
click at [853, 463] on icon at bounding box center [847, 466] width 15 height 15
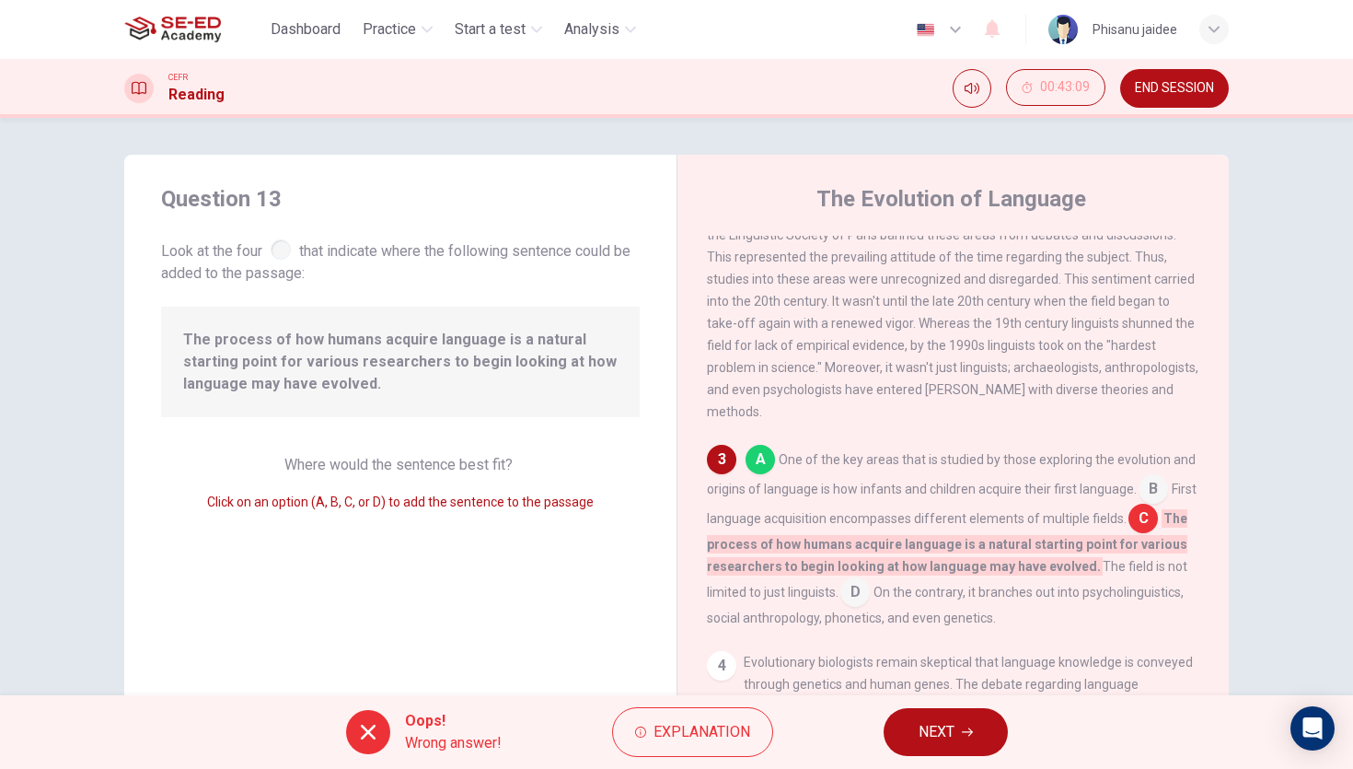
click at [853, 463] on span "One of the key areas that is studied by those exploring the evolution and origi…" at bounding box center [951, 474] width 489 height 44
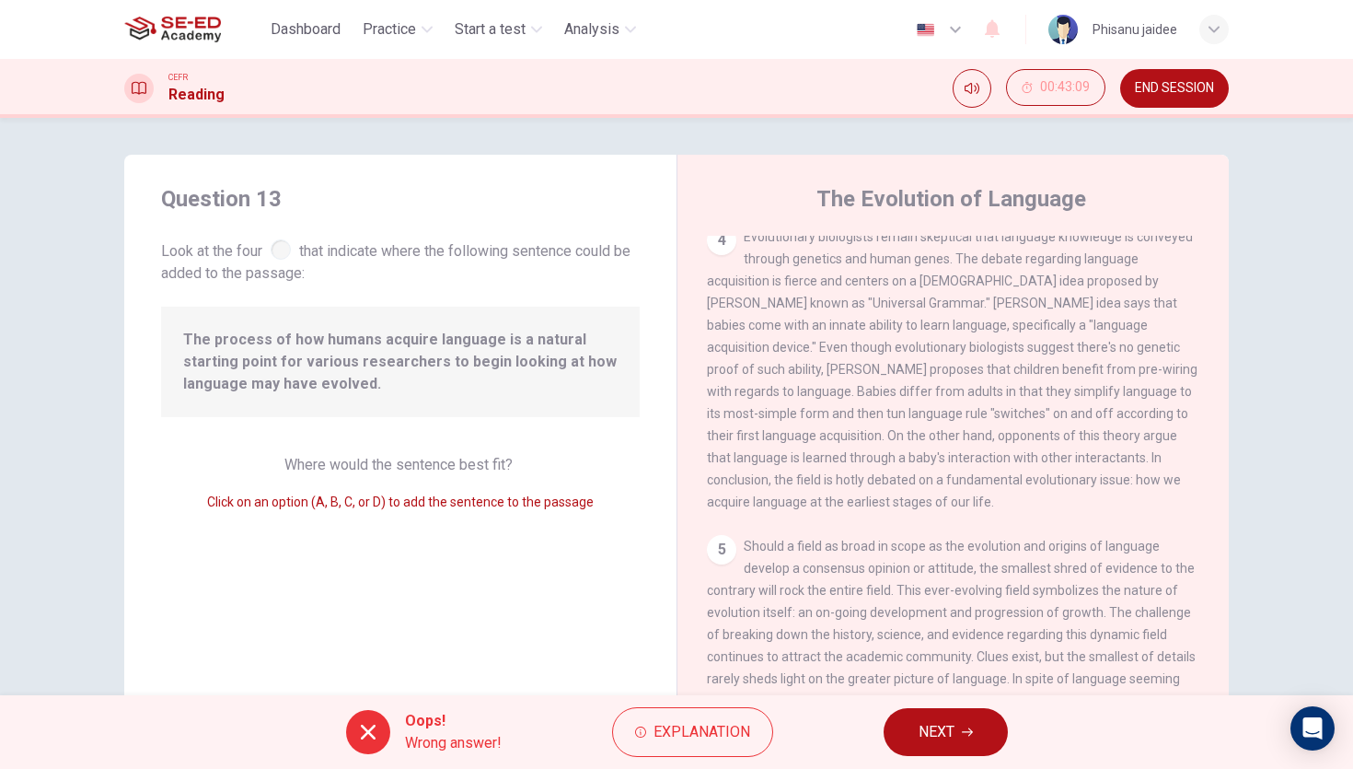
scroll to position [755, 0]
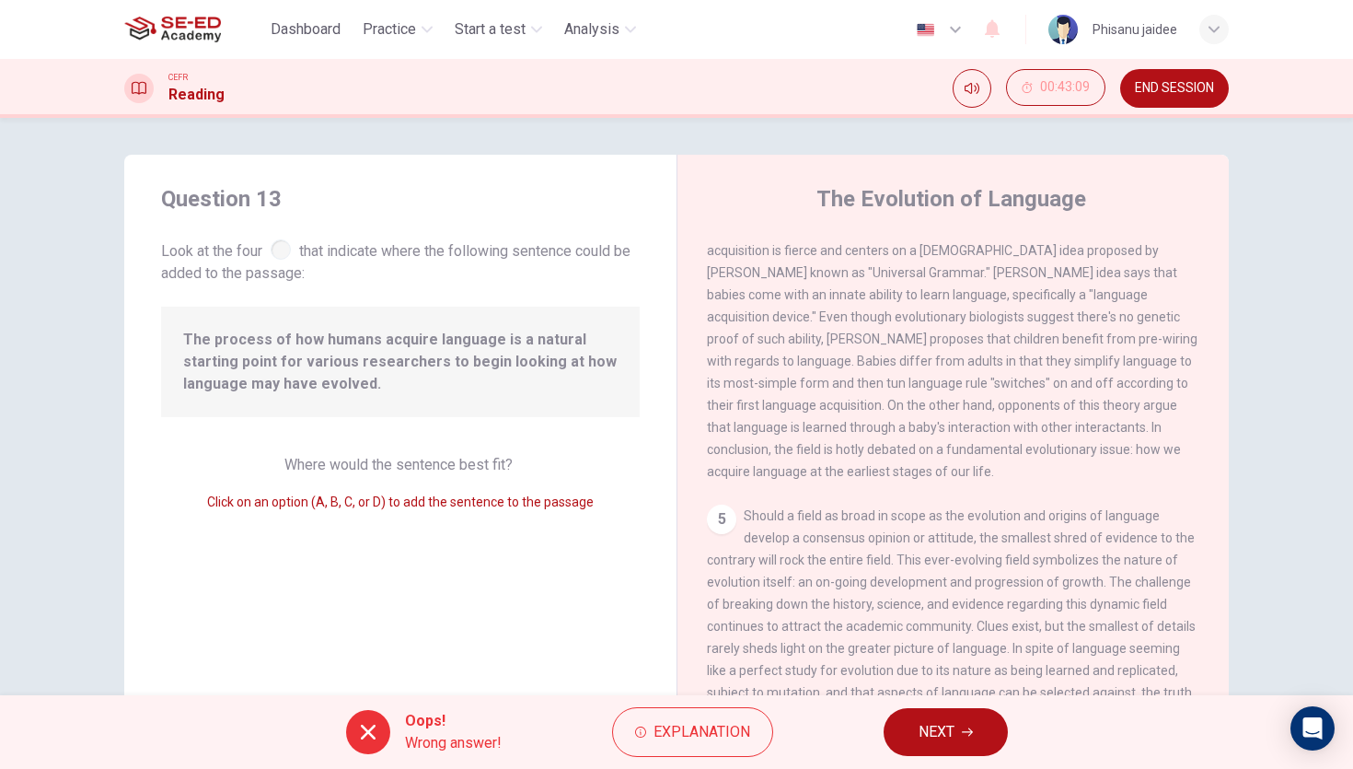
click at [952, 740] on span "NEXT" at bounding box center [937, 732] width 36 height 26
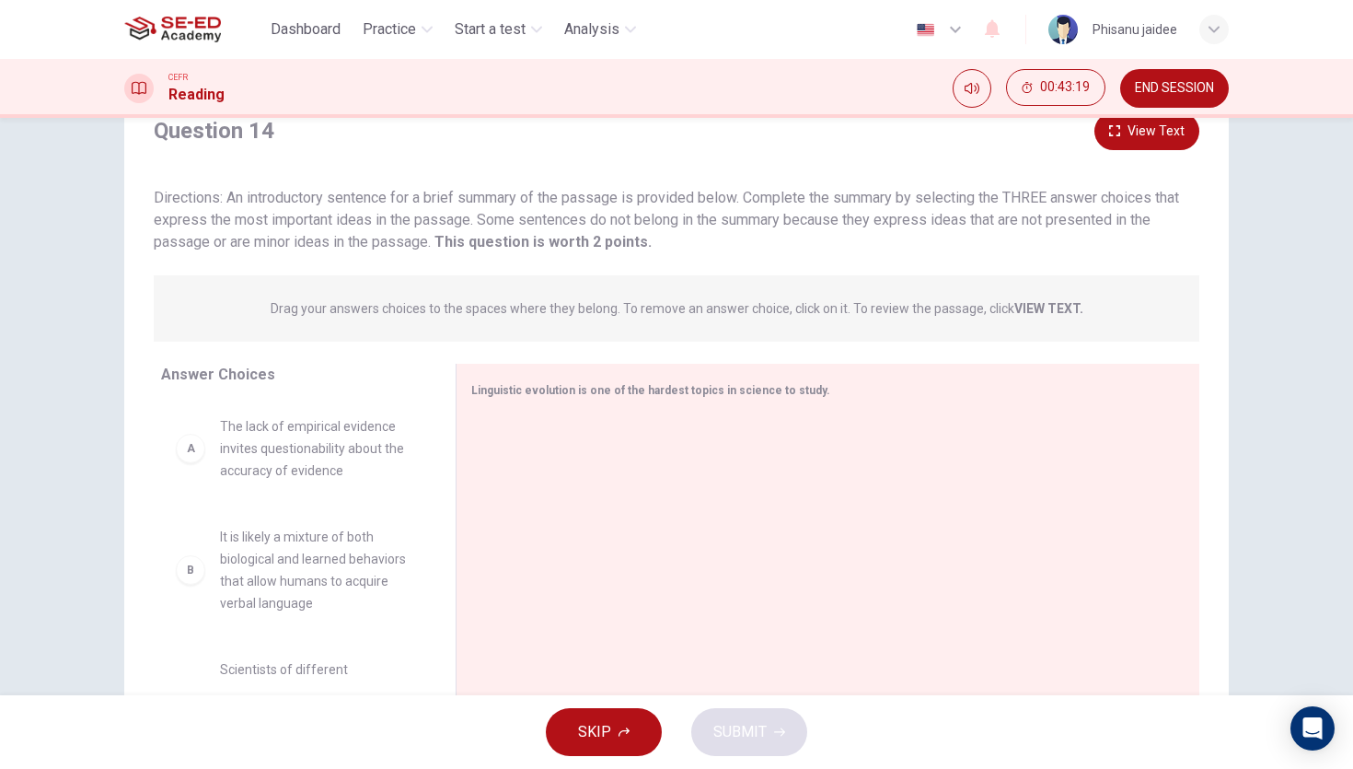
scroll to position [61, 0]
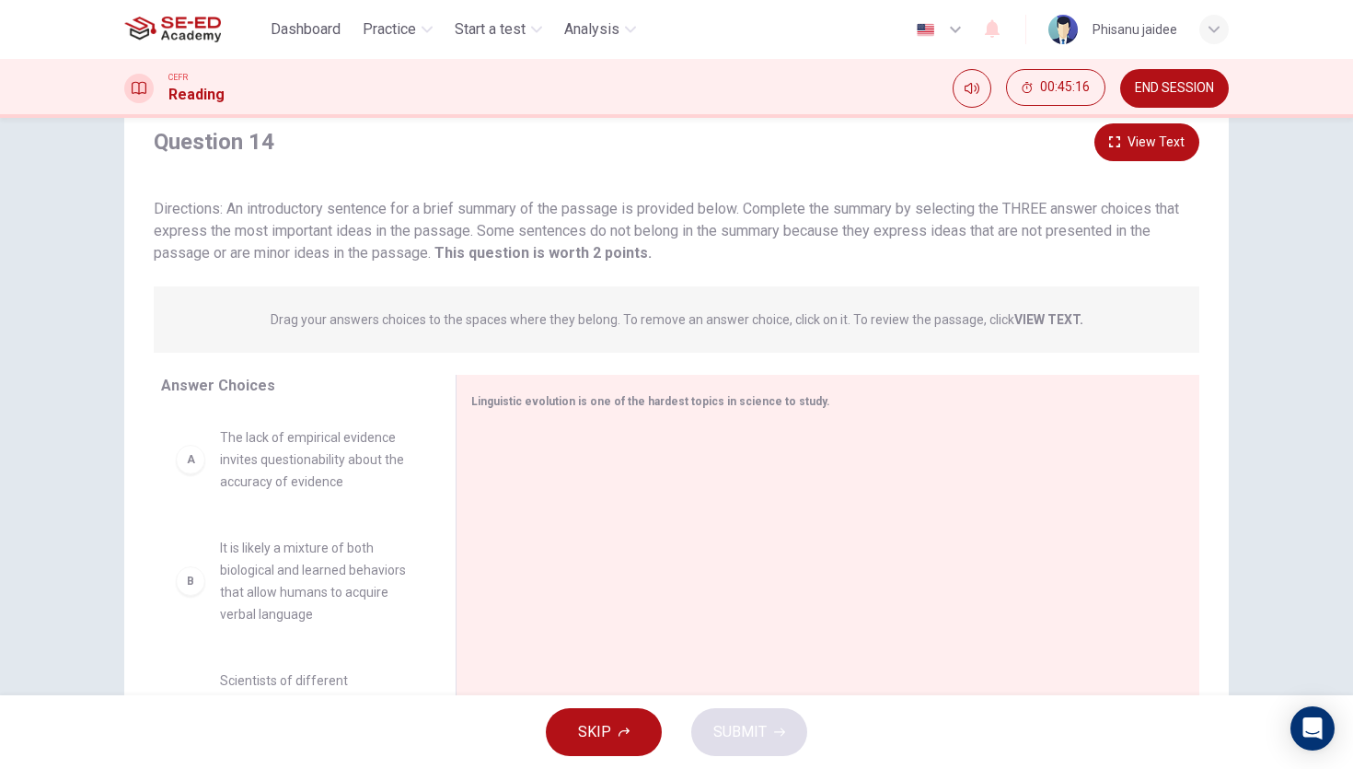
click at [308, 449] on span "The lack of empirical evidence invites questionability about the accuracy of ev…" at bounding box center [316, 459] width 192 height 66
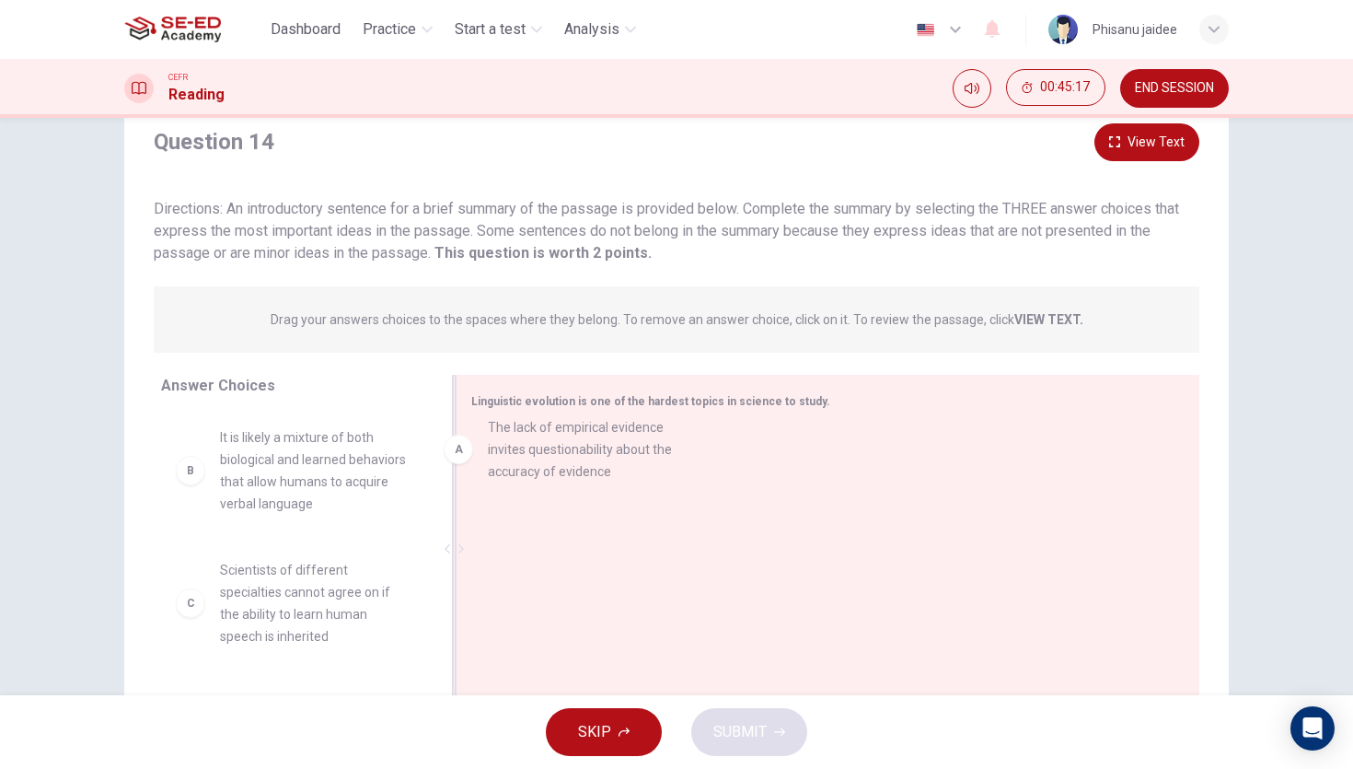
drag, startPoint x: 307, startPoint y: 451, endPoint x: 606, endPoint y: 437, distance: 299.6
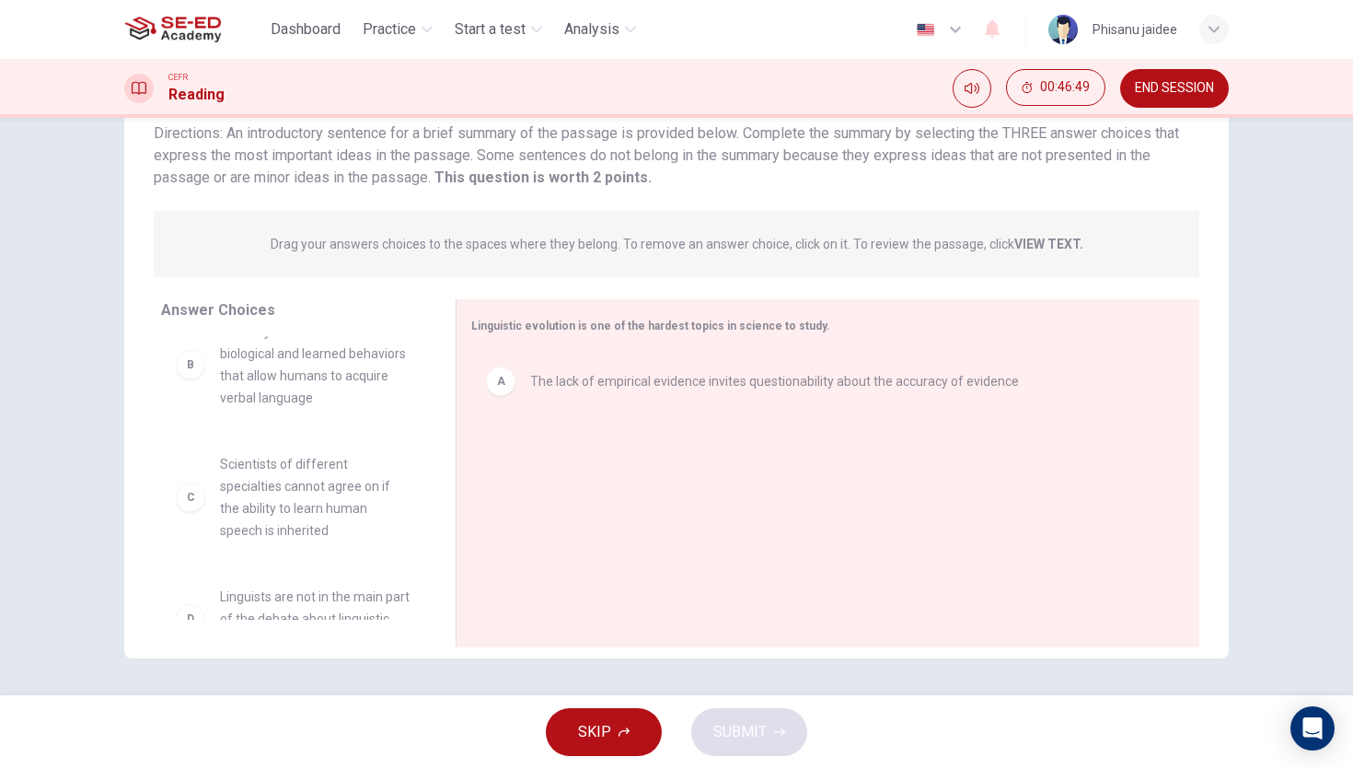
scroll to position [25, 0]
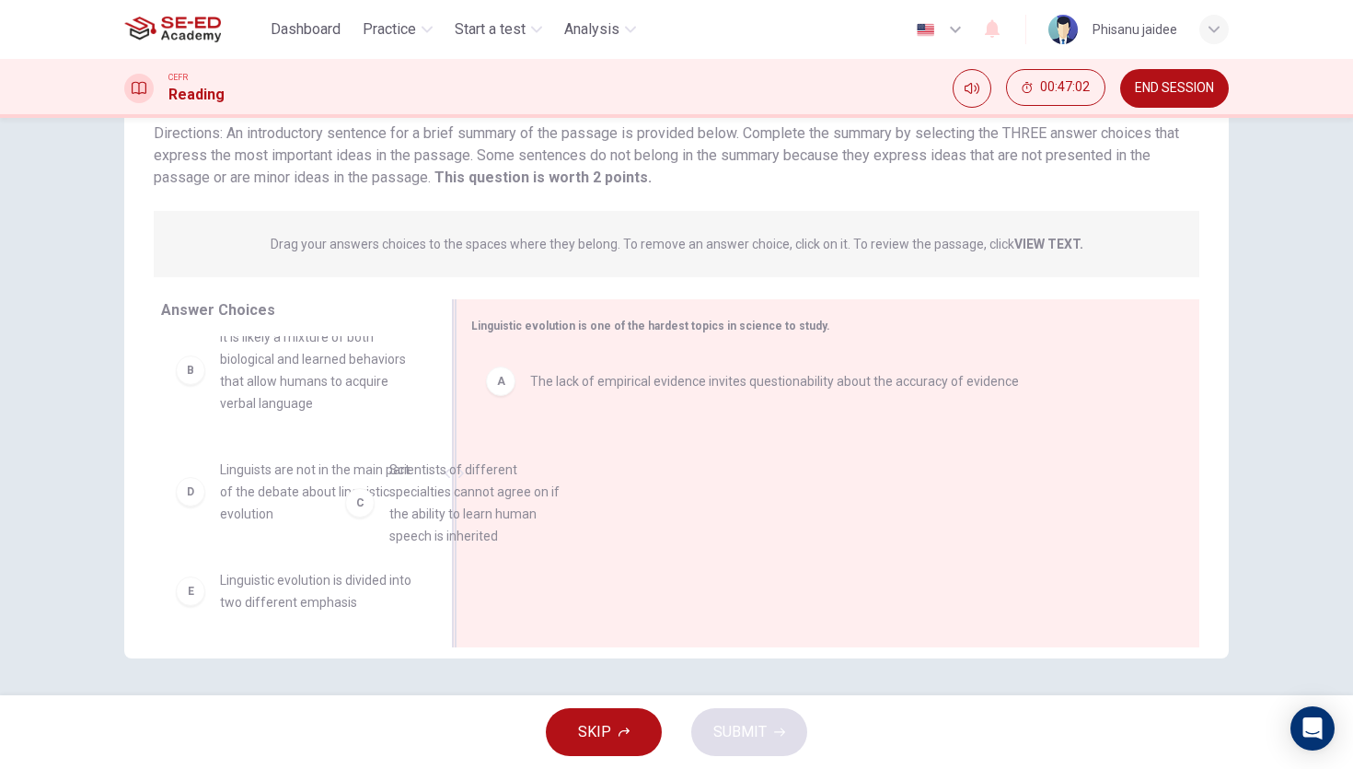
drag, startPoint x: 307, startPoint y: 487, endPoint x: 656, endPoint y: 482, distance: 349.9
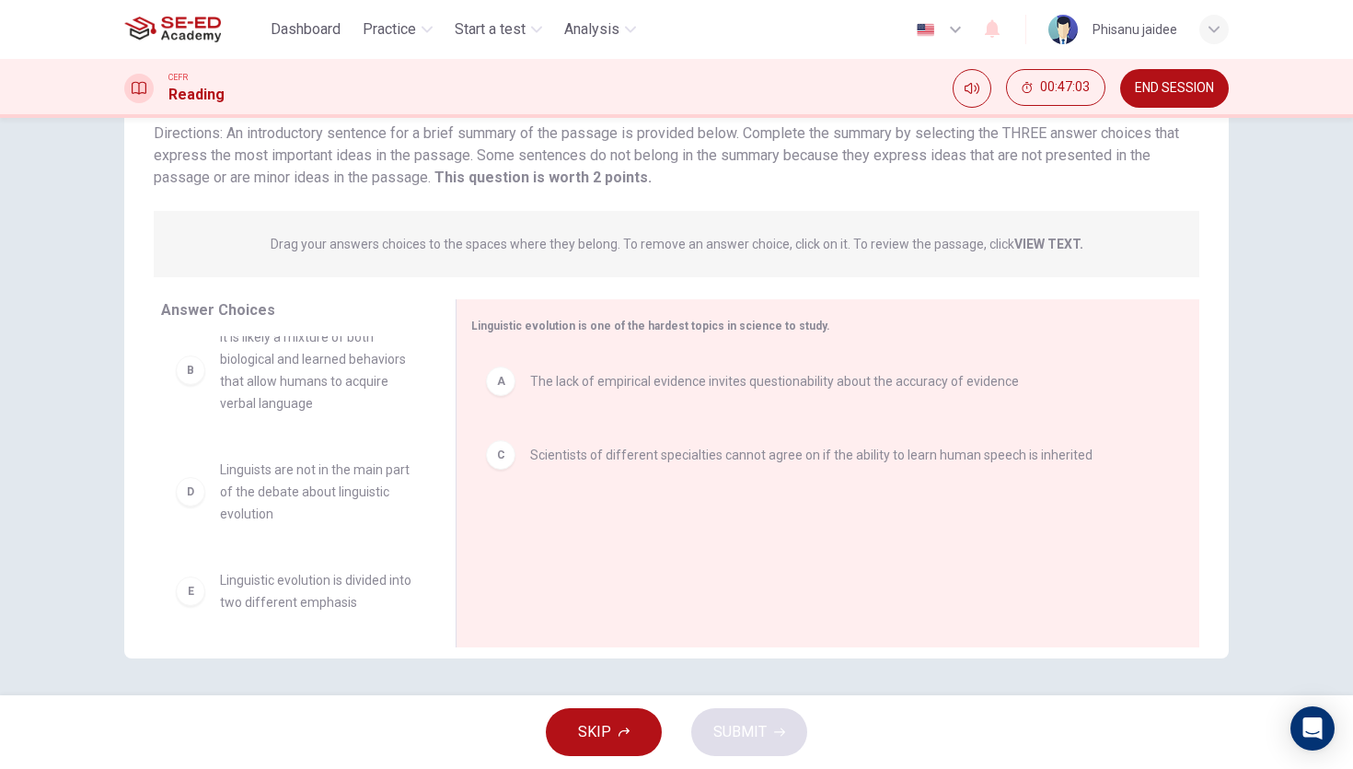
scroll to position [0, 0]
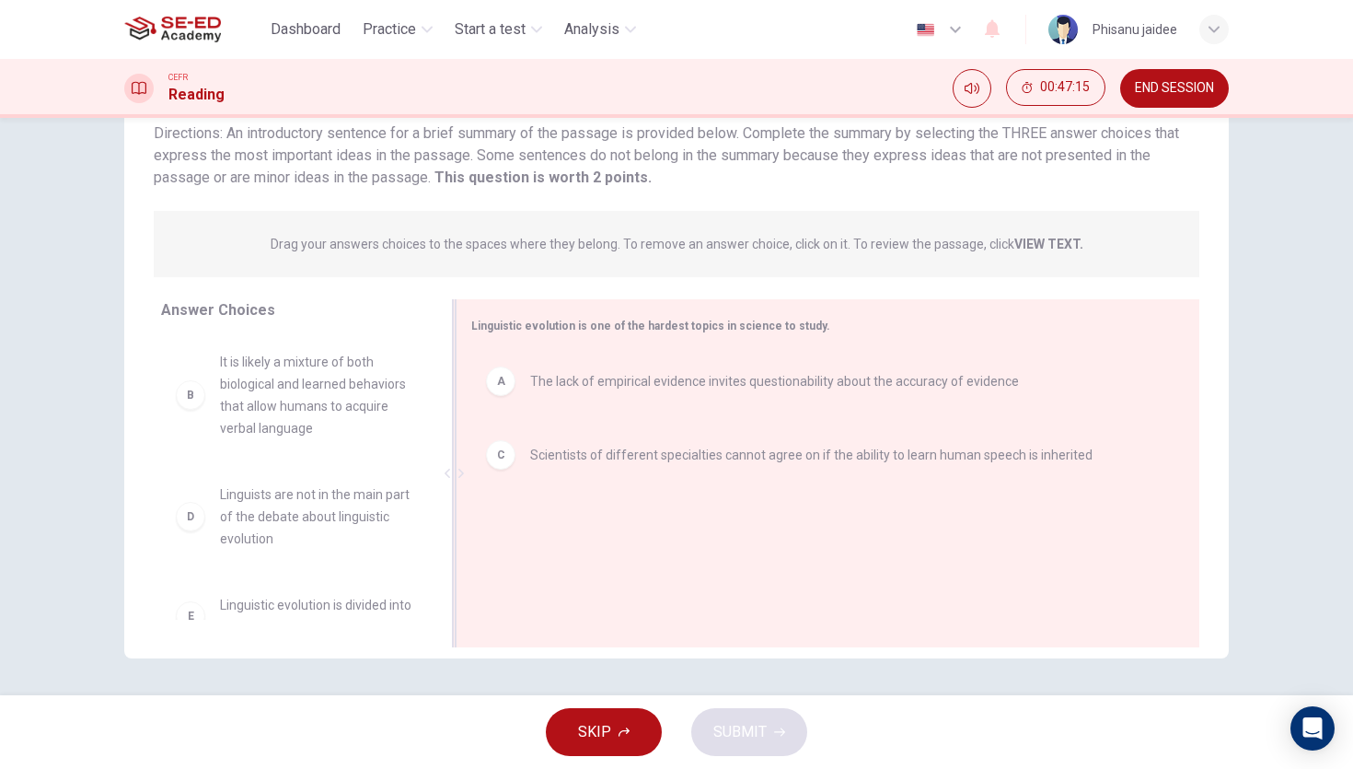
drag, startPoint x: 284, startPoint y: 401, endPoint x: 795, endPoint y: 520, distance: 524.8
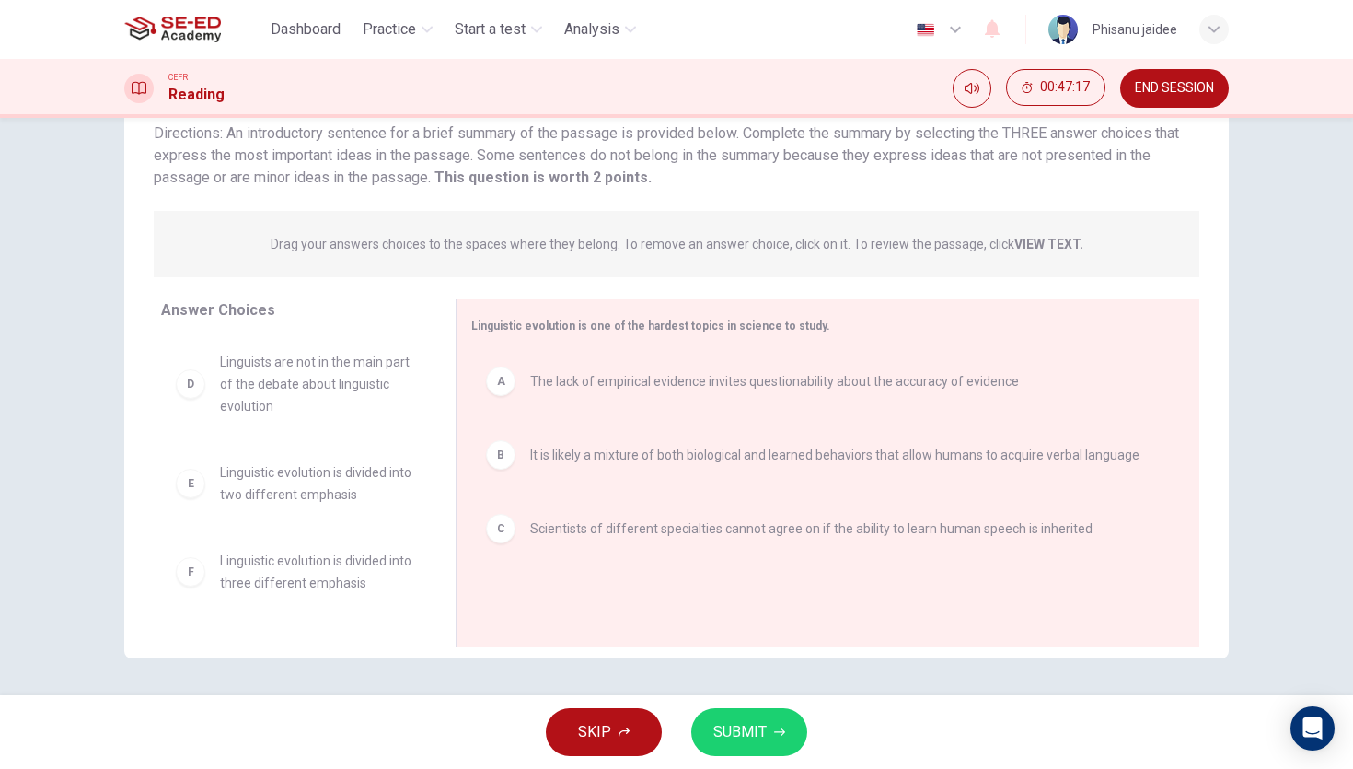
click at [753, 719] on span "SUBMIT" at bounding box center [740, 732] width 53 height 26
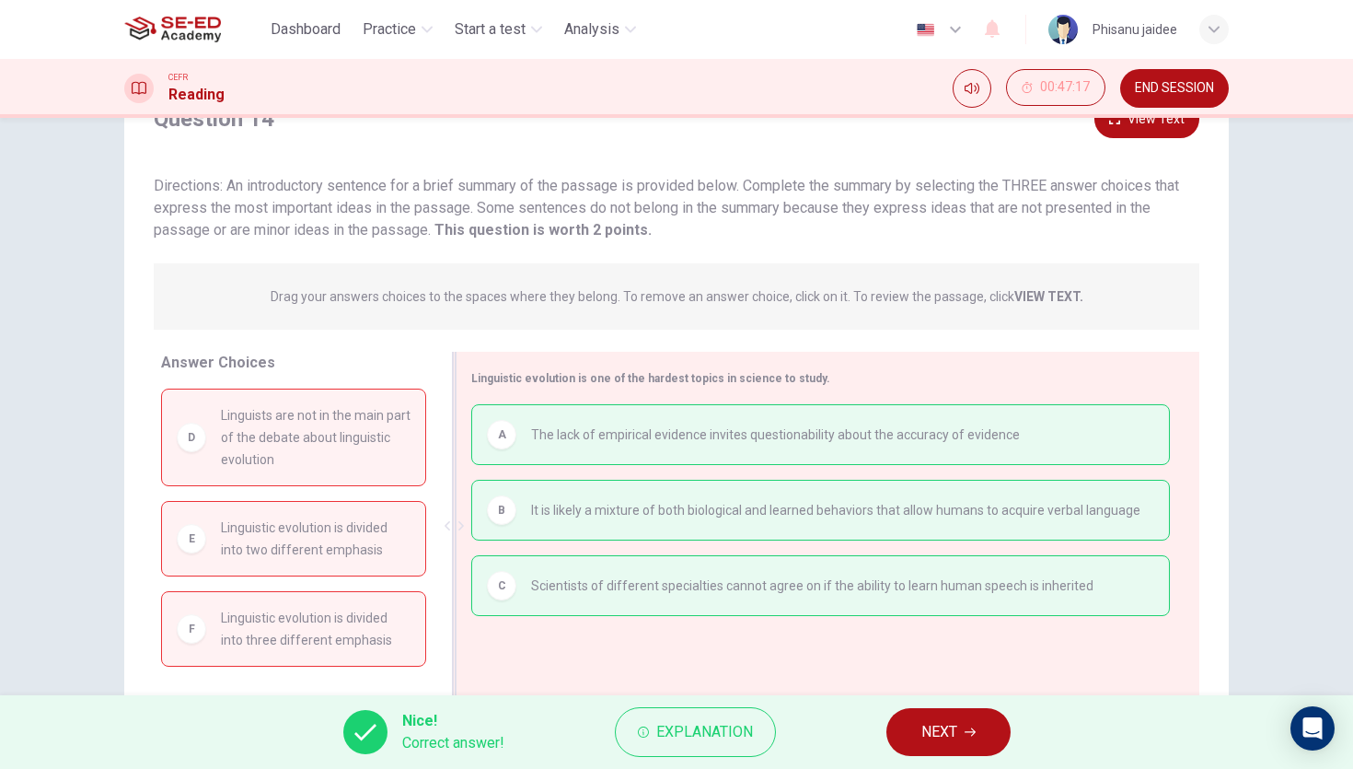
scroll to position [136, 0]
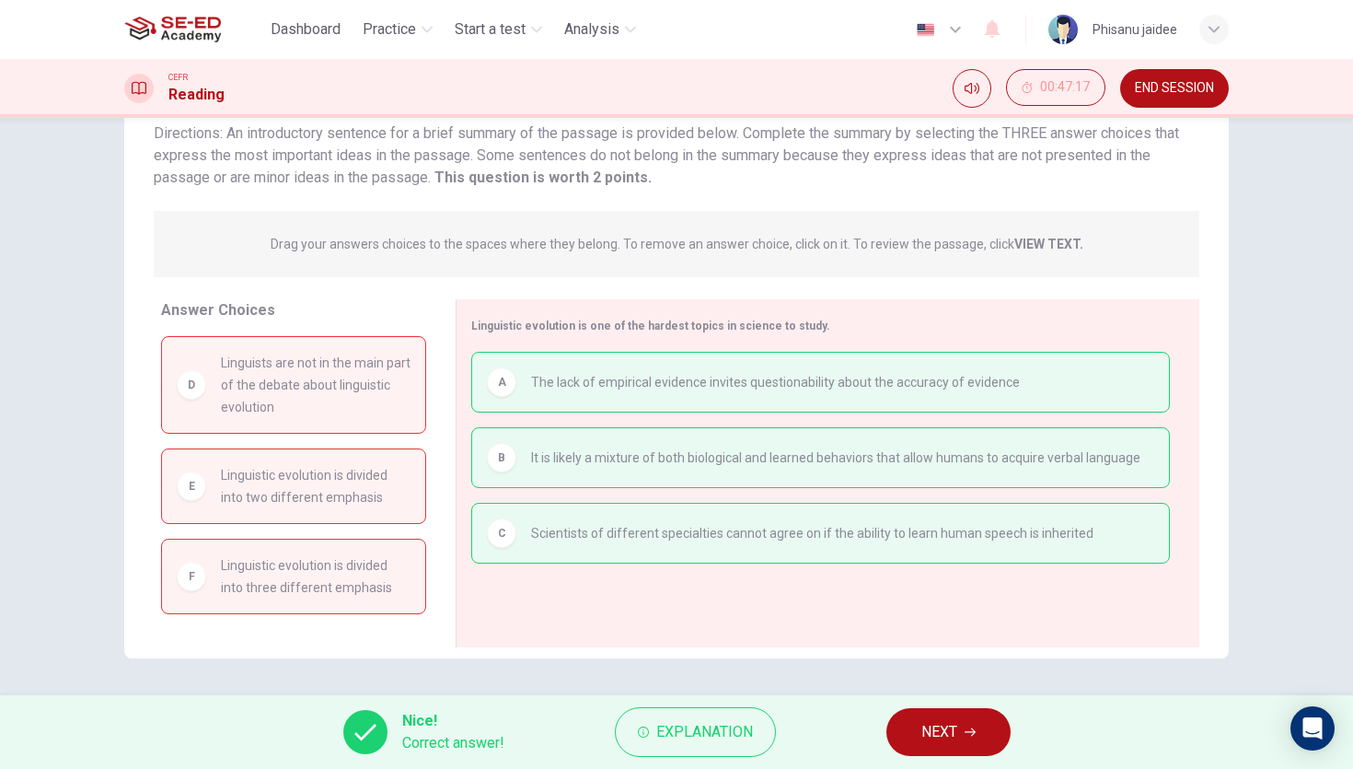
click at [935, 729] on span "NEXT" at bounding box center [940, 732] width 36 height 26
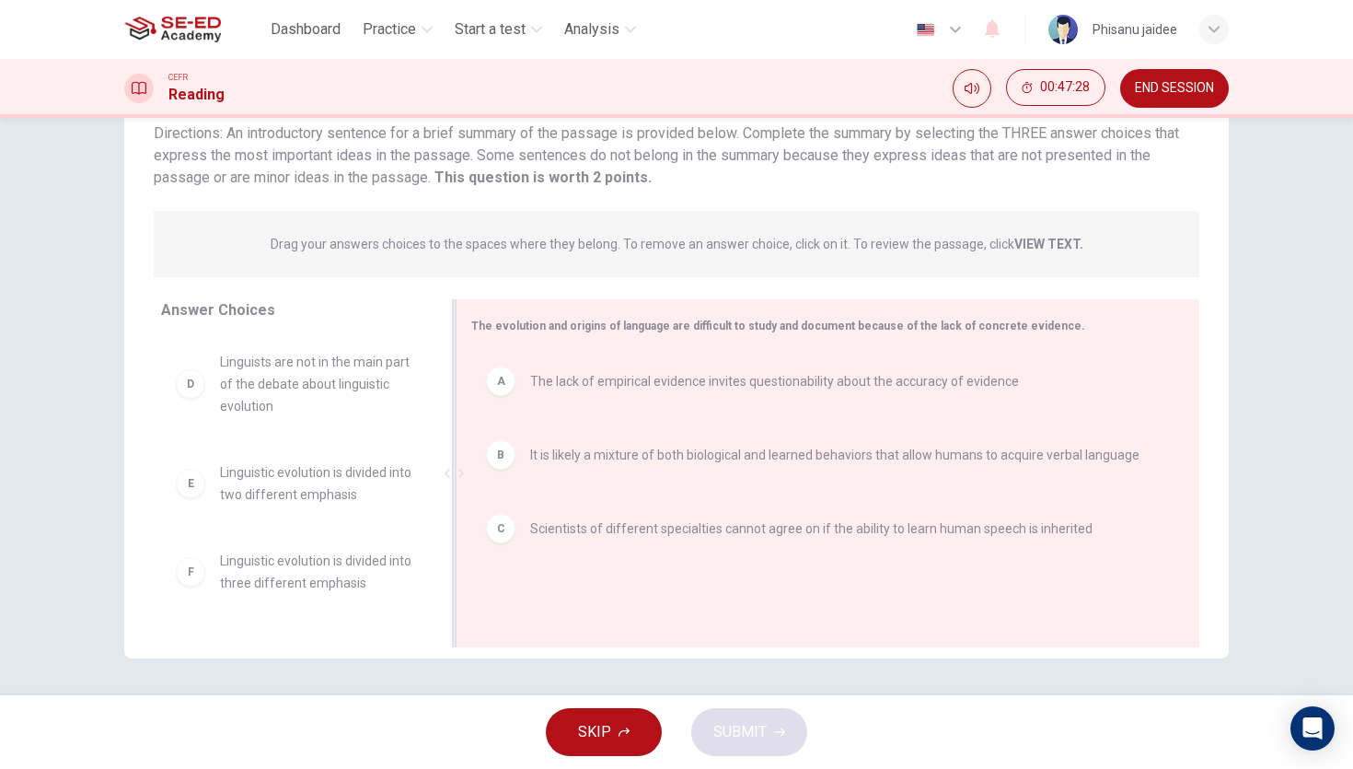
click at [684, 557] on div "C Scientists of different specialties cannot agree on if the ability to learn h…" at bounding box center [820, 528] width 699 height 59
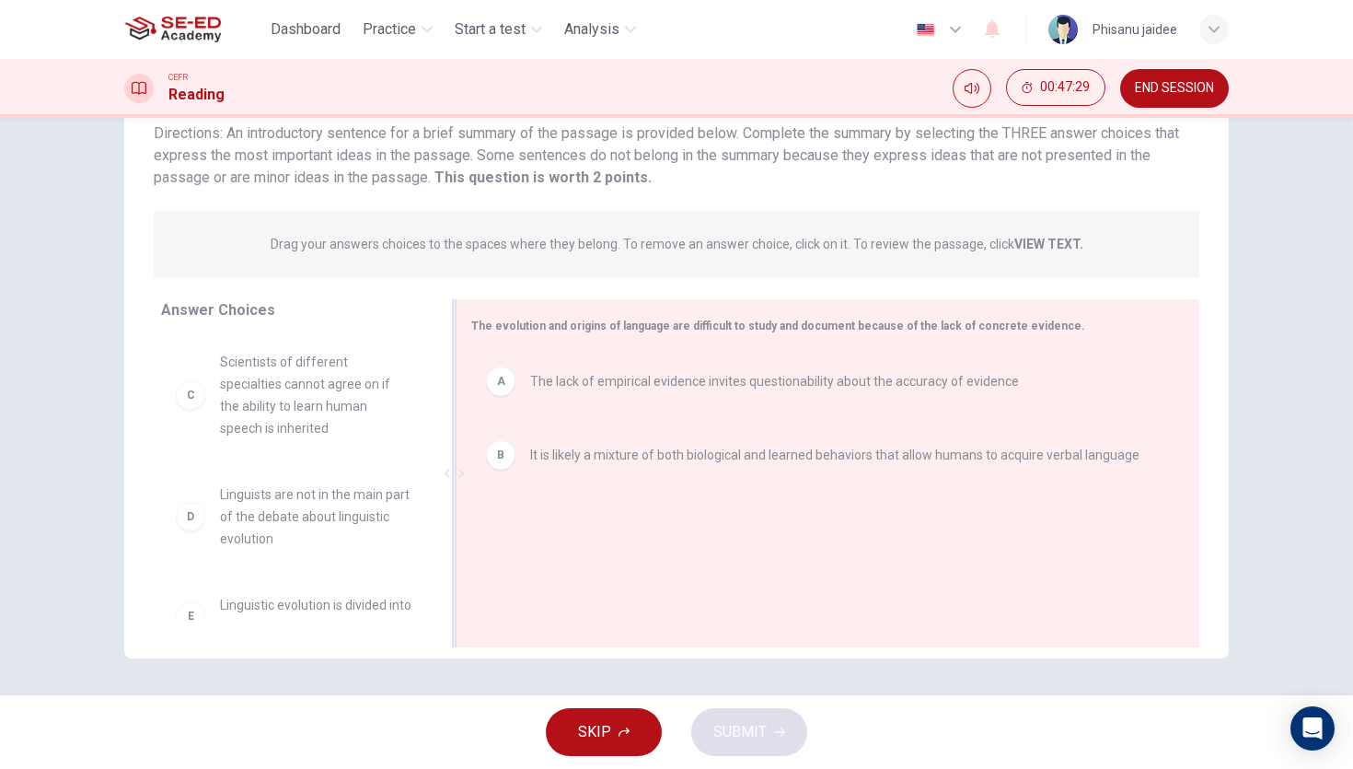
click at [593, 444] on span "It is likely a mixture of both biological and learned behaviors that allow huma…" at bounding box center [835, 455] width 610 height 22
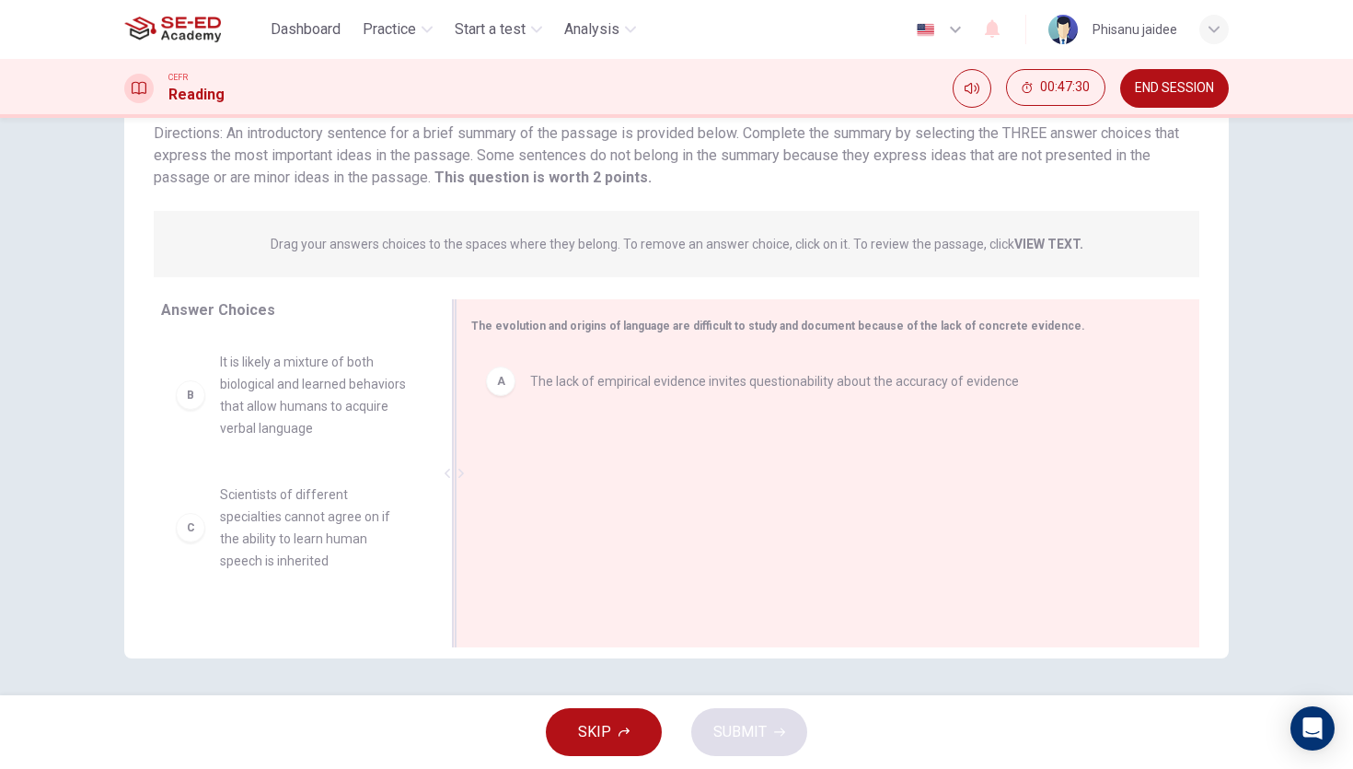
click at [573, 402] on div "A The lack of empirical evidence invites questionability about the accuracy of …" at bounding box center [820, 381] width 699 height 59
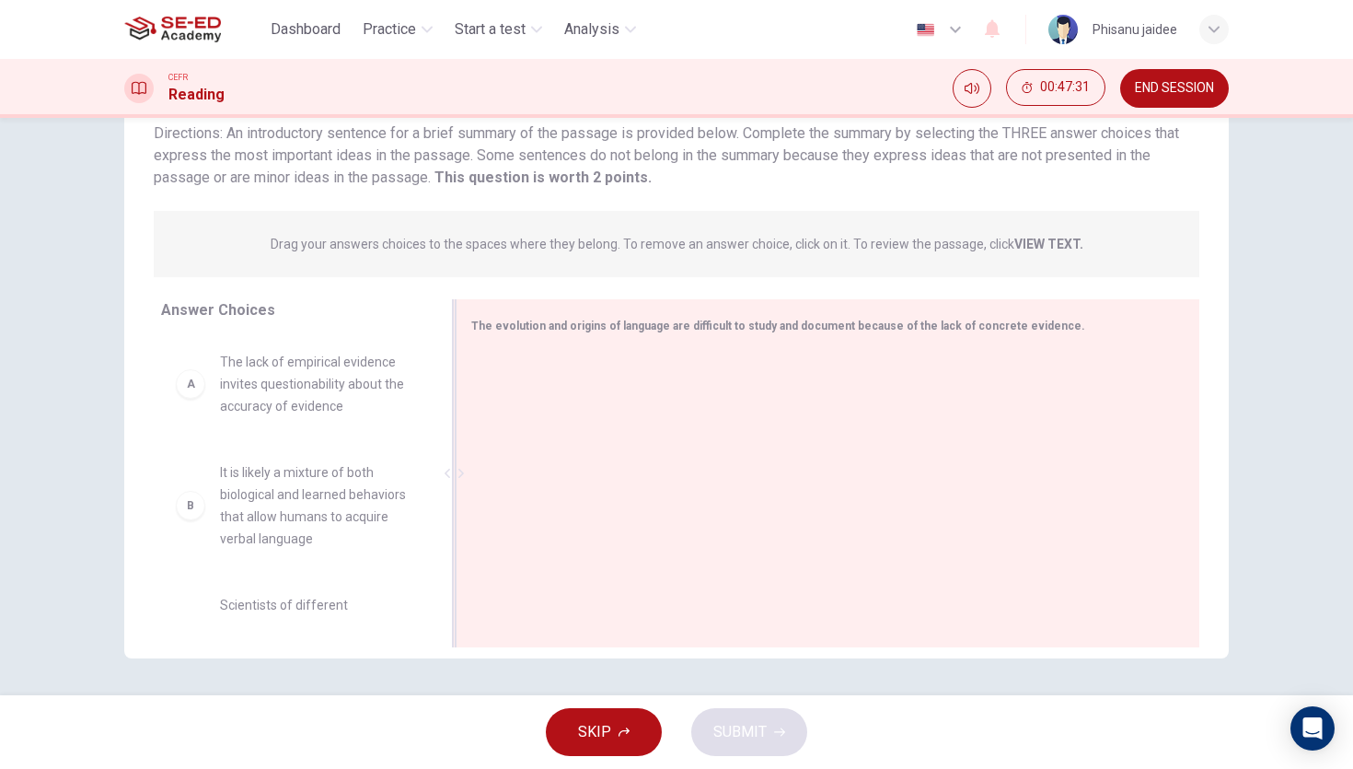
click at [192, 411] on div "A The lack of empirical evidence invites questionability about the accuracy of …" at bounding box center [294, 384] width 236 height 66
click at [192, 399] on div "A The lack of empirical evidence invites questionability about the accuracy of …" at bounding box center [294, 384] width 236 height 66
click at [191, 389] on div "A" at bounding box center [190, 383] width 29 height 29
drag, startPoint x: 191, startPoint y: 389, endPoint x: 773, endPoint y: 407, distance: 583.1
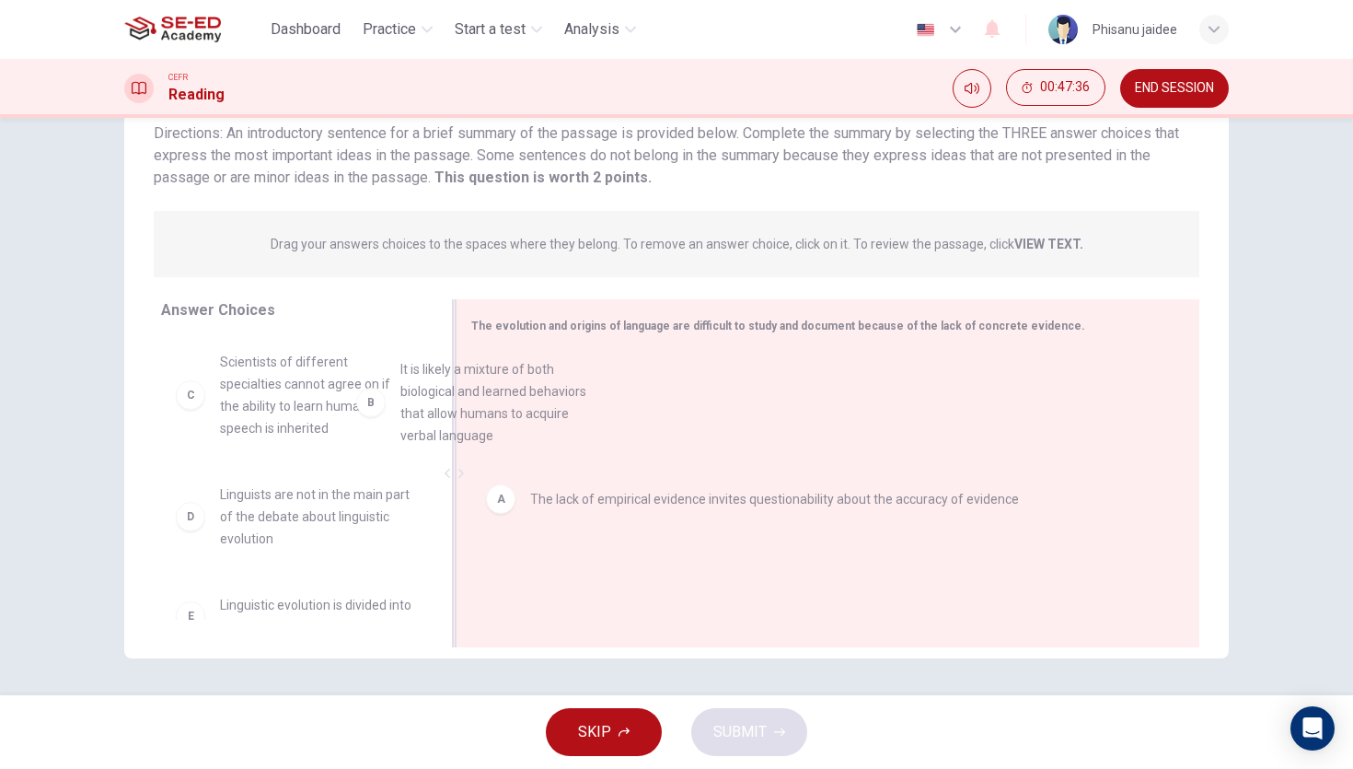
drag, startPoint x: 371, startPoint y: 391, endPoint x: 685, endPoint y: 445, distance: 318.5
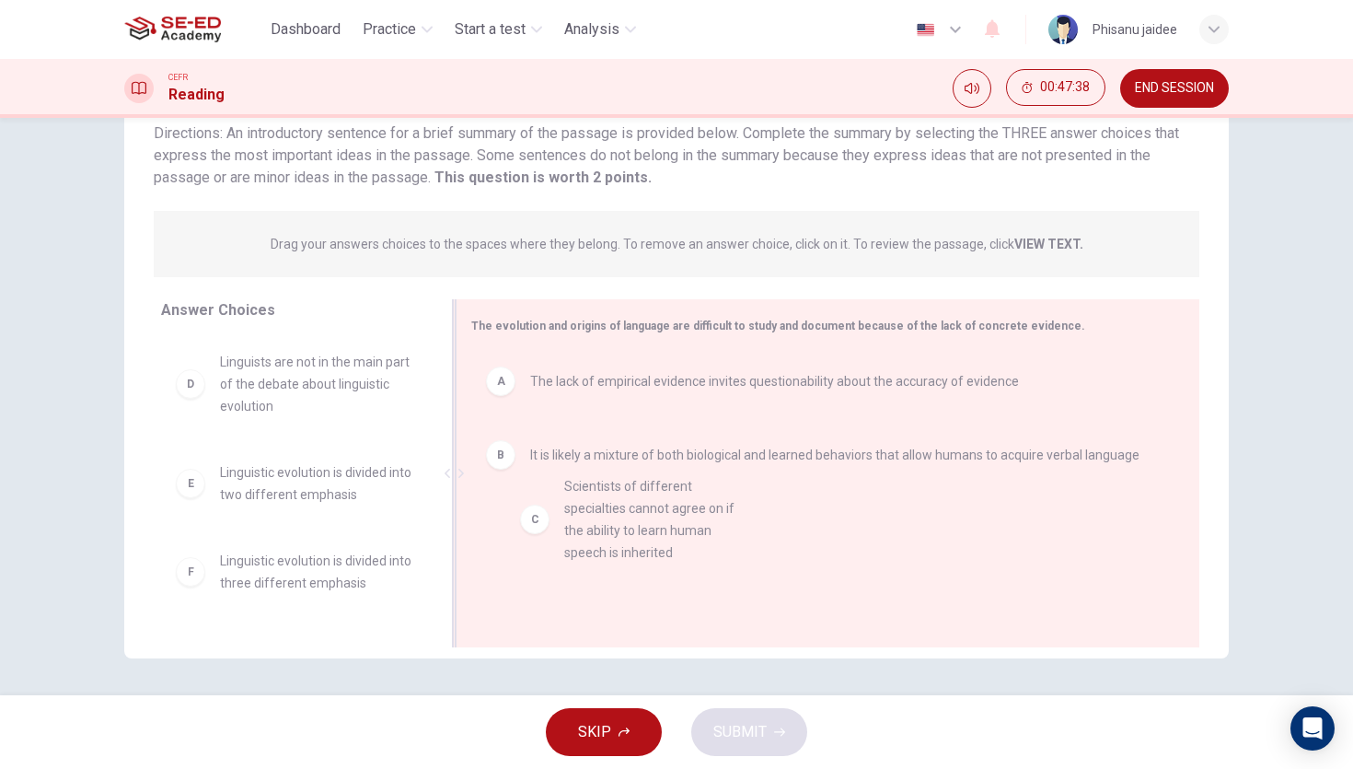
drag, startPoint x: 317, startPoint y: 391, endPoint x: 672, endPoint y: 518, distance: 377.4
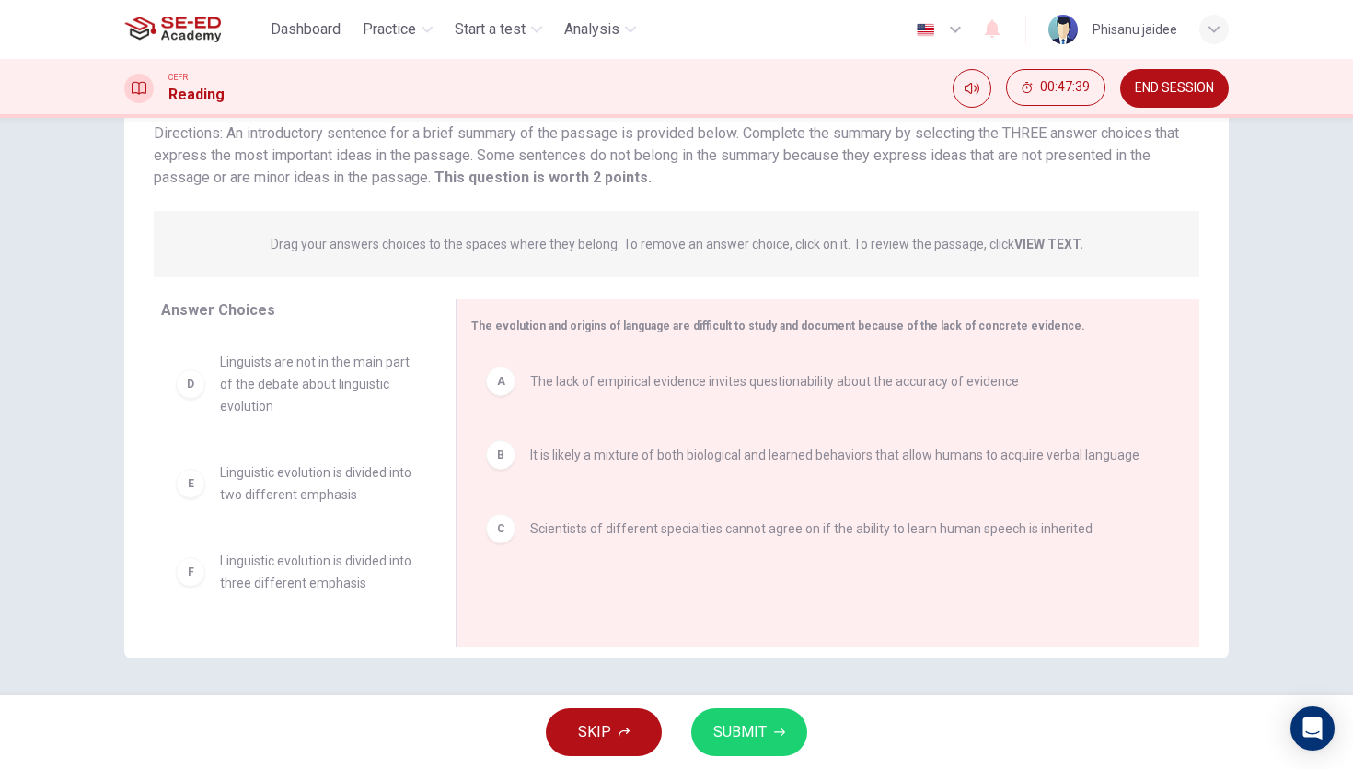
click at [750, 724] on span "SUBMIT" at bounding box center [740, 732] width 53 height 26
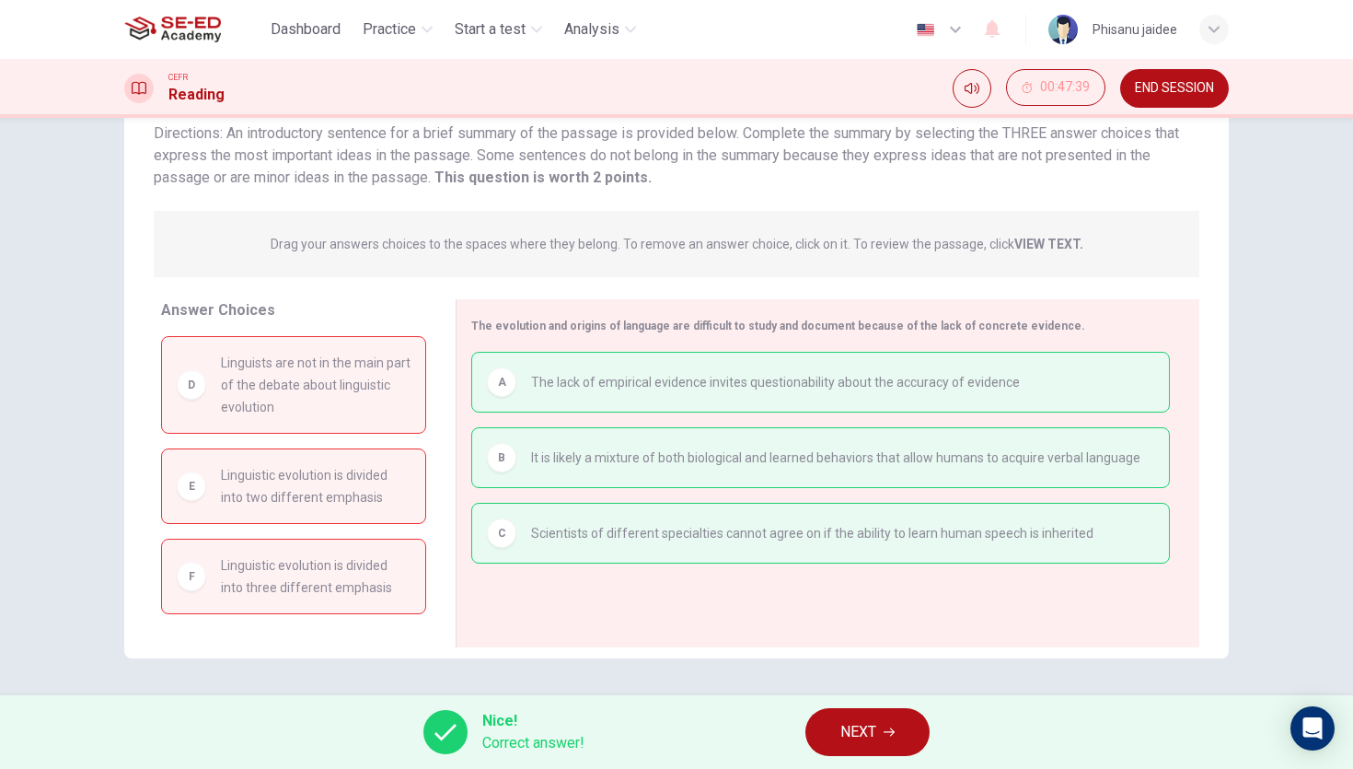
click at [859, 737] on span "NEXT" at bounding box center [859, 732] width 36 height 26
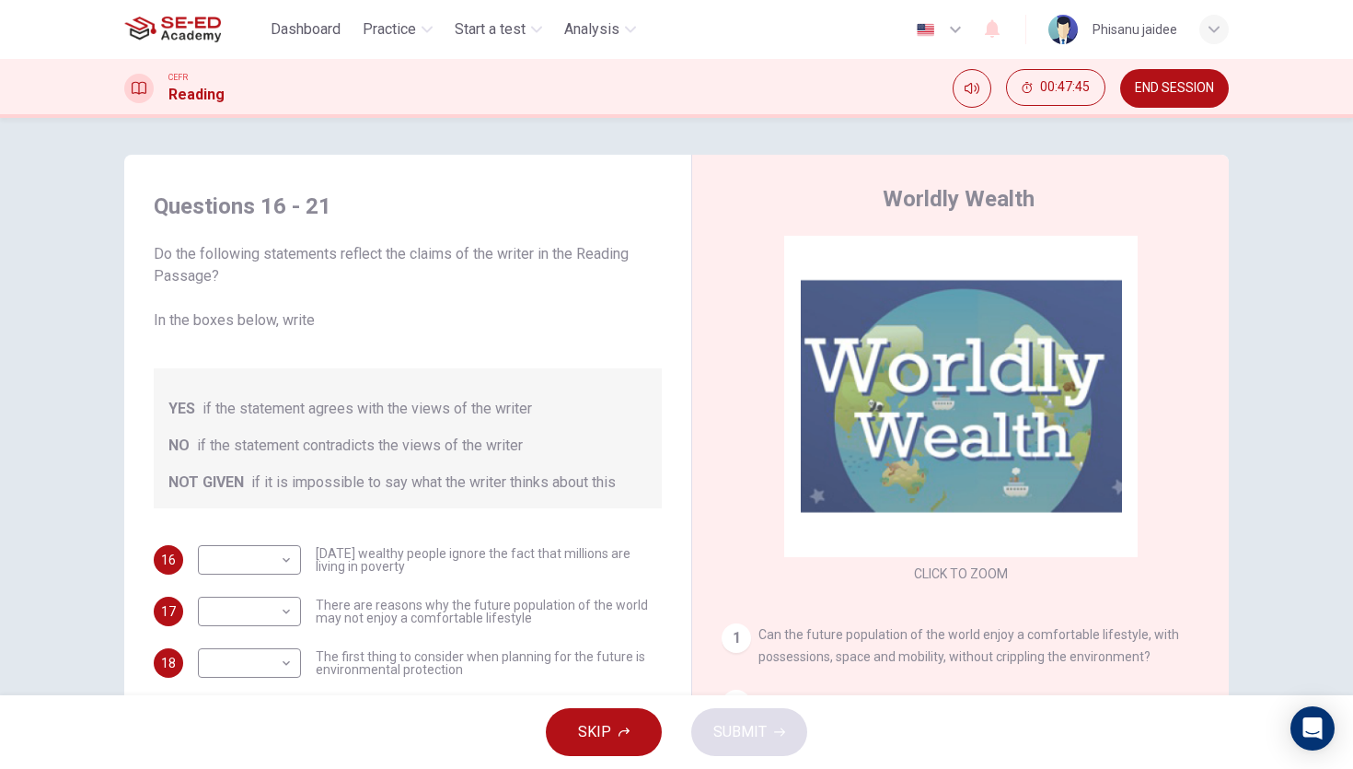
click at [1165, 98] on button "END SESSION" at bounding box center [1175, 88] width 109 height 39
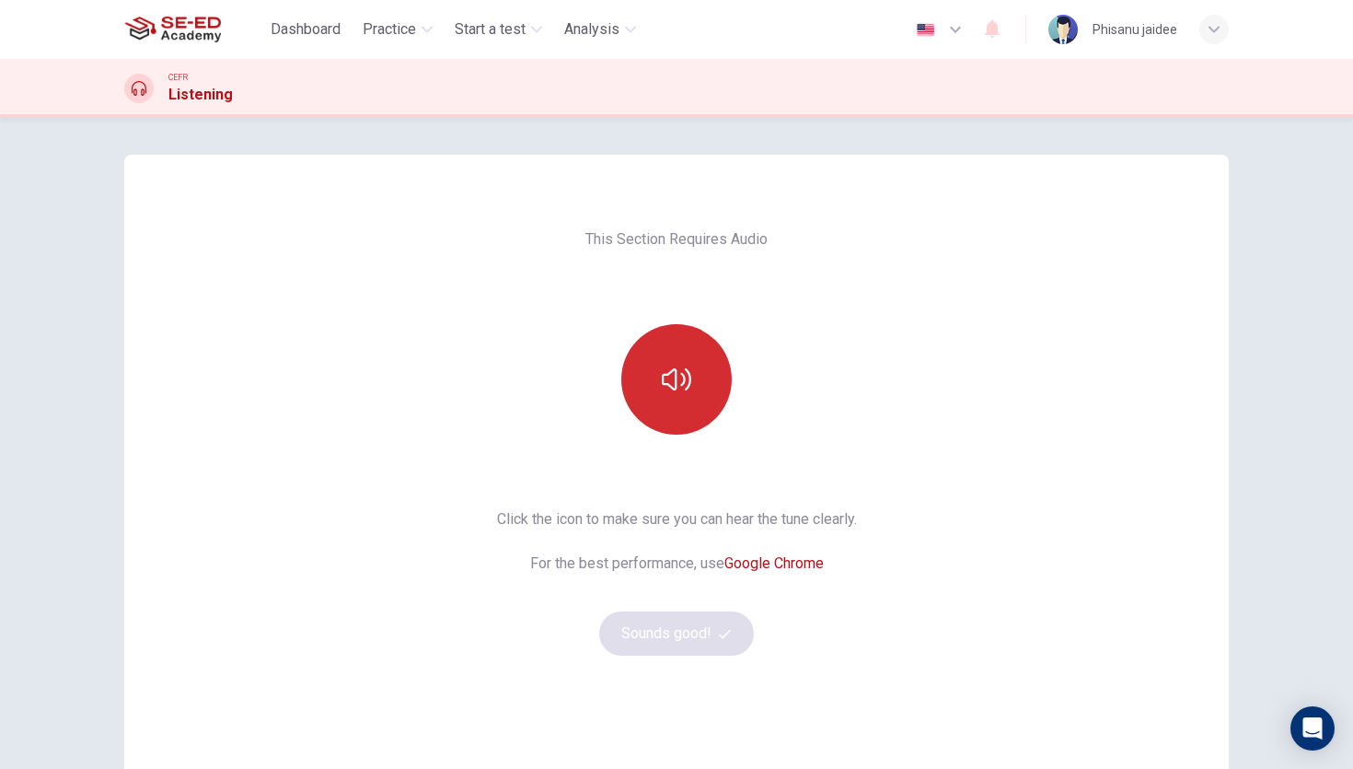
click at [630, 377] on button "button" at bounding box center [676, 379] width 110 height 110
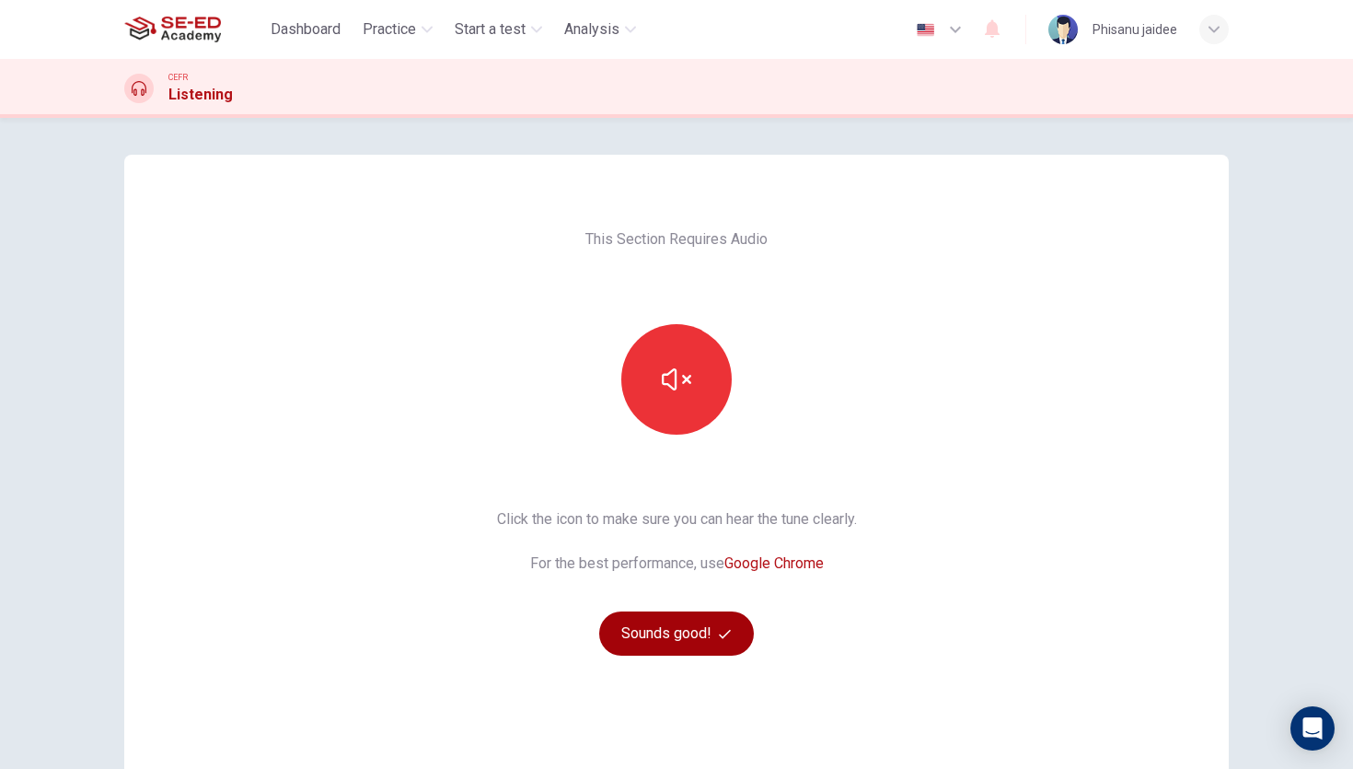
click at [660, 636] on button "Sounds good!" at bounding box center [676, 633] width 155 height 44
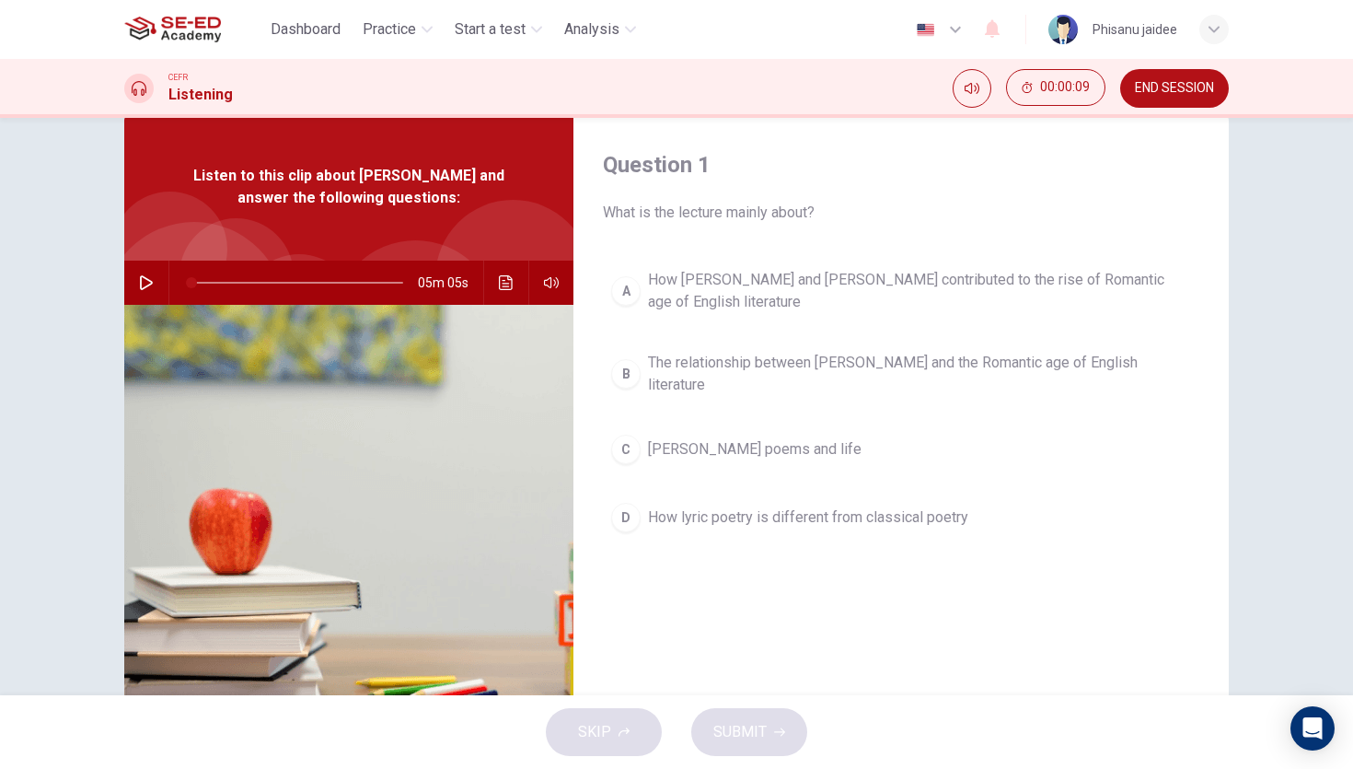
scroll to position [44, 0]
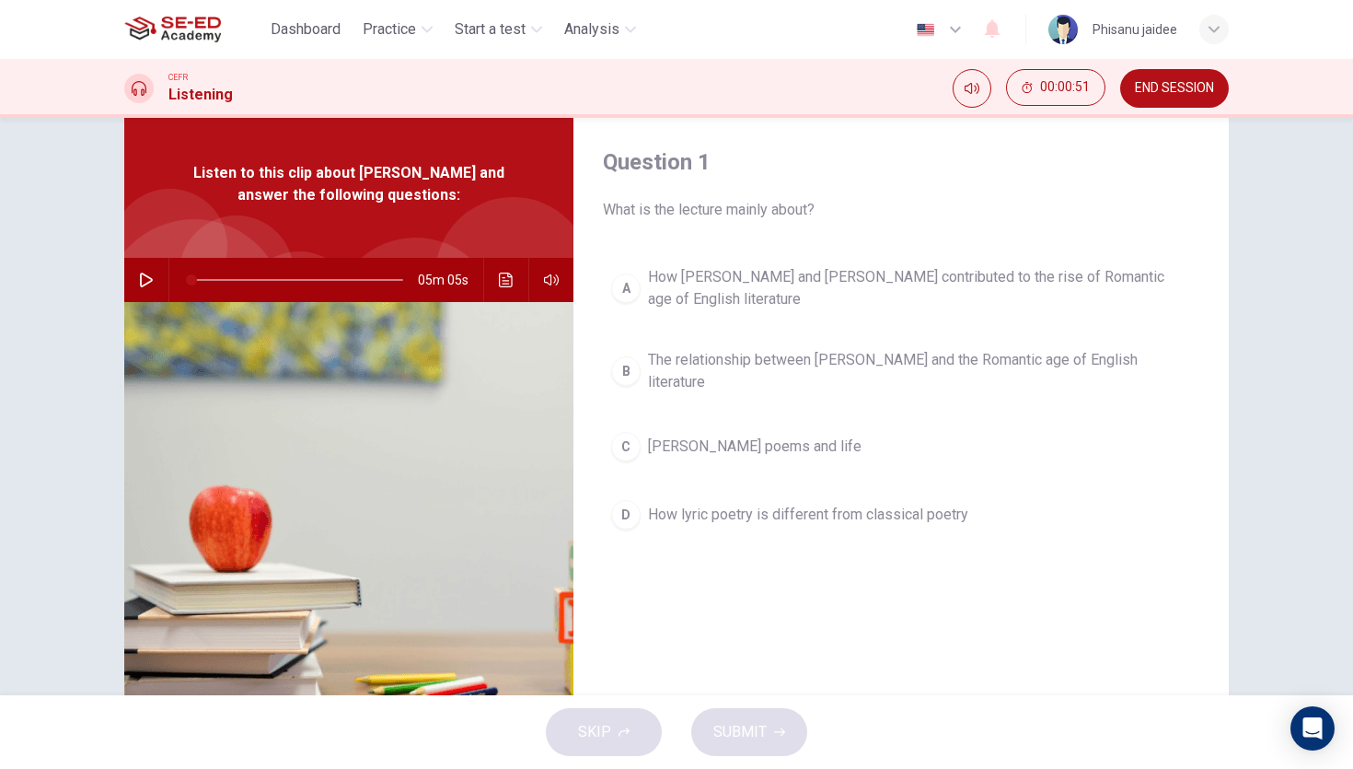
click at [144, 271] on button "button" at bounding box center [146, 280] width 29 height 44
click at [633, 281] on div "A" at bounding box center [625, 287] width 29 height 29
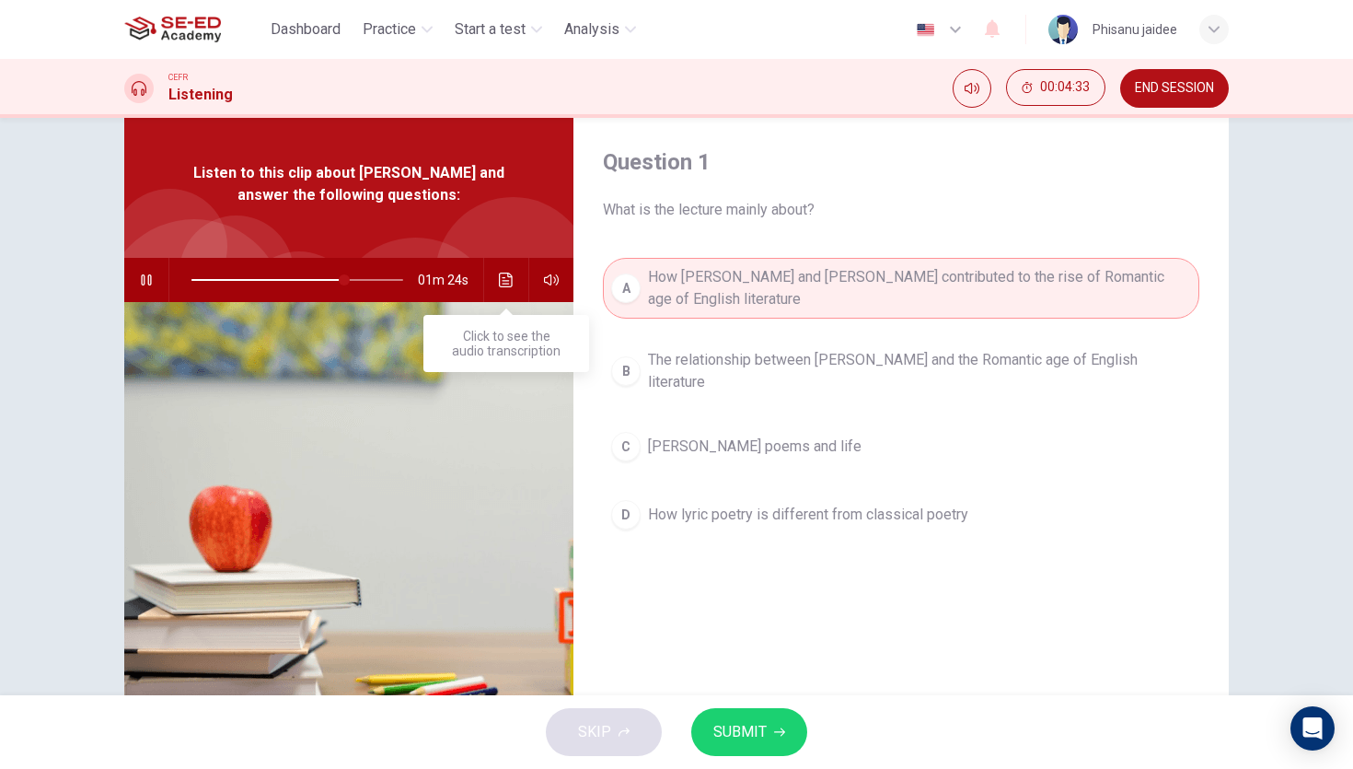
click at [512, 279] on icon "Click to see the audio transcription" at bounding box center [506, 280] width 15 height 15
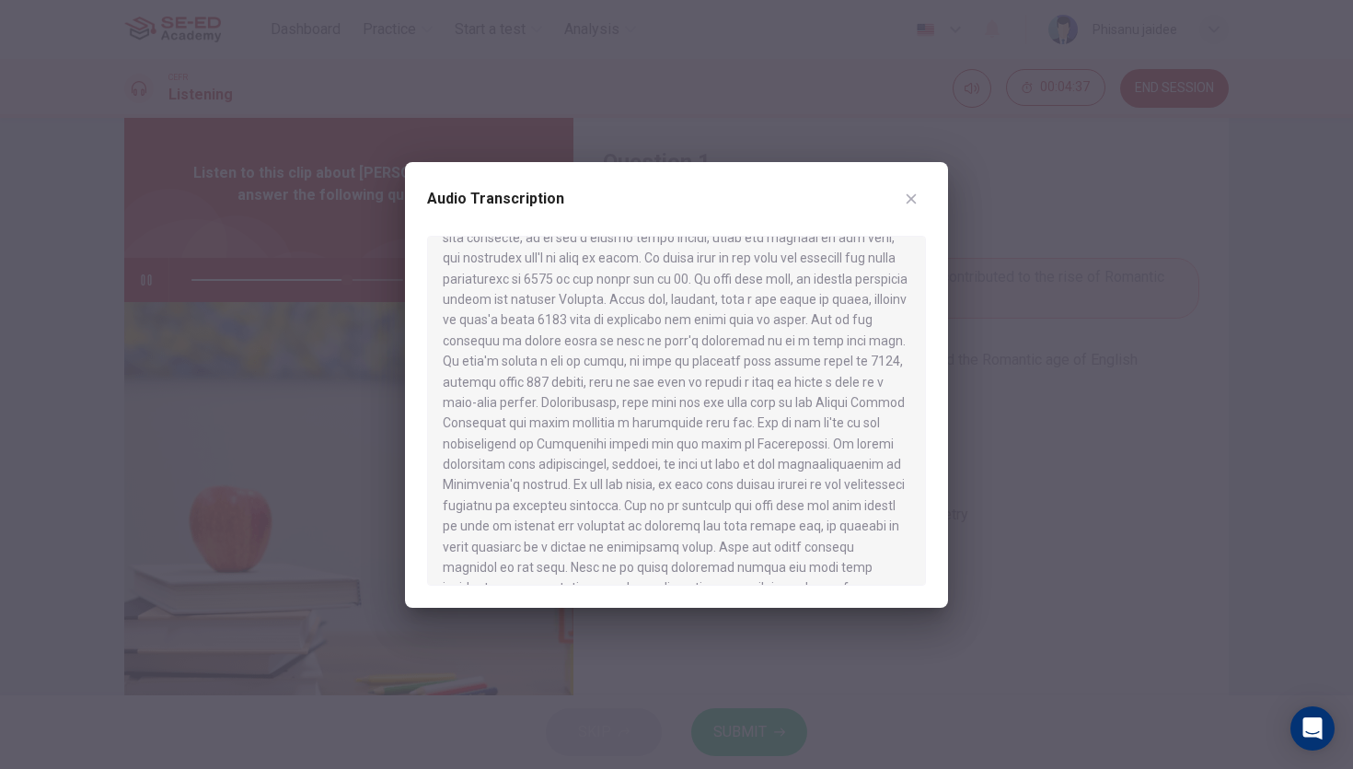
scroll to position [0, 0]
click at [922, 200] on button "button" at bounding box center [911, 198] width 29 height 29
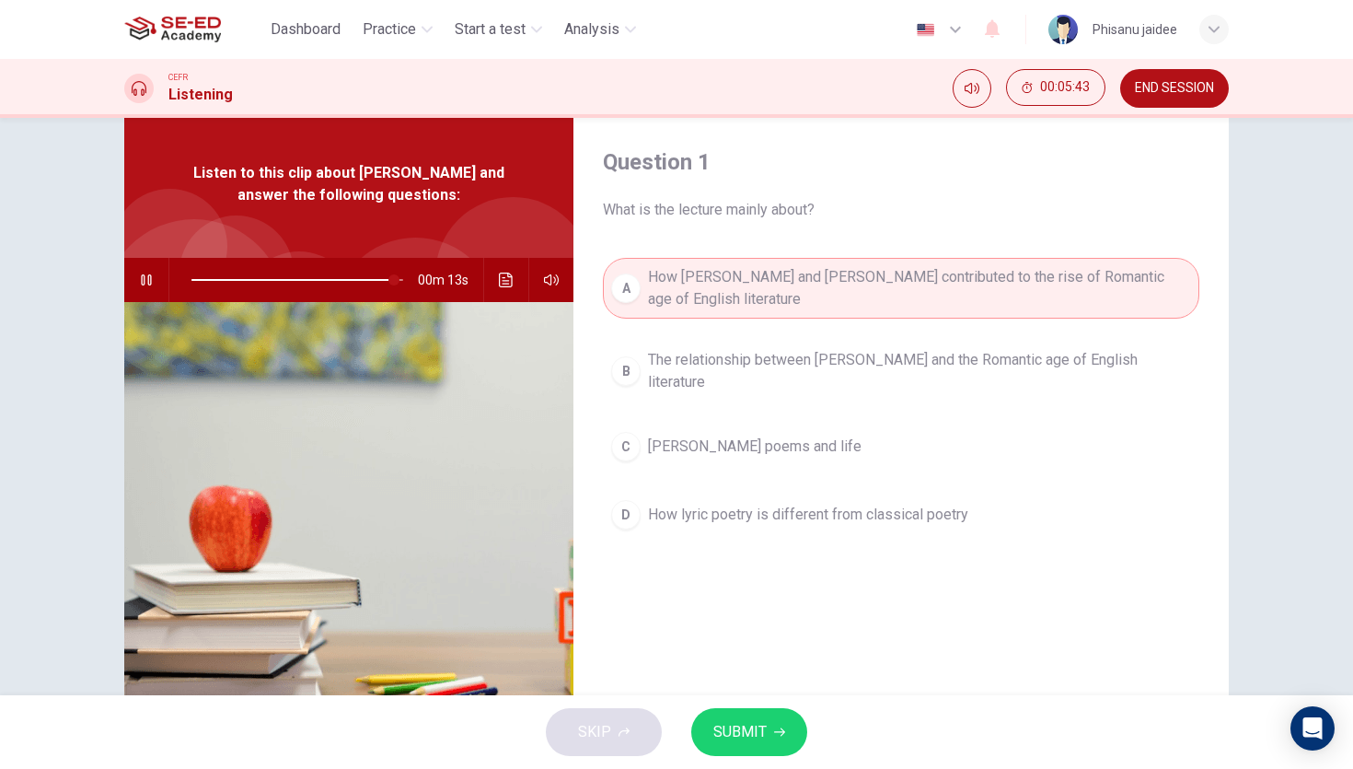
click at [755, 722] on span "SUBMIT" at bounding box center [740, 732] width 53 height 26
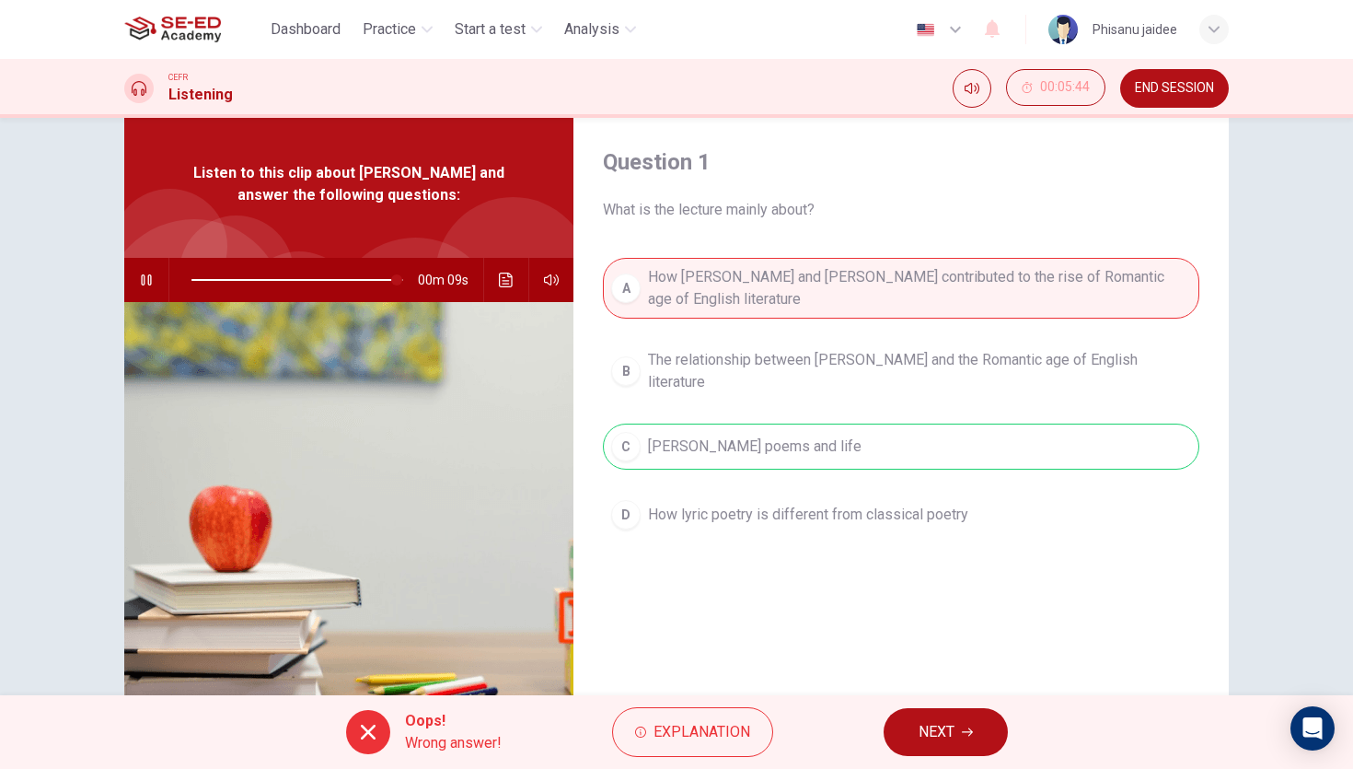
click at [755, 722] on button "Explanation" at bounding box center [692, 732] width 161 height 50
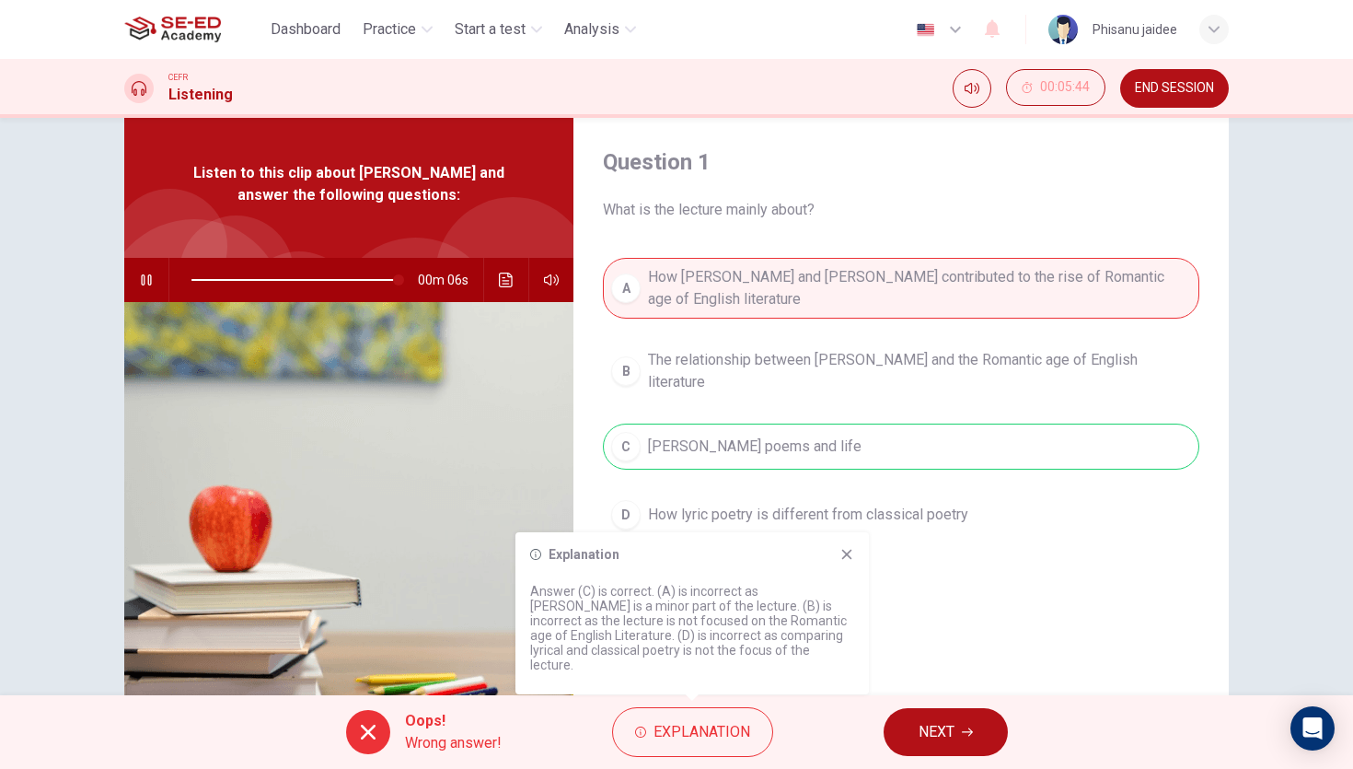
click at [849, 560] on icon at bounding box center [847, 555] width 10 height 10
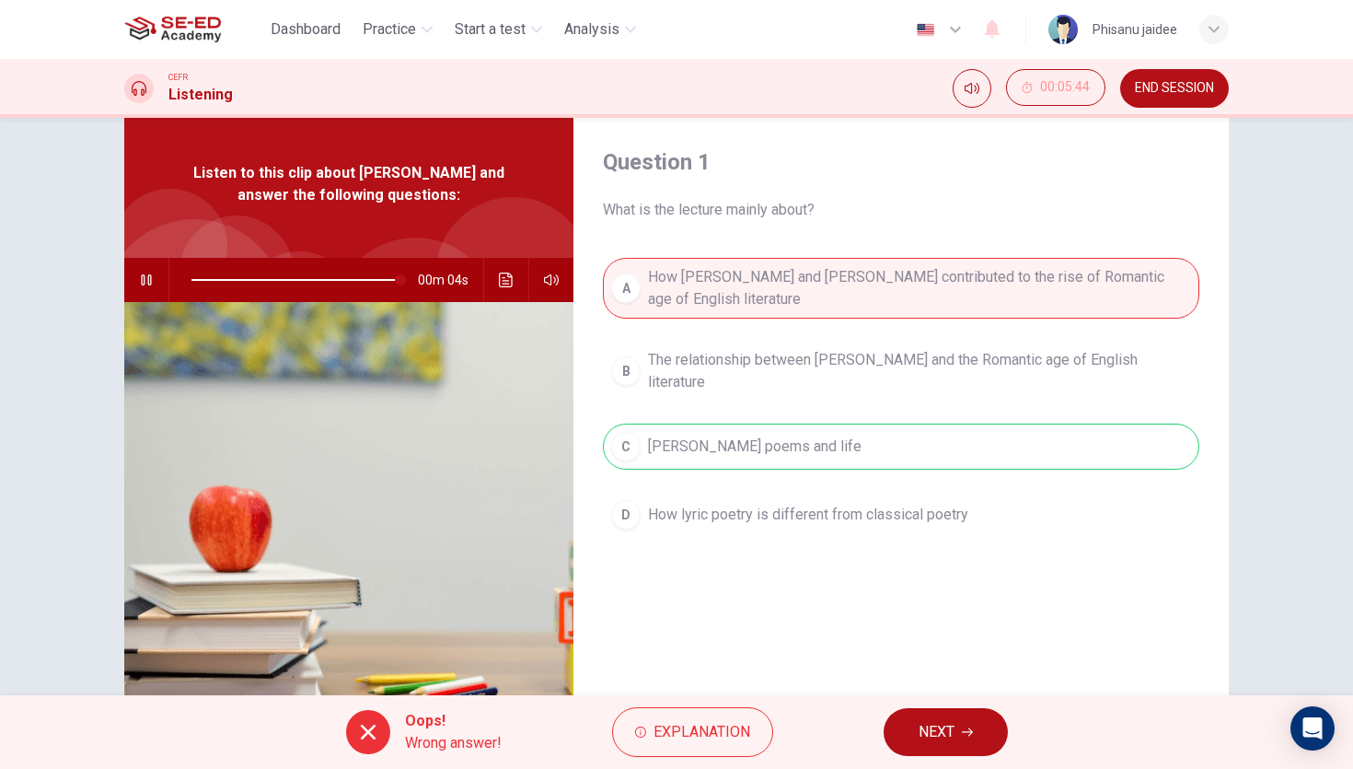
click at [145, 285] on icon "button" at bounding box center [146, 280] width 15 height 15
click at [487, 273] on div "00m 04s" at bounding box center [348, 280] width 449 height 44
click at [502, 278] on icon "Click to see the audio transcription" at bounding box center [506, 280] width 15 height 15
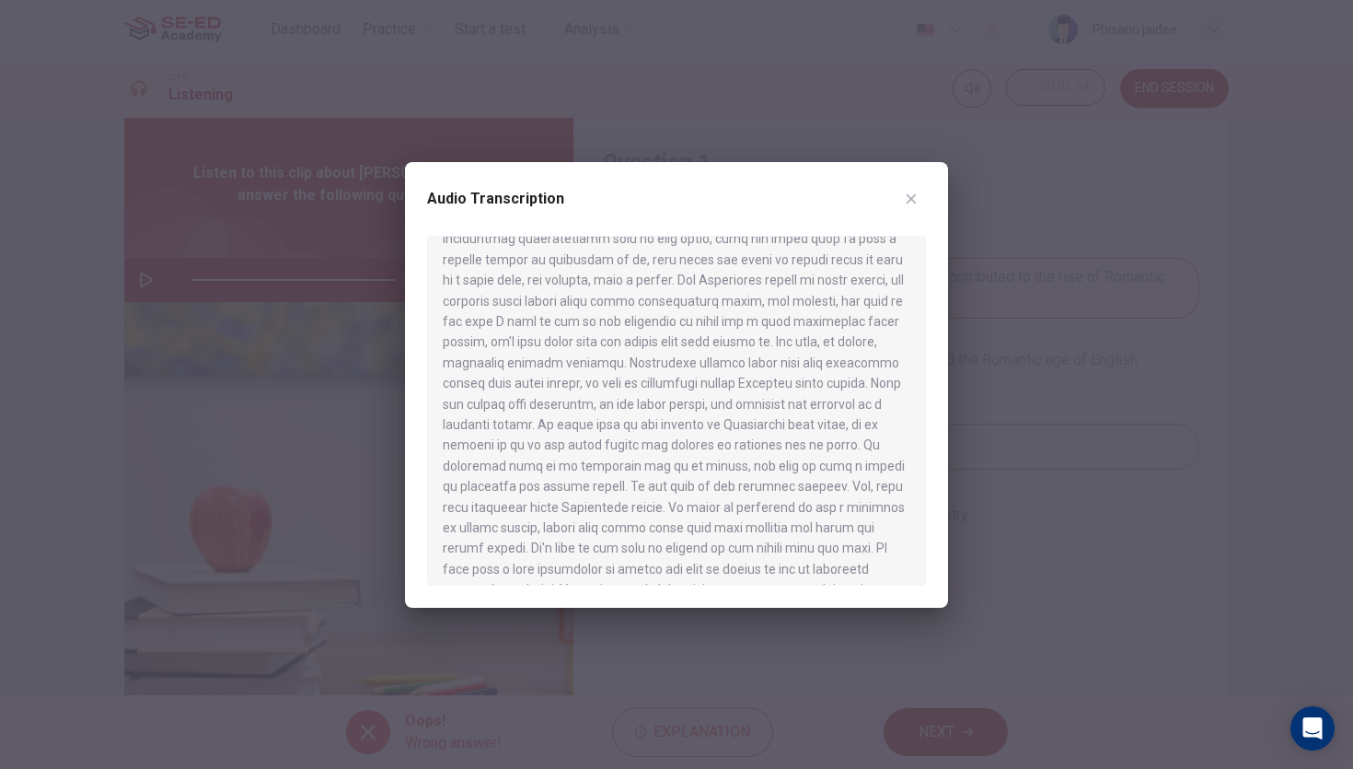
scroll to position [836, 0]
click at [913, 194] on icon "button" at bounding box center [911, 199] width 15 height 15
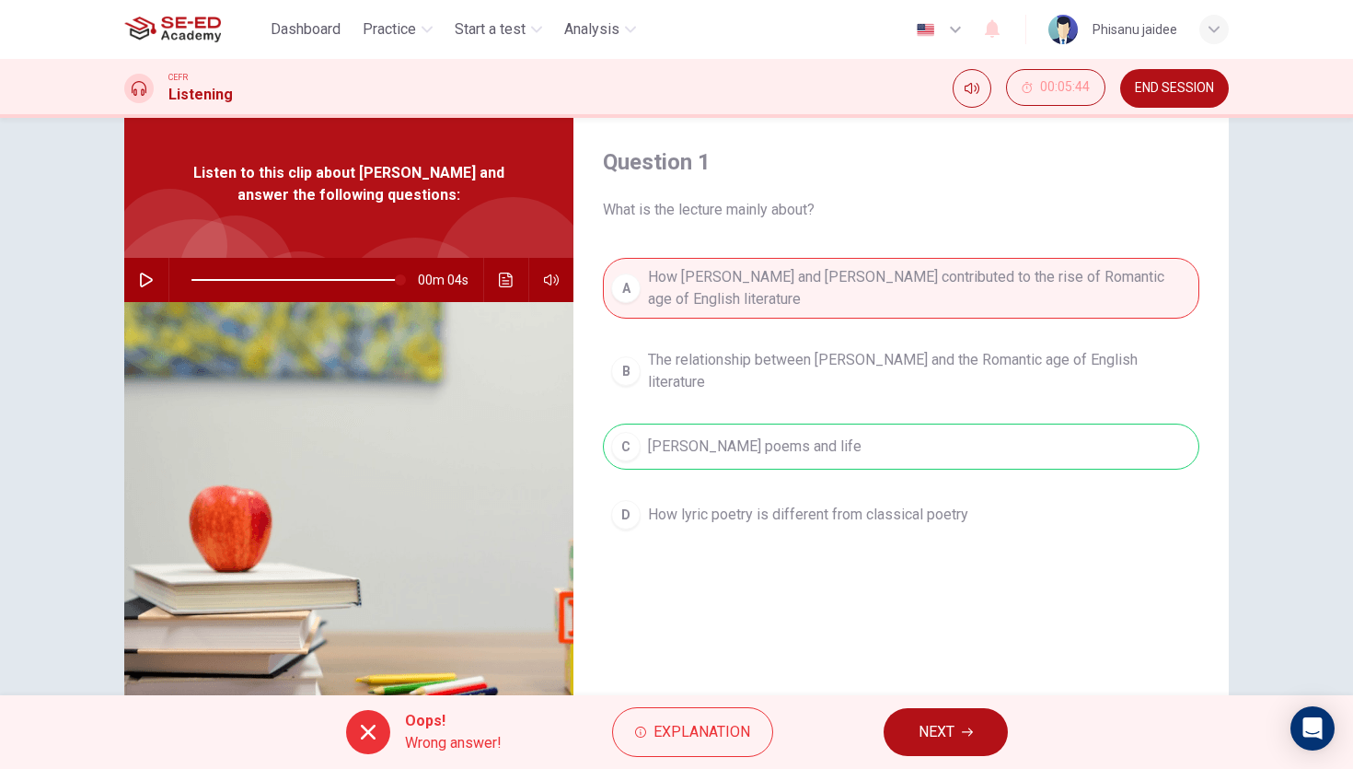
click at [945, 742] on span "NEXT" at bounding box center [937, 732] width 36 height 26
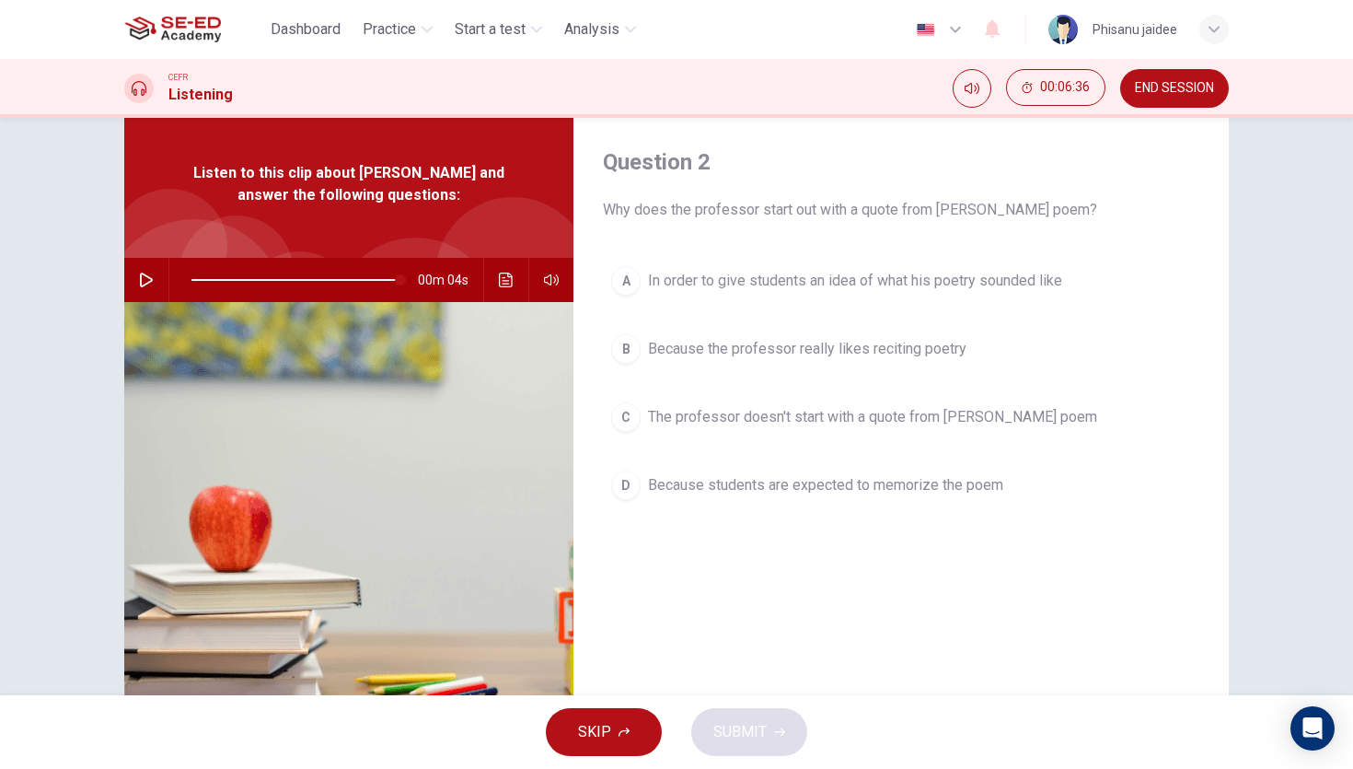
click at [709, 287] on span "In order to give students an idea of what his poetry sounded like" at bounding box center [855, 281] width 414 height 22
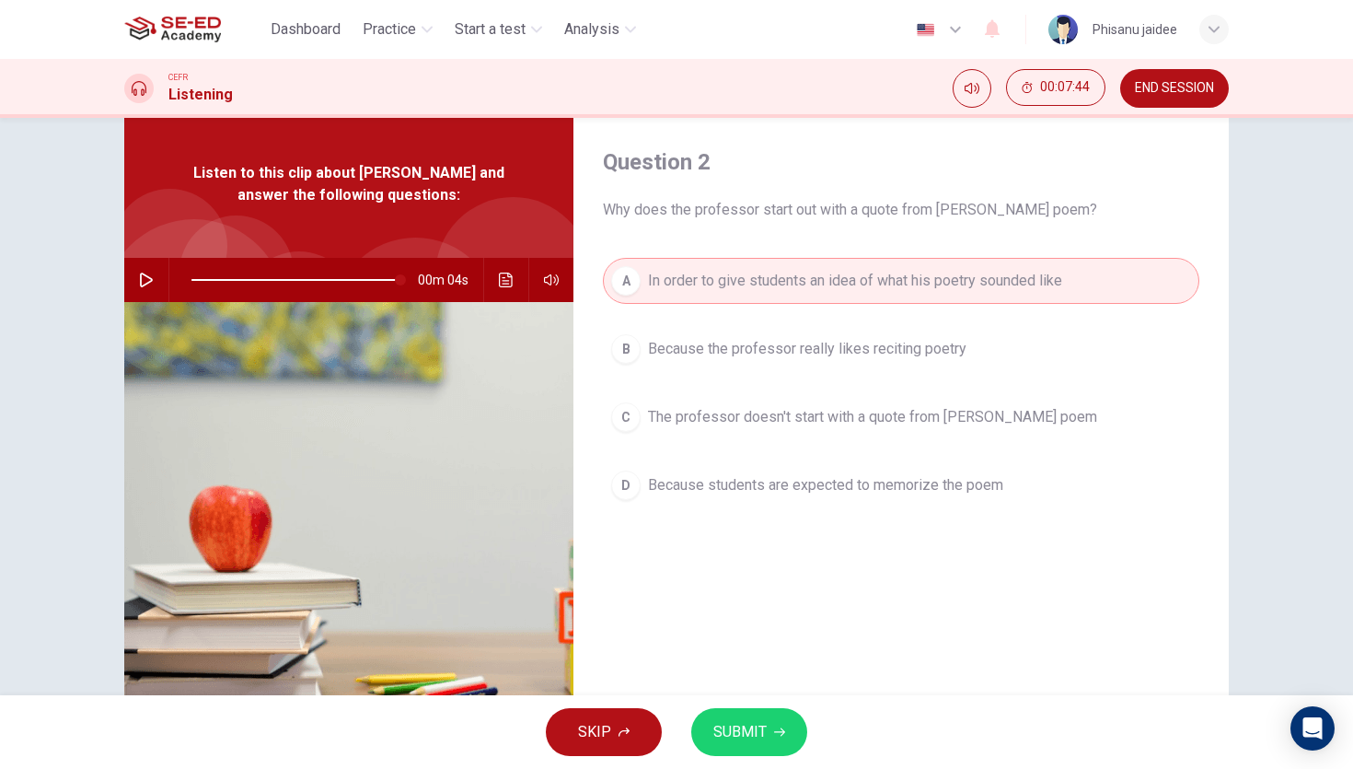
click at [724, 748] on button "SUBMIT" at bounding box center [749, 732] width 116 height 48
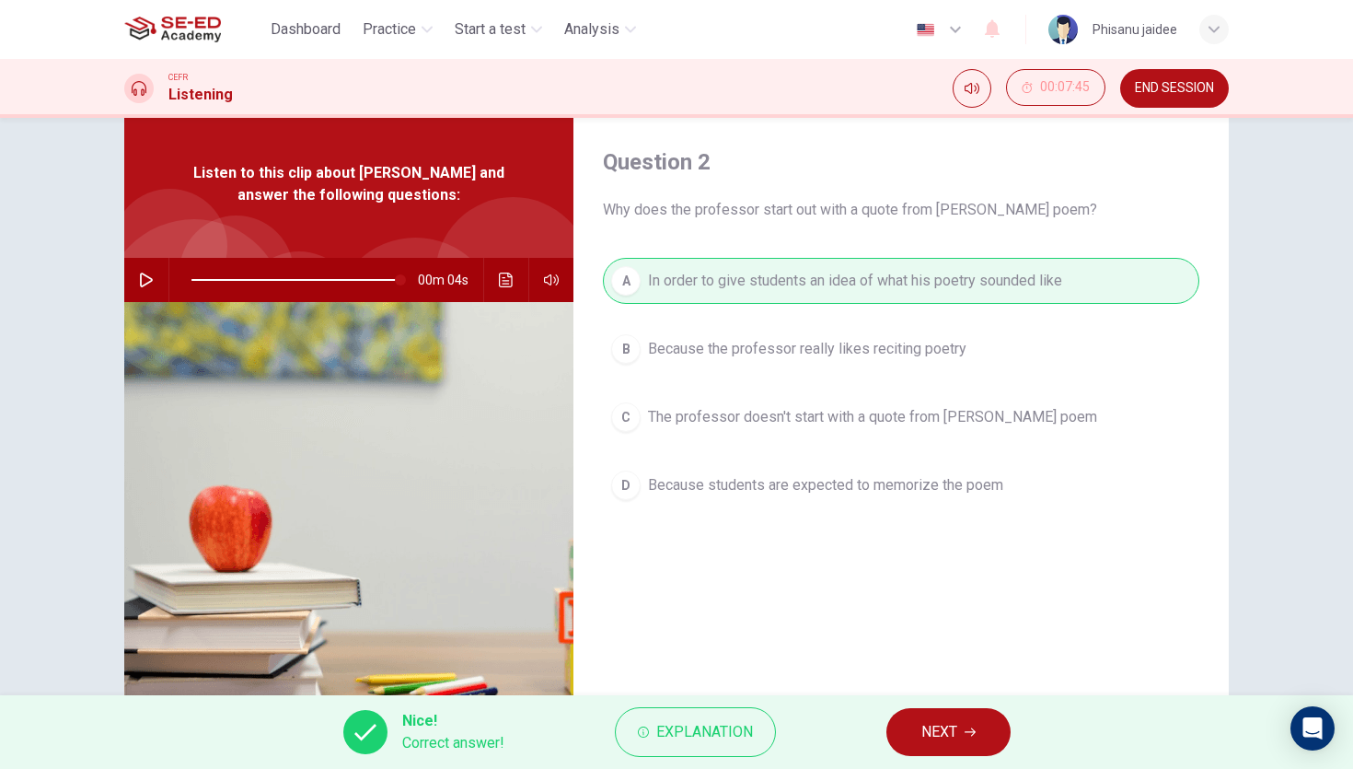
click at [932, 726] on span "NEXT" at bounding box center [940, 732] width 36 height 26
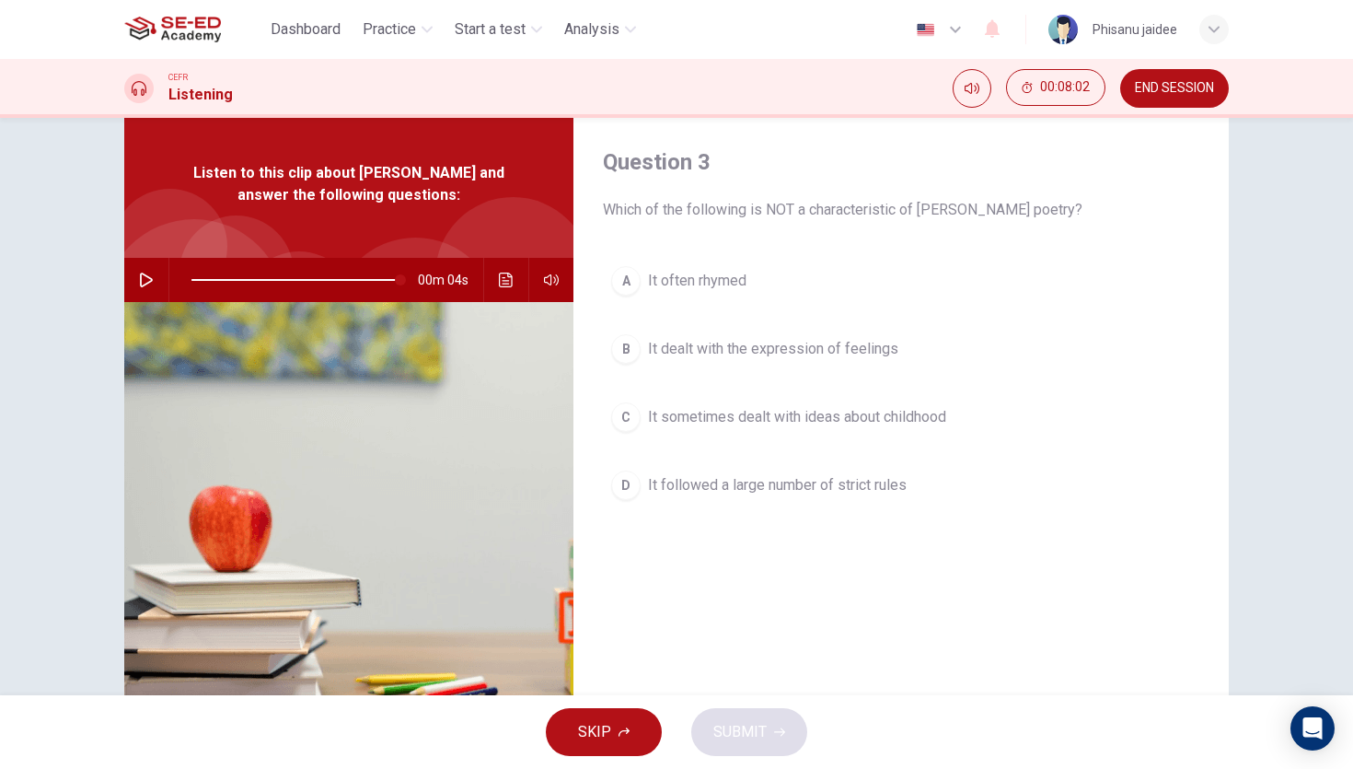
click at [810, 488] on span "It followed a large number of strict rules" at bounding box center [777, 485] width 259 height 22
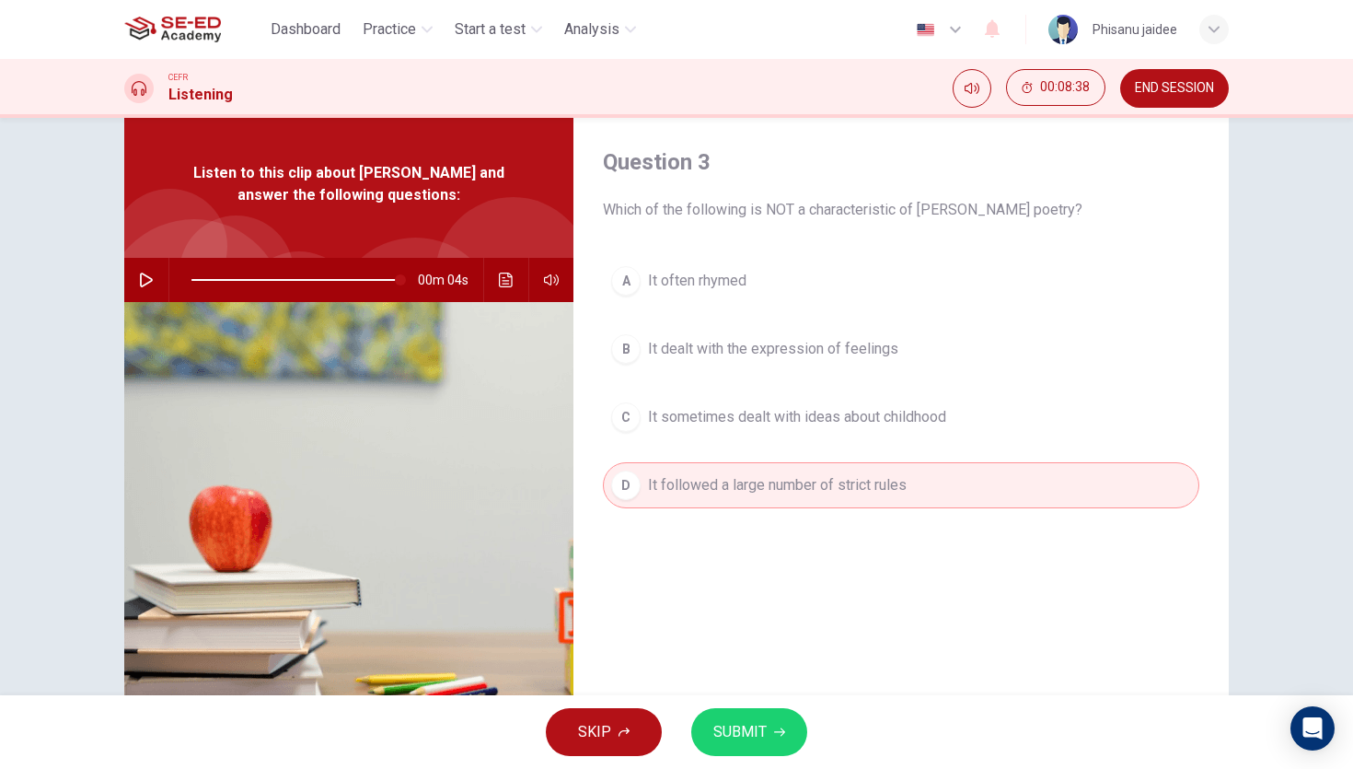
click at [734, 728] on span "SUBMIT" at bounding box center [740, 732] width 53 height 26
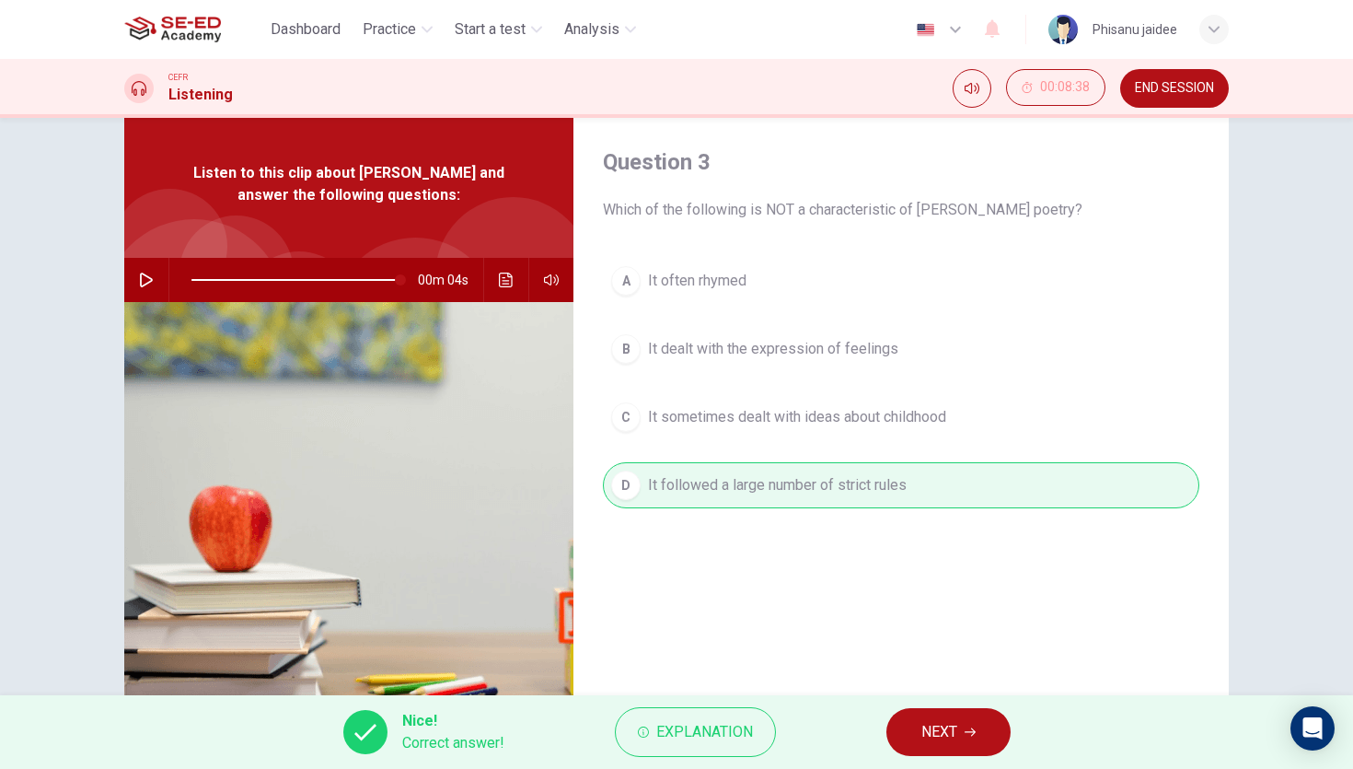
click at [914, 740] on button "NEXT" at bounding box center [949, 732] width 124 height 48
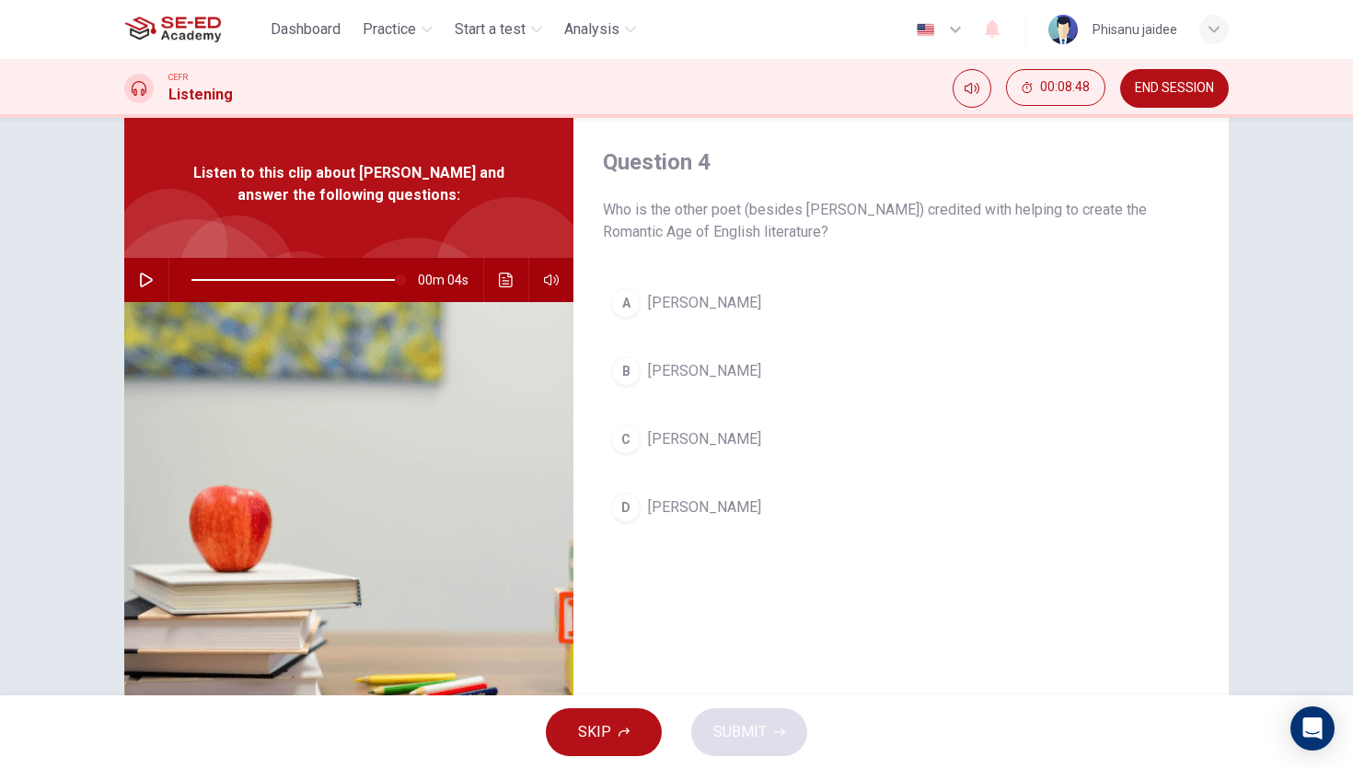
click at [731, 290] on button "A Samuel Taylor Coleridge" at bounding box center [901, 303] width 597 height 46
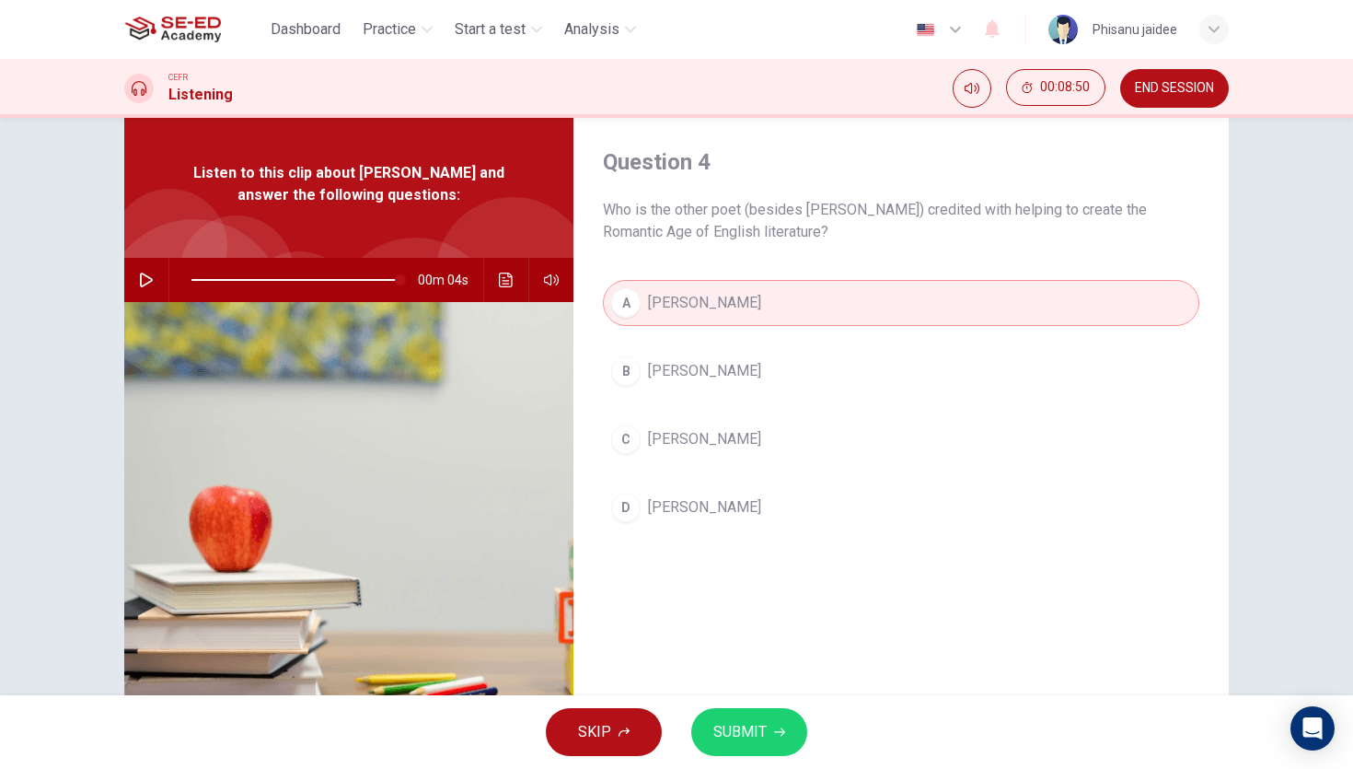
click at [740, 714] on button "SUBMIT" at bounding box center [749, 732] width 116 height 48
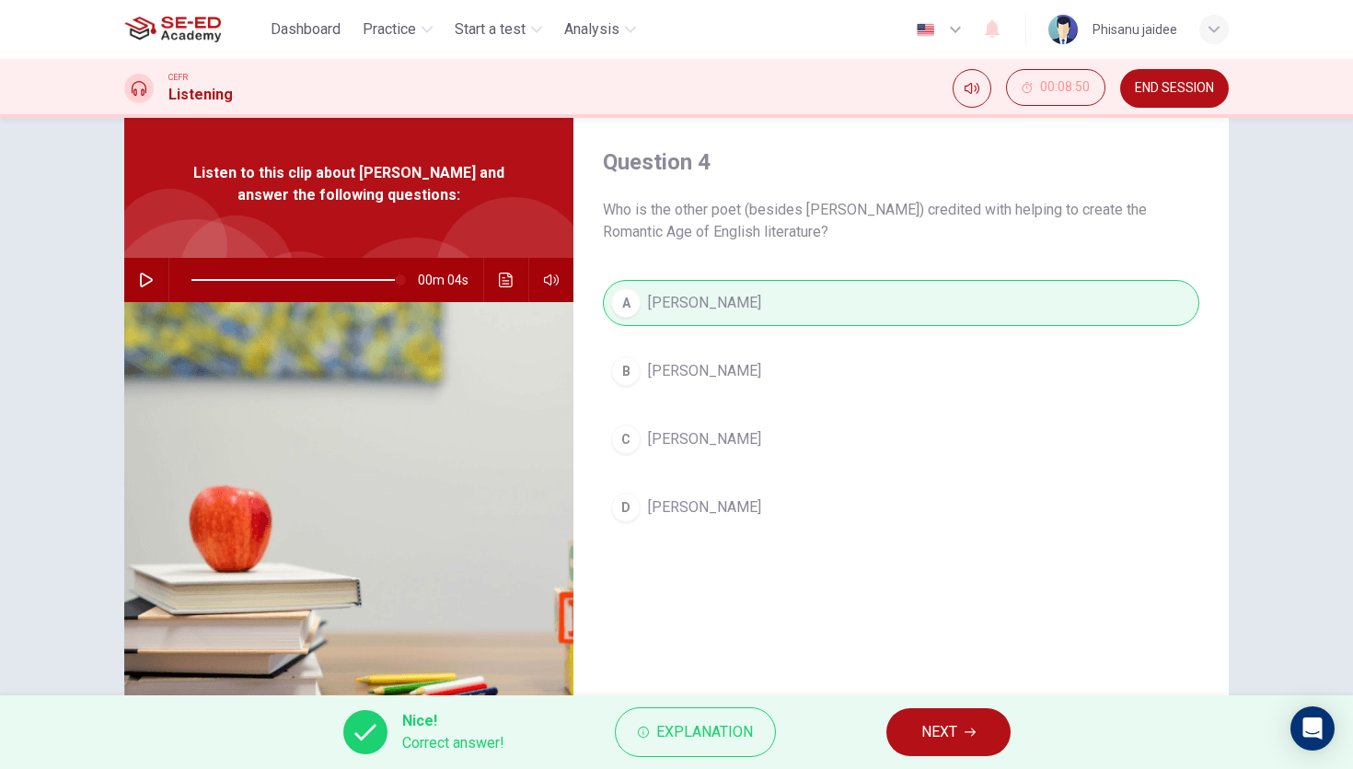
click at [913, 733] on button "NEXT" at bounding box center [949, 732] width 124 height 48
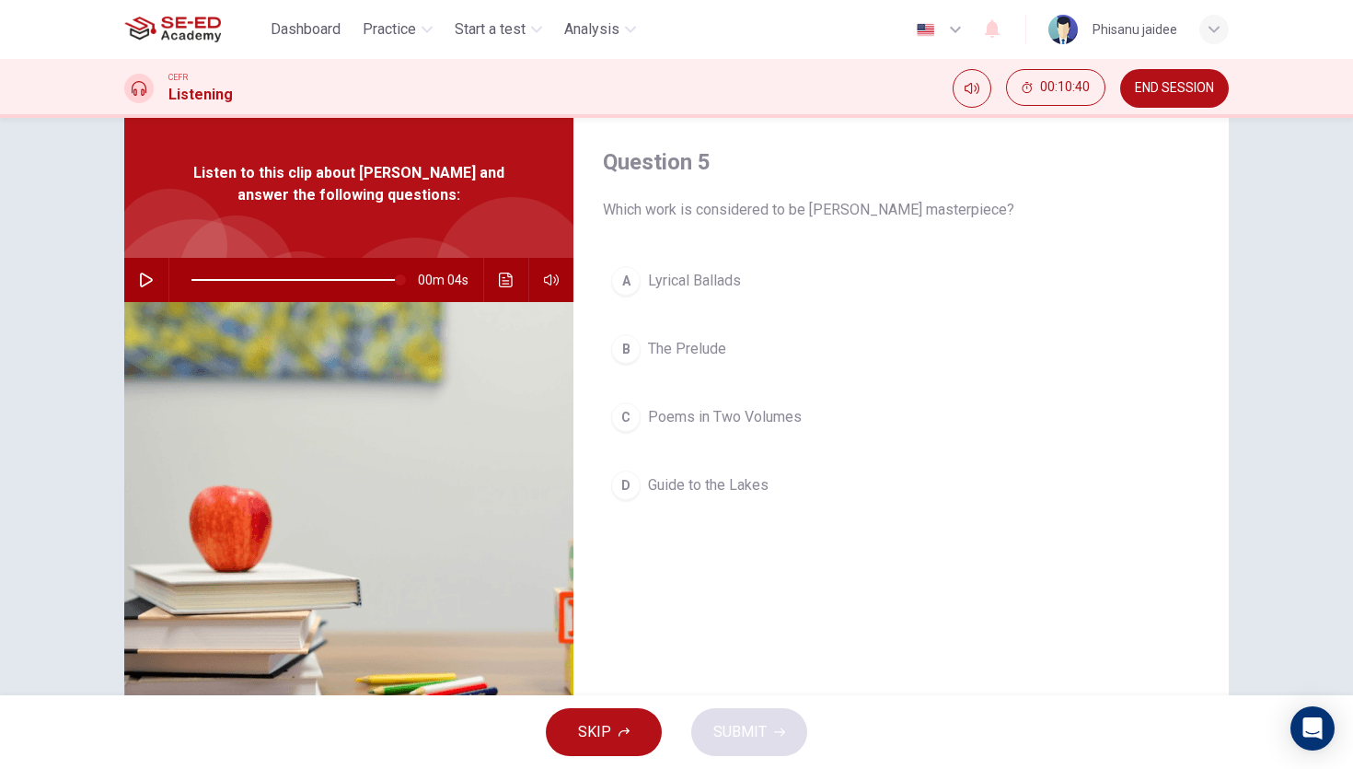
click at [692, 421] on span "Poems in Two Volumes" at bounding box center [725, 417] width 154 height 22
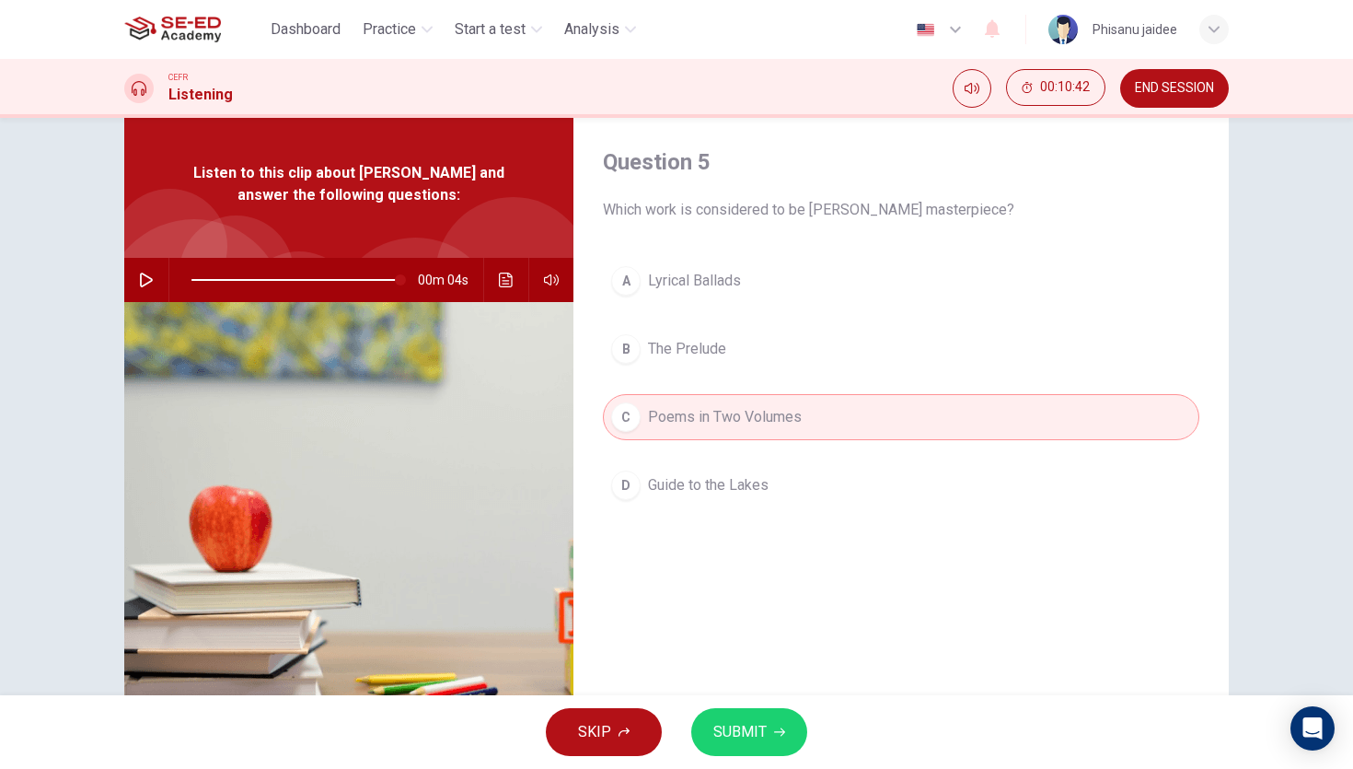
click at [145, 290] on button "button" at bounding box center [146, 280] width 29 height 44
click at [323, 279] on span at bounding box center [297, 280] width 211 height 2
click at [504, 278] on icon "Click to see the audio transcription" at bounding box center [506, 280] width 15 height 15
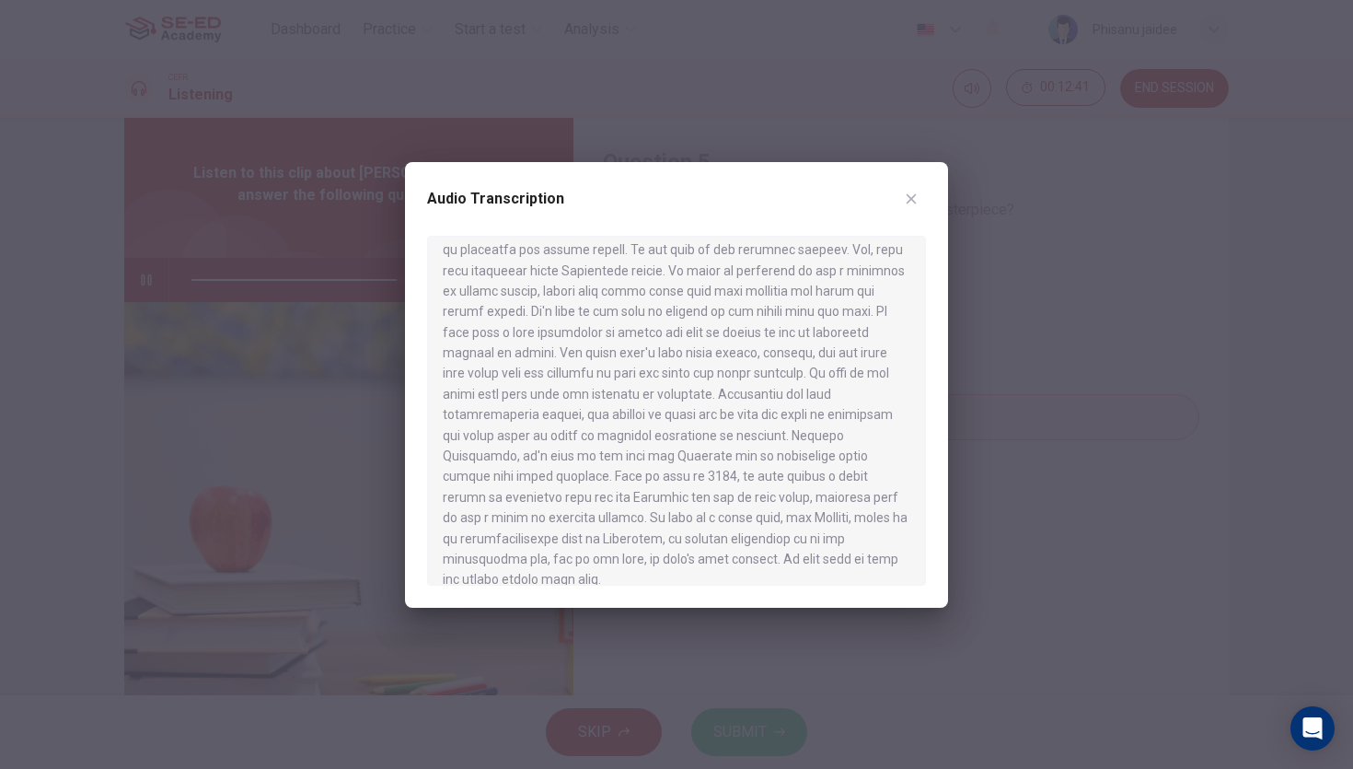
type input "0"
click at [912, 190] on button "button" at bounding box center [911, 198] width 29 height 29
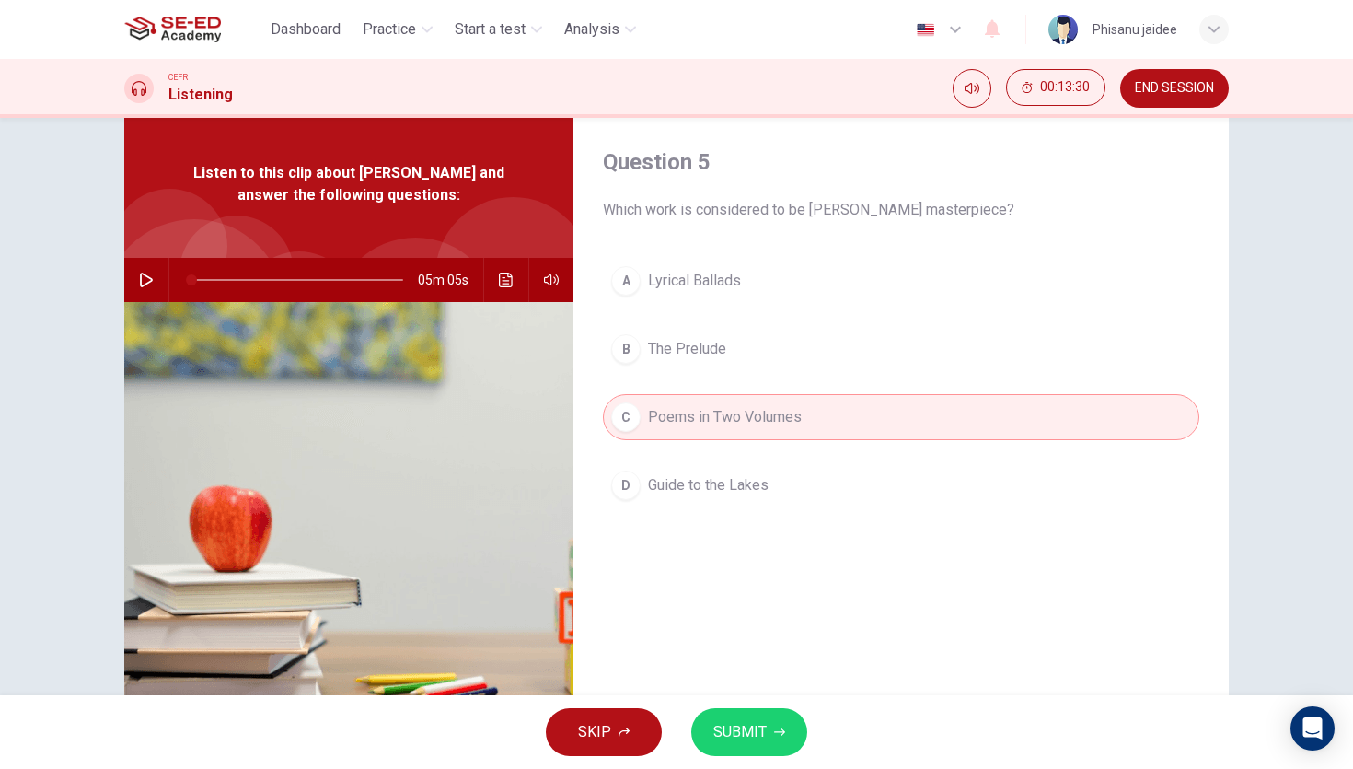
click at [691, 336] on button "B The Prelude" at bounding box center [901, 349] width 597 height 46
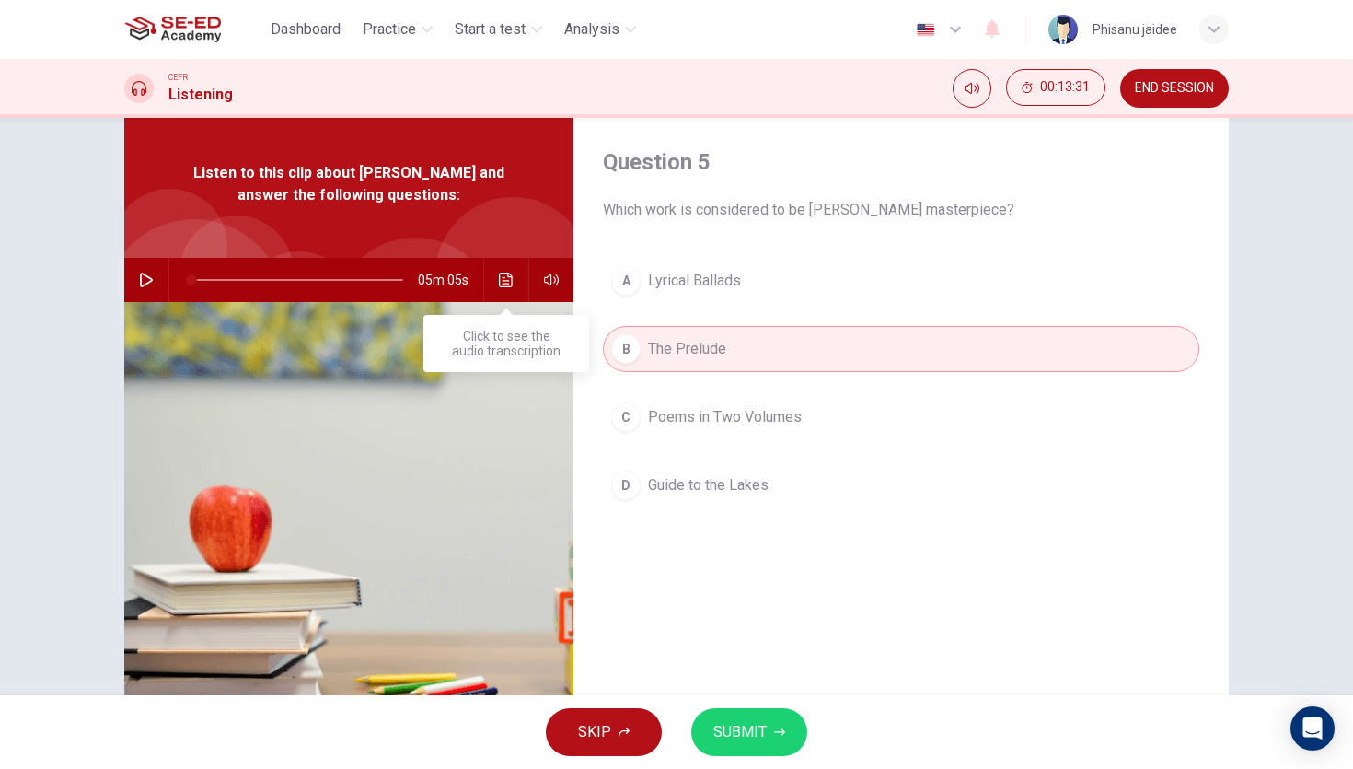
click at [509, 292] on button "Click to see the audio transcription" at bounding box center [506, 280] width 29 height 44
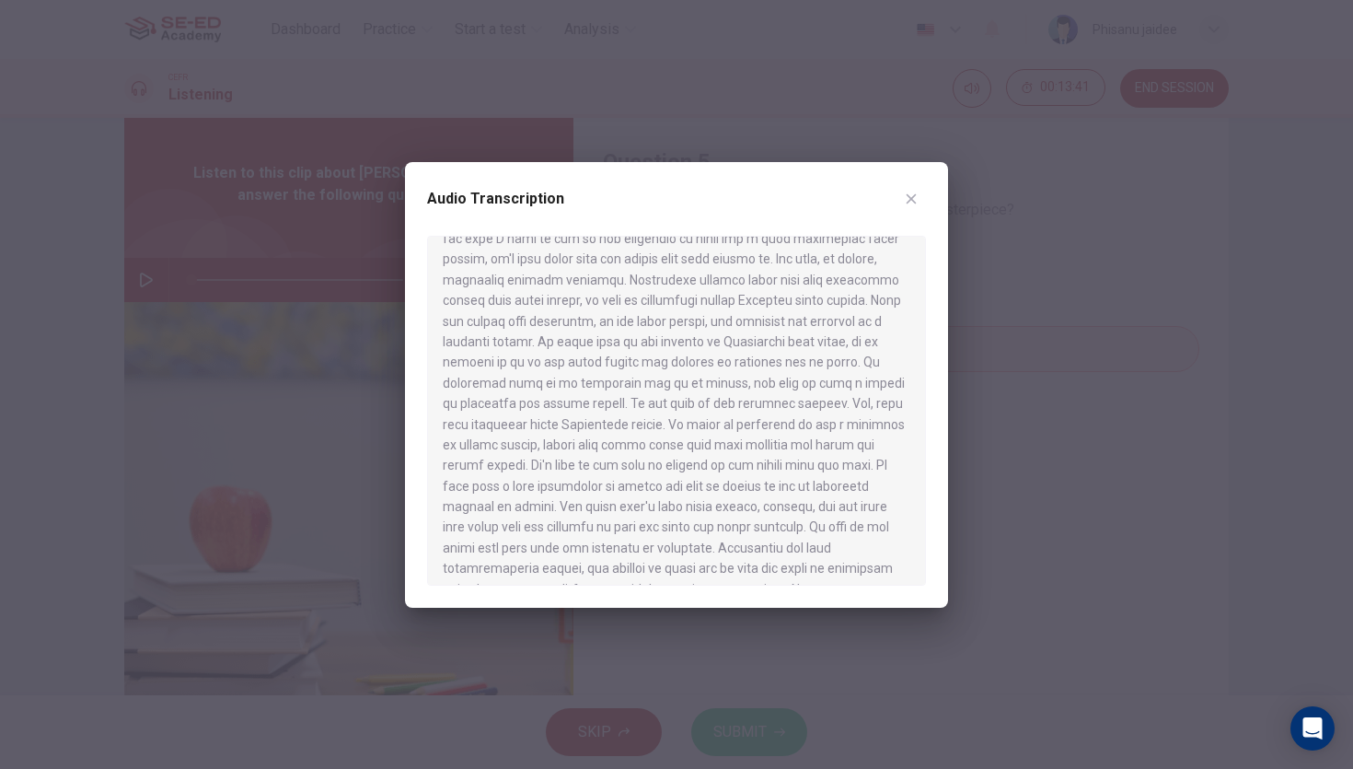
scroll to position [679, 0]
click at [916, 192] on icon "button" at bounding box center [911, 199] width 15 height 15
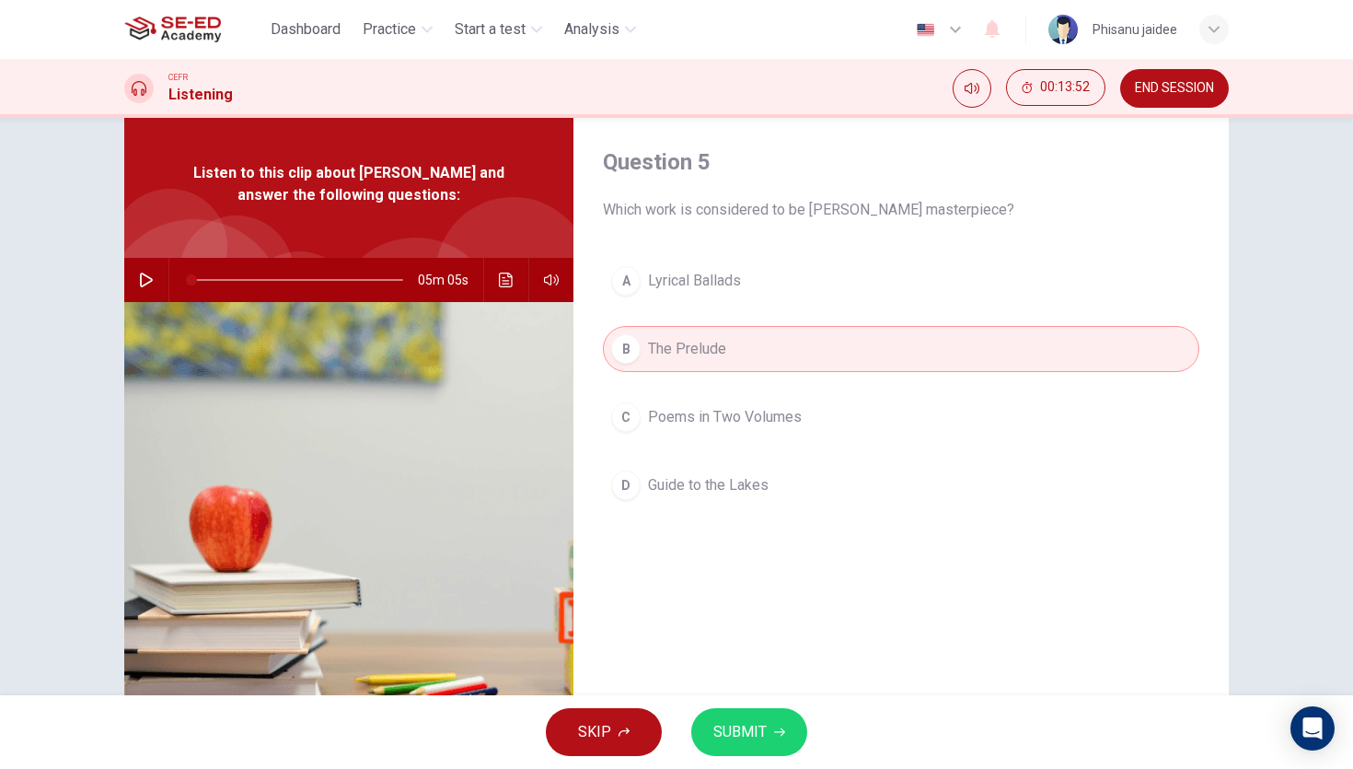
click at [709, 713] on button "SUBMIT" at bounding box center [749, 732] width 116 height 48
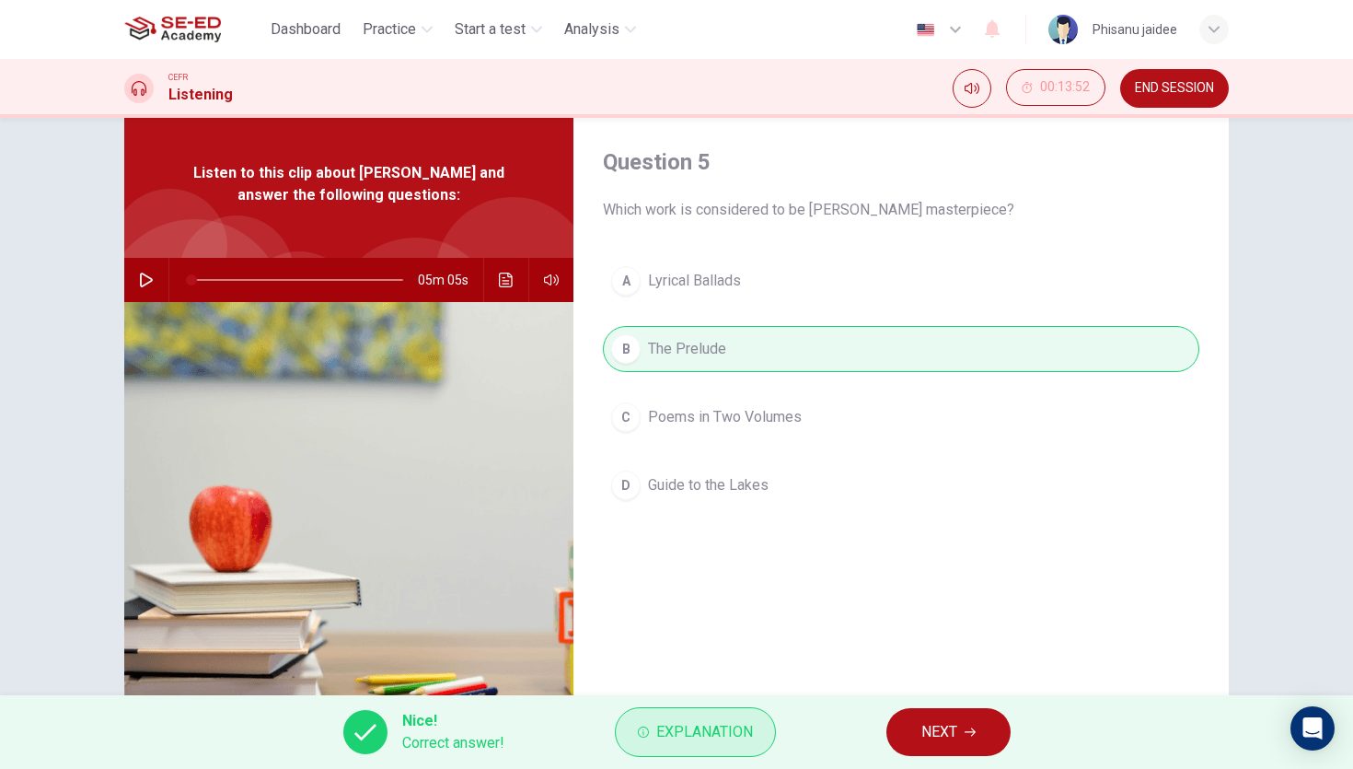
click at [704, 730] on span "Explanation" at bounding box center [704, 732] width 97 height 26
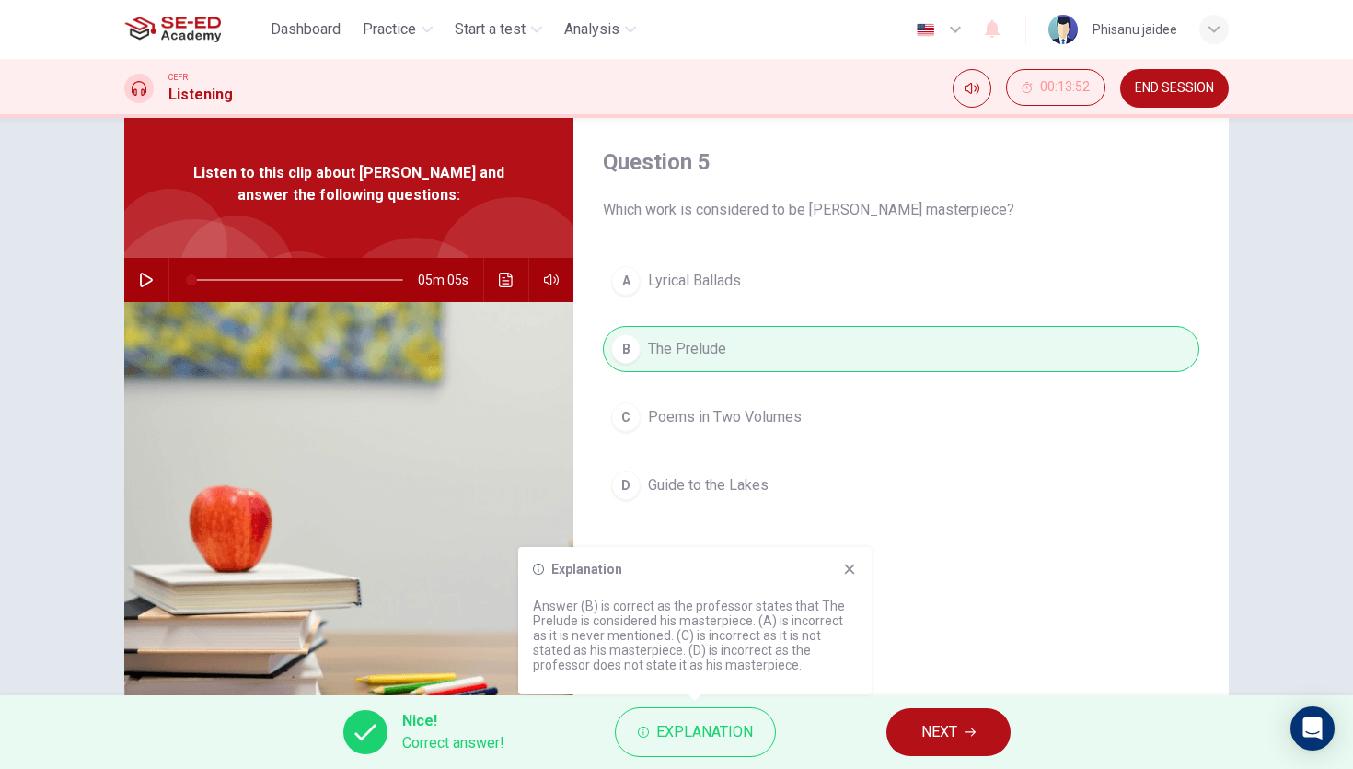
click at [501, 275] on icon "Click to see the audio transcription" at bounding box center [506, 280] width 15 height 15
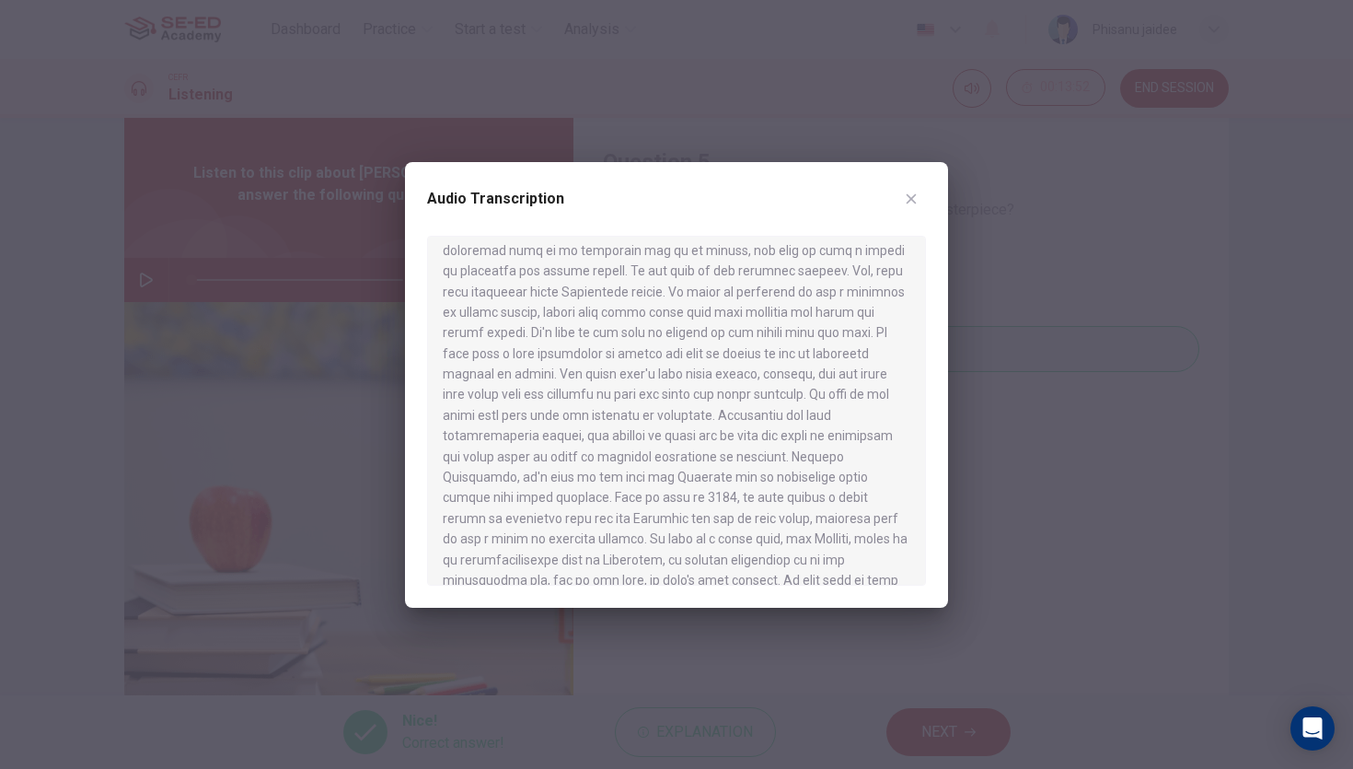
scroll to position [836, 0]
click at [837, 633] on div at bounding box center [676, 384] width 1353 height 769
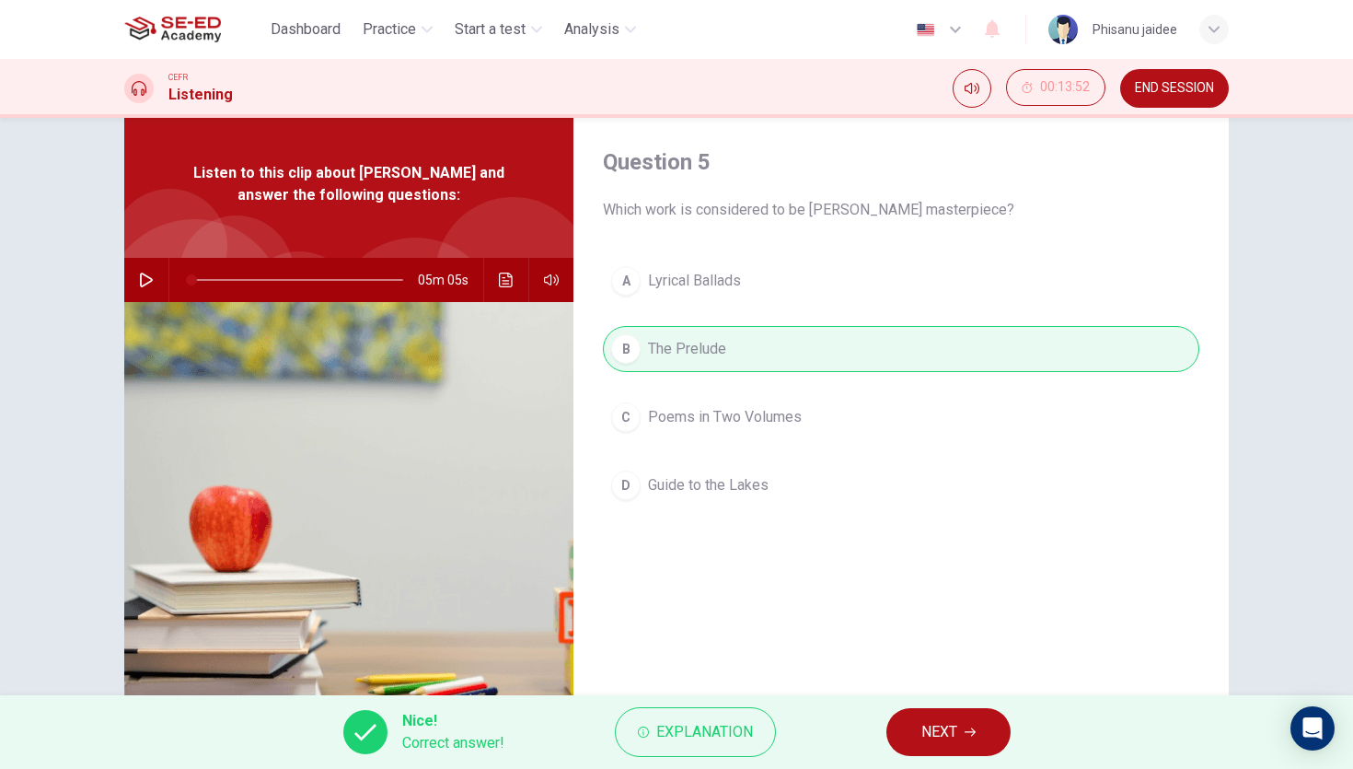
click at [918, 729] on button "NEXT" at bounding box center [949, 732] width 124 height 48
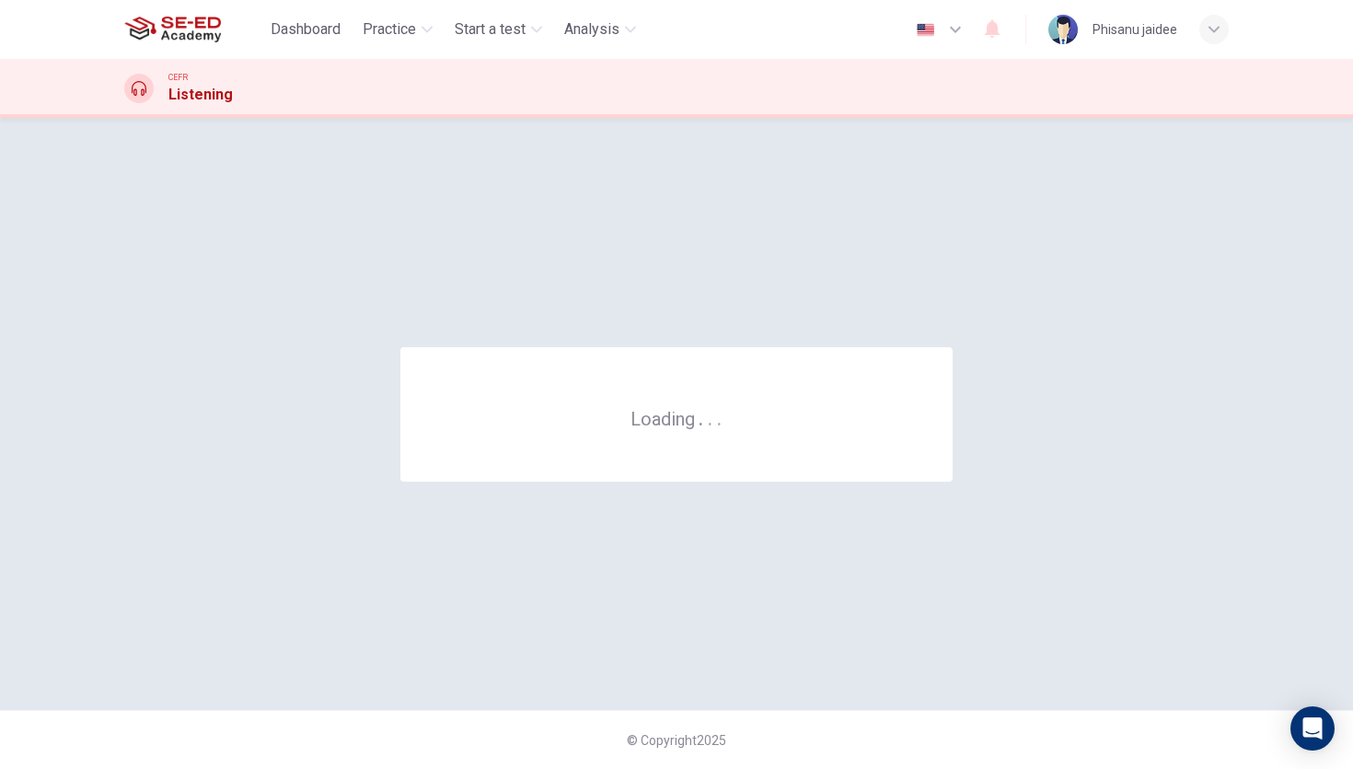
scroll to position [0, 0]
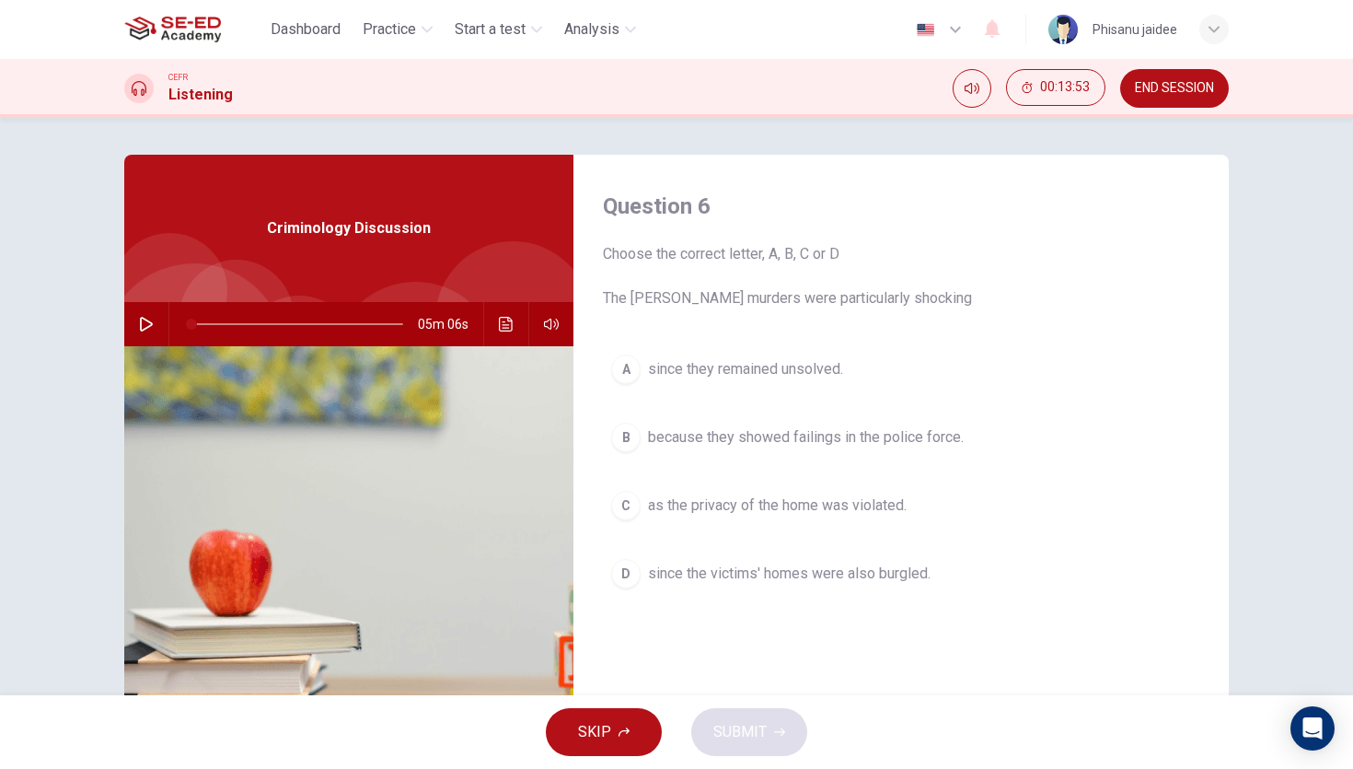
click at [1164, 92] on span "END SESSION" at bounding box center [1174, 88] width 79 height 15
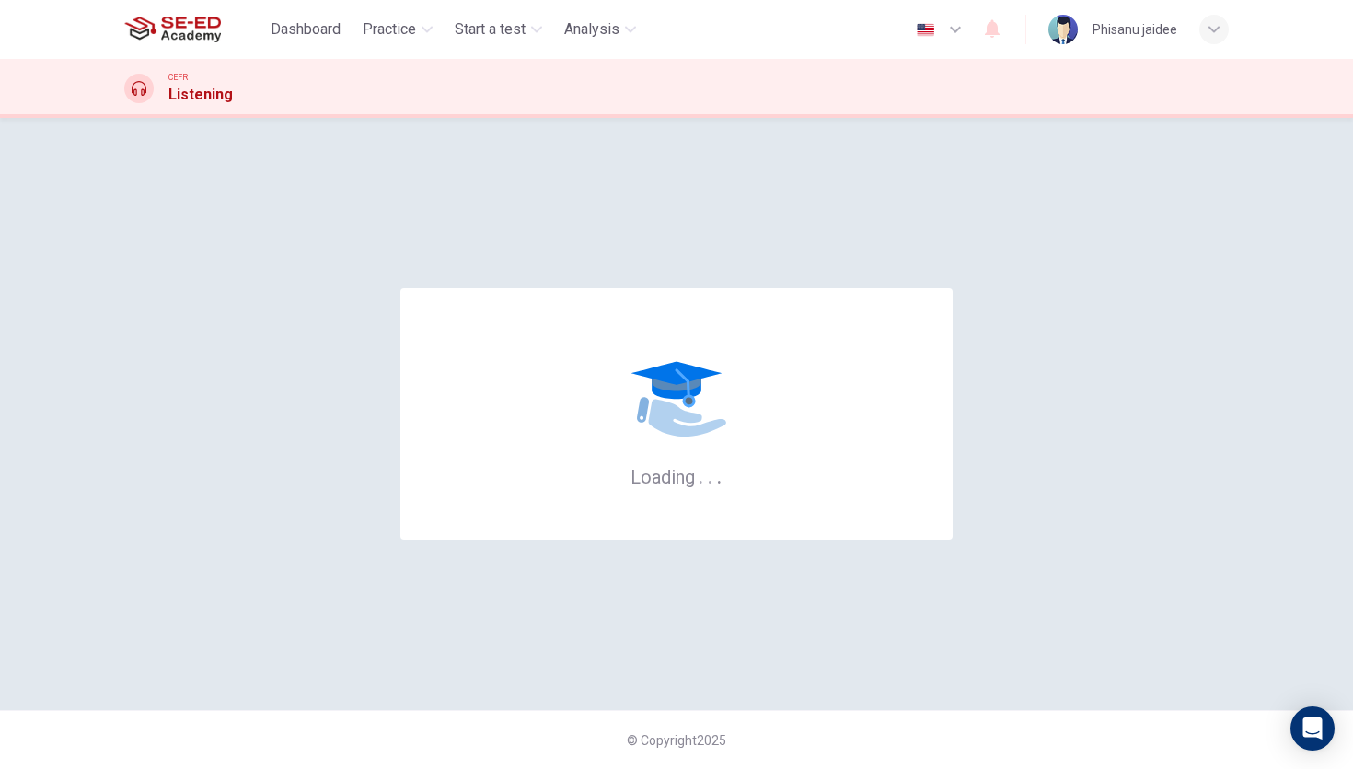
click at [326, 76] on div "CEFR Listening" at bounding box center [677, 88] width 1164 height 35
